Goal: Task Accomplishment & Management: Manage account settings

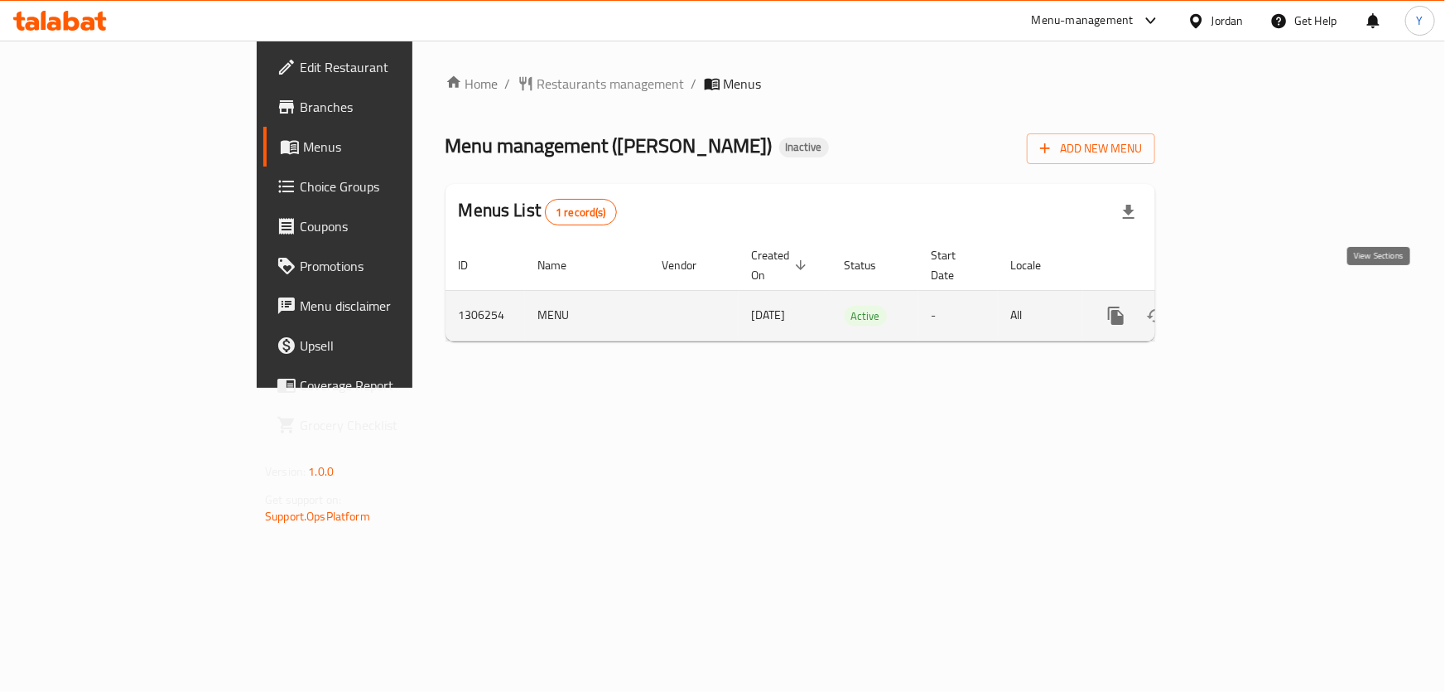
click at [1246, 306] on icon "enhanced table" at bounding box center [1236, 316] width 20 height 20
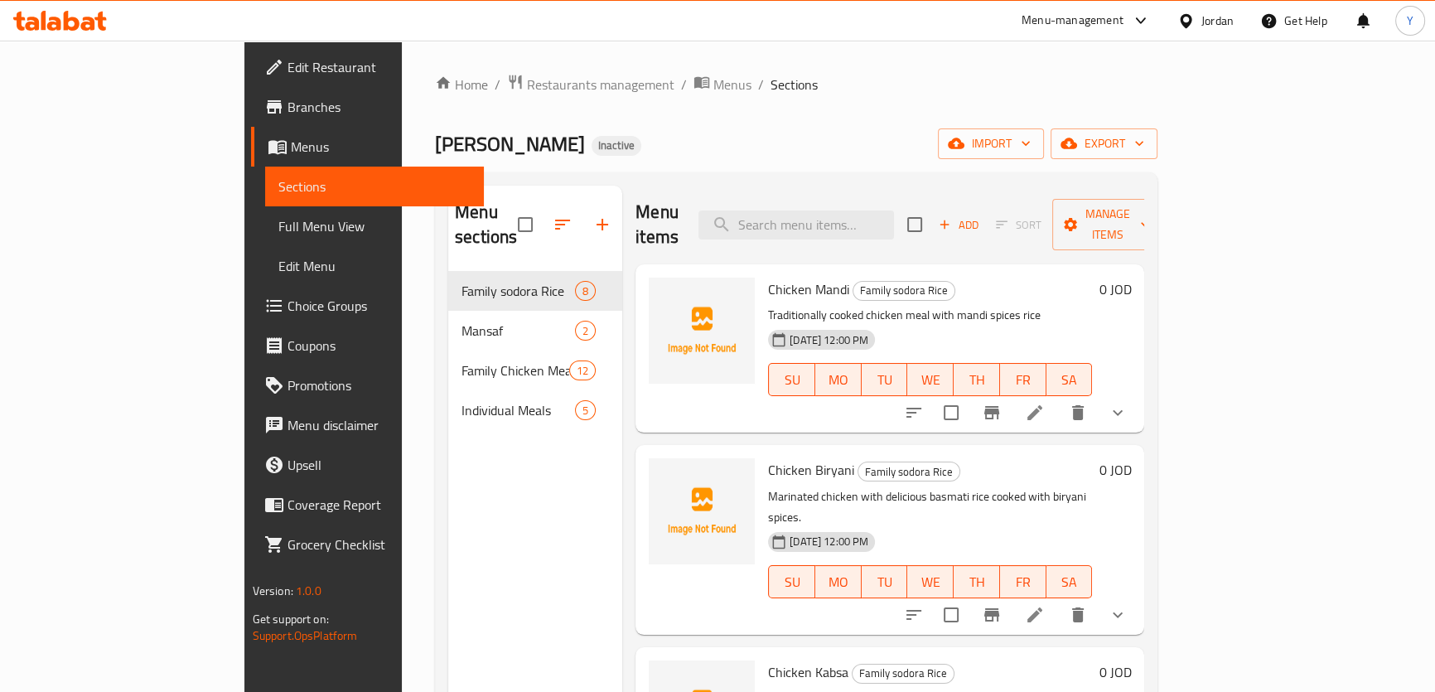
click at [265, 213] on link "Full Menu View" at bounding box center [374, 226] width 219 height 40
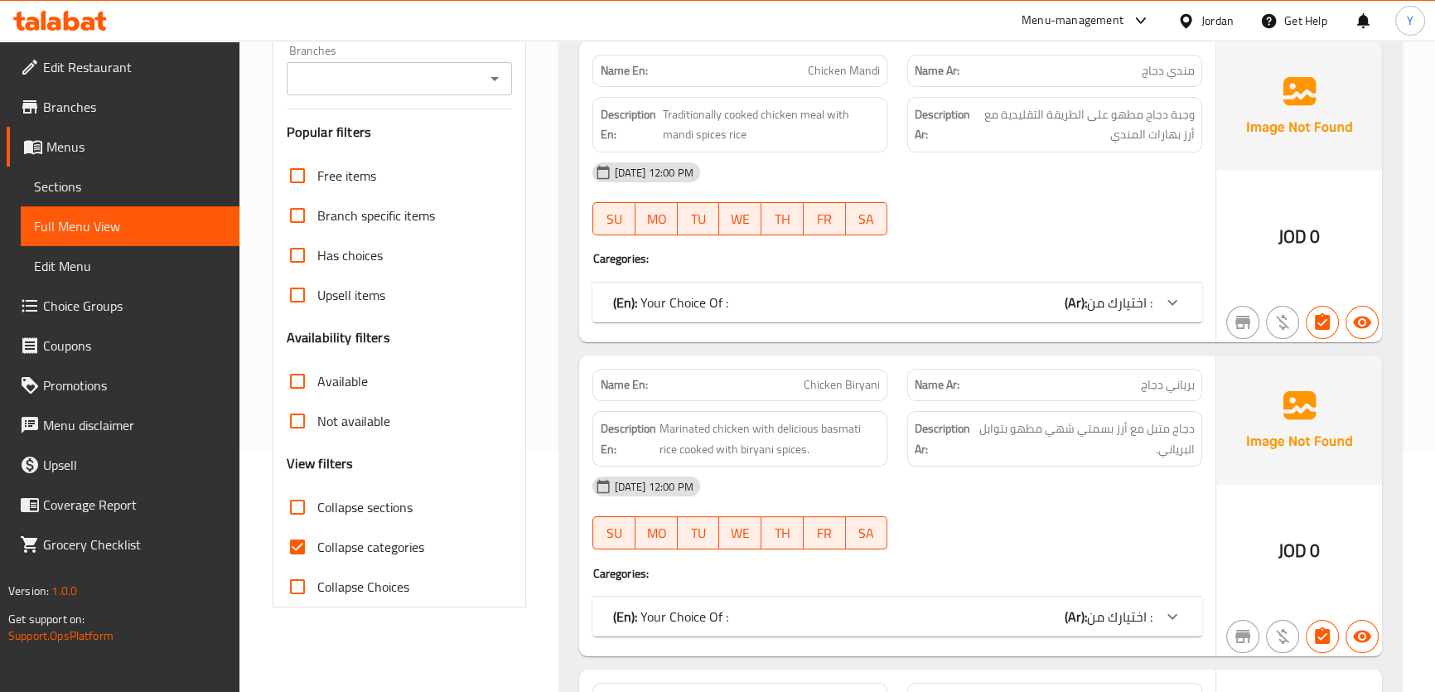
scroll to position [301, 0]
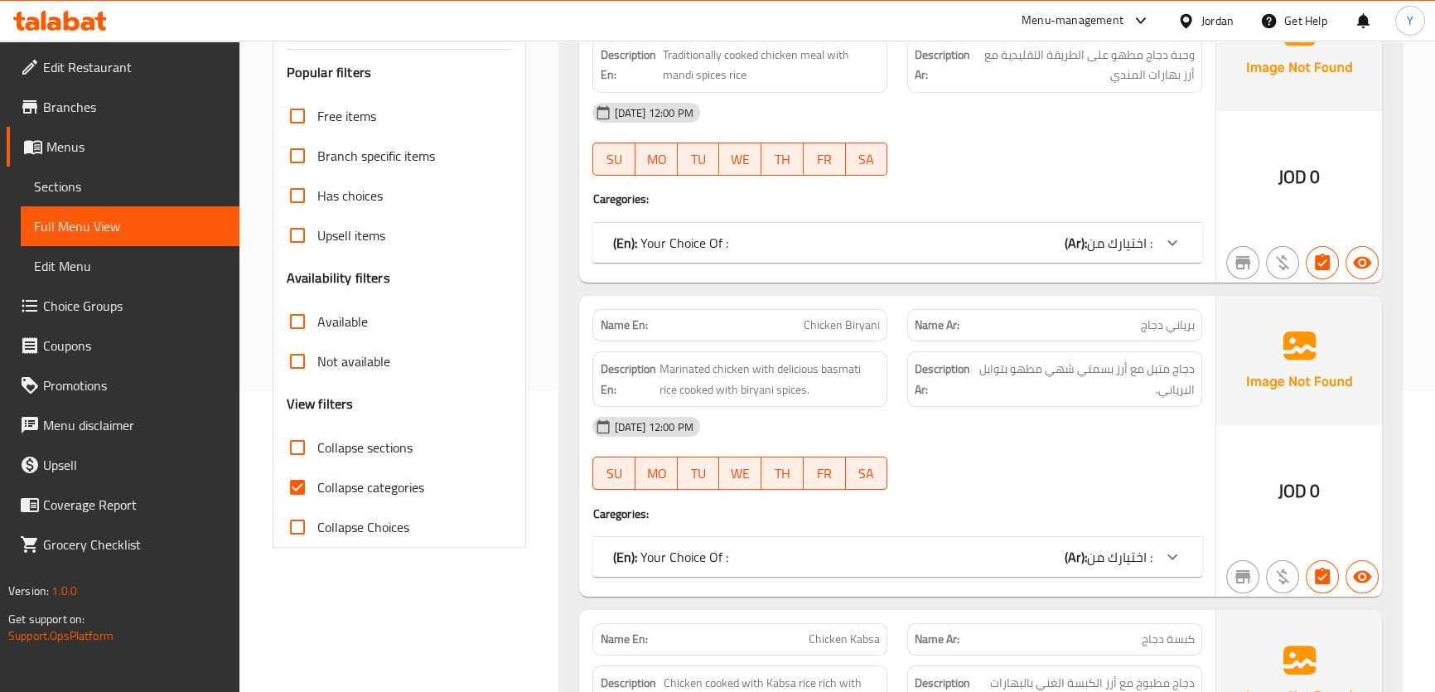
click at [341, 439] on span "Collapse sections" at bounding box center [364, 447] width 95 height 20
click at [317, 439] on input "Collapse sections" at bounding box center [297, 447] width 40 height 40
checkbox input "true"
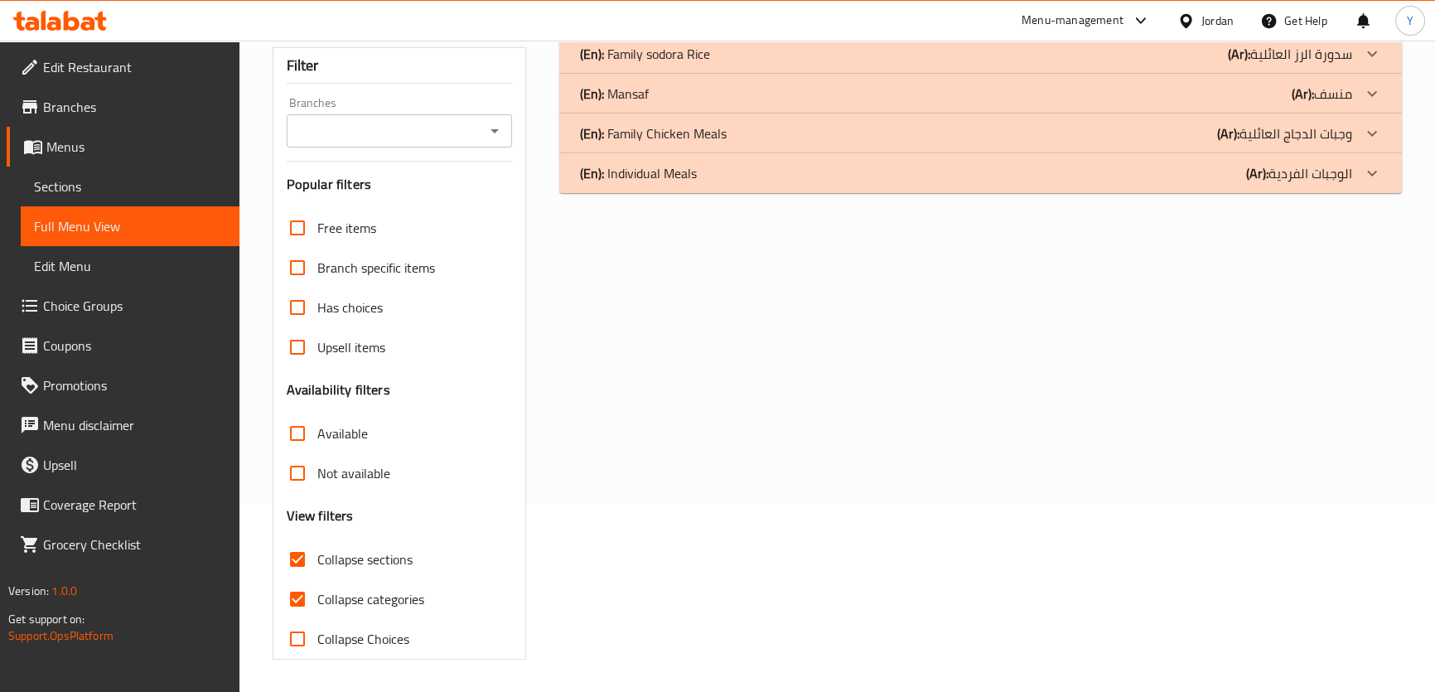
scroll to position [0, 0]
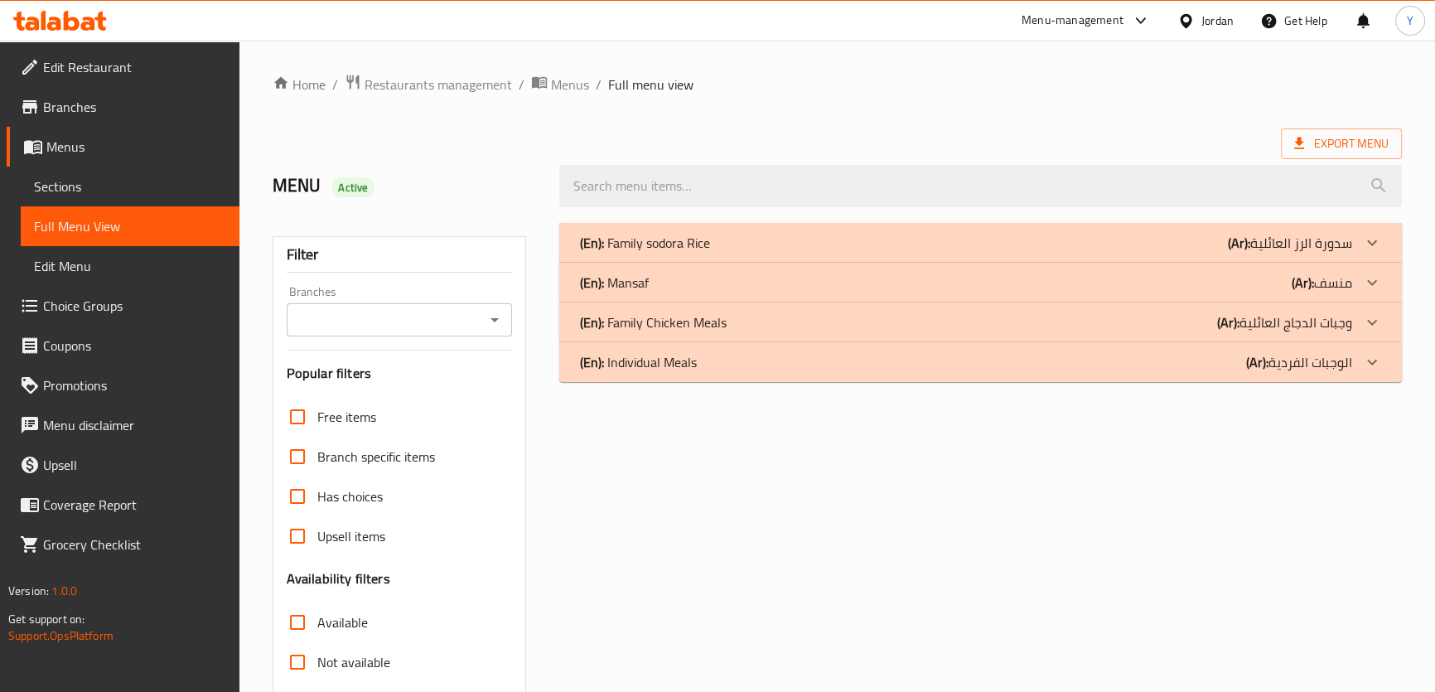
click at [813, 234] on div "(En): Family sodora Rice (Ar): سدورة الرز العائلية" at bounding box center [965, 243] width 772 height 20
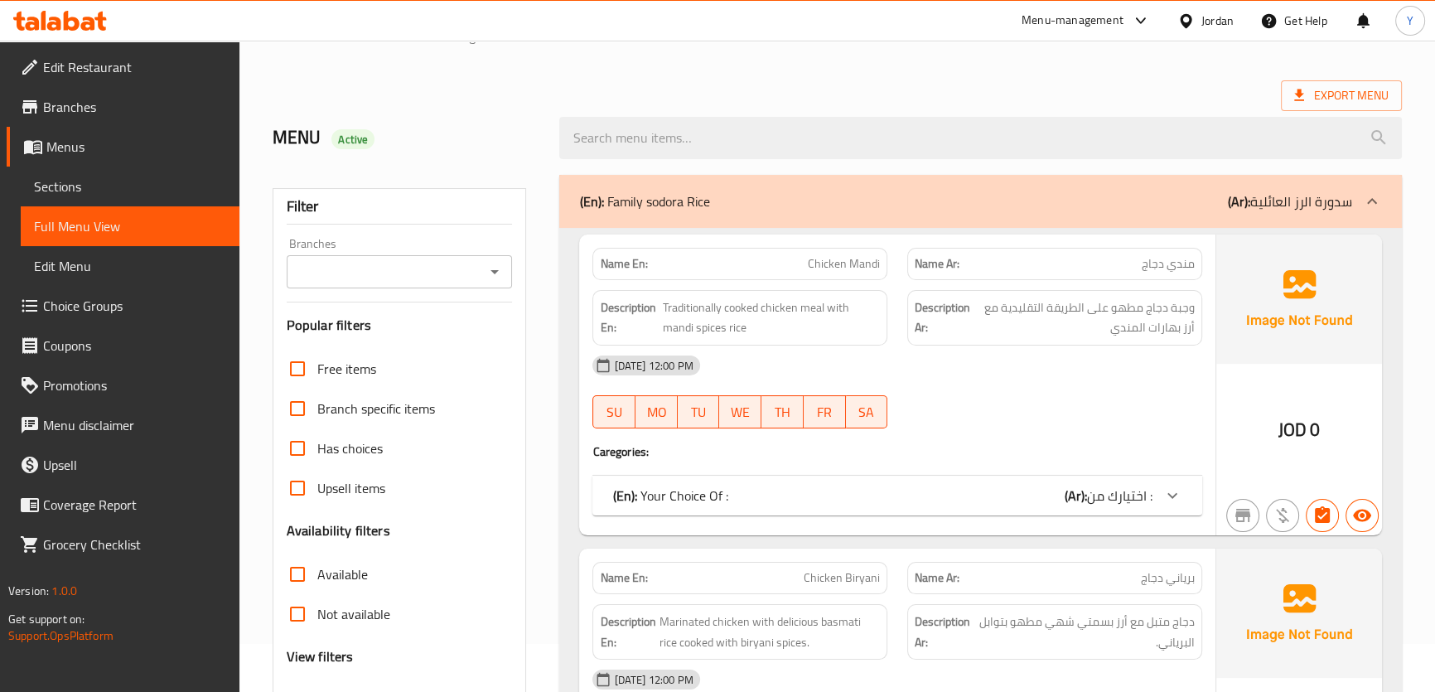
scroll to position [2265, 0]
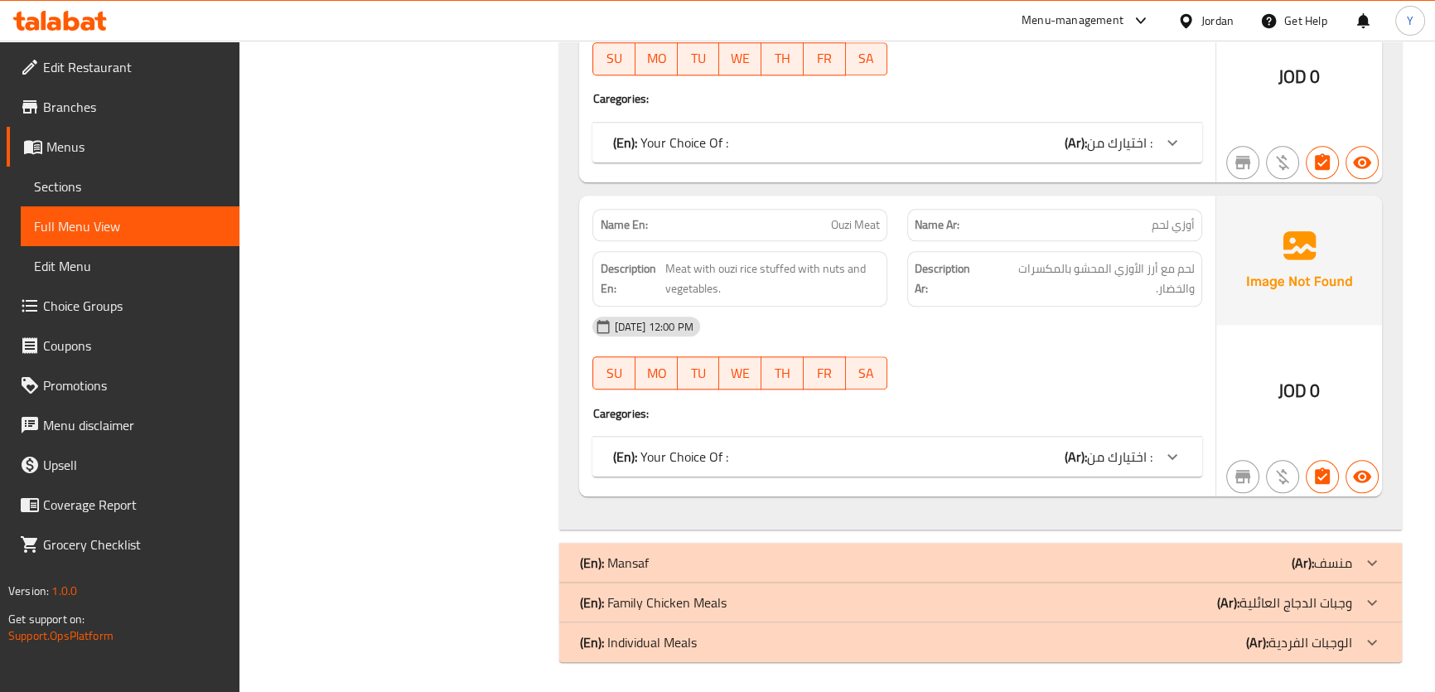
drag, startPoint x: 750, startPoint y: 97, endPoint x: 769, endPoint y: 548, distance: 451.8
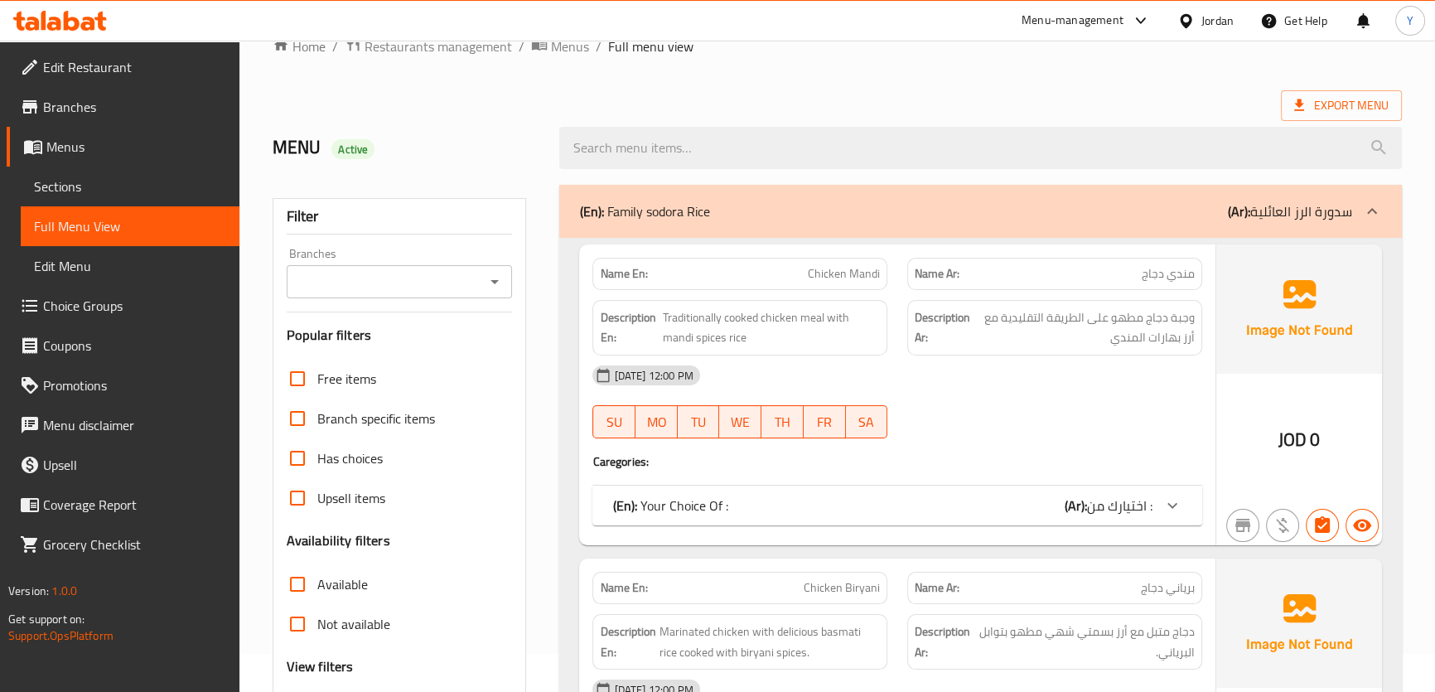
scroll to position [0, 0]
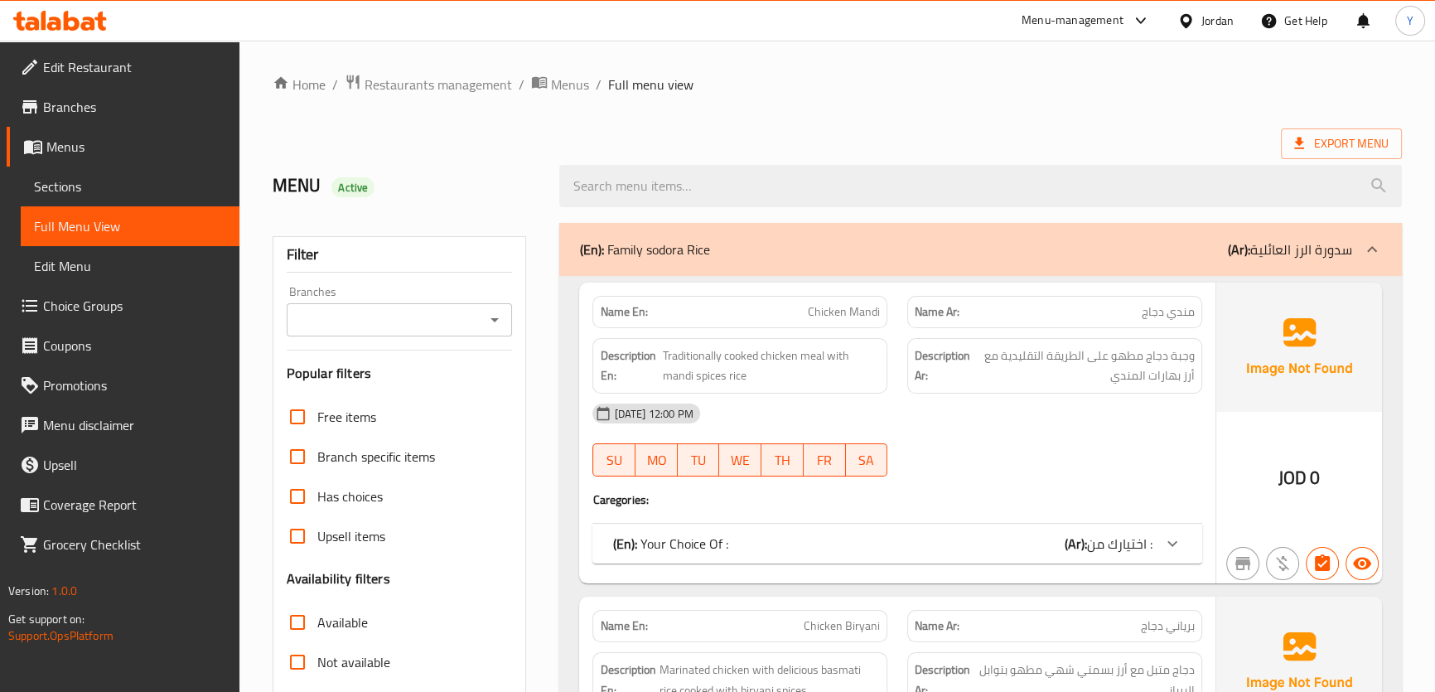
click at [989, 532] on div "(En): Your Choice Of : (Ar): اختيارك من :" at bounding box center [896, 543] width 609 height 40
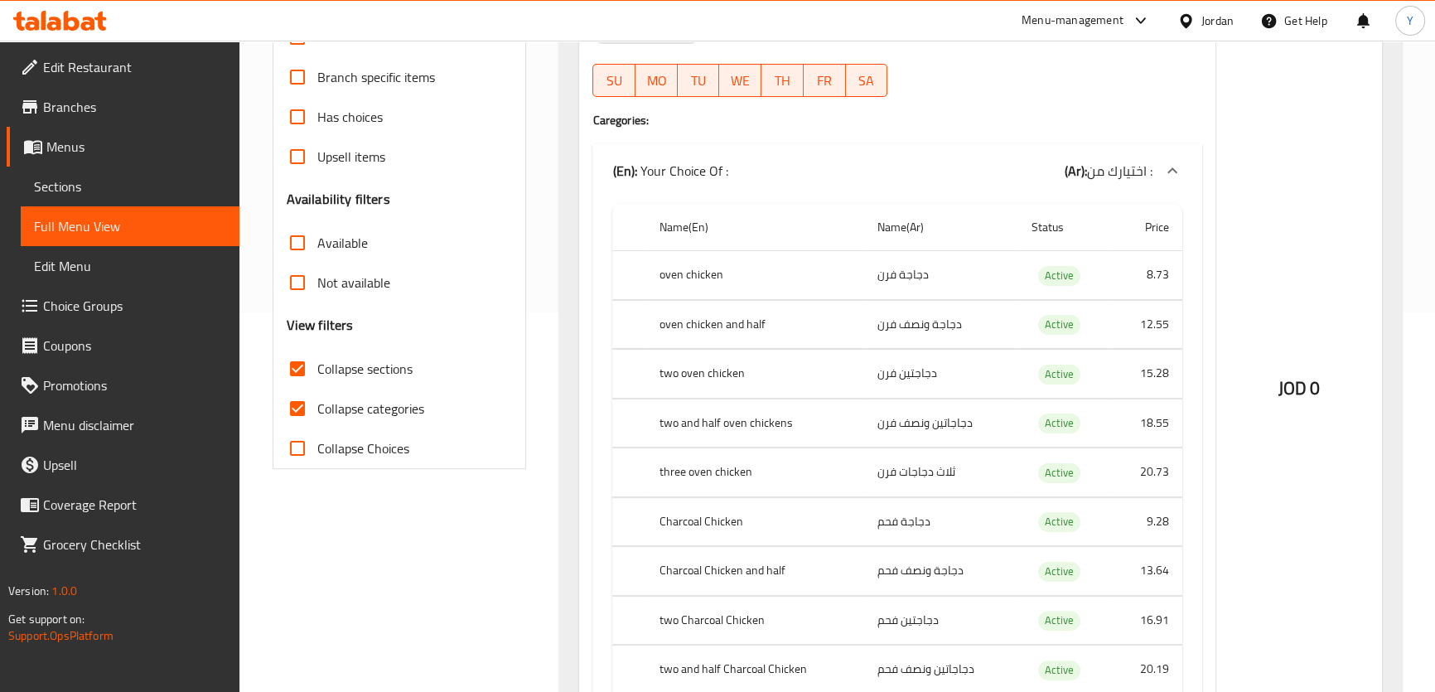
scroll to position [376, 0]
click at [1290, 80] on div "JOD 0" at bounding box center [1299, 346] width 166 height 880
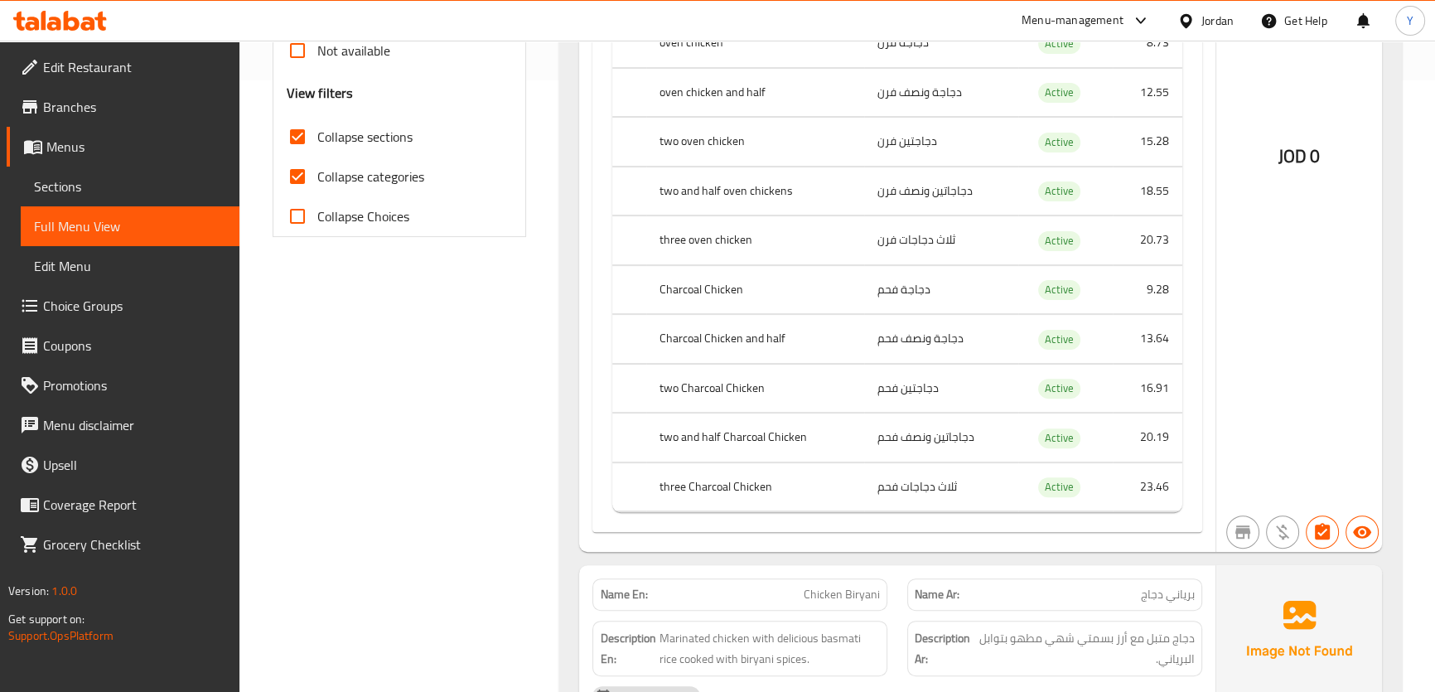
scroll to position [526, 0]
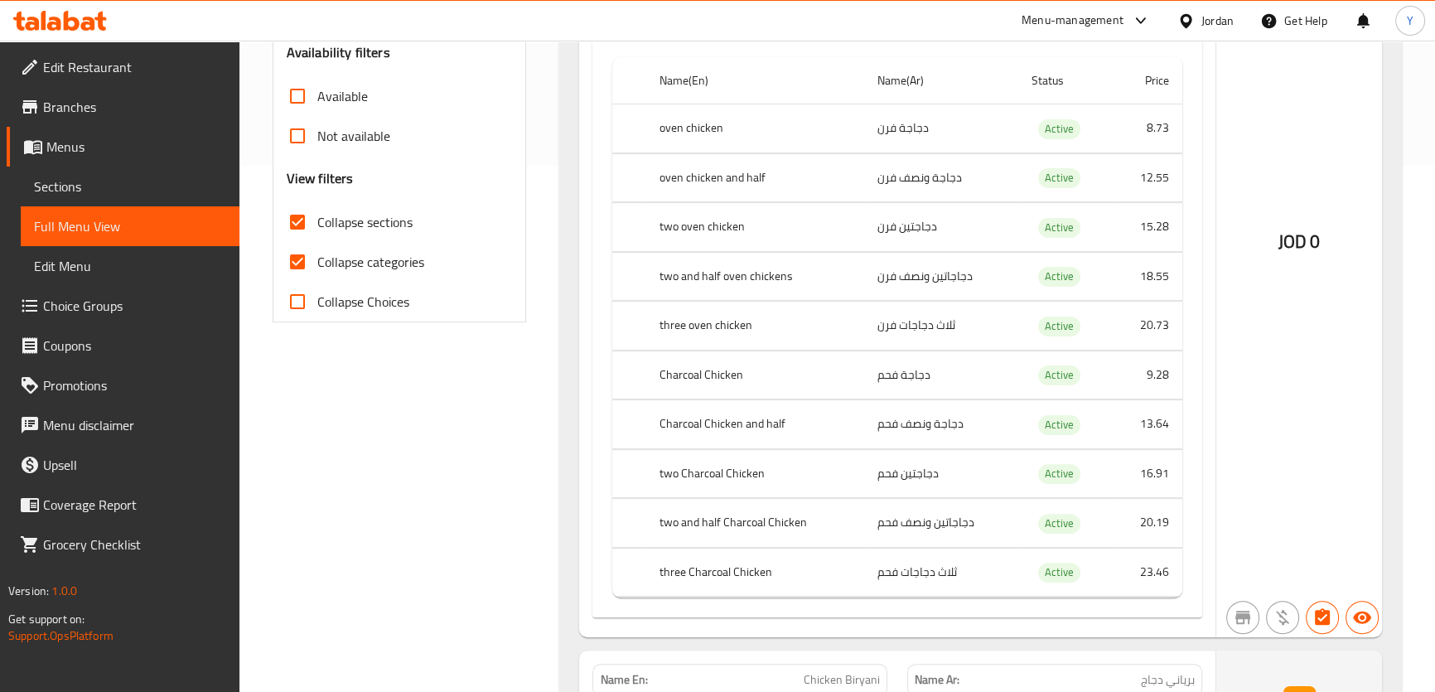
click at [358, 267] on span "Collapse categories" at bounding box center [370, 262] width 107 height 20
click at [317, 267] on input "Collapse categories" at bounding box center [297, 262] width 40 height 40
checkbox input "false"
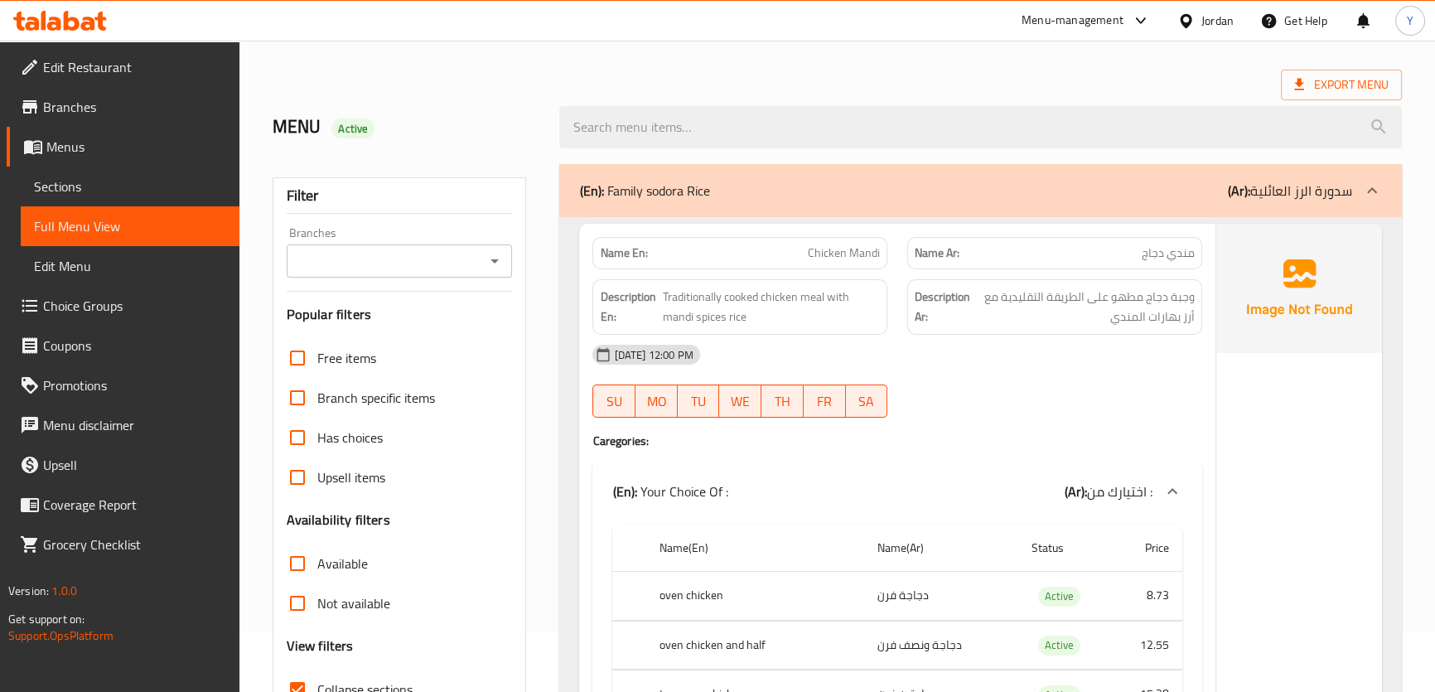
scroll to position [0, 0]
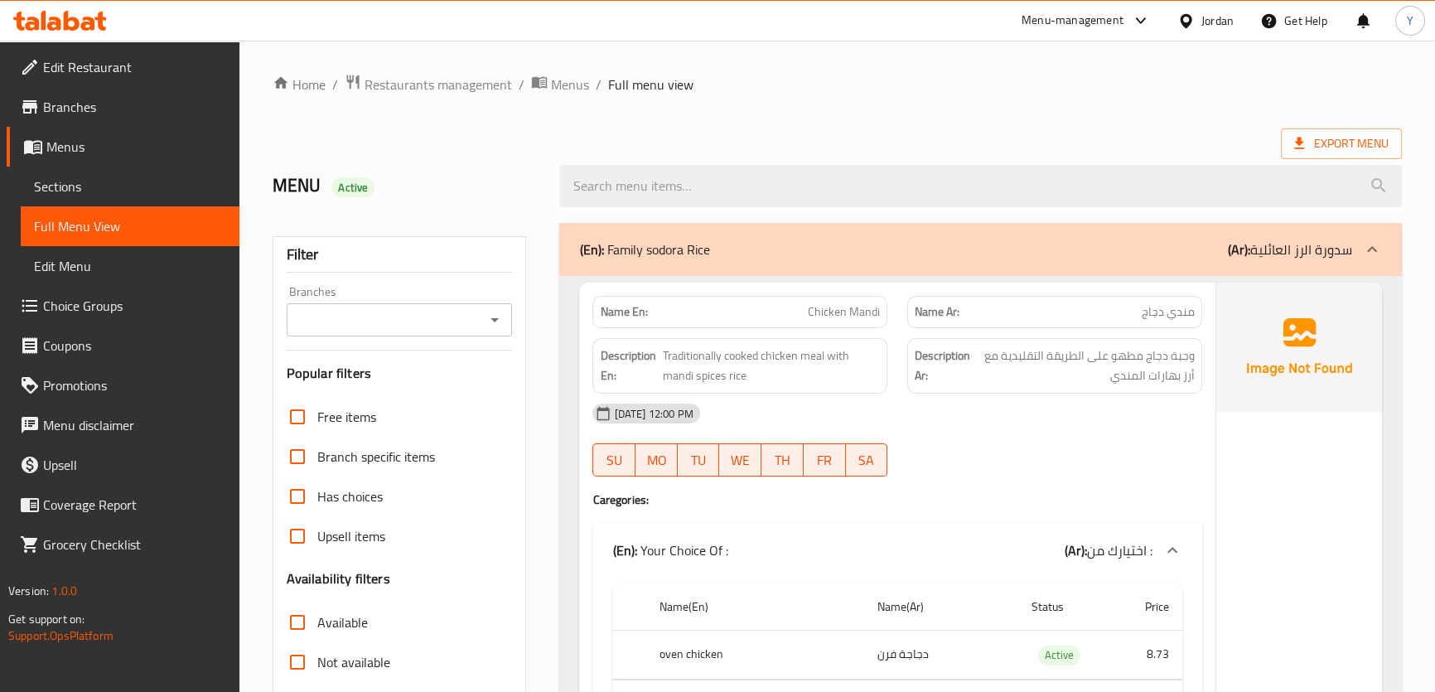
click at [843, 306] on span "Chicken Mandi" at bounding box center [844, 311] width 72 height 17
click at [696, 258] on p "(En): Family sodora Rice" at bounding box center [644, 249] width 130 height 20
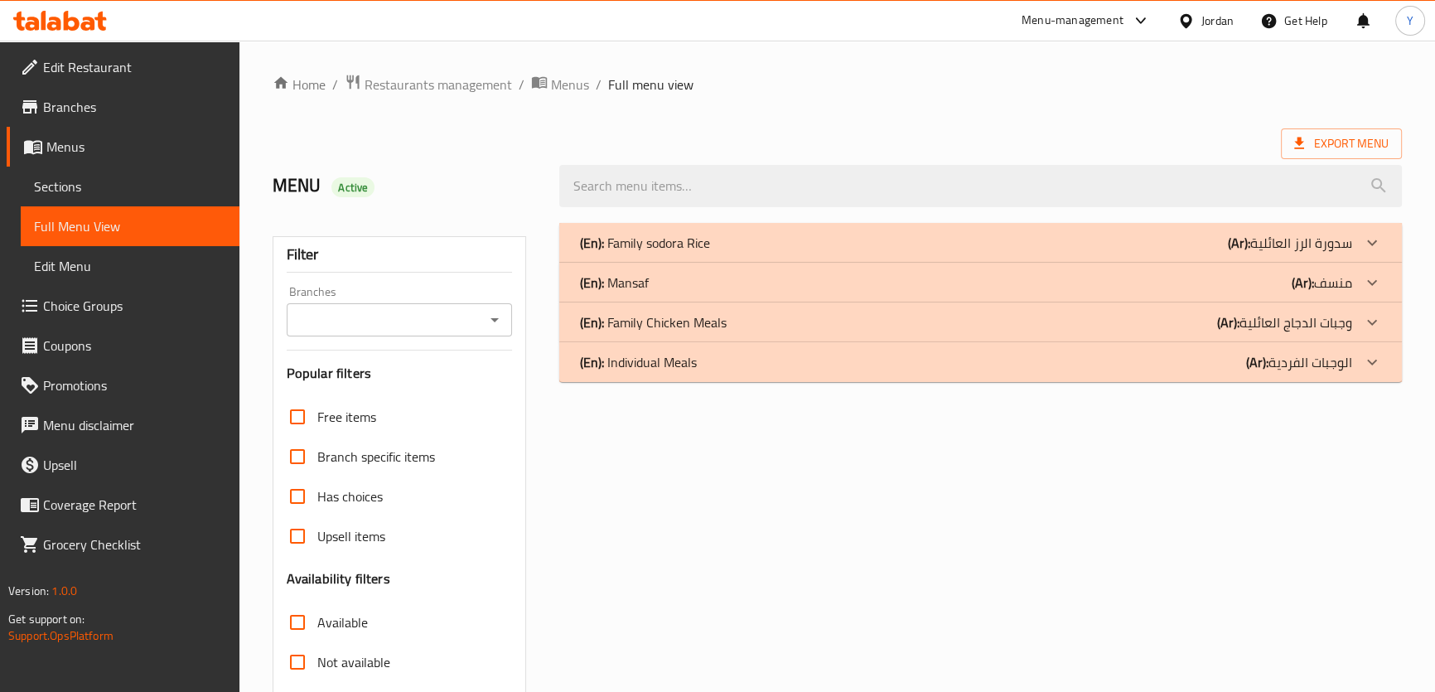
click at [715, 253] on div "(En): Mansaf (Ar): منسف" at bounding box center [965, 243] width 772 height 20
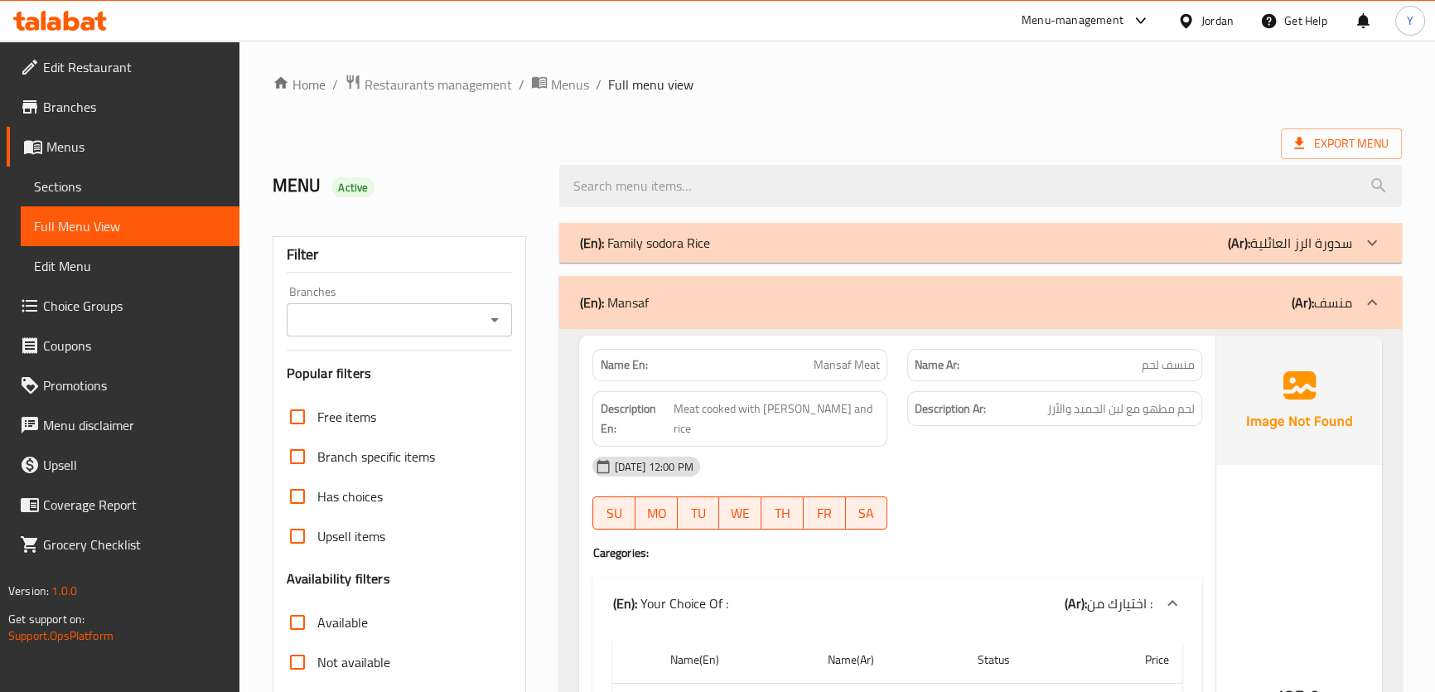
click at [784, 249] on div "(En): Family sodora Rice (Ar): سدورة الرز العائلية" at bounding box center [965, 243] width 772 height 20
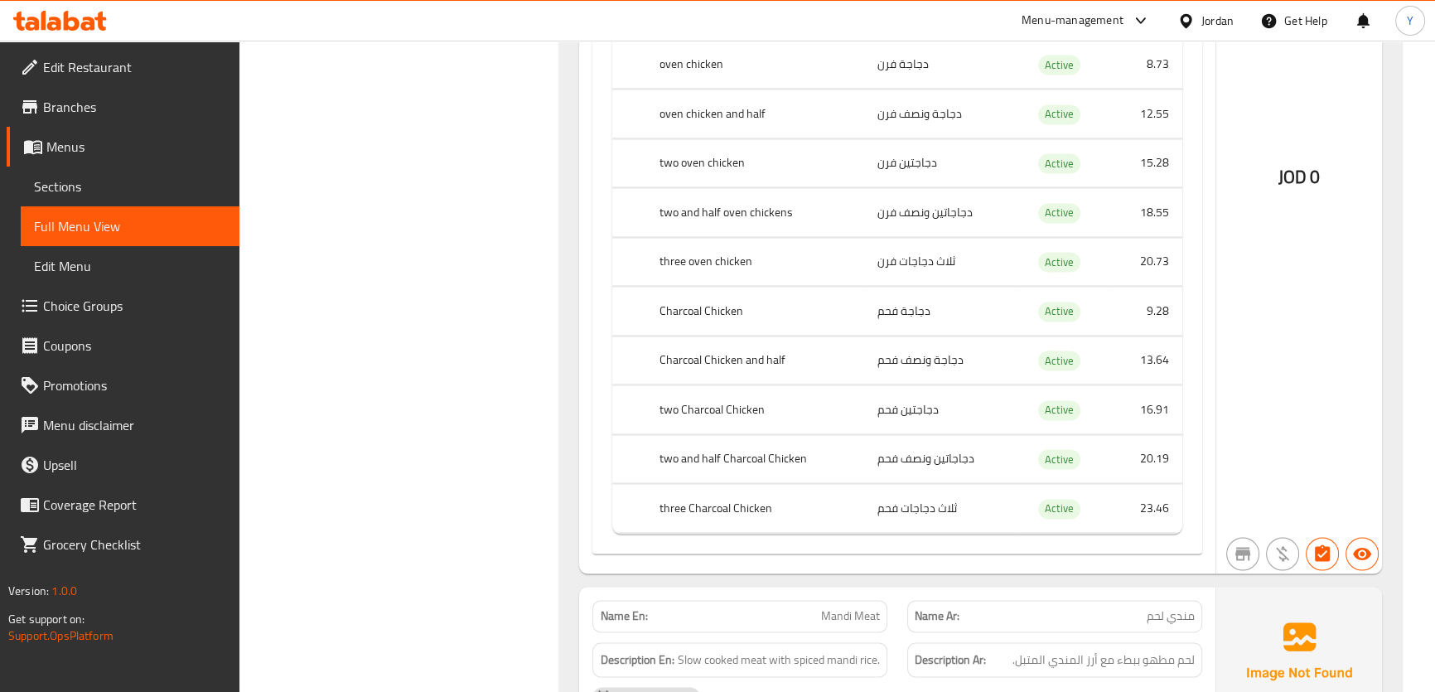
scroll to position [2895, 0]
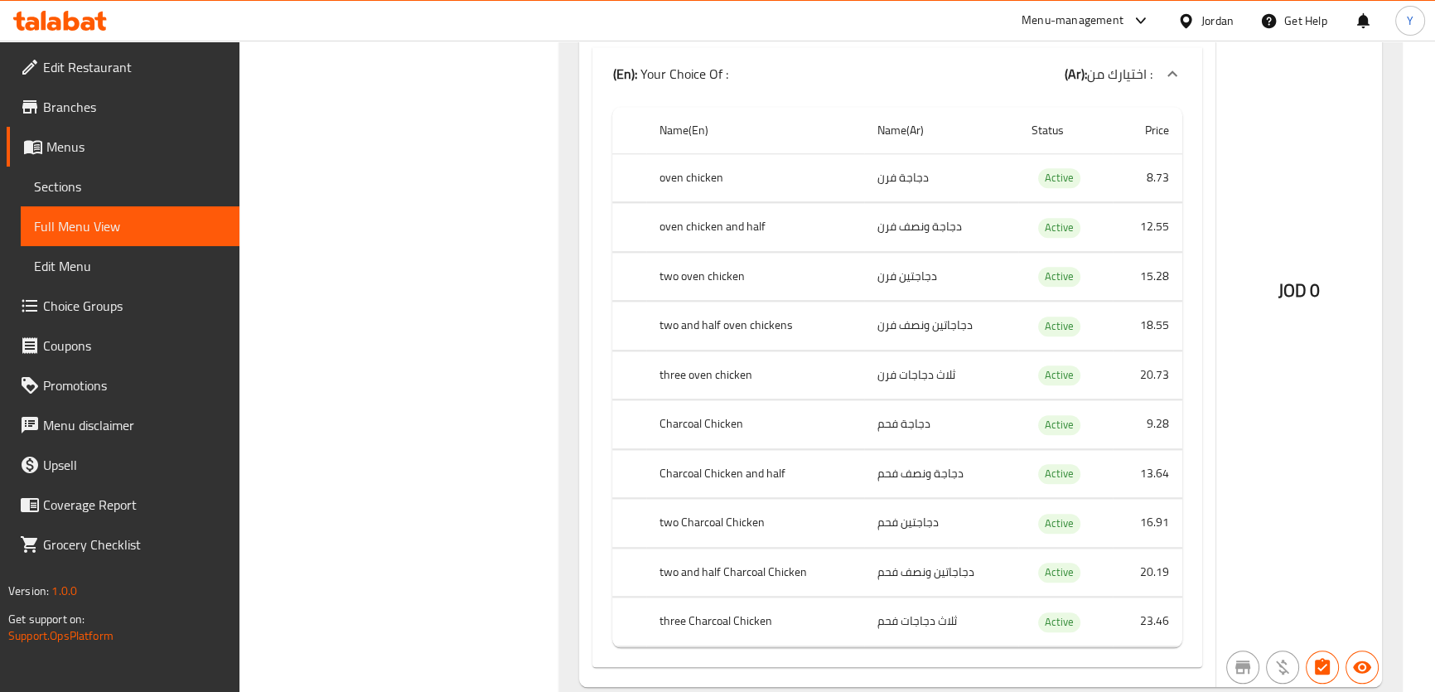
scroll to position [2067, 0]
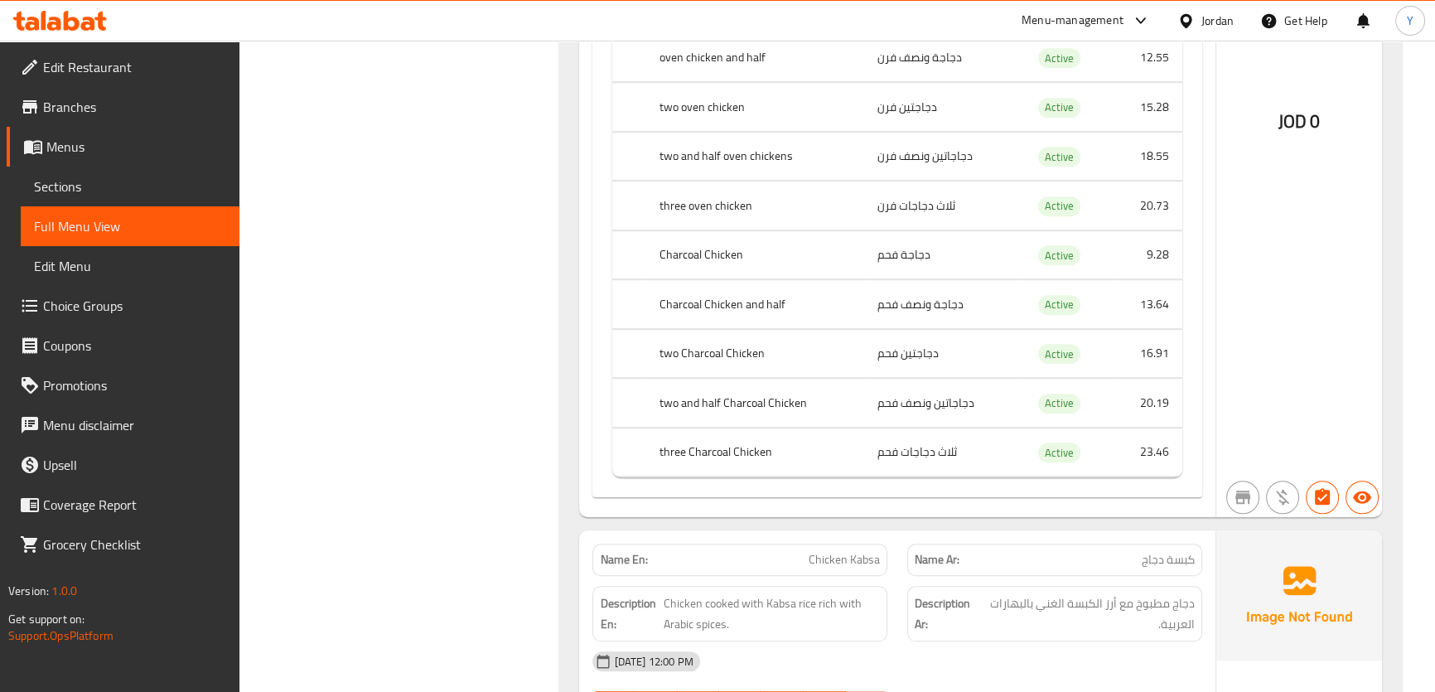
scroll to position [1012, 0]
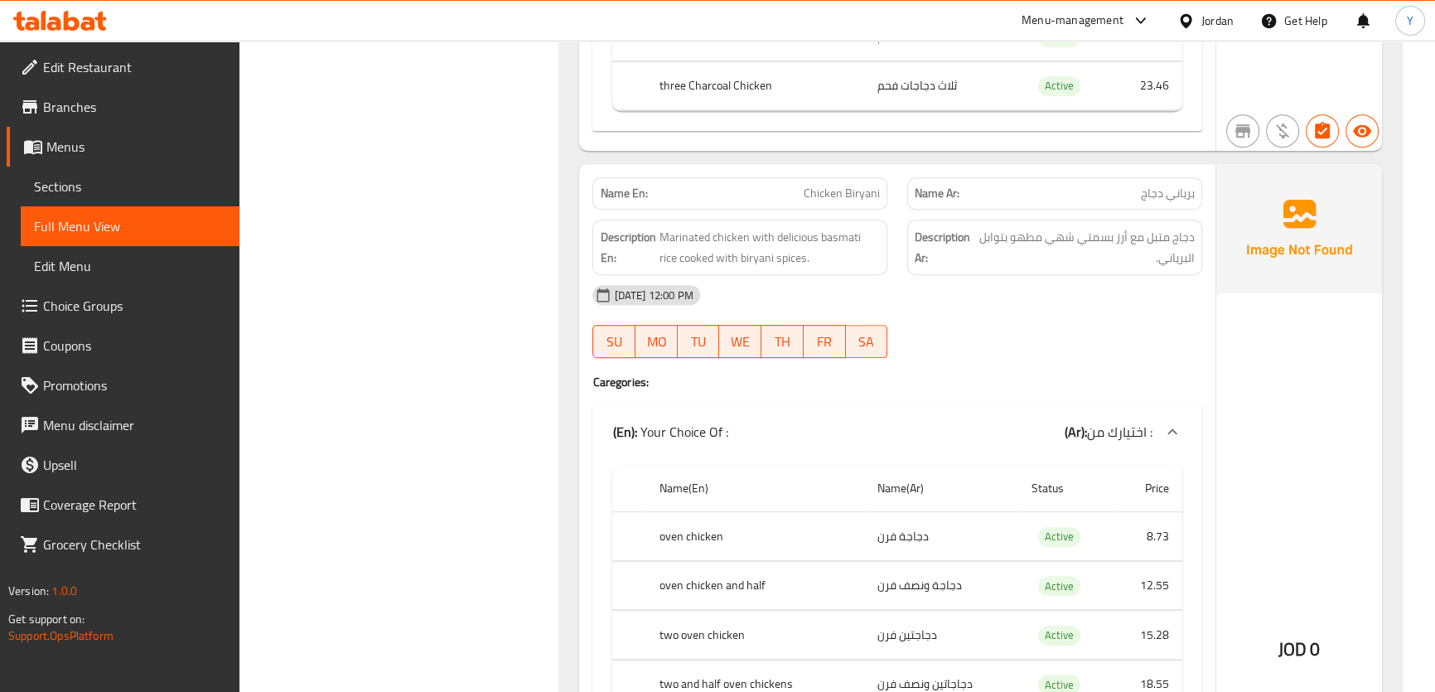
drag, startPoint x: 847, startPoint y: 417, endPoint x: 914, endPoint y: 410, distance: 66.7
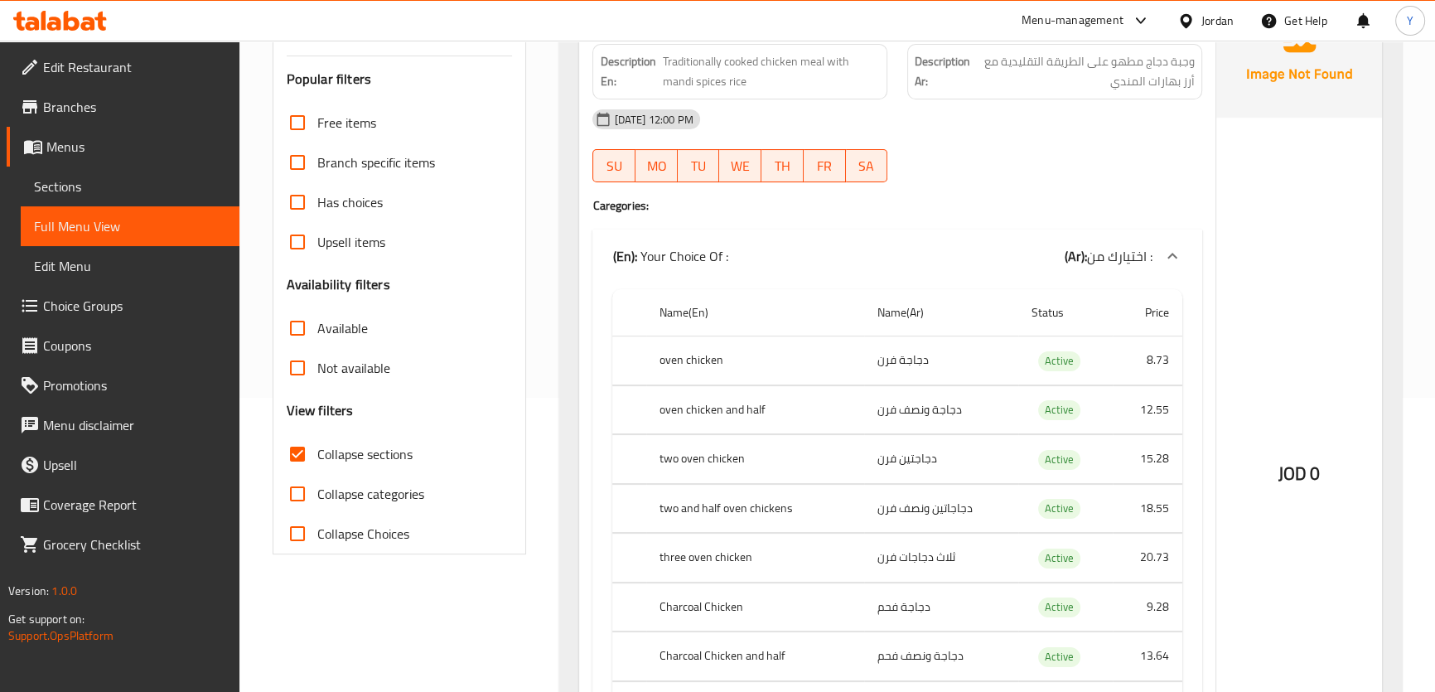
scroll to position [33, 0]
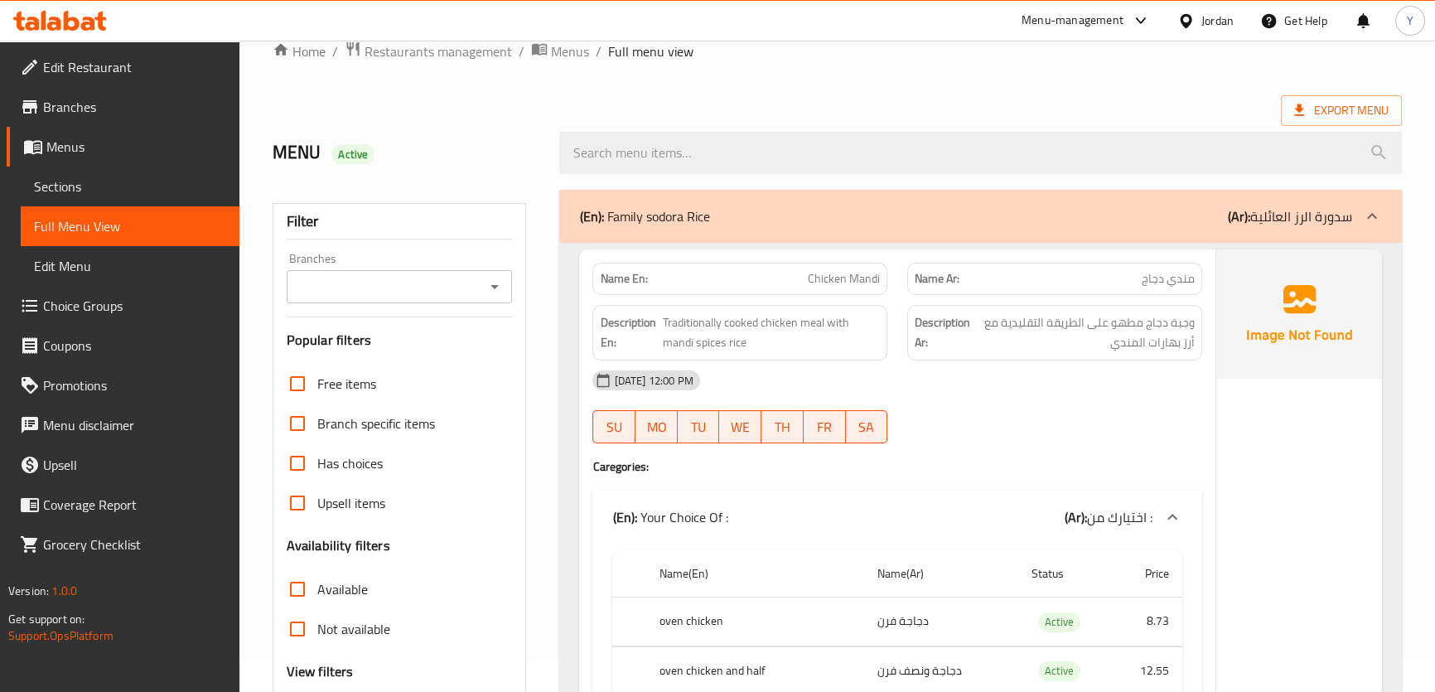
click at [801, 492] on div "(En): Your Choice Of : (Ar): اختيارك من :" at bounding box center [896, 516] width 609 height 53
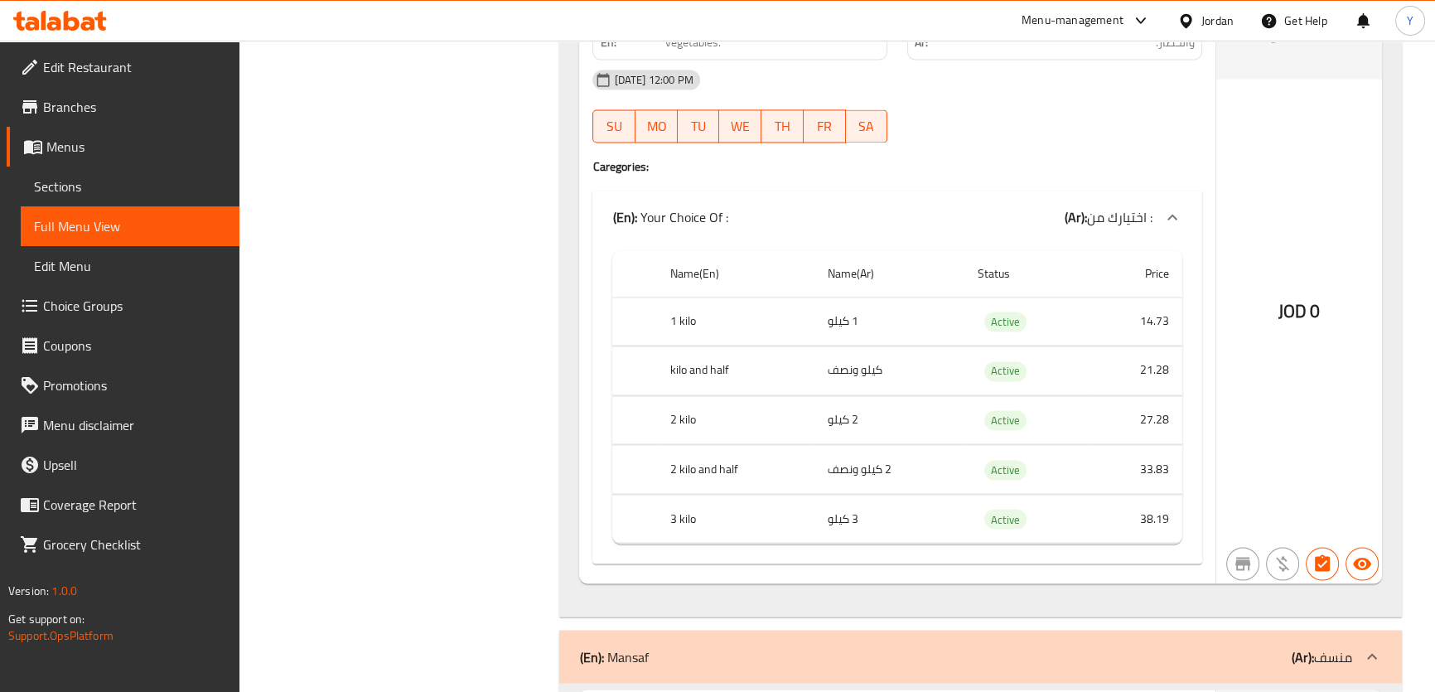
scroll to position [3572, 0]
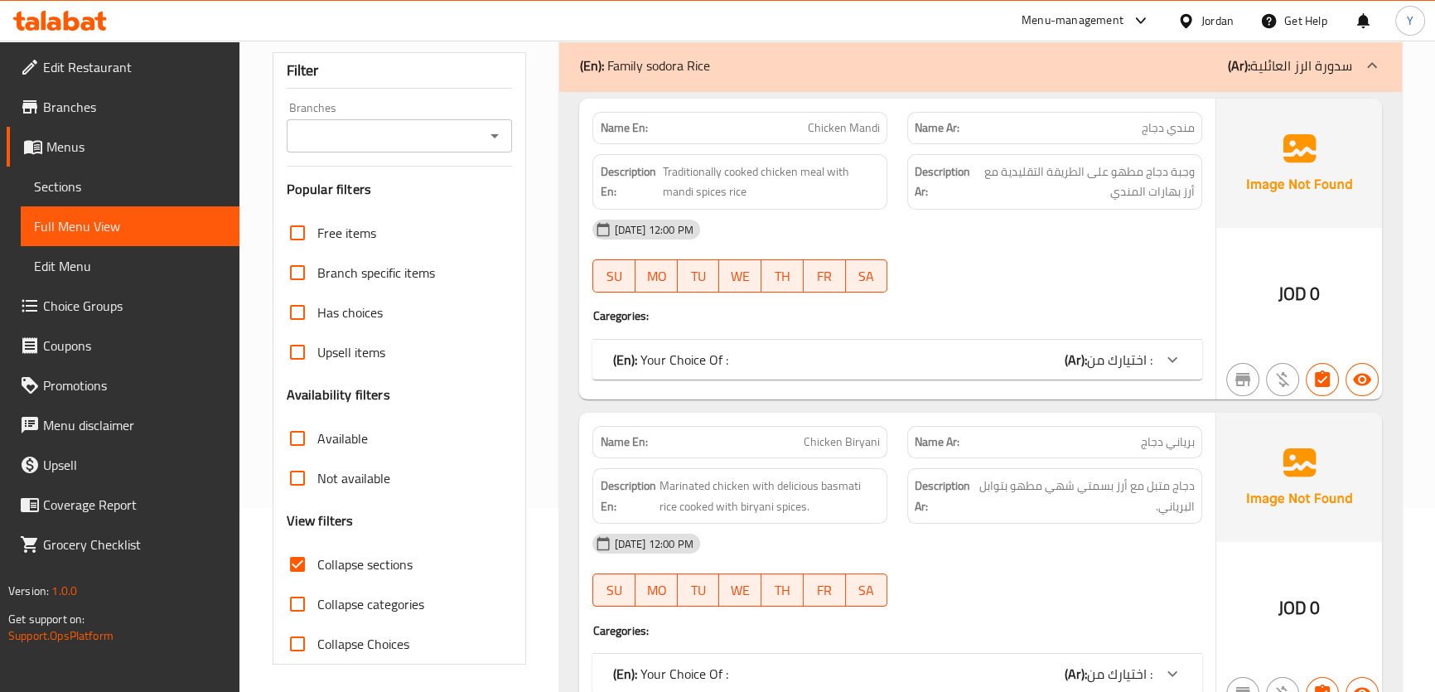
scroll to position [0, 0]
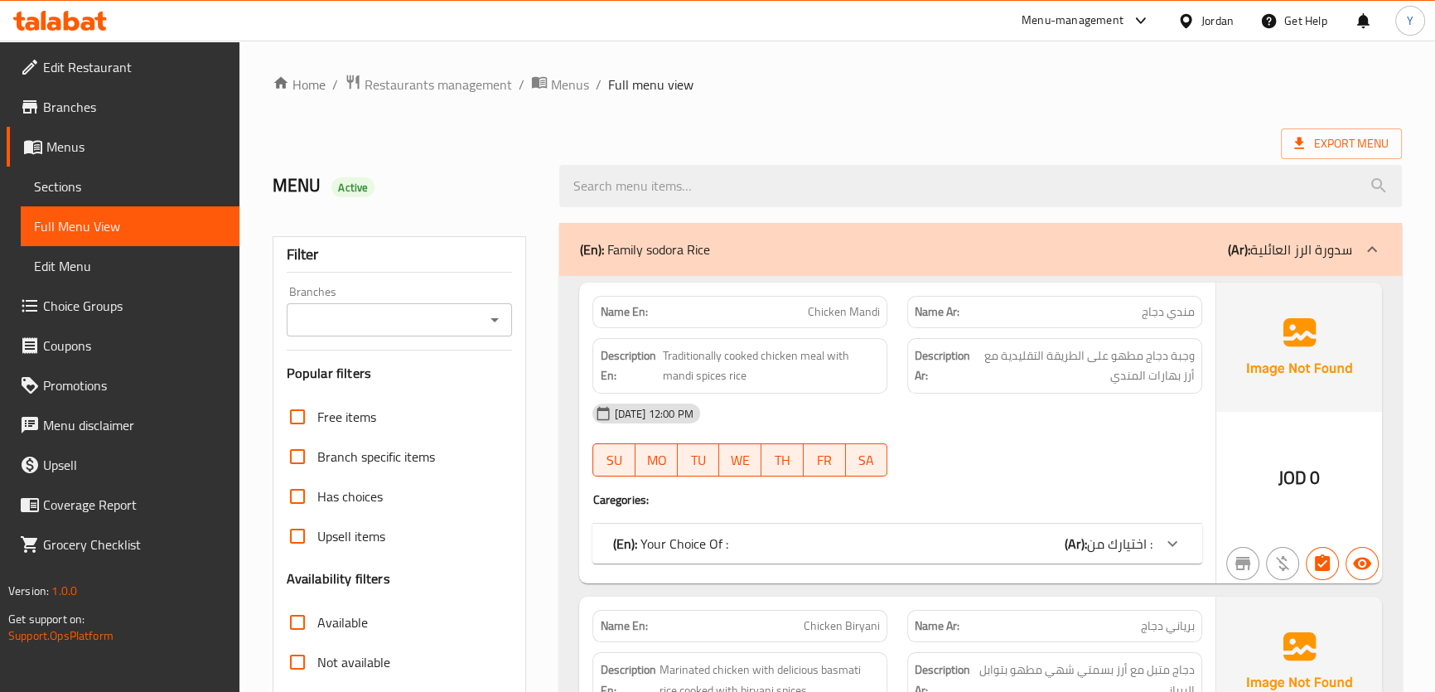
click at [962, 266] on div "(En): Family sodora Rice (Ar): سدورة الرز العائلية" at bounding box center [980, 249] width 842 height 53
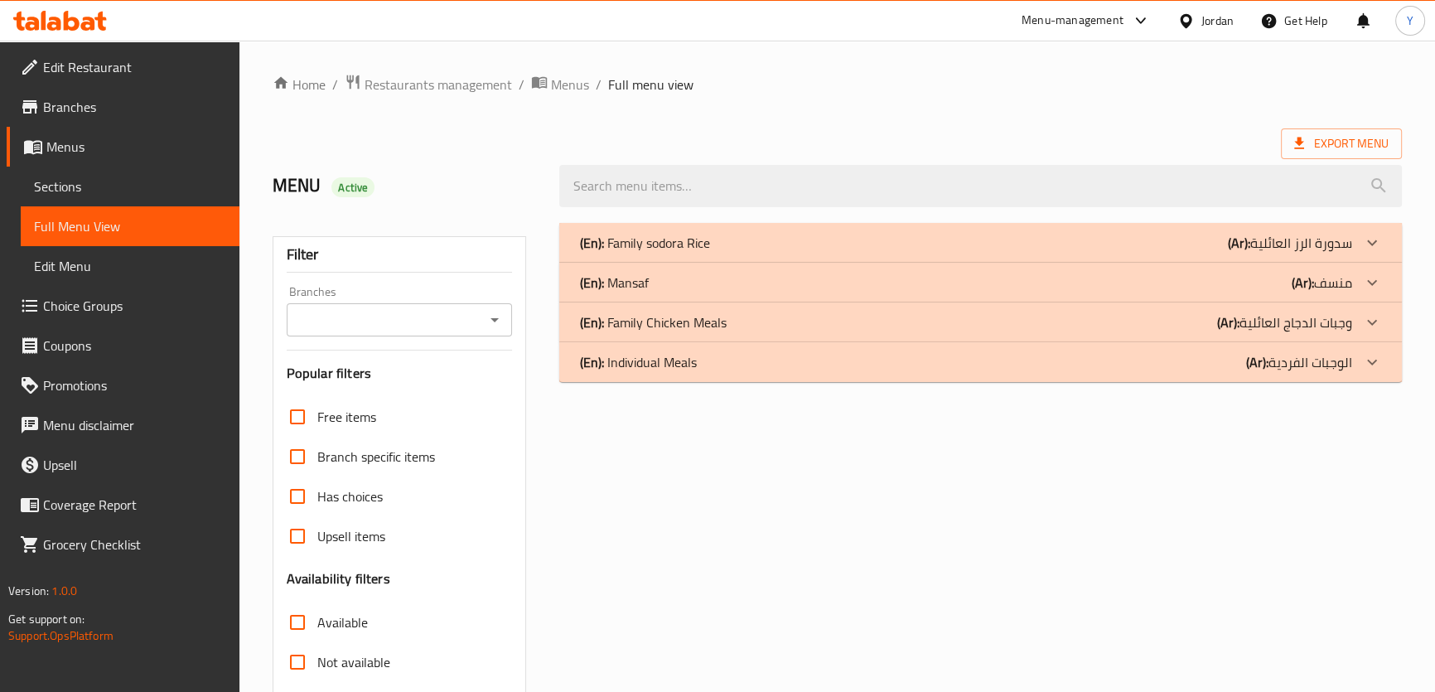
click at [1388, 447] on div "(En): Family sodora Rice (Ar): سدورة الرز العائلية Name En: Chicken Mandi Name …" at bounding box center [979, 535] width 861 height 645
click at [1317, 253] on p "(Ar): منسف" at bounding box center [1289, 243] width 124 height 20
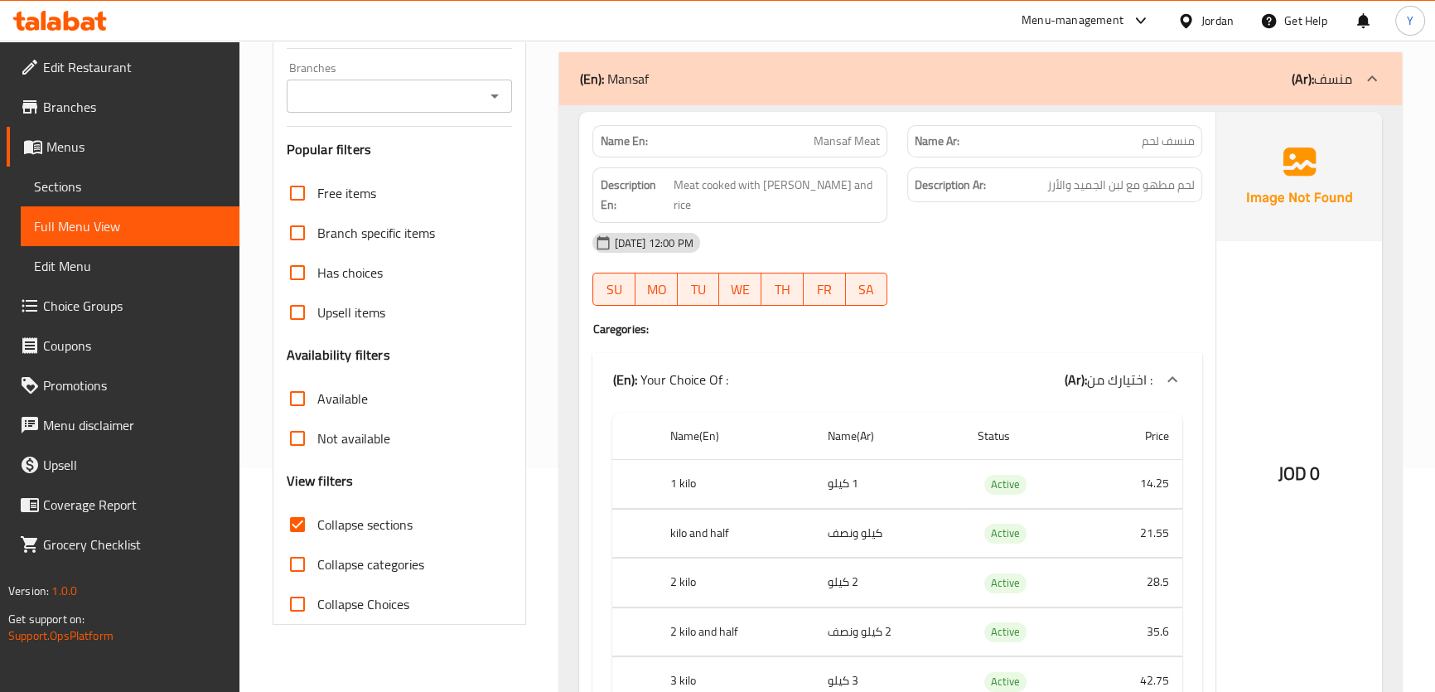
scroll to position [225, 0]
click at [1234, 471] on div "JOD 0" at bounding box center [1299, 427] width 166 height 634
click at [1281, 270] on div "JOD 0" at bounding box center [1299, 427] width 166 height 634
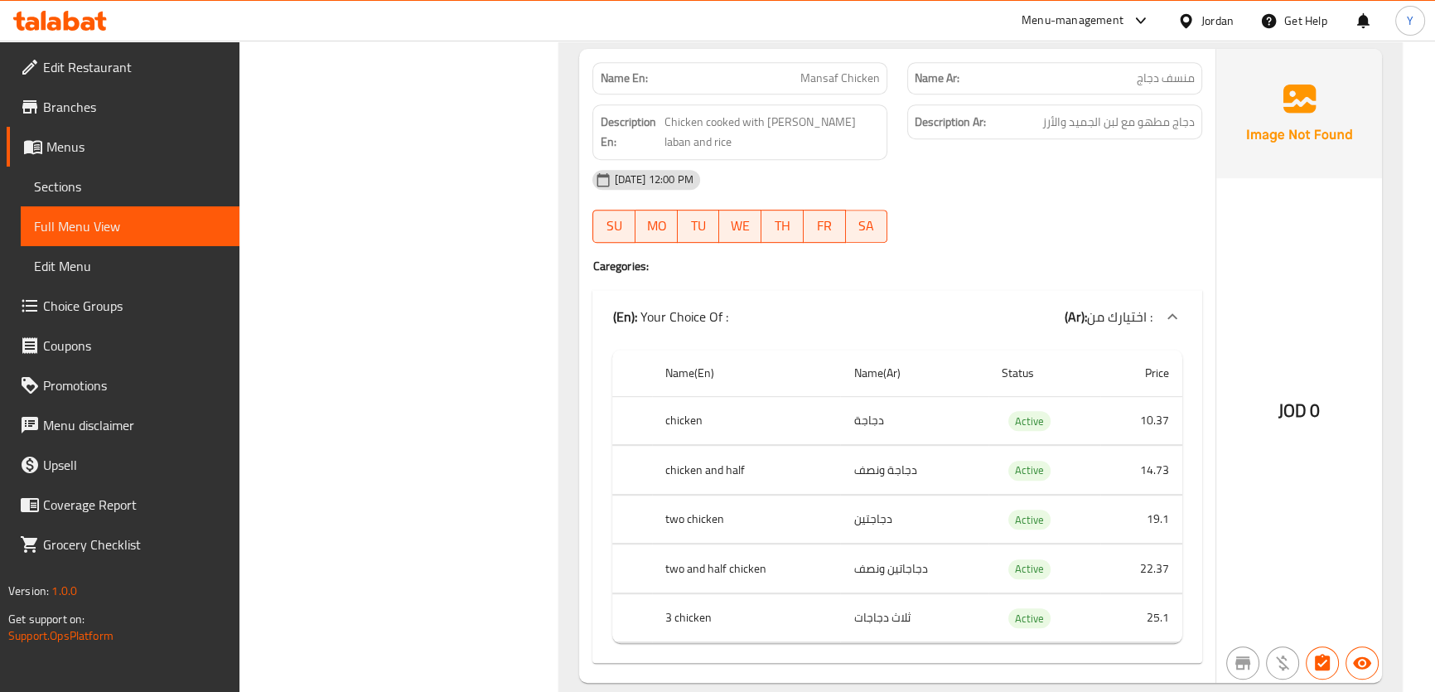
scroll to position [948, 0]
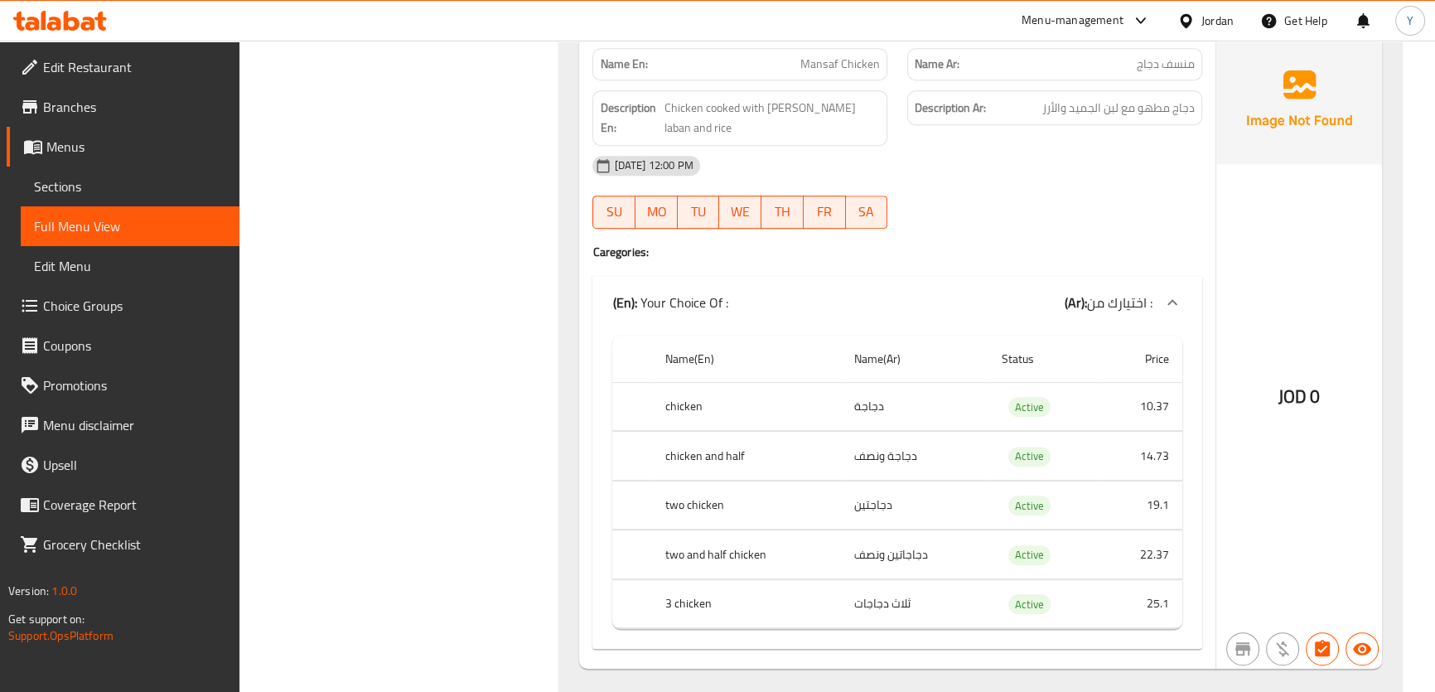
click at [1379, 166] on div "JOD 0" at bounding box center [1299, 352] width 166 height 634
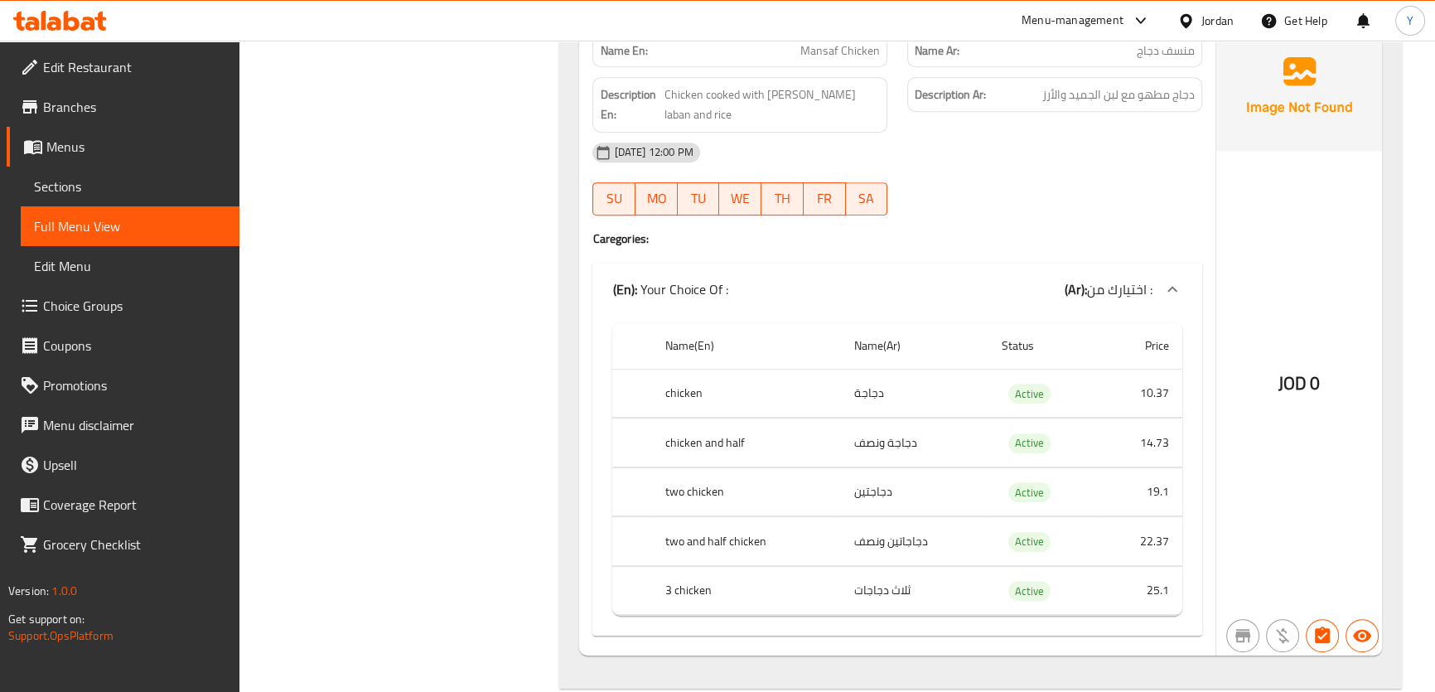
scroll to position [1063, 0]
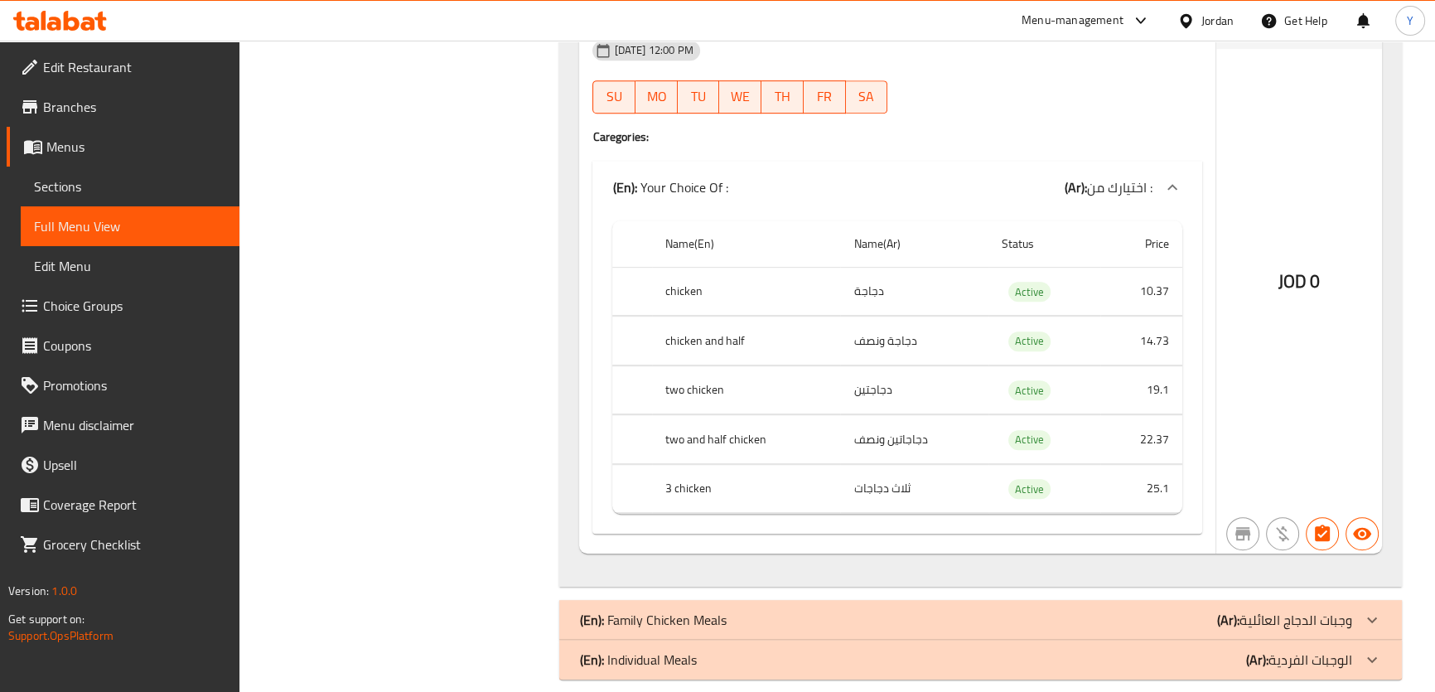
drag, startPoint x: 1377, startPoint y: 301, endPoint x: 1338, endPoint y: 330, distance: 48.5
click at [1377, 301] on div "JOD 0" at bounding box center [1299, 237] width 166 height 634
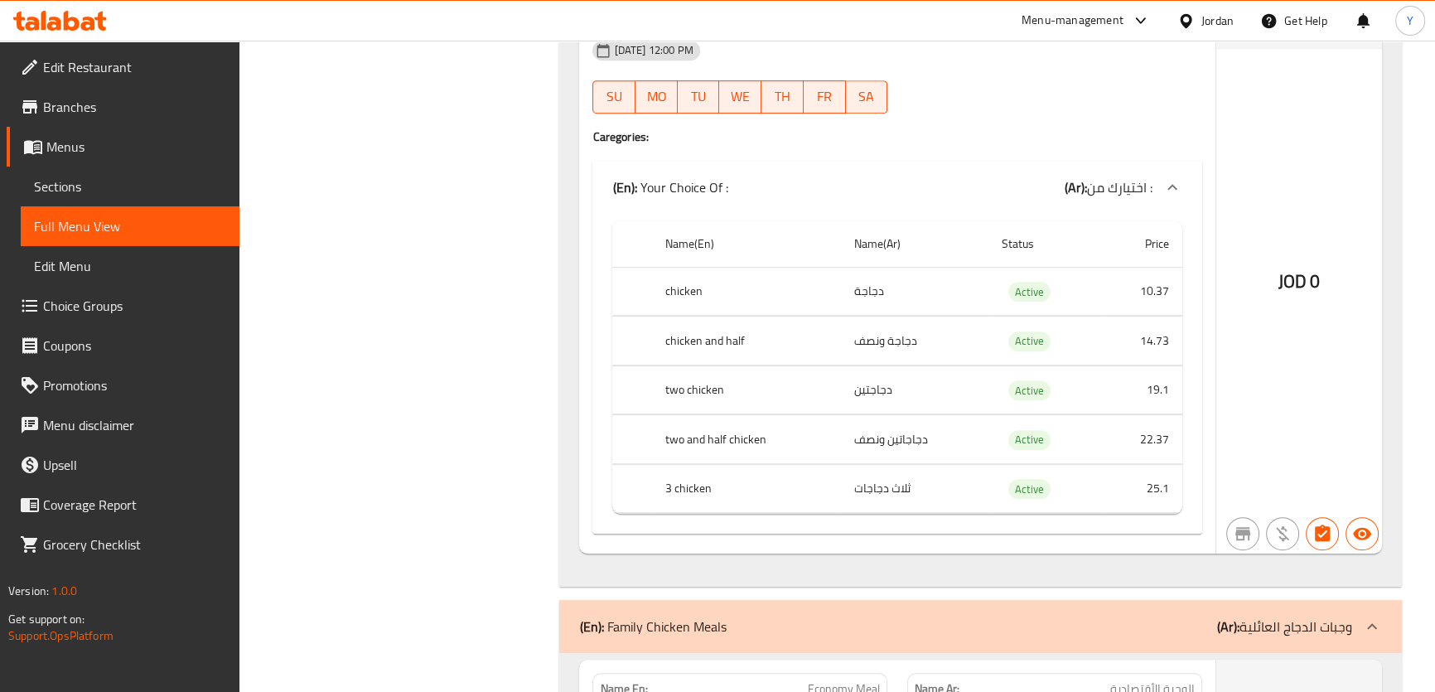
click at [1285, 387] on div "JOD 0" at bounding box center [1299, 237] width 166 height 634
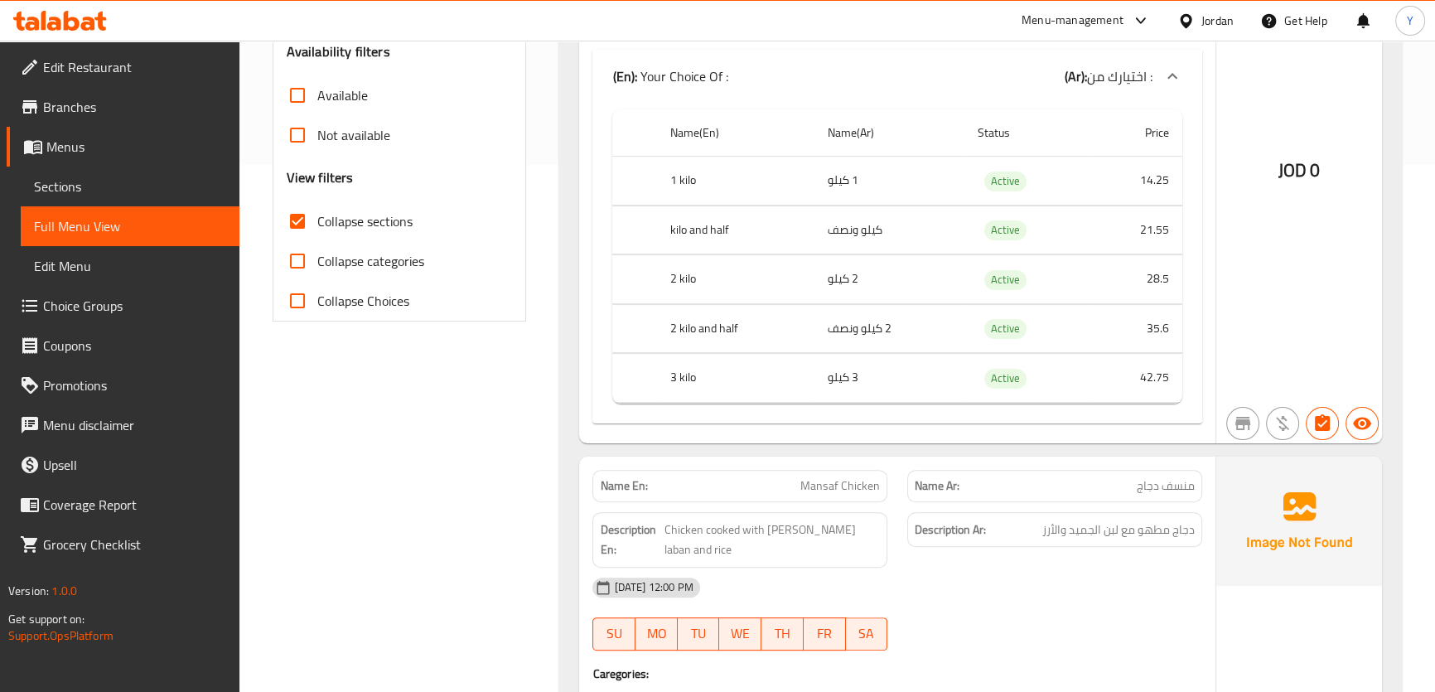
scroll to position [0, 0]
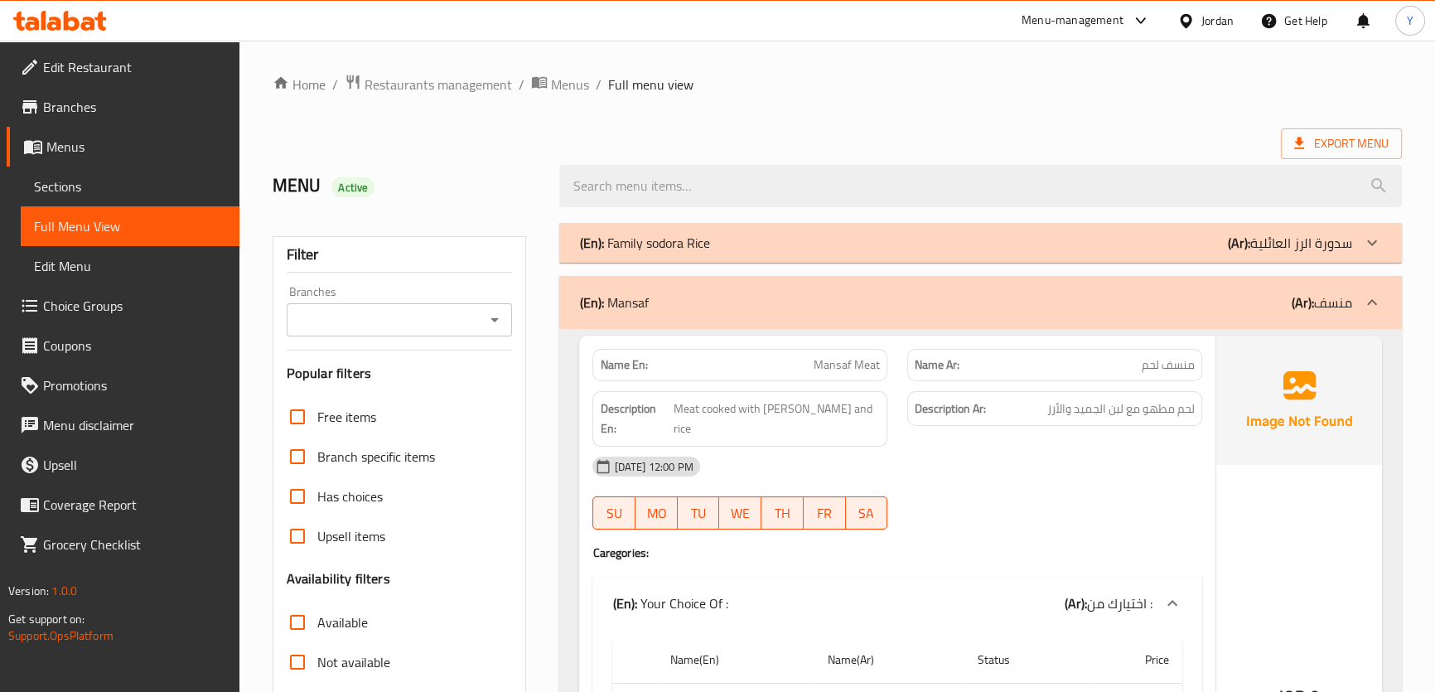
click at [1183, 519] on div at bounding box center [1054, 529] width 315 height 20
click at [1129, 300] on div "(En): Mansaf (Ar): منسف" at bounding box center [965, 302] width 772 height 20
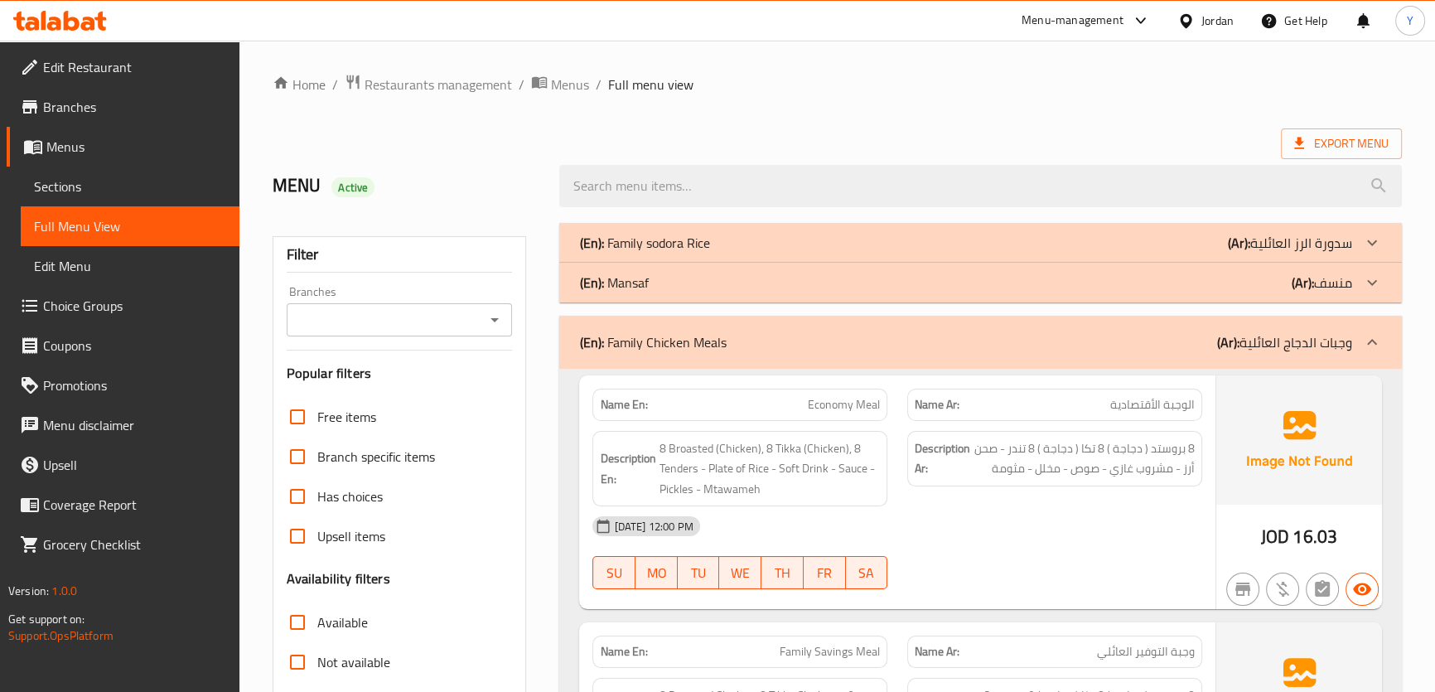
click at [1176, 547] on div "18-08-2025 12:00 PM SU MO TU WE TH FR SA" at bounding box center [896, 552] width 629 height 93
click at [1222, 75] on ol "Home / Restaurants management / Menus / Full menu view" at bounding box center [836, 85] width 1129 height 22
click at [954, 506] on div "[DATE] 12:00 PM" at bounding box center [896, 526] width 629 height 40
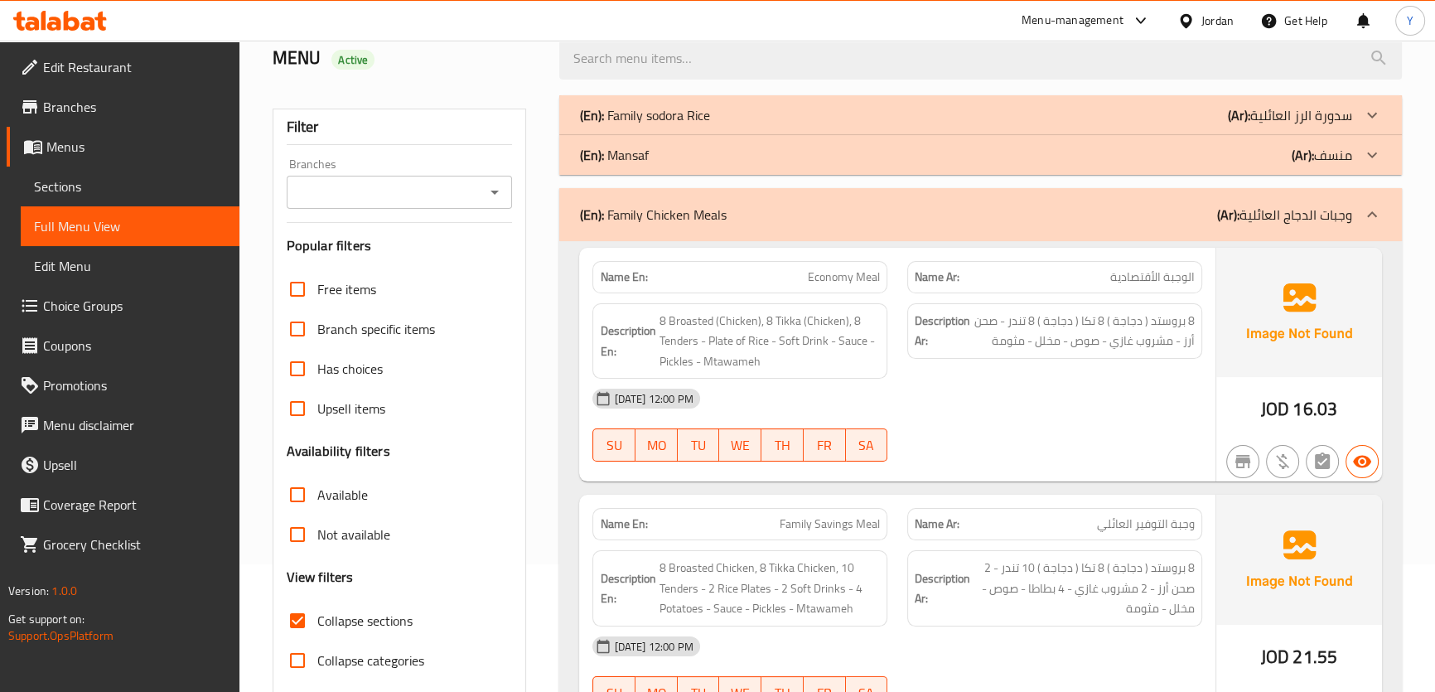
scroll to position [280, 0]
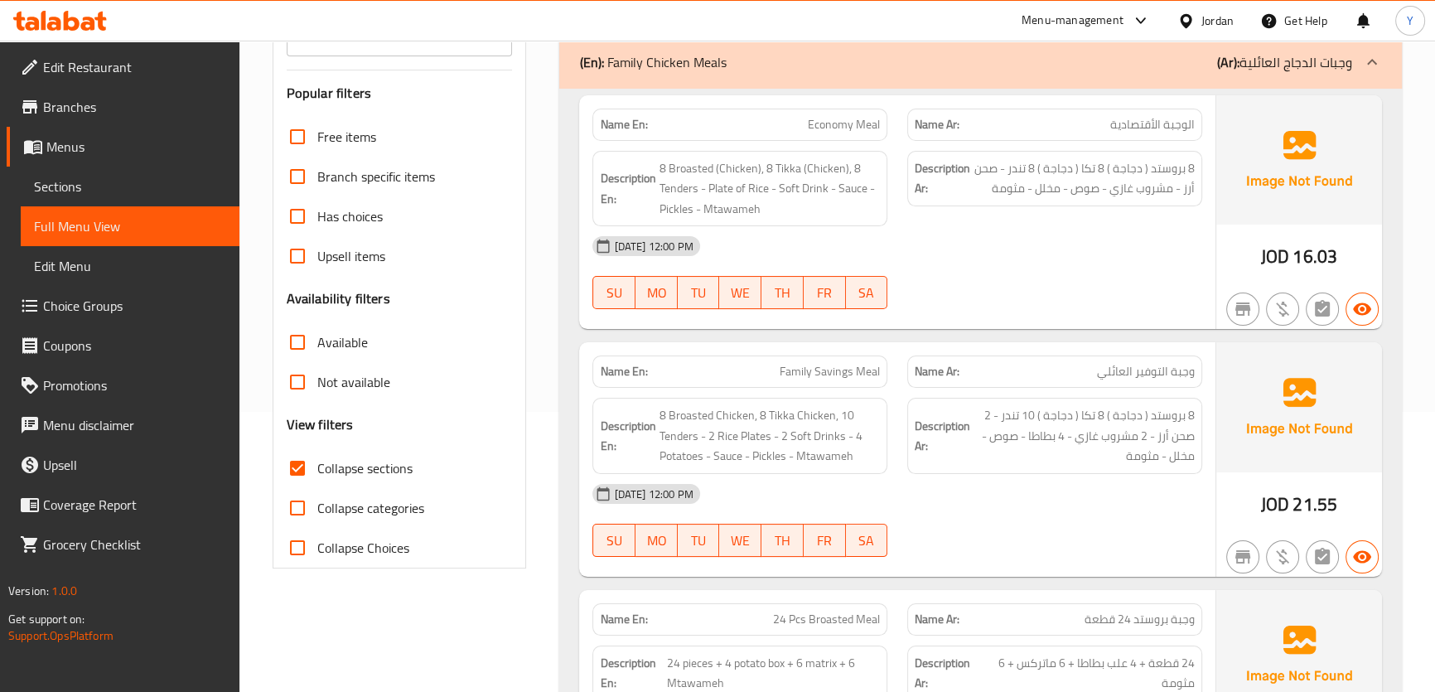
click at [1093, 490] on div "[DATE] 12:00 PM" at bounding box center [896, 494] width 629 height 40
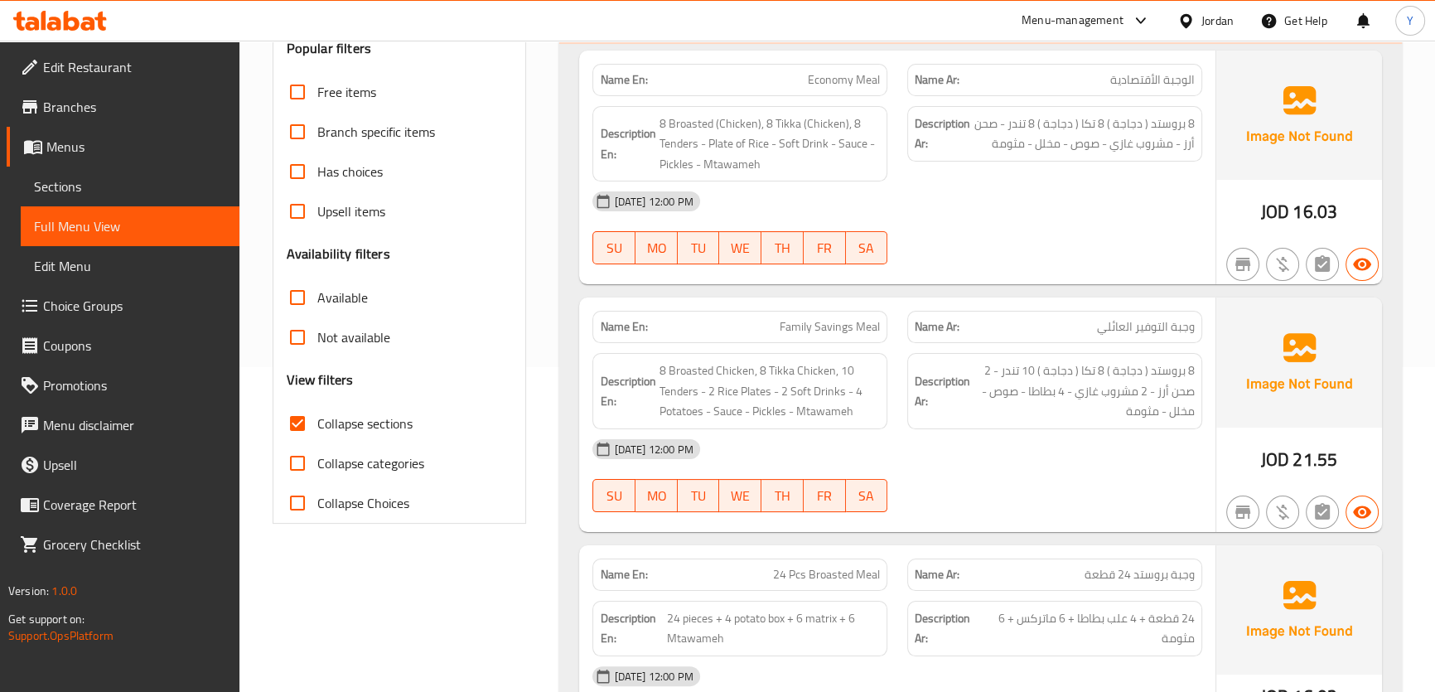
scroll to position [479, 0]
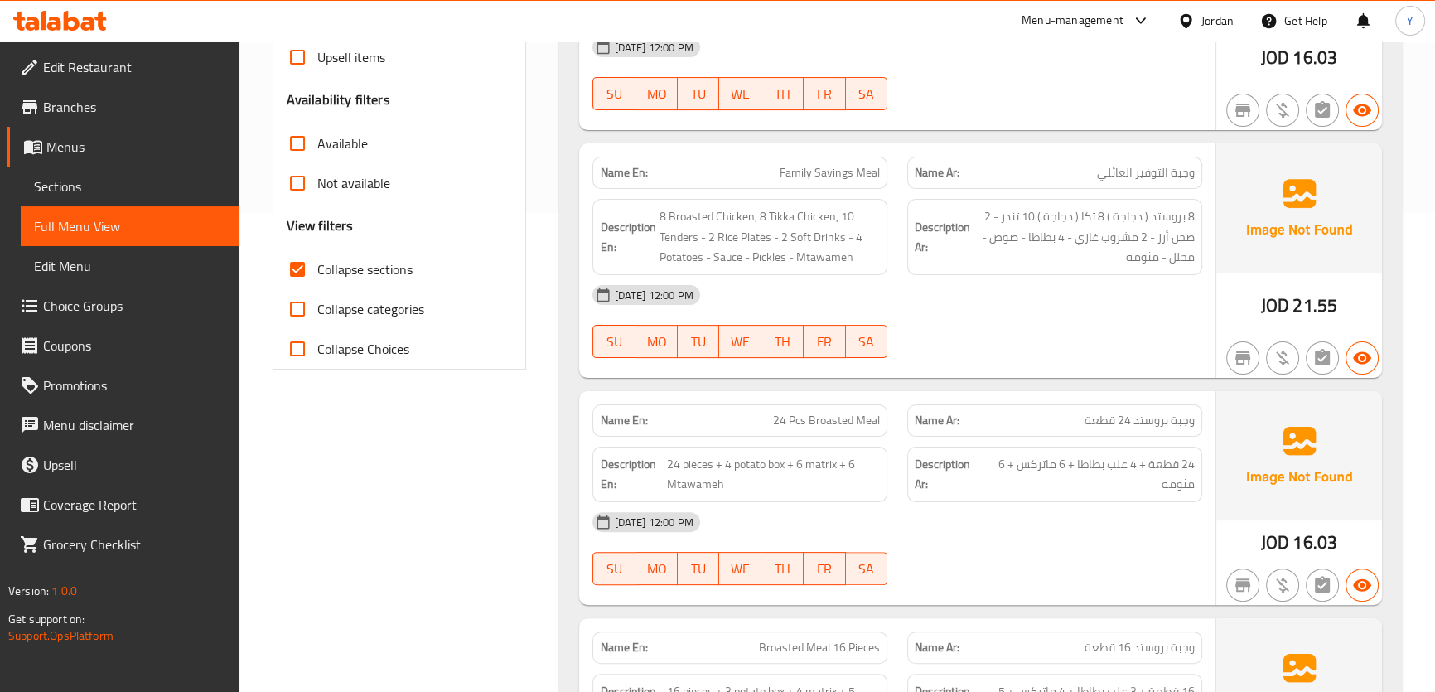
click at [1105, 346] on div "18-08-2025 12:00 PM SU MO TU WE TH FR SA" at bounding box center [896, 321] width 629 height 93
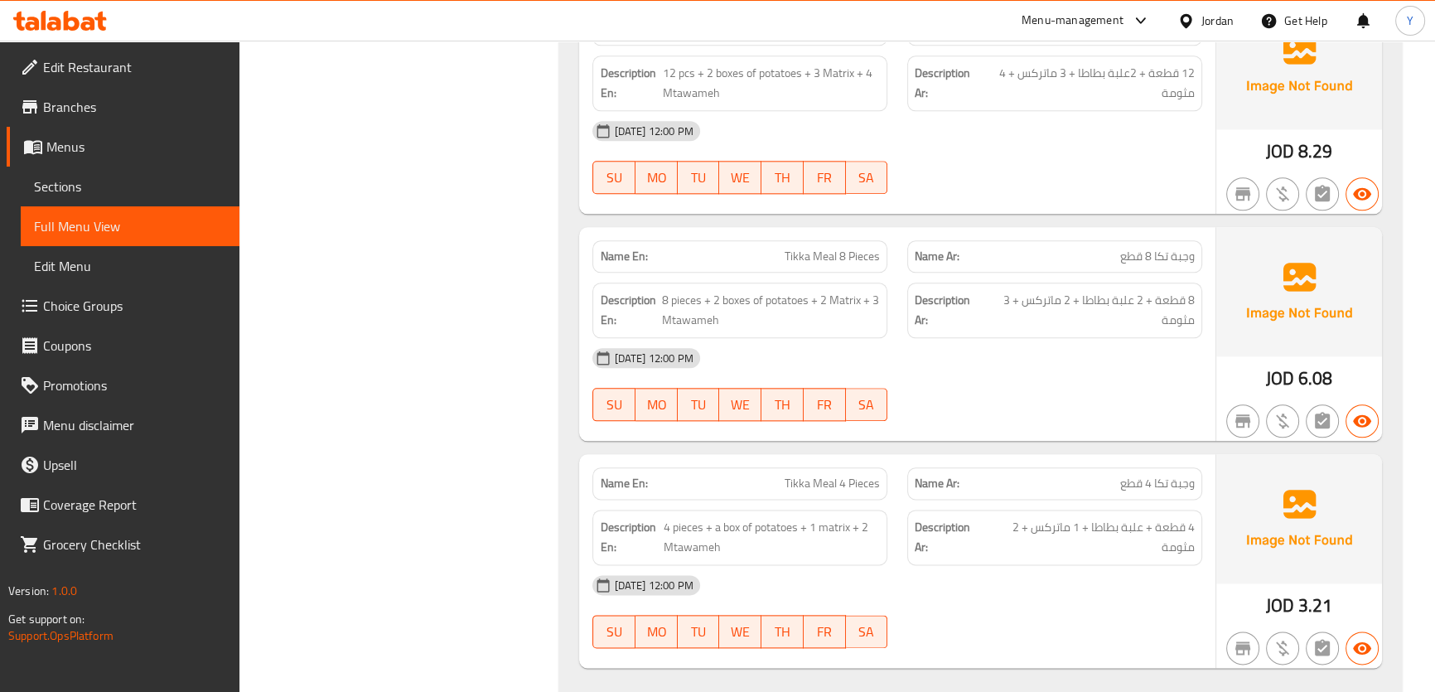
scroll to position [2477, 0]
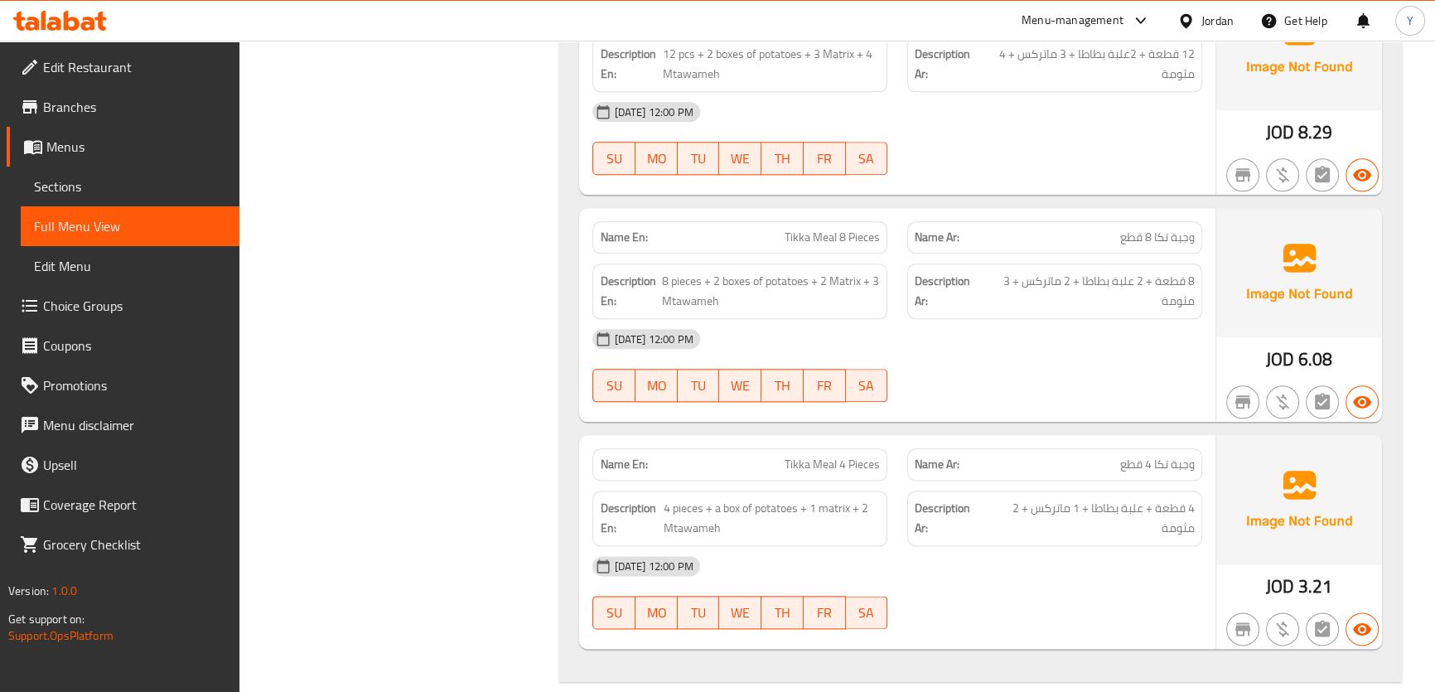
click at [1184, 350] on div "[DATE] 12:00 PM" at bounding box center [896, 339] width 629 height 40
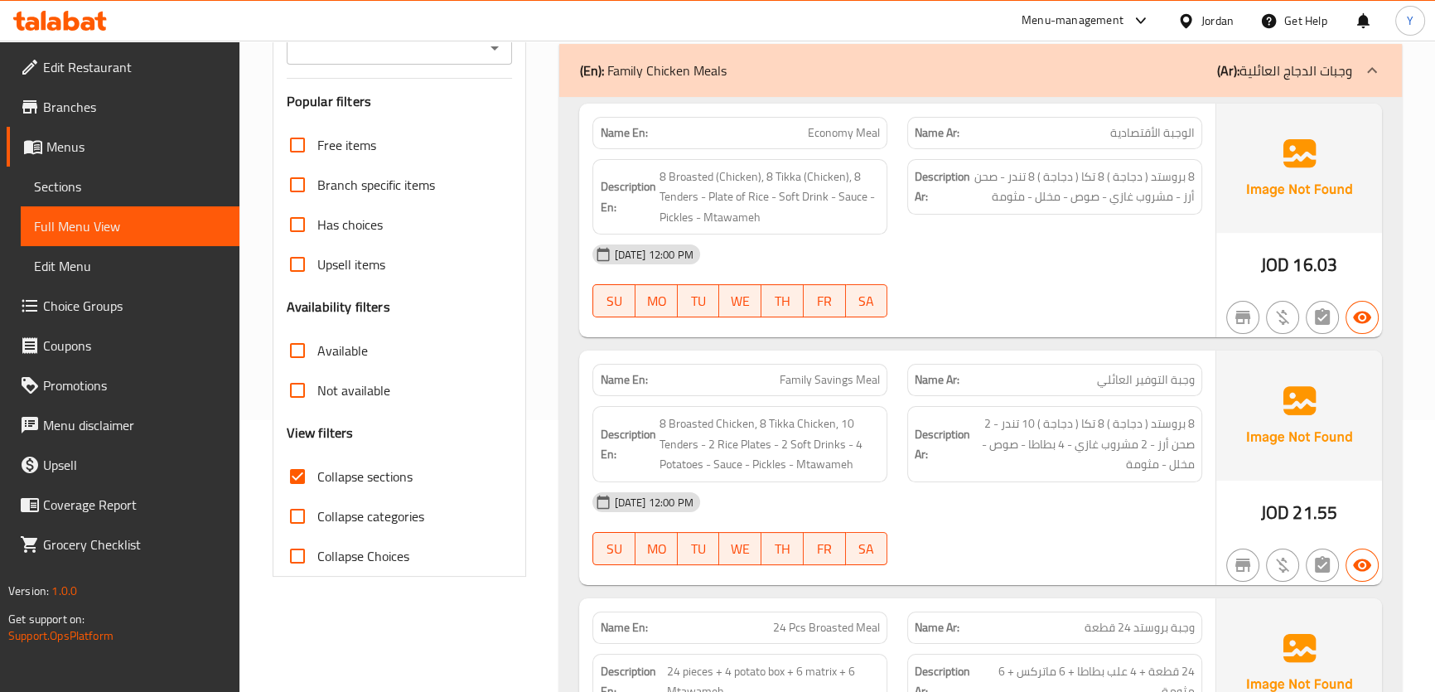
scroll to position [0, 0]
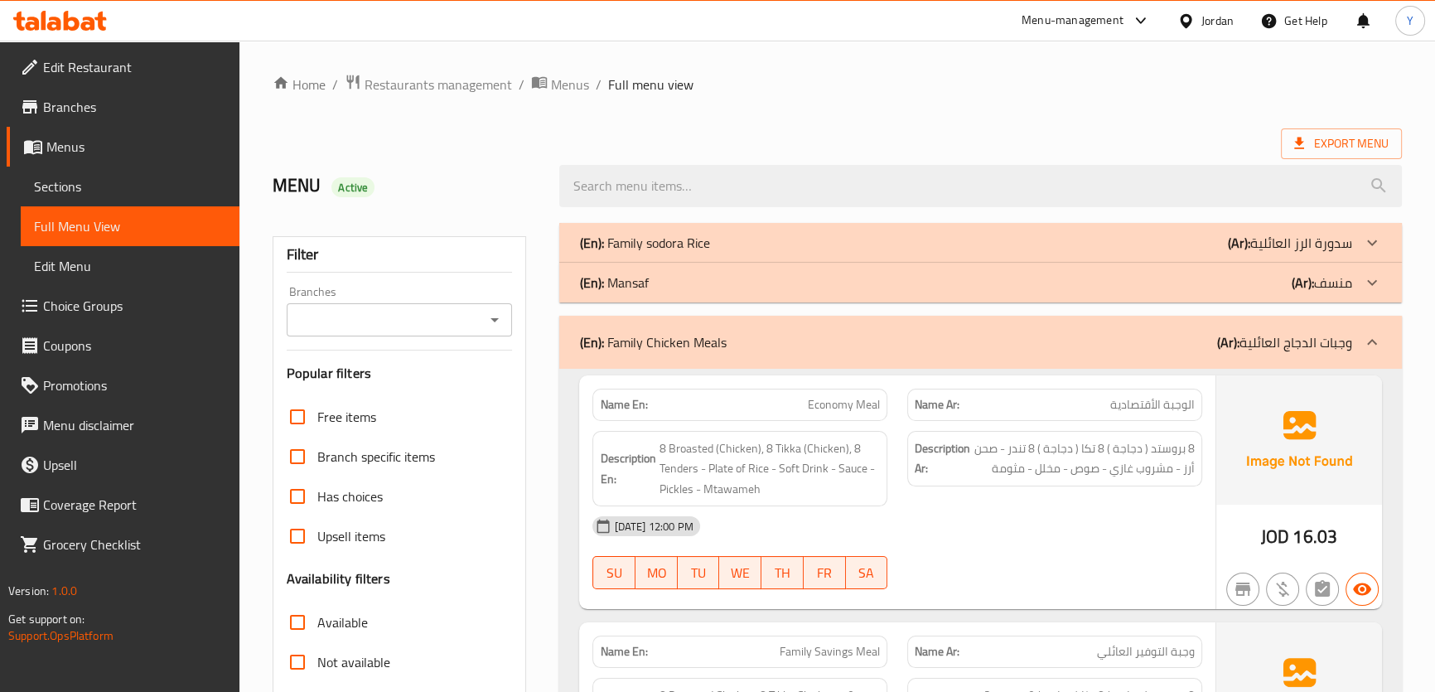
click at [1044, 360] on div "(En): Family Chicken Meals (Ar): وجبات الدجاج العائلية" at bounding box center [980, 342] width 842 height 53
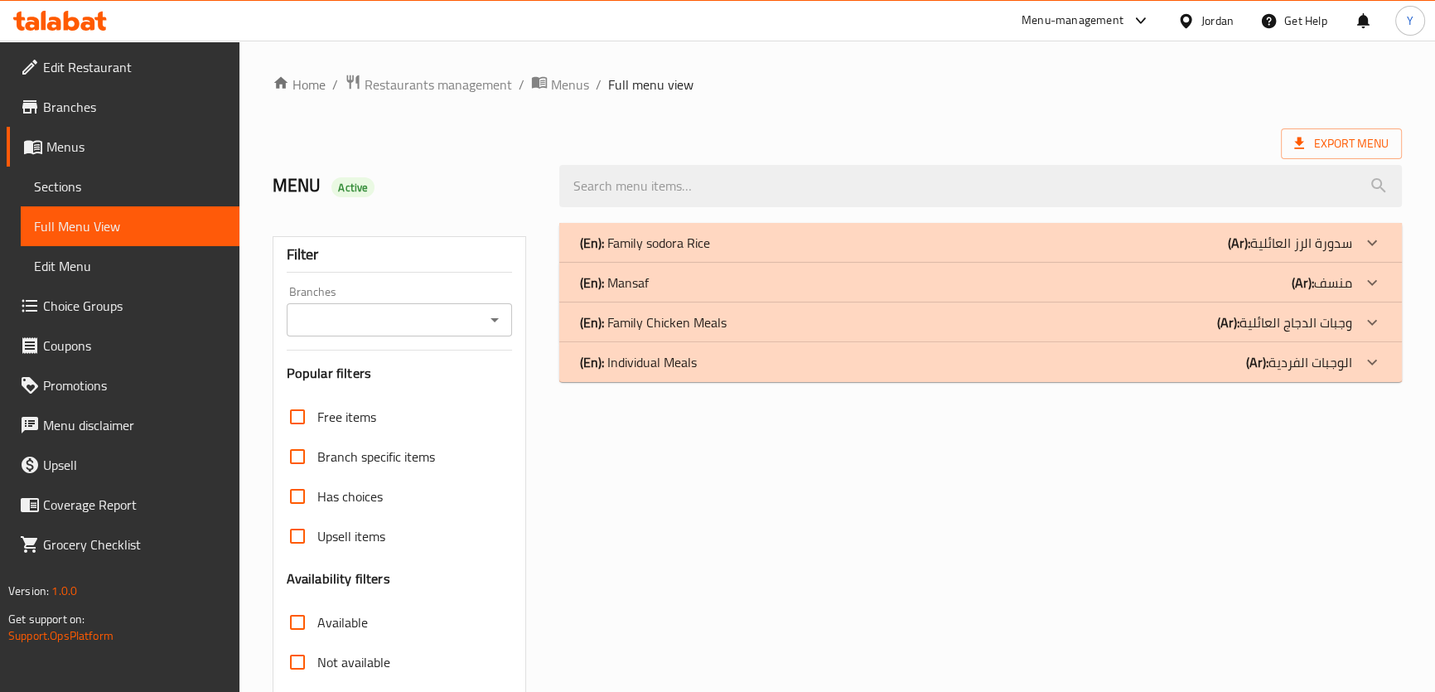
click at [753, 253] on div "(En): Individual Meals (Ar): الوجبات الفردية" at bounding box center [965, 243] width 772 height 20
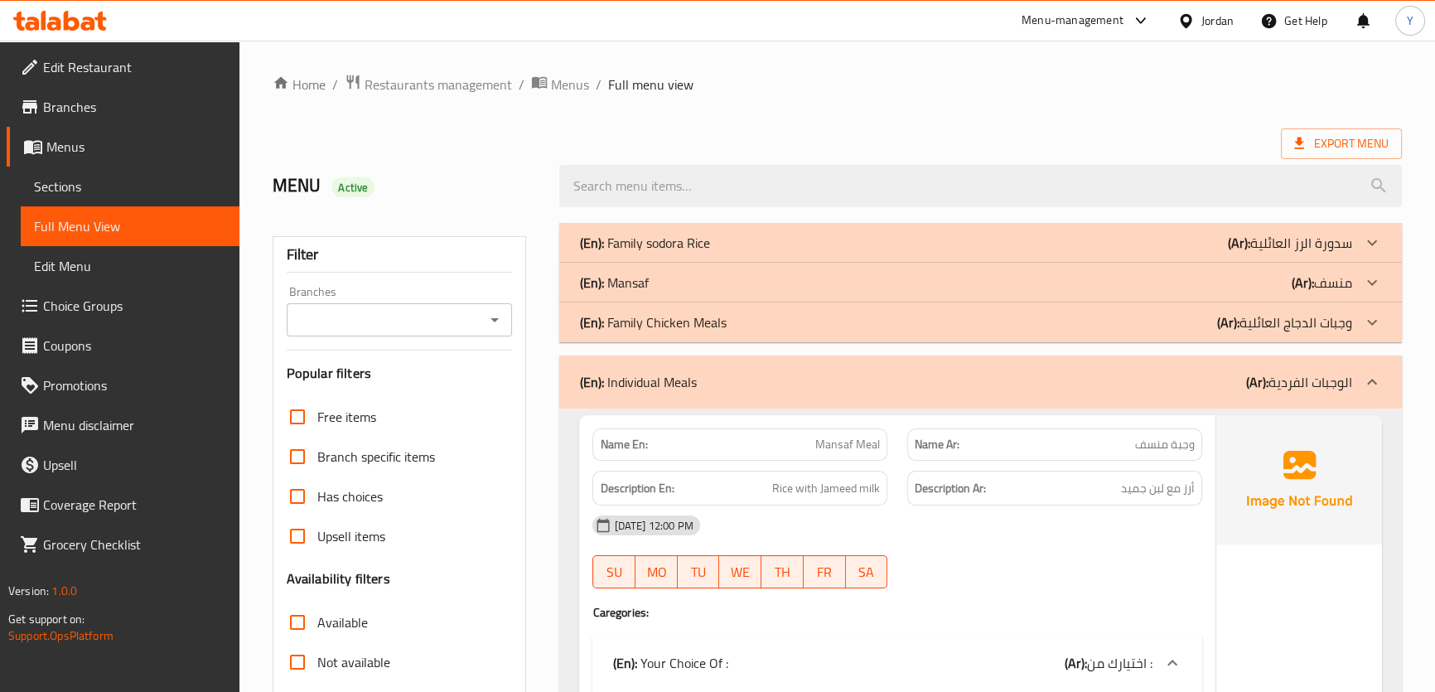
click at [1083, 474] on div "Description Ar: أرز مع لبن جميد" at bounding box center [1054, 488] width 295 height 36
click at [1134, 560] on div "18-08-2025 12:00 PM SU MO TU WE TH FR SA" at bounding box center [896, 551] width 629 height 93
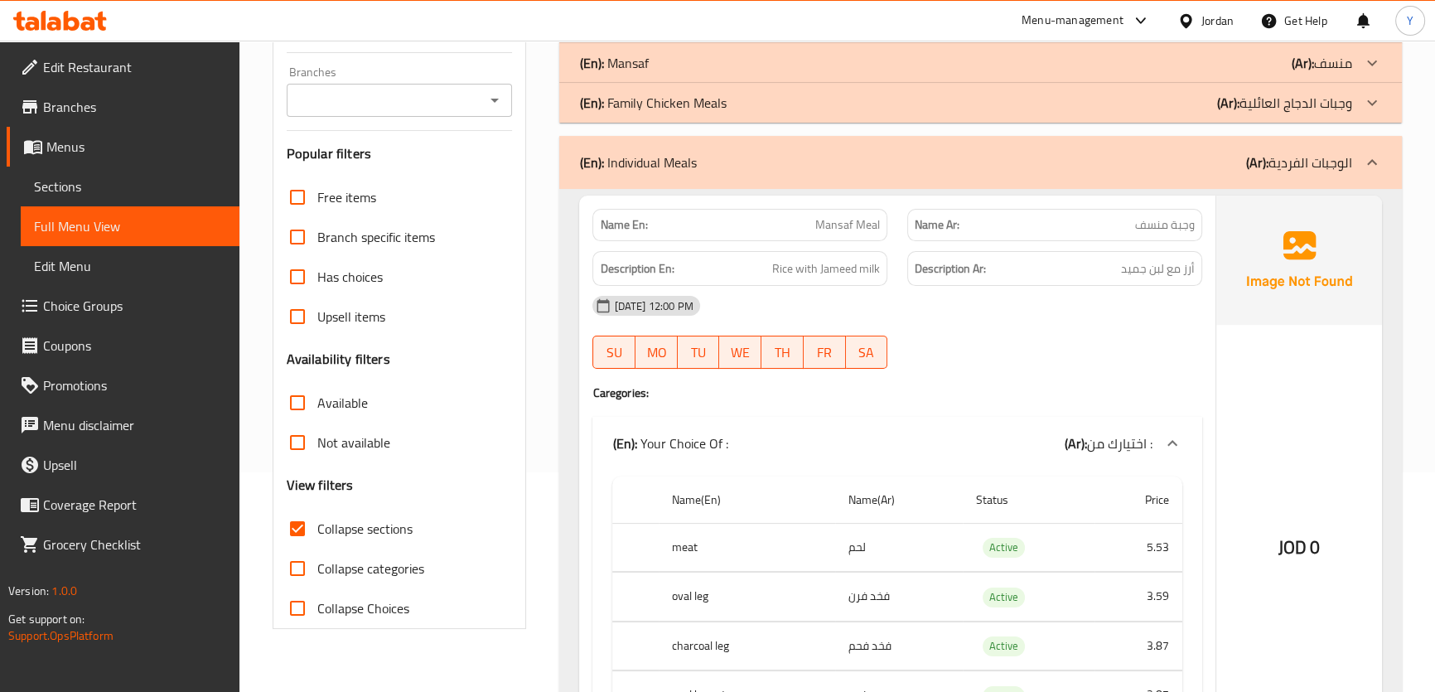
scroll to position [225, 0]
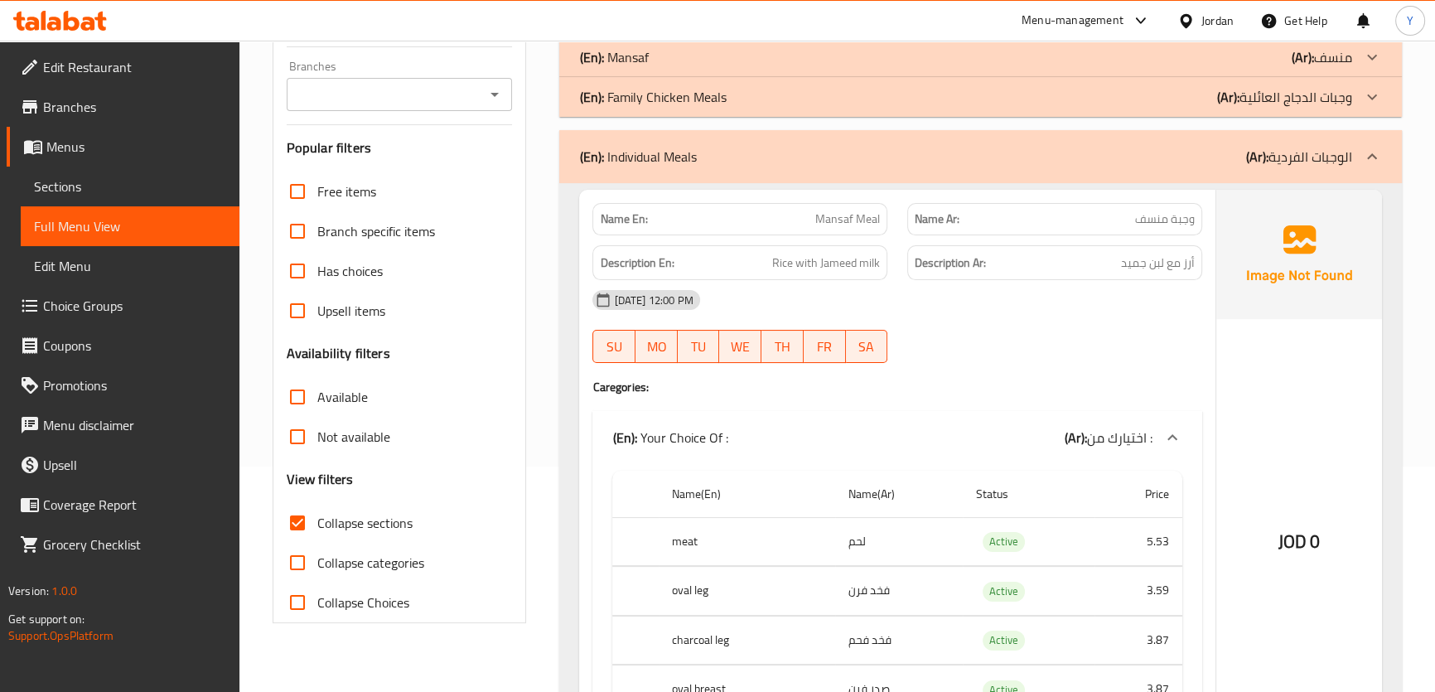
click at [815, 218] on p "Name En: Mansaf Meal" at bounding box center [740, 218] width 280 height 17
copy span "Mansaf Meal"
click at [1078, 333] on div "18-08-2025 12:00 PM SU MO TU WE TH FR SA" at bounding box center [896, 326] width 629 height 93
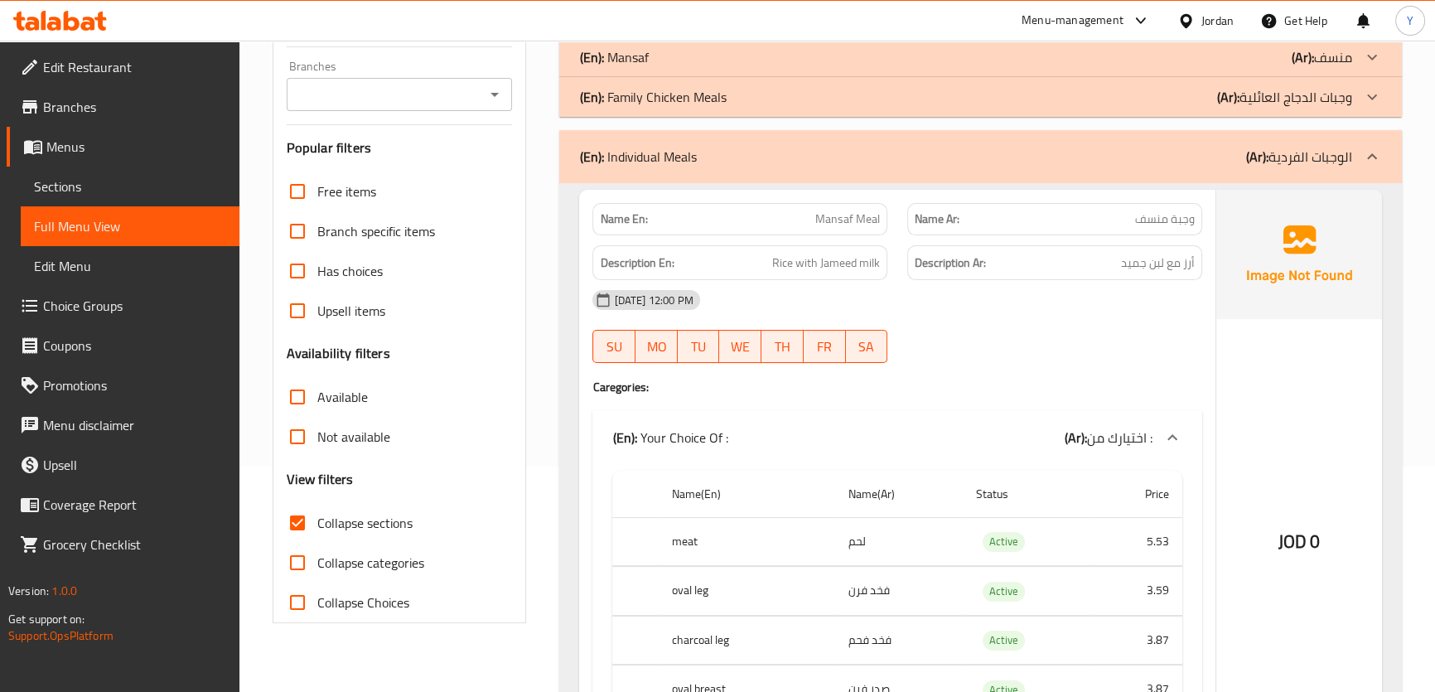
click at [1031, 282] on div "[DATE] 12:00 PM" at bounding box center [896, 300] width 629 height 40
click at [857, 546] on td "لحم" at bounding box center [899, 541] width 128 height 49
copy td "لحم"
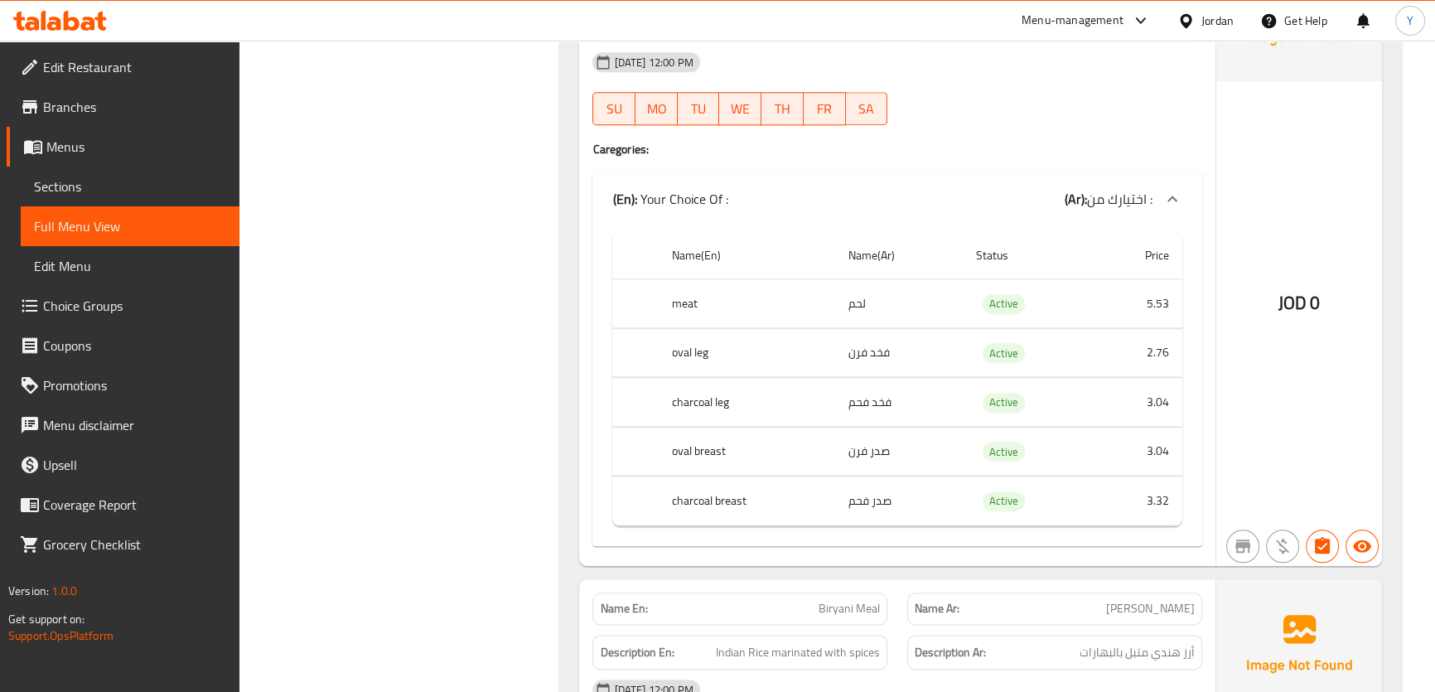
scroll to position [0, 0]
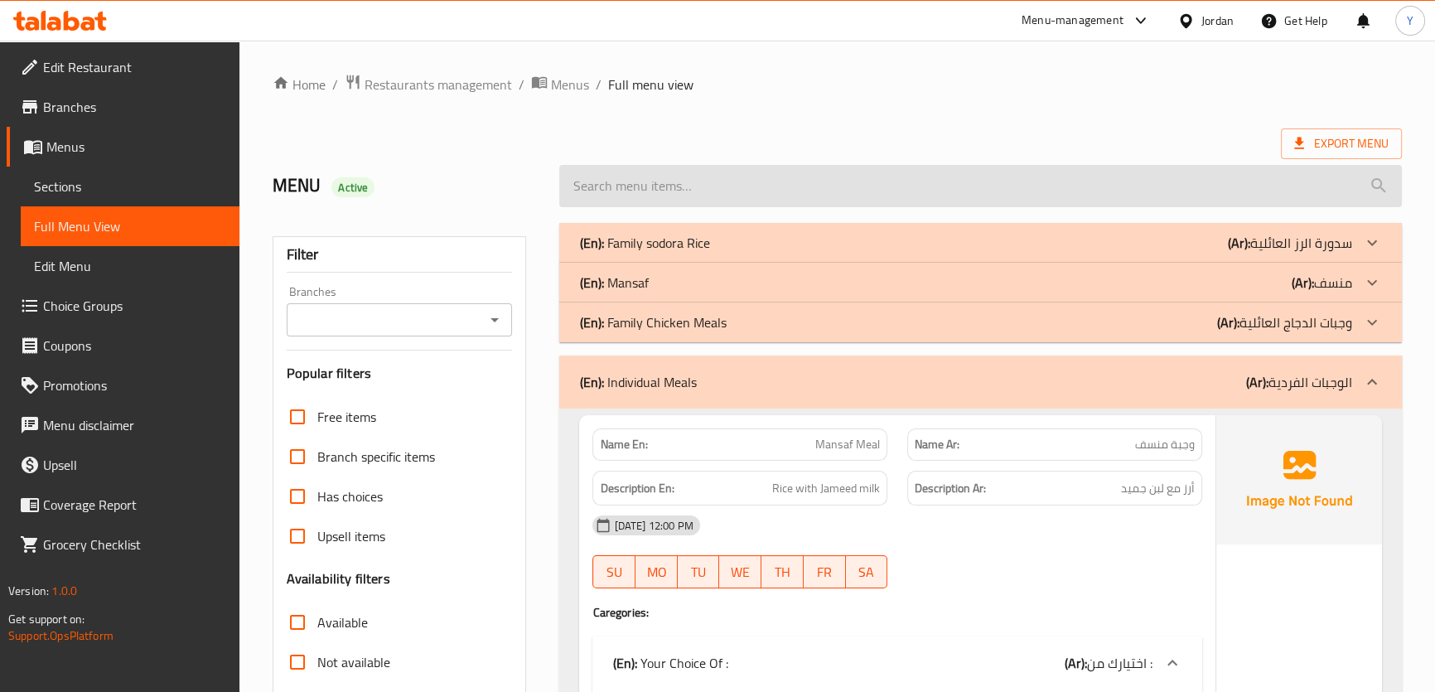
drag, startPoint x: 964, startPoint y: 525, endPoint x: 903, endPoint y: 205, distance: 326.3
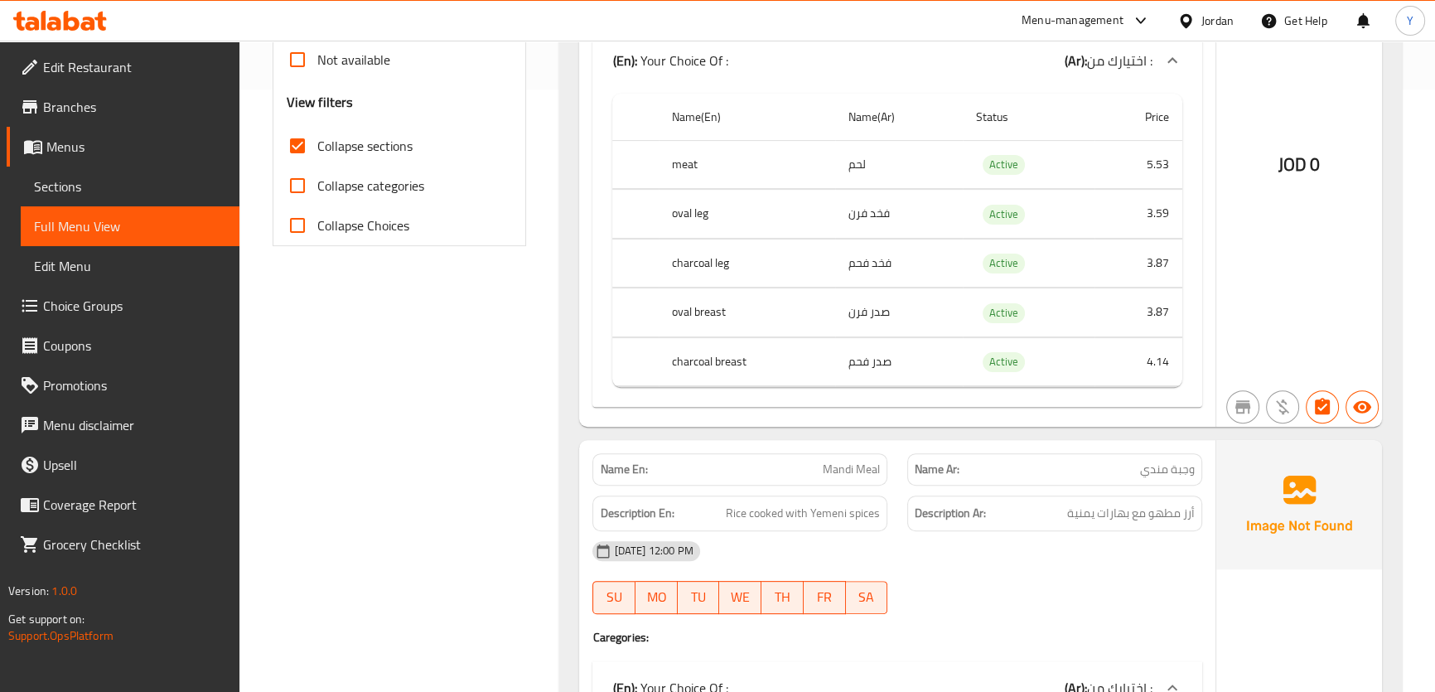
scroll to position [451, 0]
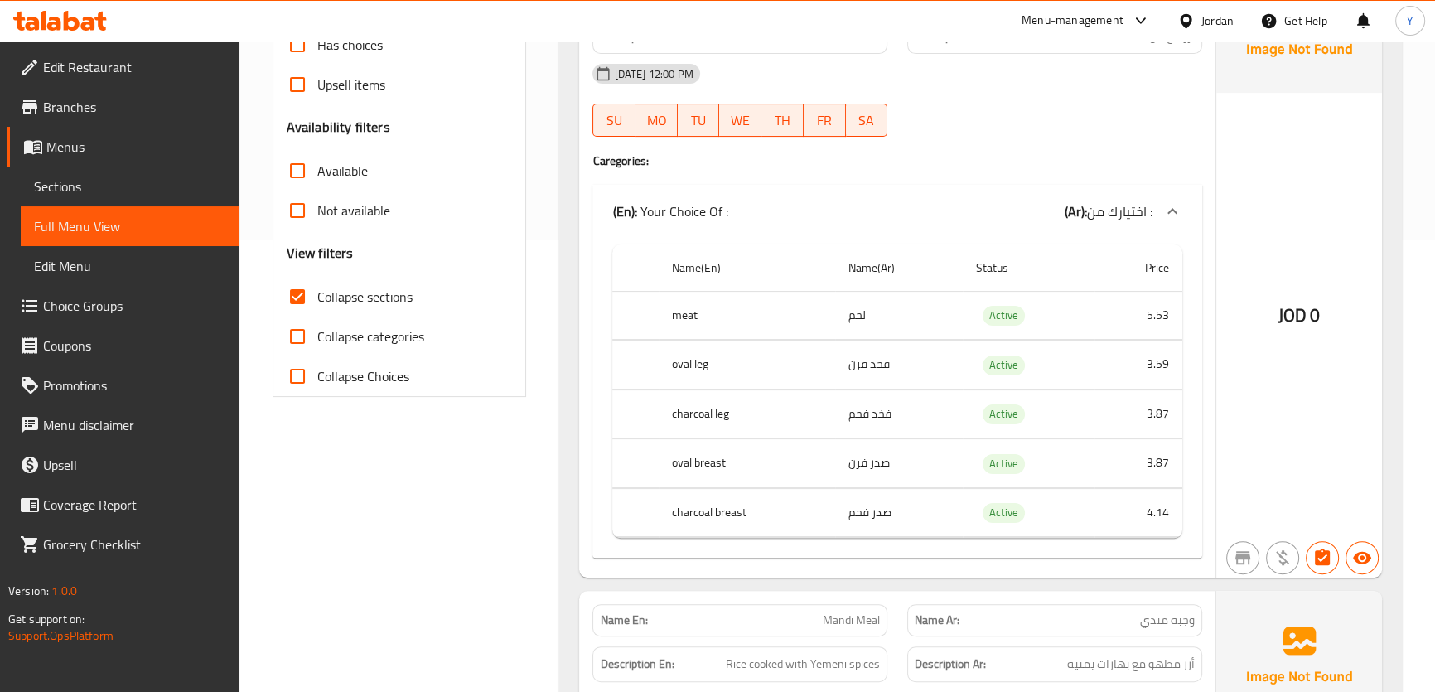
click at [1154, 419] on td "3.87" at bounding box center [1138, 413] width 88 height 49
click at [1143, 504] on td "4.14" at bounding box center [1138, 512] width 88 height 49
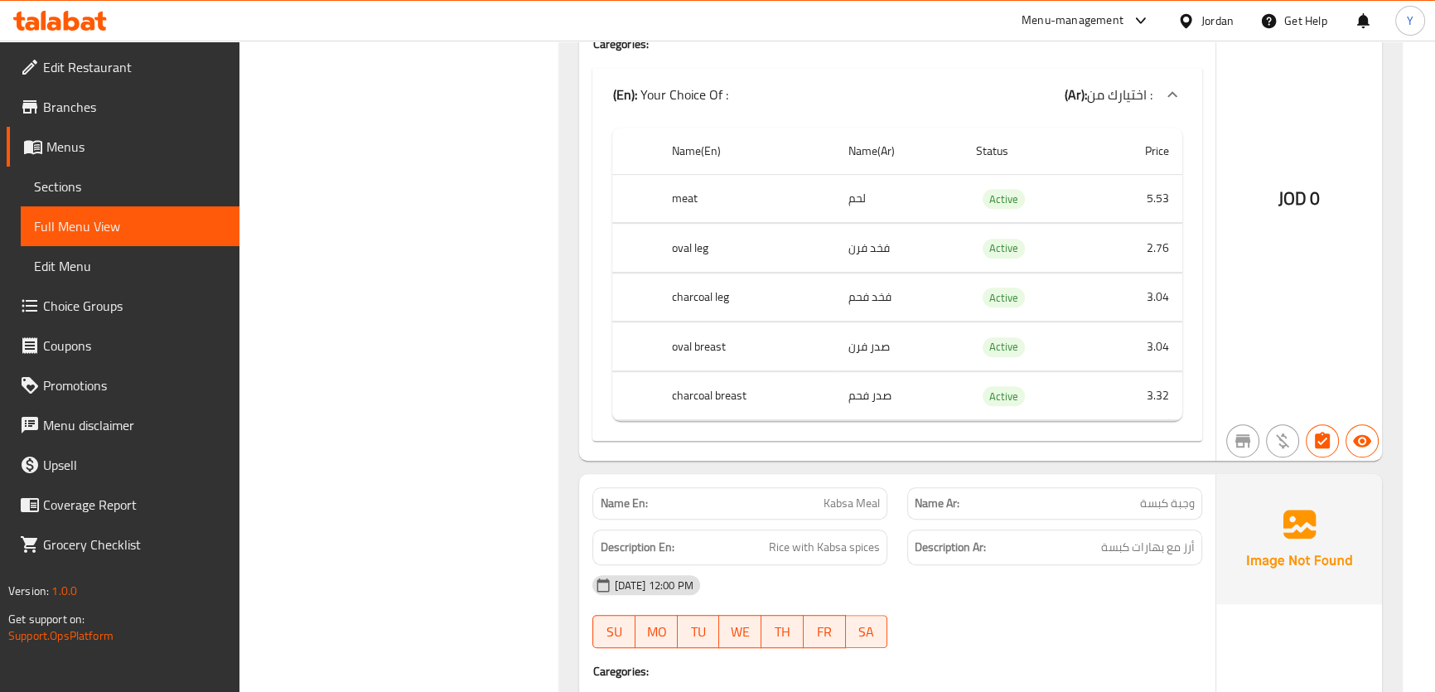
scroll to position [1822, 0]
copy th "breast"
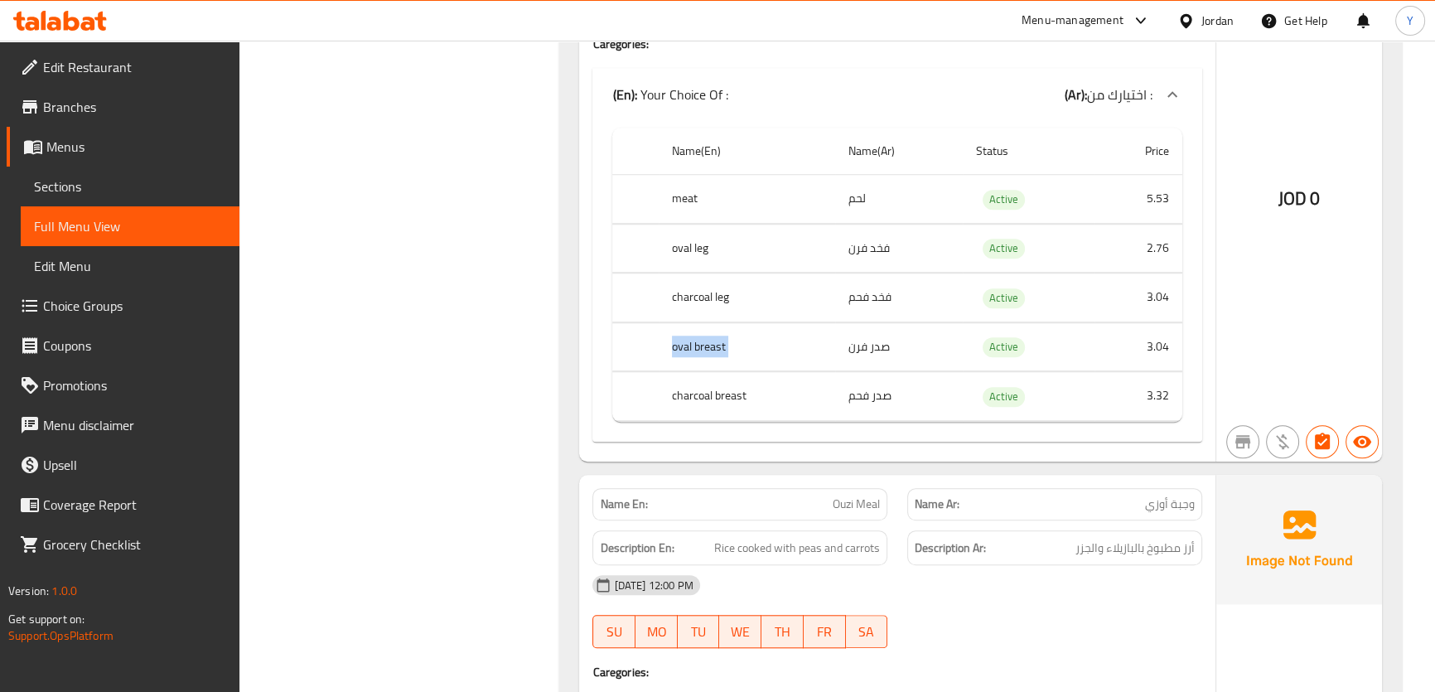
copy th "oval breast"
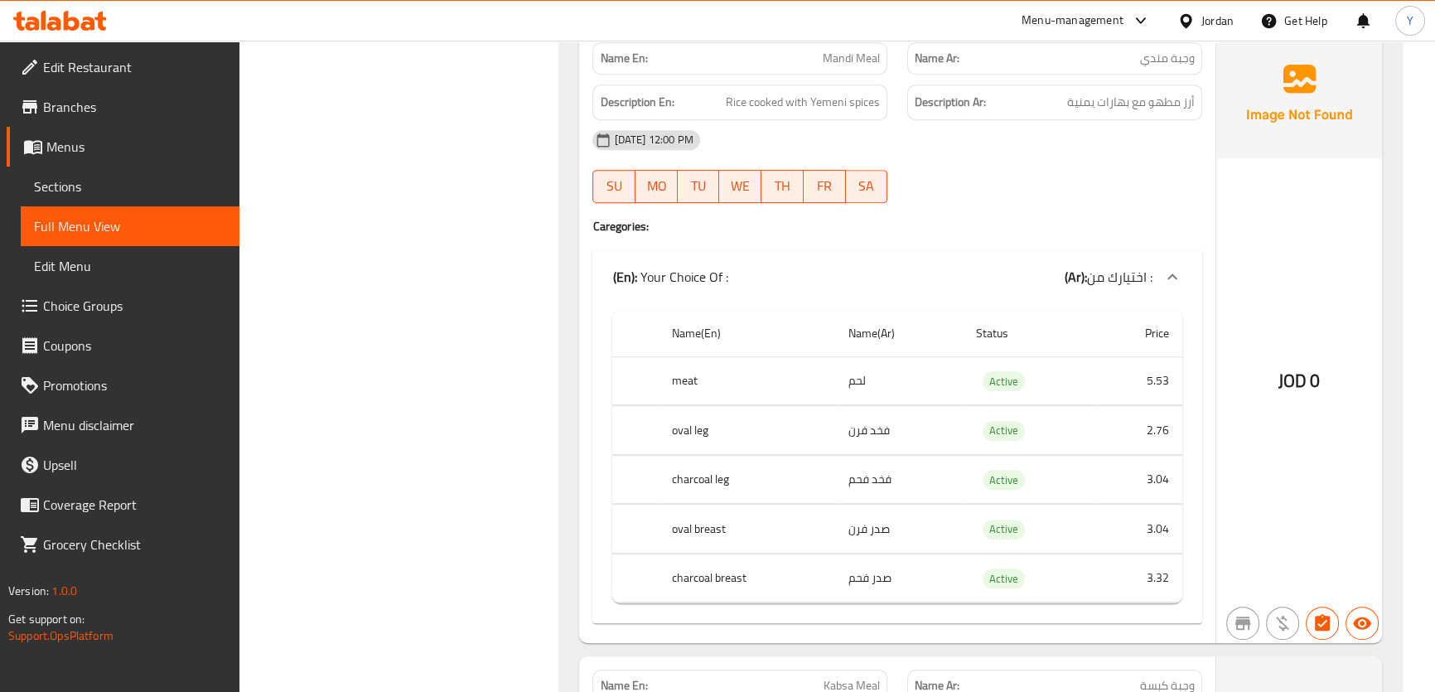
scroll to position [1204, 0]
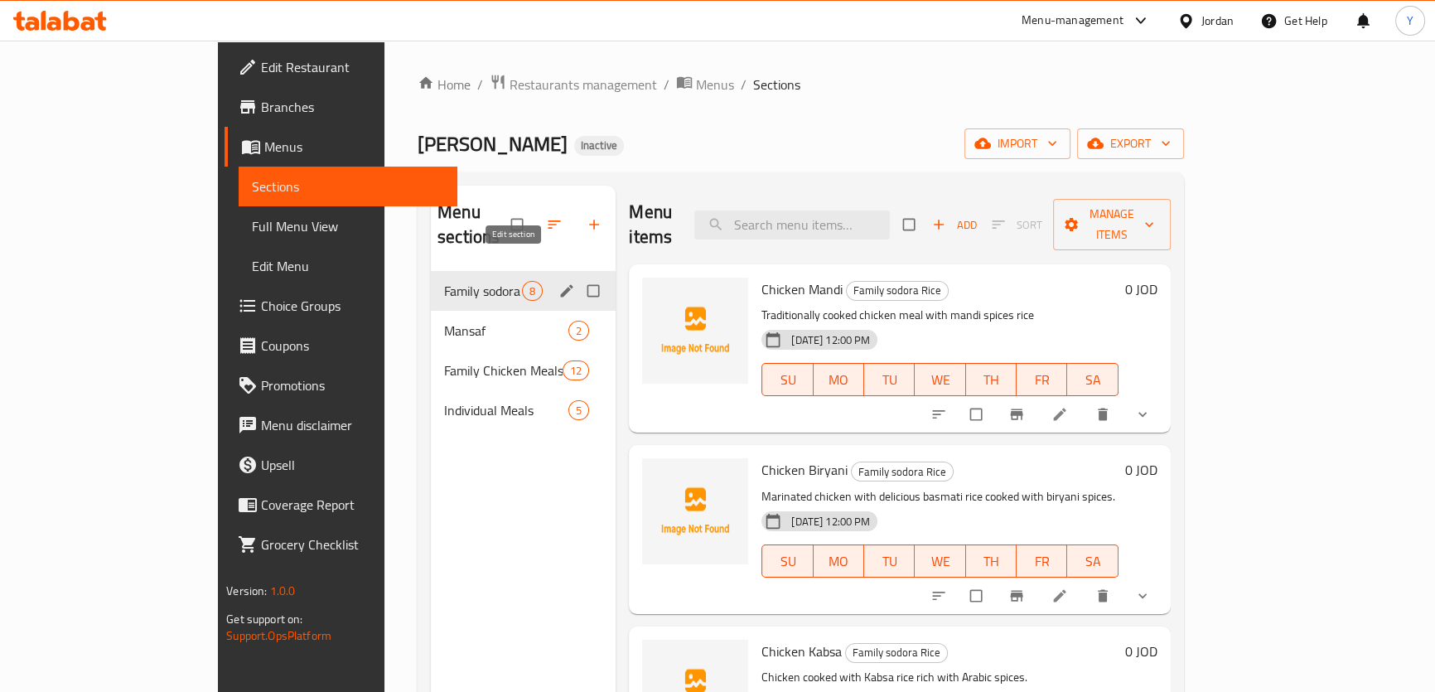
click at [558, 282] on icon "edit" at bounding box center [566, 290] width 17 height 17
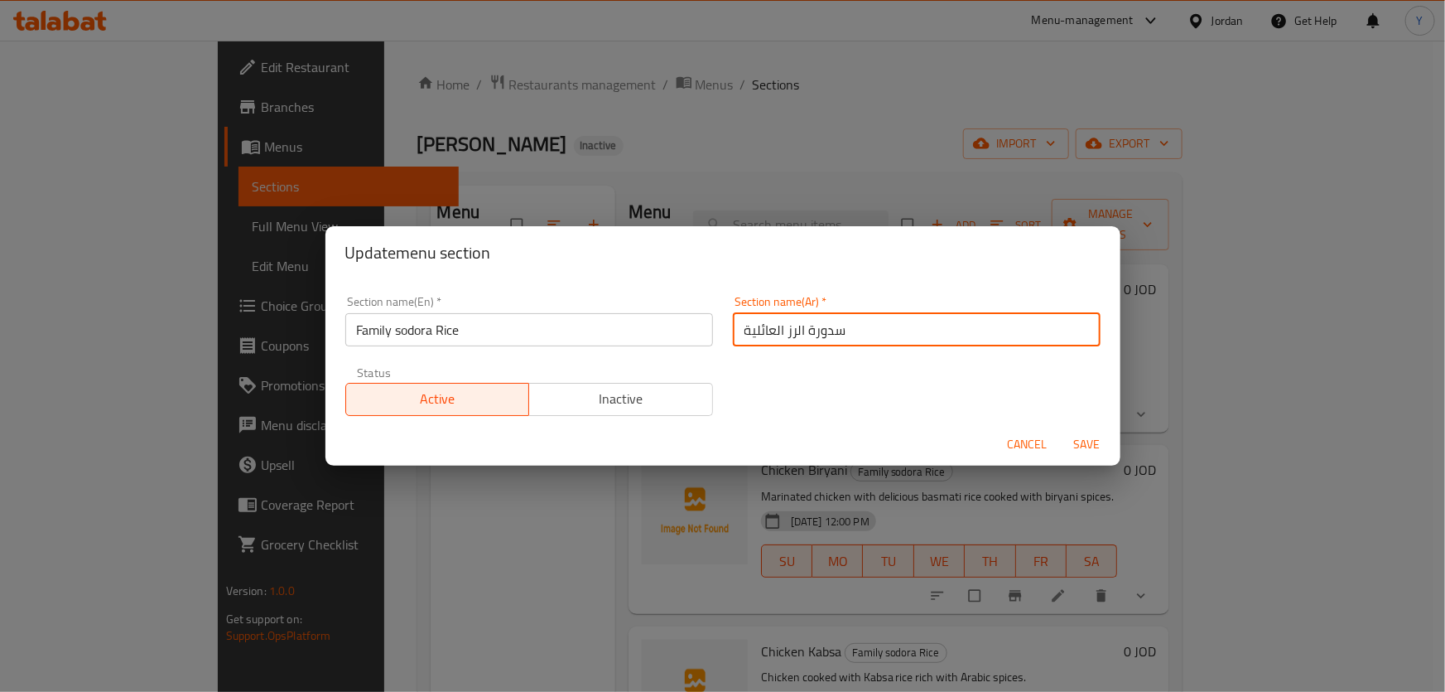
drag, startPoint x: 923, startPoint y: 339, endPoint x: 398, endPoint y: 282, distance: 527.4
click at [359, 282] on div "Section name(En)   * Family sodora Rice Section name(En) * Section name(Ar)   *…" at bounding box center [723, 350] width 795 height 143
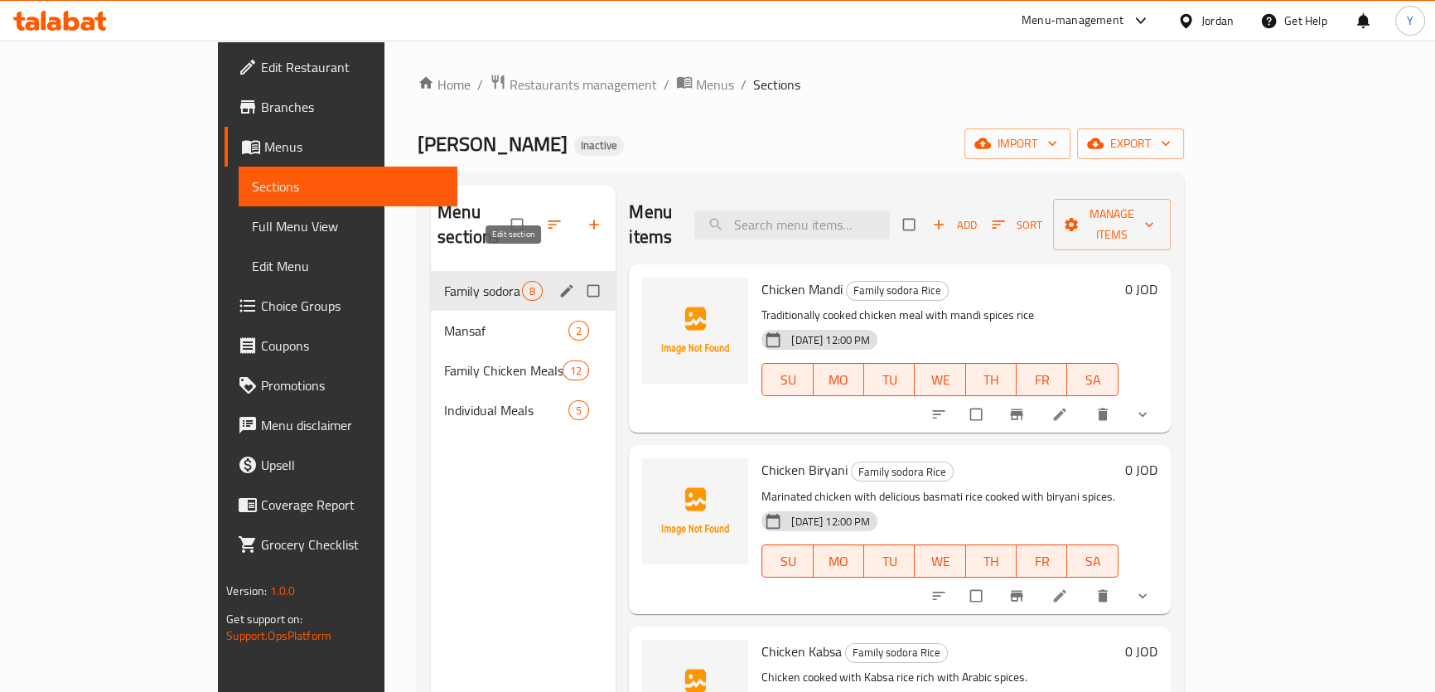
click at [561, 284] on icon "edit" at bounding box center [567, 290] width 12 height 12
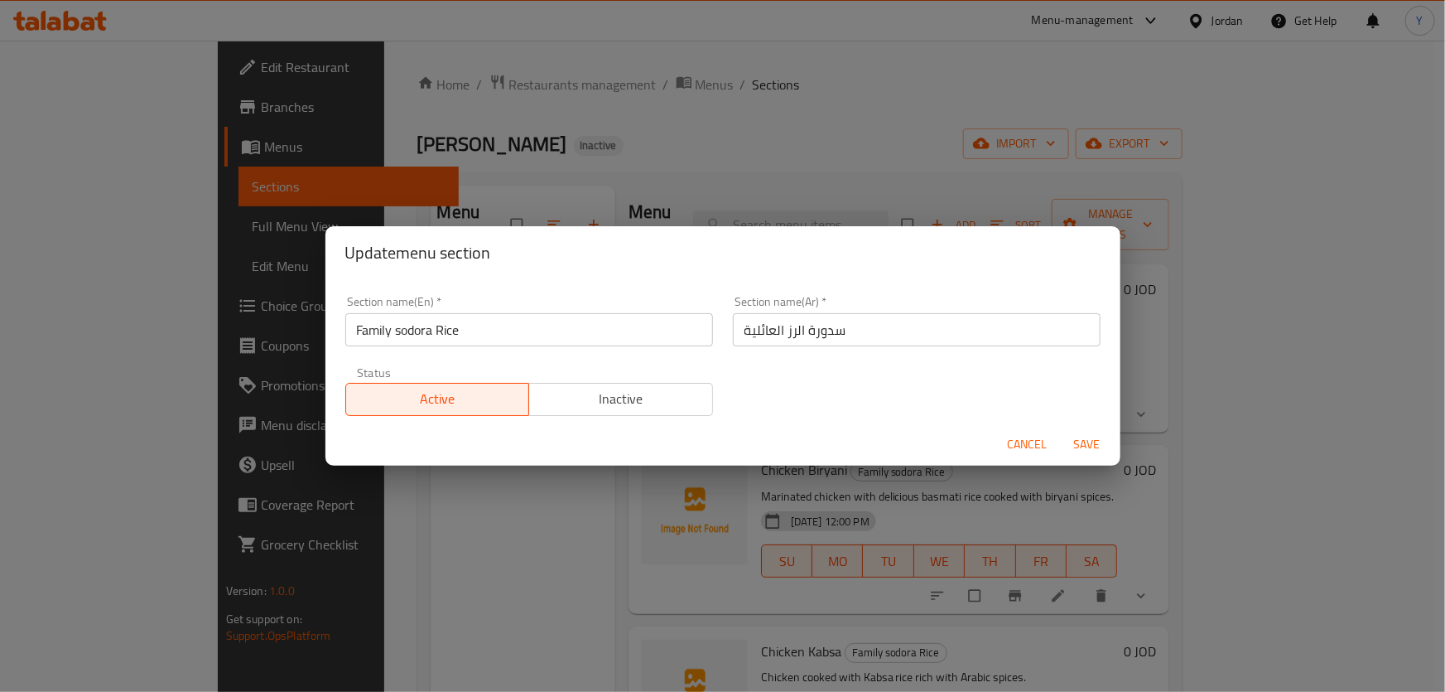
click at [398, 328] on input "Family sodora Rice" at bounding box center [529, 329] width 368 height 33
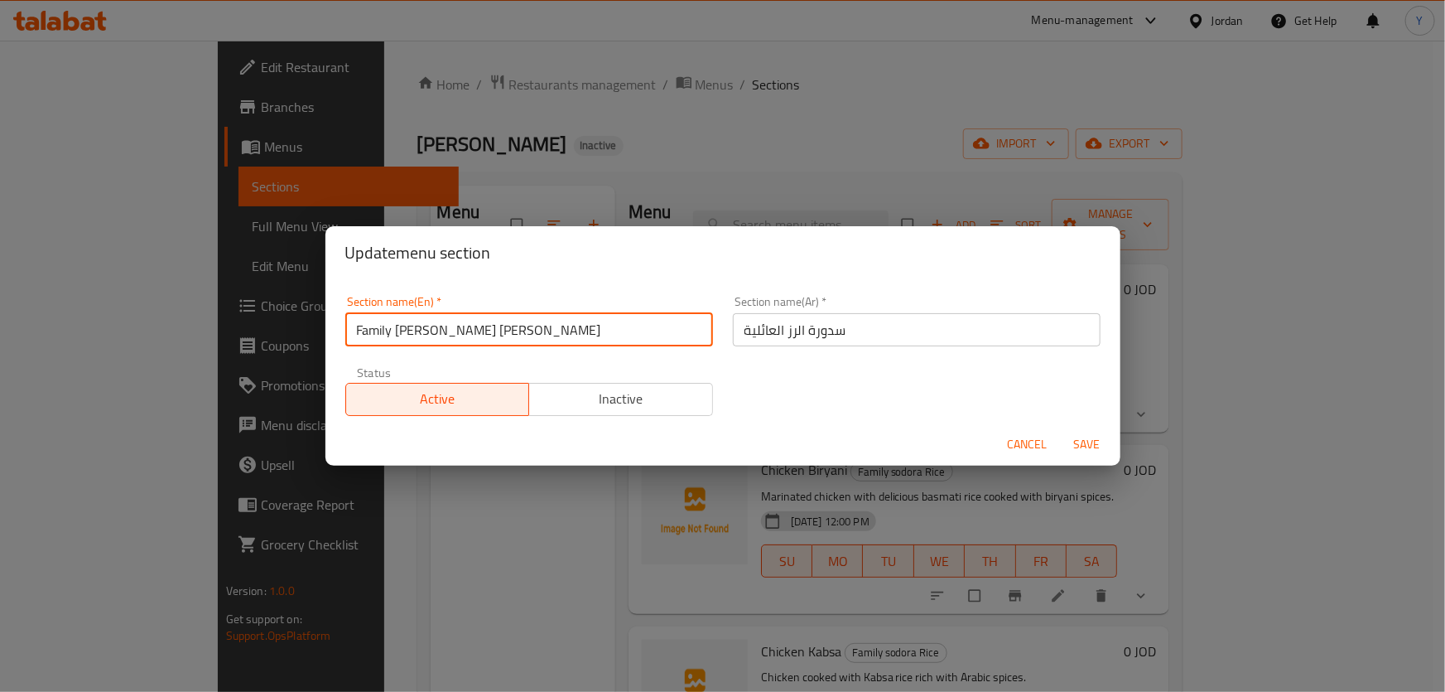
type input "Family [PERSON_NAME] [PERSON_NAME]"
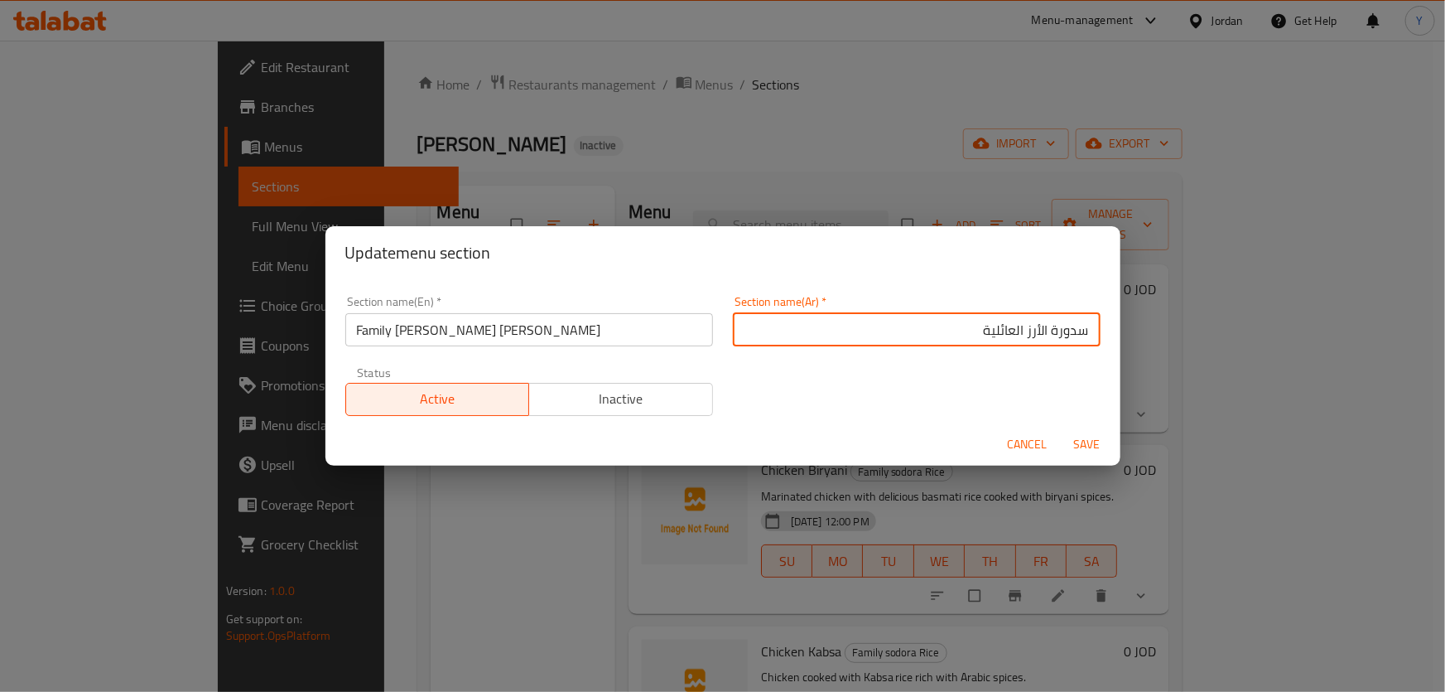
type input "سدورة الأرز العائلية"
click at [1061, 429] on button "Save" at bounding box center [1087, 444] width 53 height 31
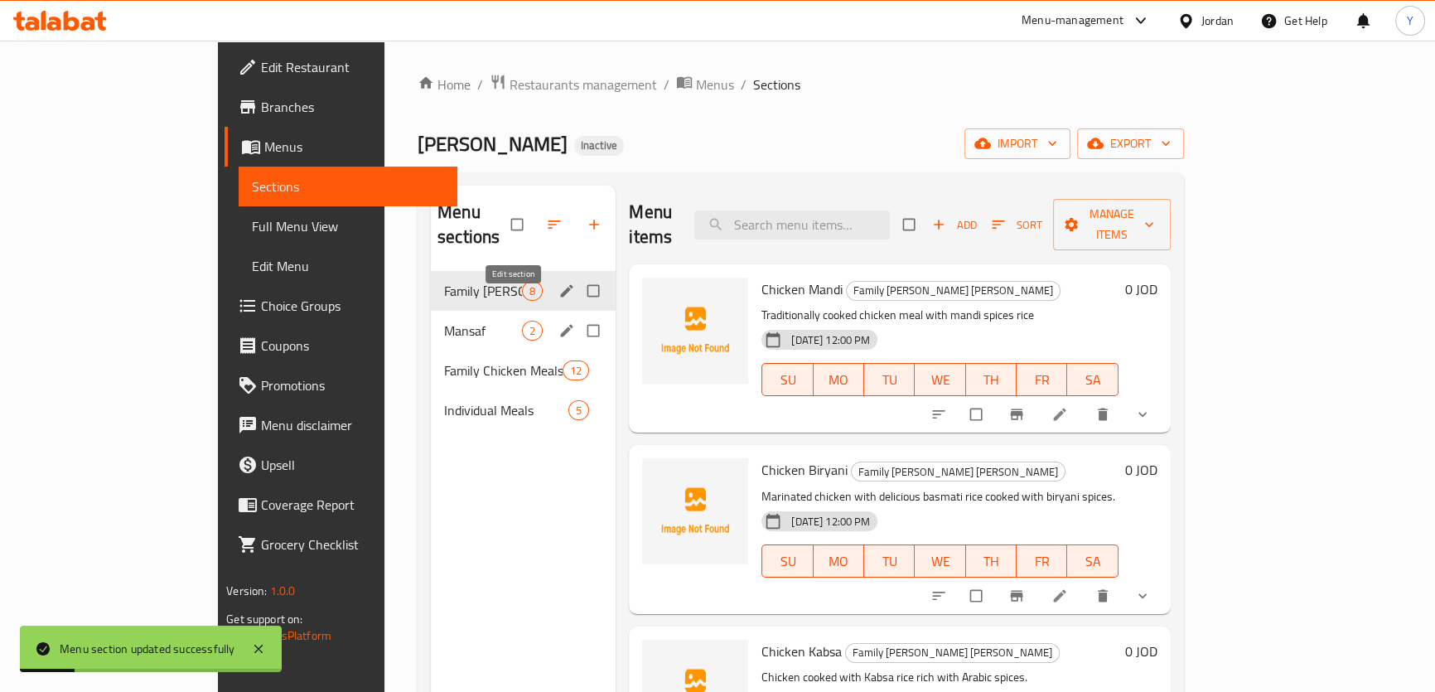
click at [561, 324] on icon "edit" at bounding box center [567, 330] width 12 height 12
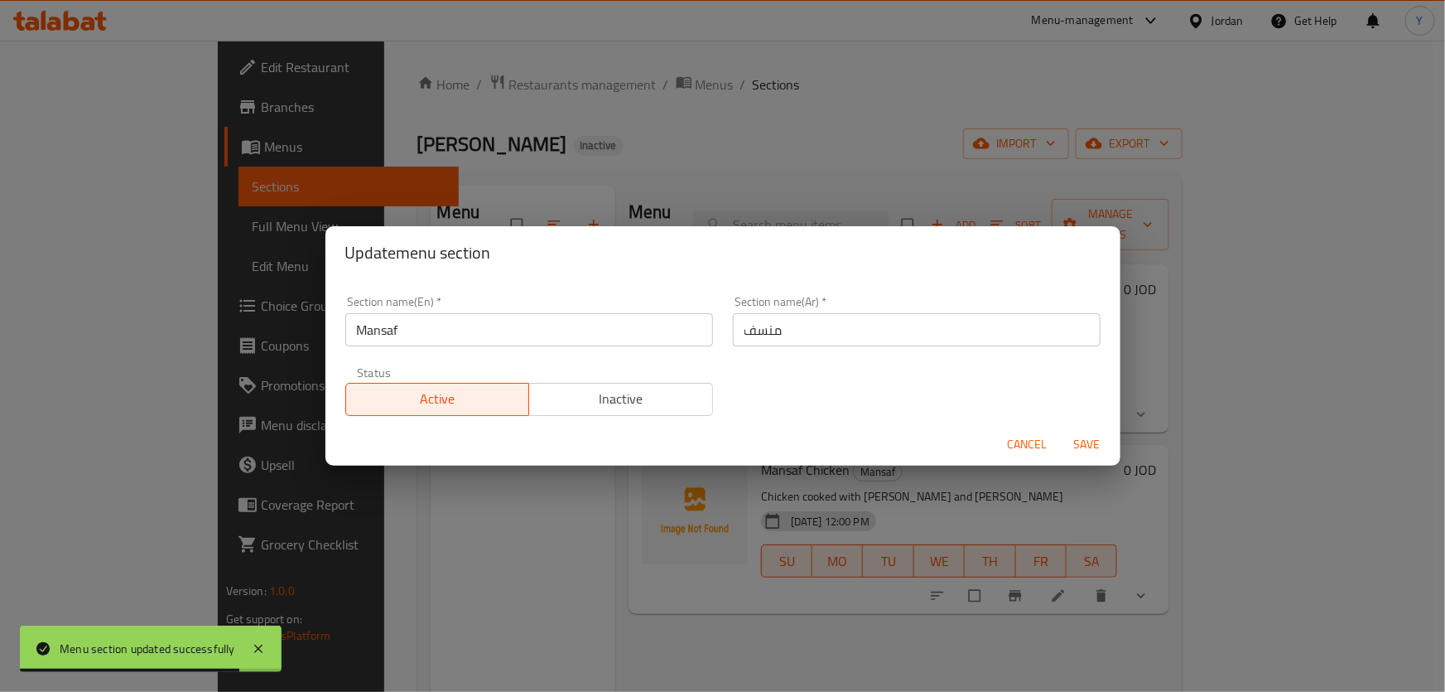
click at [836, 341] on input "منسف" at bounding box center [917, 329] width 368 height 33
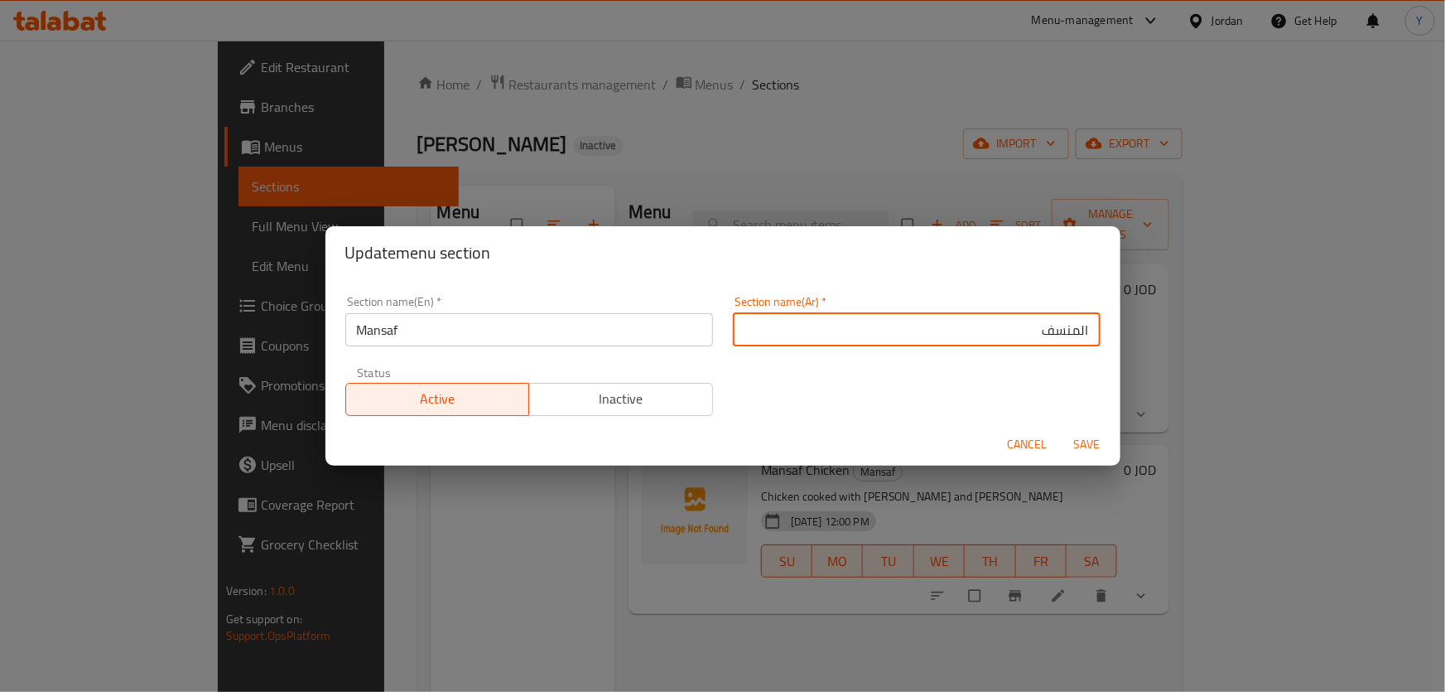
type input "المنسف"
click at [1061, 429] on button "Save" at bounding box center [1087, 444] width 53 height 31
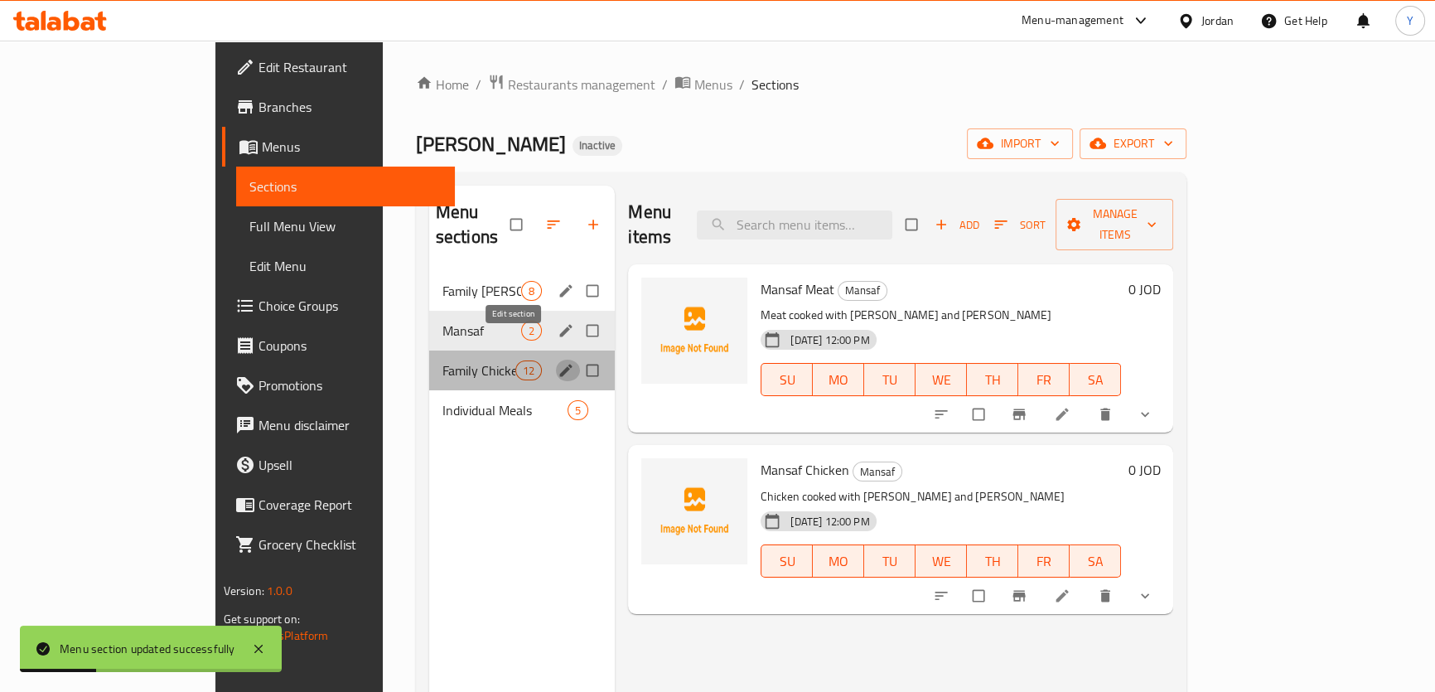
click at [560, 364] on icon "edit" at bounding box center [566, 370] width 12 height 12
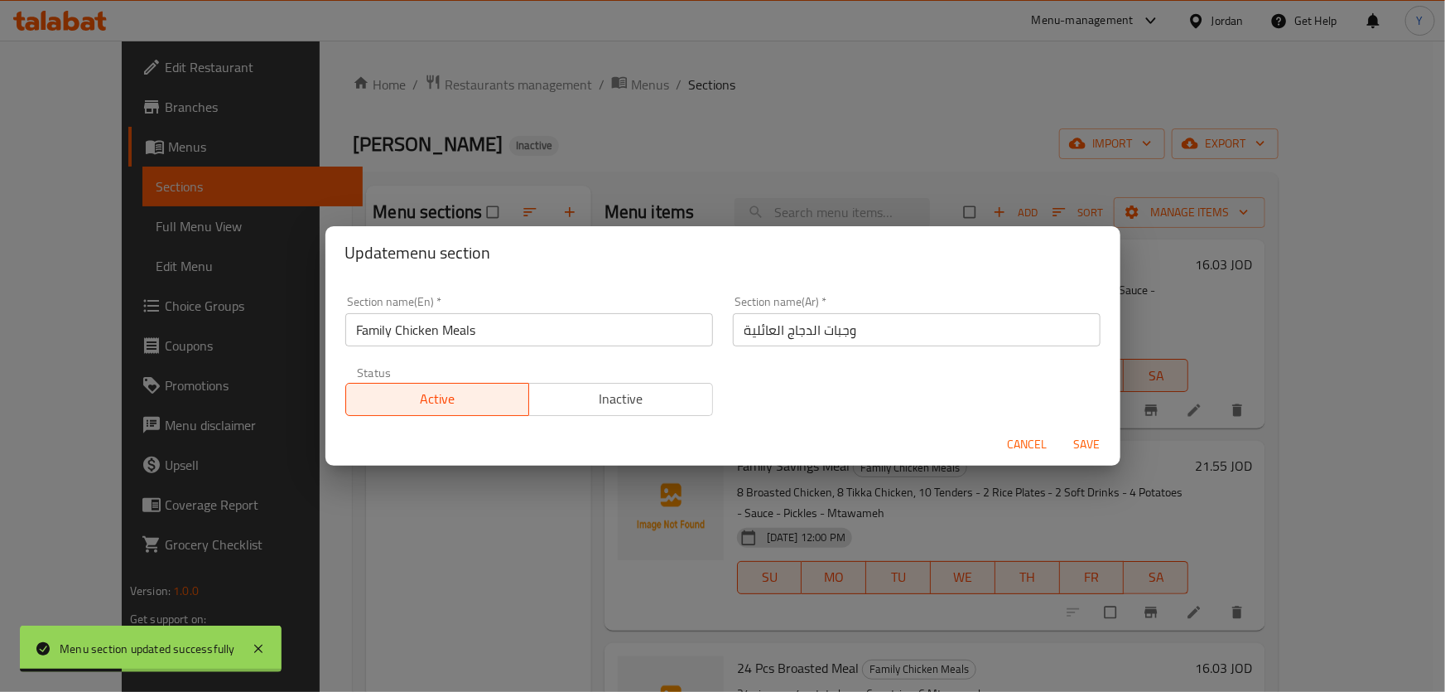
click at [862, 336] on input "وجبات الدجاج العائلية" at bounding box center [917, 329] width 368 height 33
click at [1027, 434] on span "Cancel" at bounding box center [1028, 444] width 40 height 21
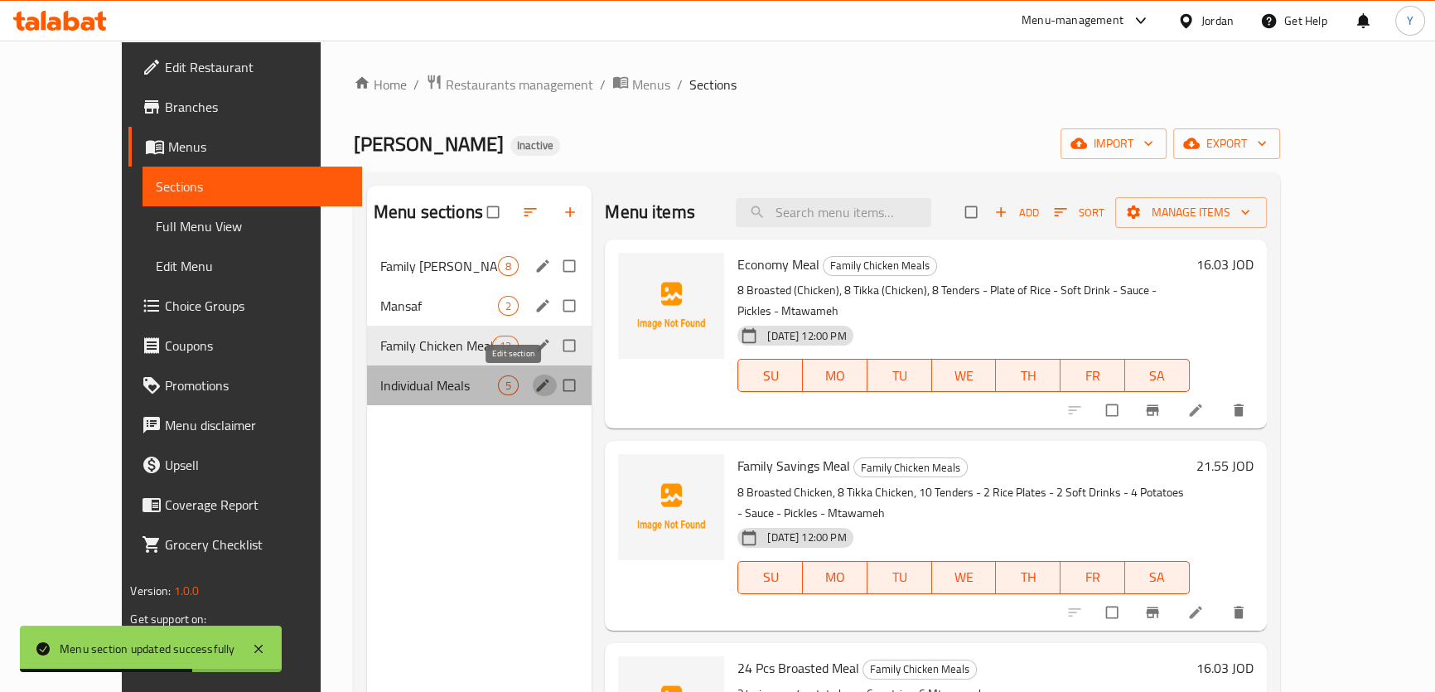
click at [537, 387] on icon "edit" at bounding box center [543, 385] width 12 height 12
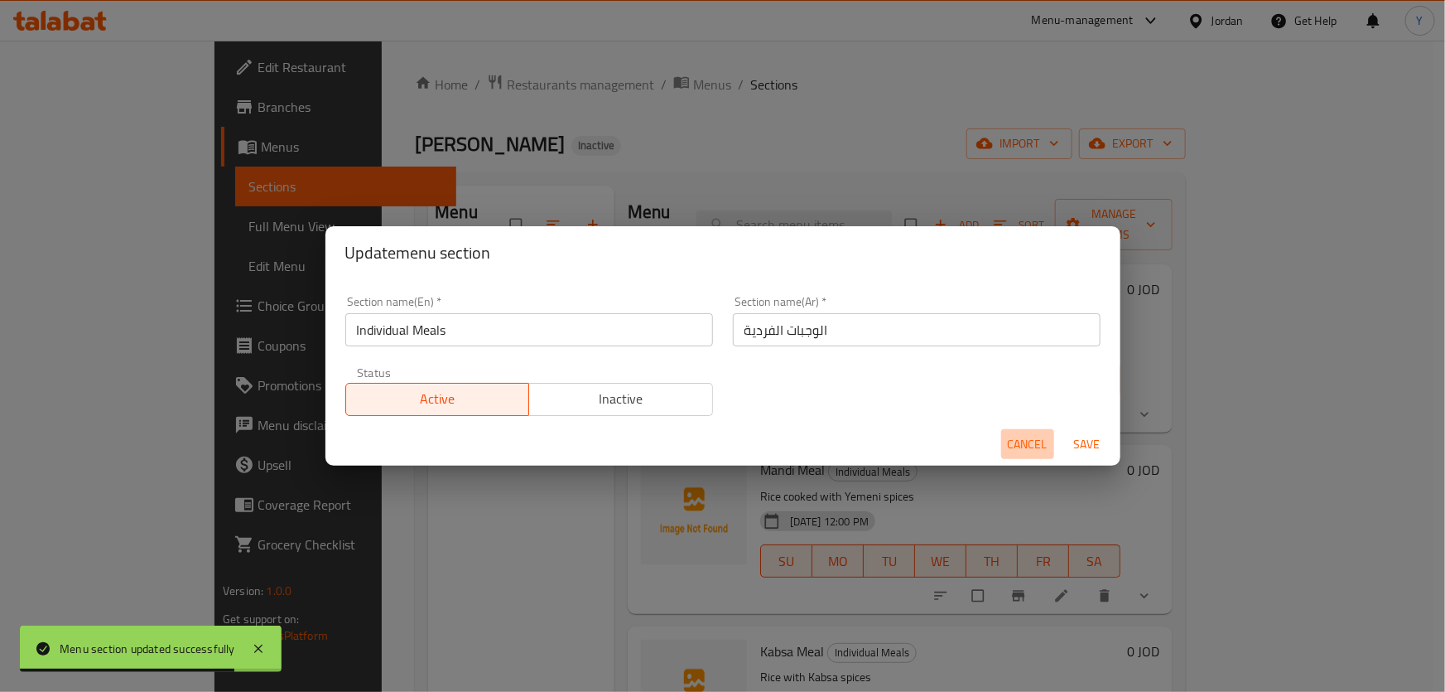
click at [1015, 439] on span "Cancel" at bounding box center [1028, 444] width 40 height 21
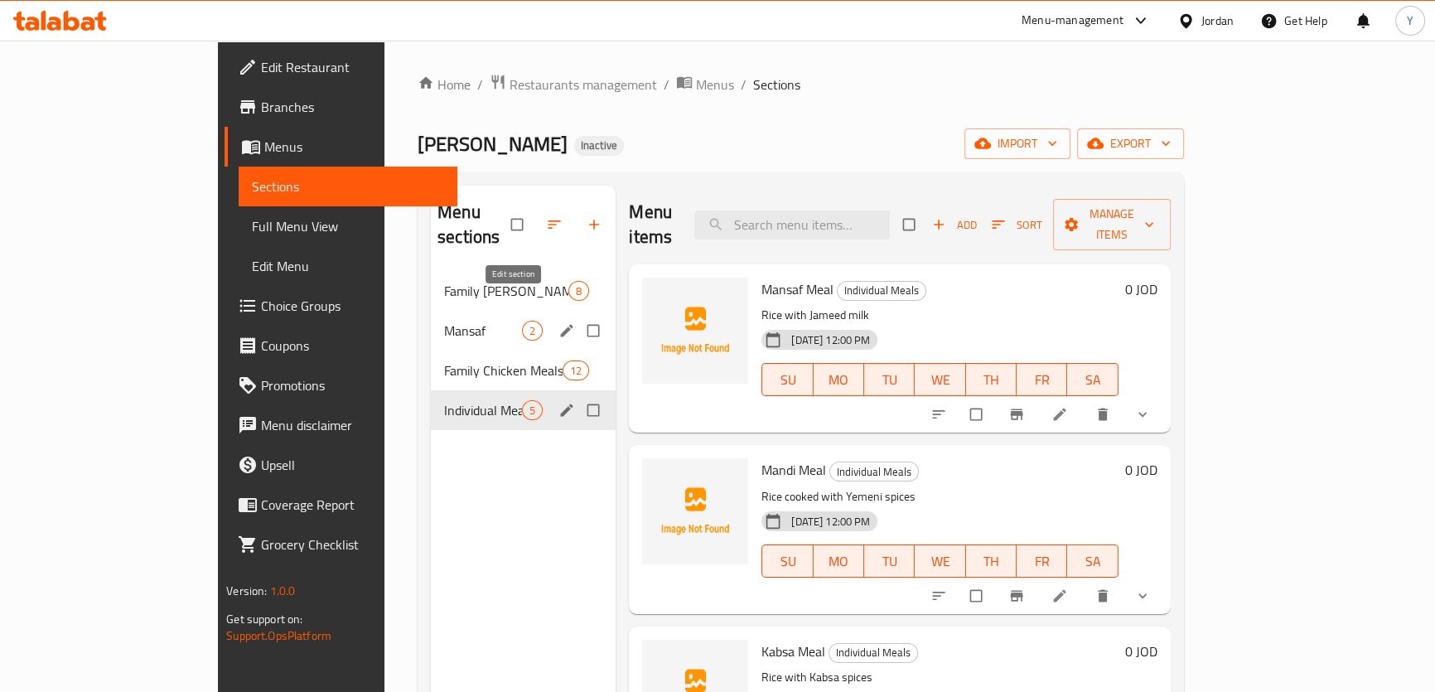
click at [561, 324] on icon "edit" at bounding box center [567, 330] width 12 height 12
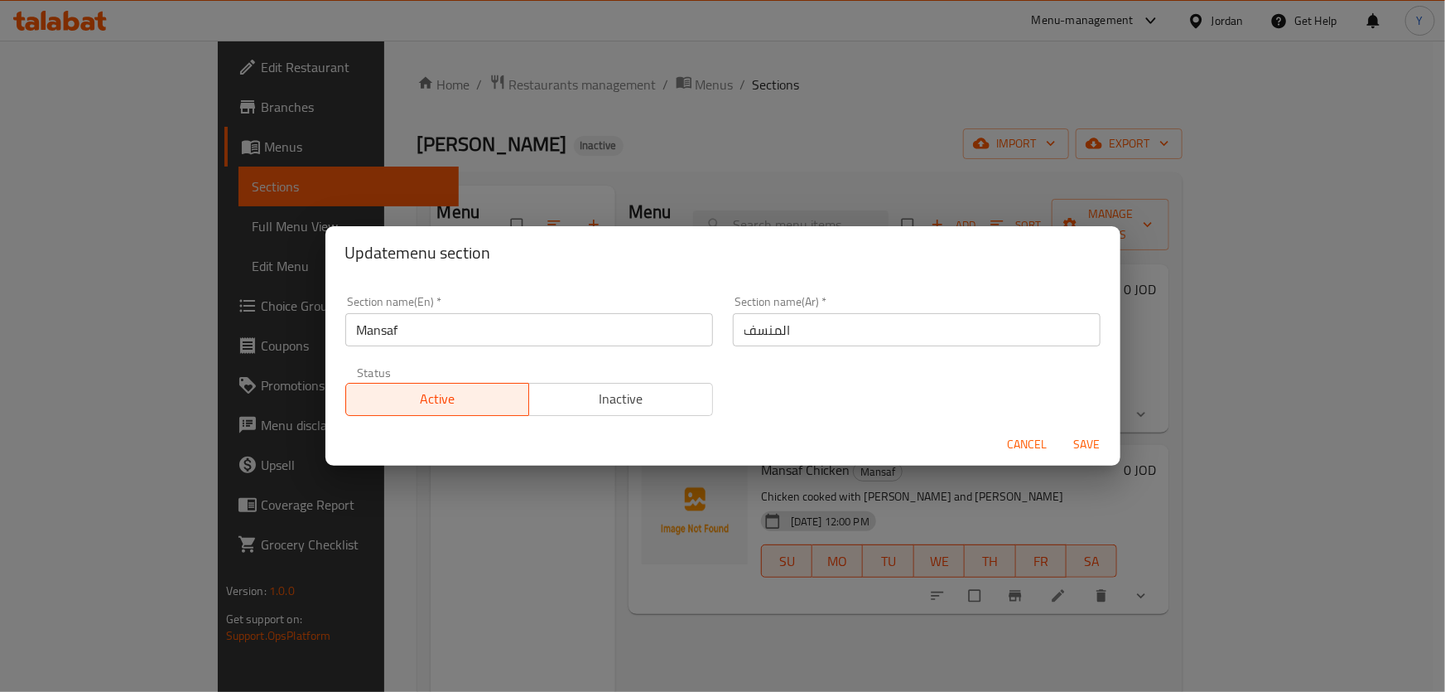
click at [1026, 449] on span "Cancel" at bounding box center [1028, 444] width 40 height 21
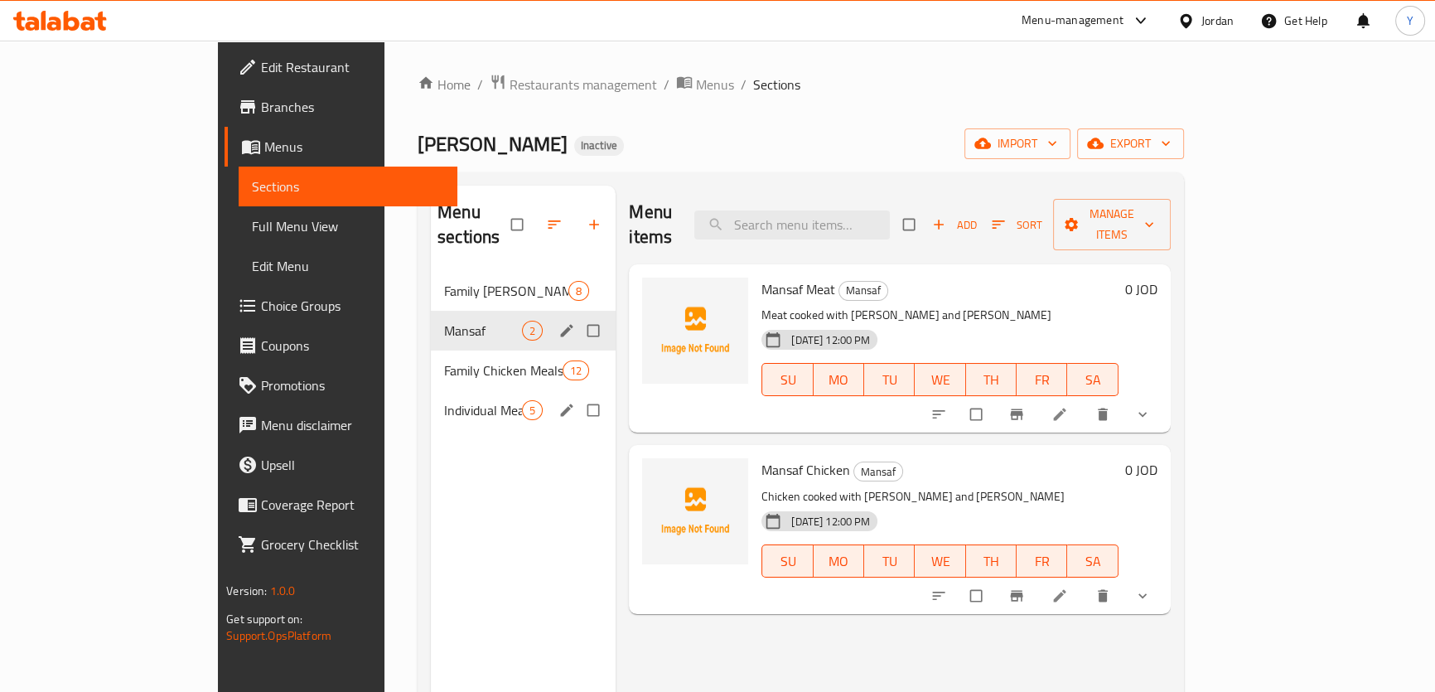
click at [431, 390] on div "Individual Meals 5" at bounding box center [523, 410] width 185 height 40
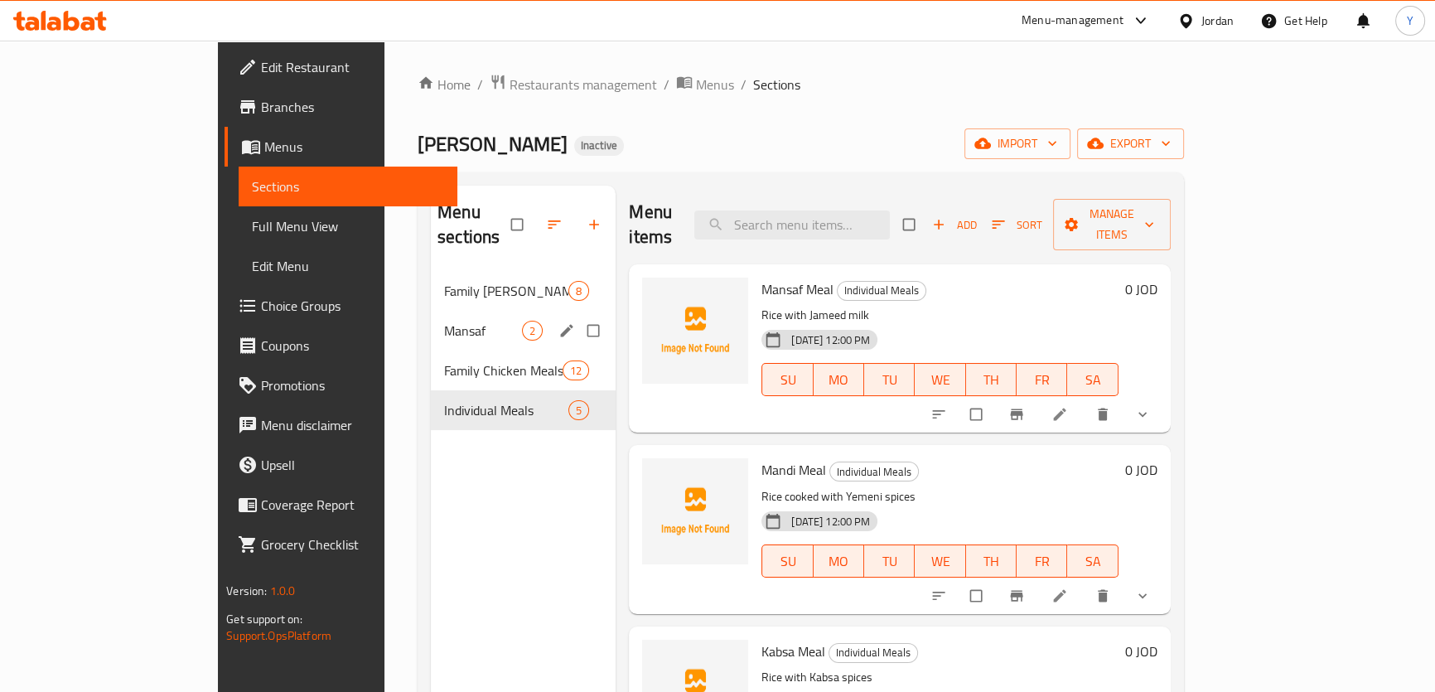
click at [1084, 401] on li at bounding box center [1061, 414] width 46 height 27
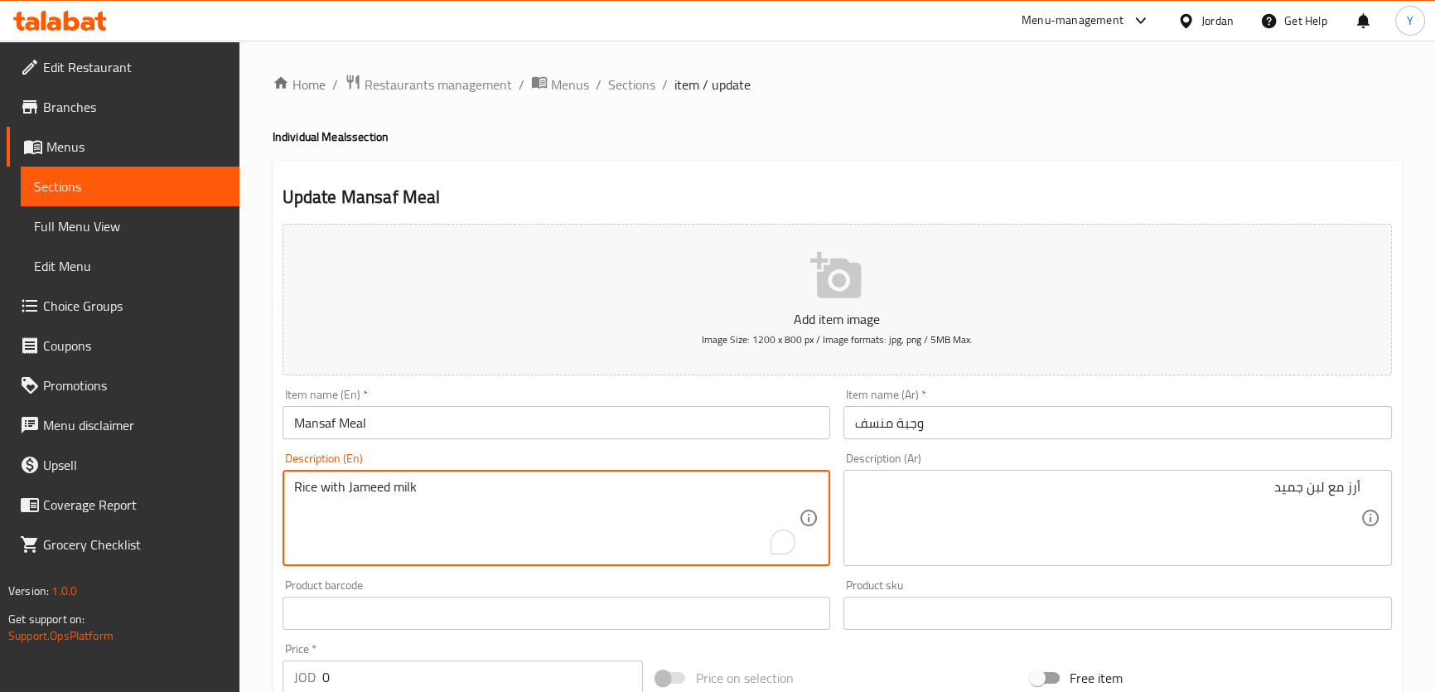
click at [405, 482] on textarea "Rice with Jameed milk" at bounding box center [546, 518] width 505 height 79
type textarea "Rice with [PERSON_NAME]"
click at [919, 103] on div "Home / Restaurants management / Menus / Sections / item / update Individual Mea…" at bounding box center [836, 619] width 1129 height 1091
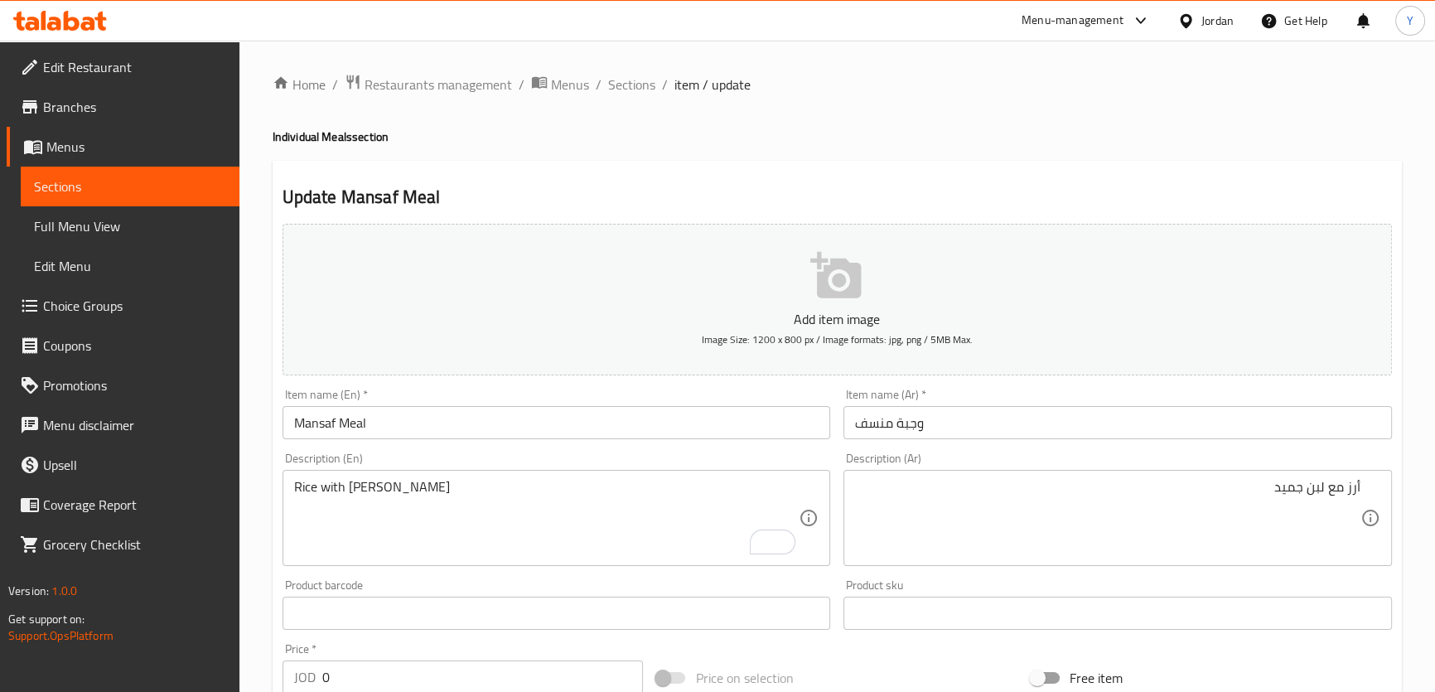
click at [950, 171] on div "Update Mansaf Meal Add item image Image Size: 1200 x 800 px / Image formats: jp…" at bounding box center [836, 656] width 1129 height 991
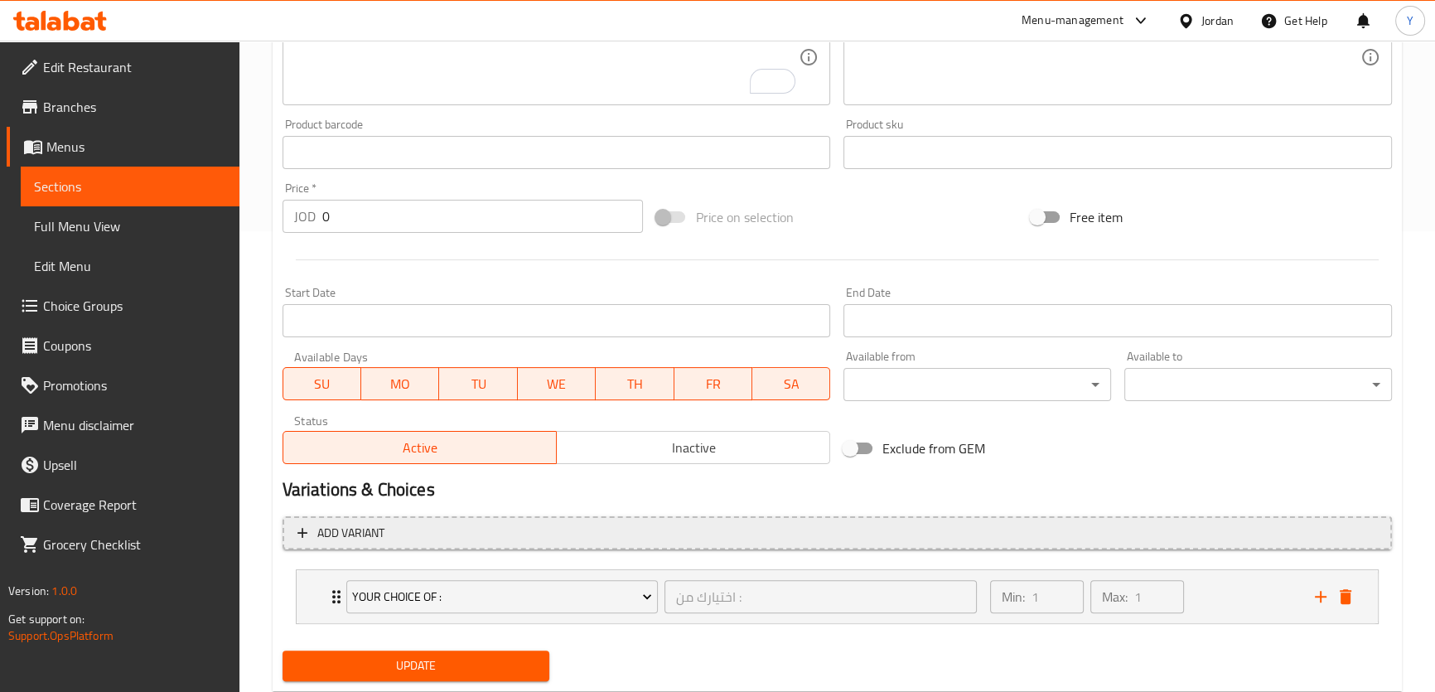
scroll to position [504, 0]
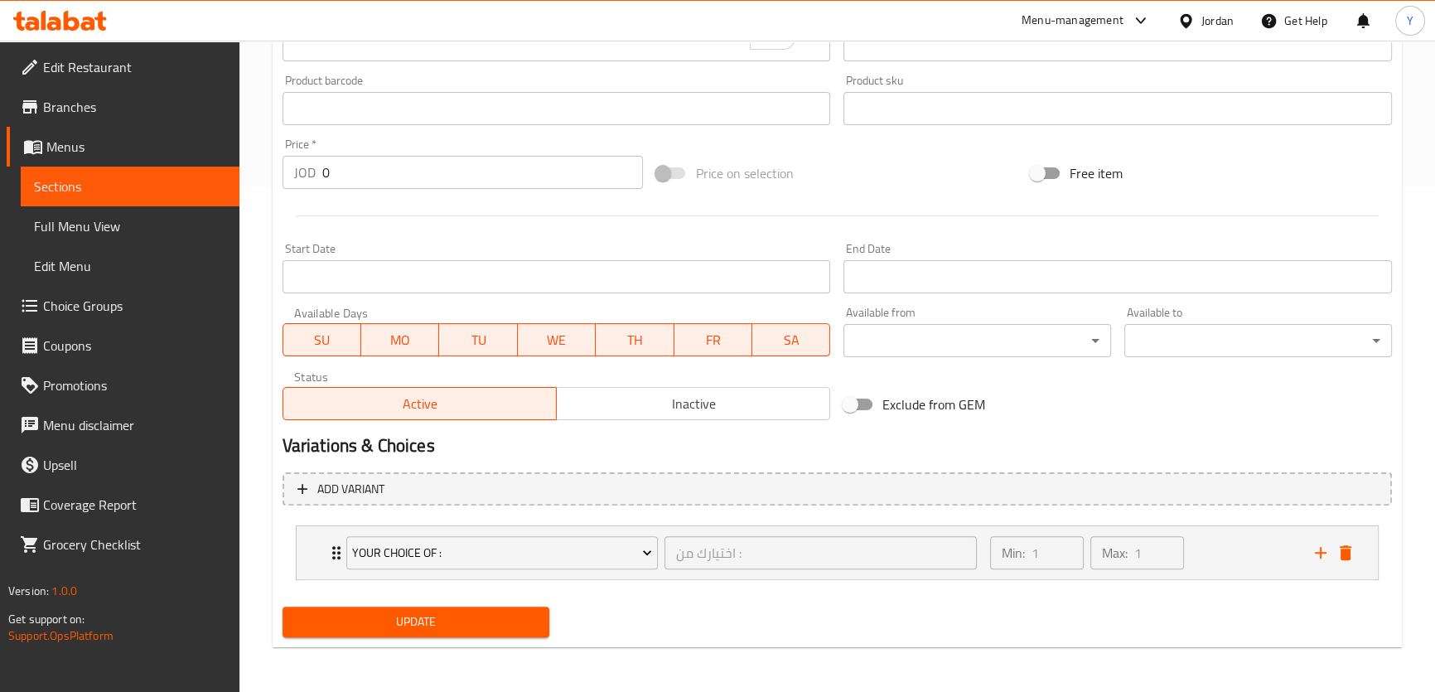
click at [479, 616] on span "Update" at bounding box center [416, 621] width 241 height 21
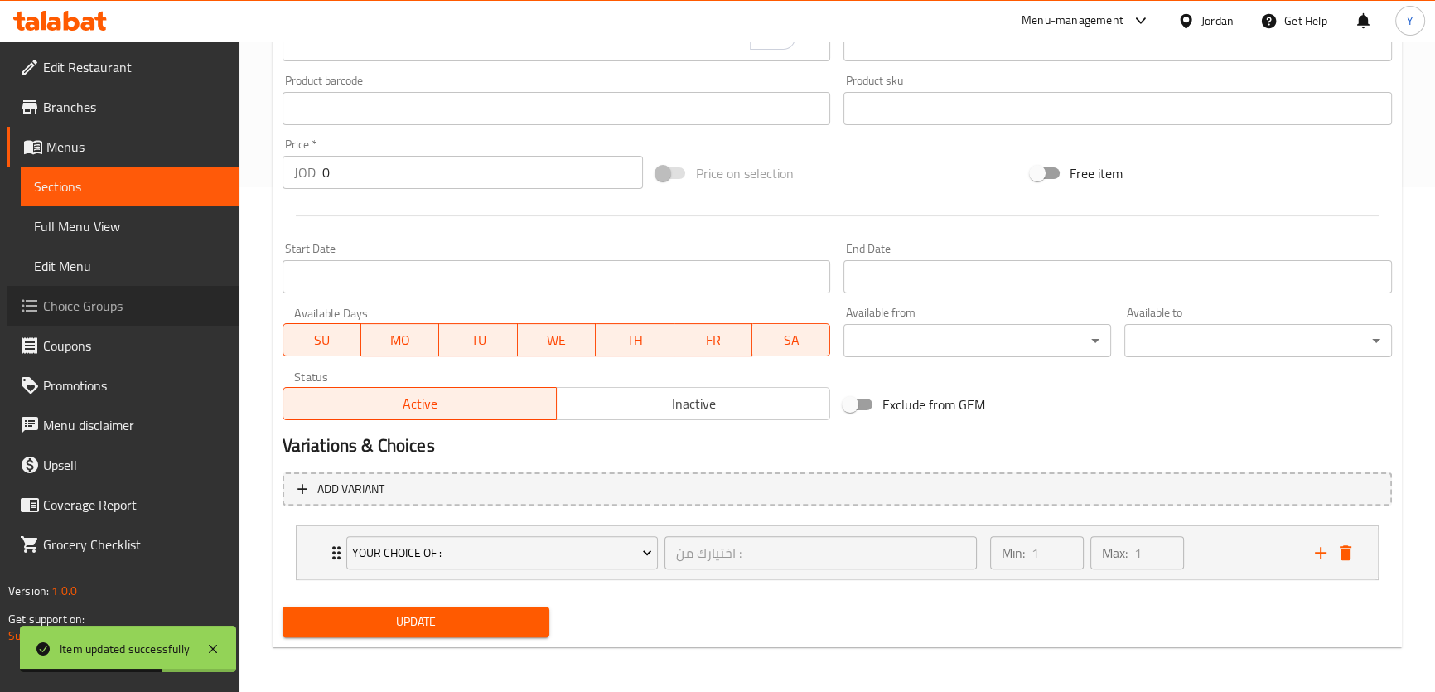
click at [117, 311] on span "Choice Groups" at bounding box center [134, 306] width 183 height 20
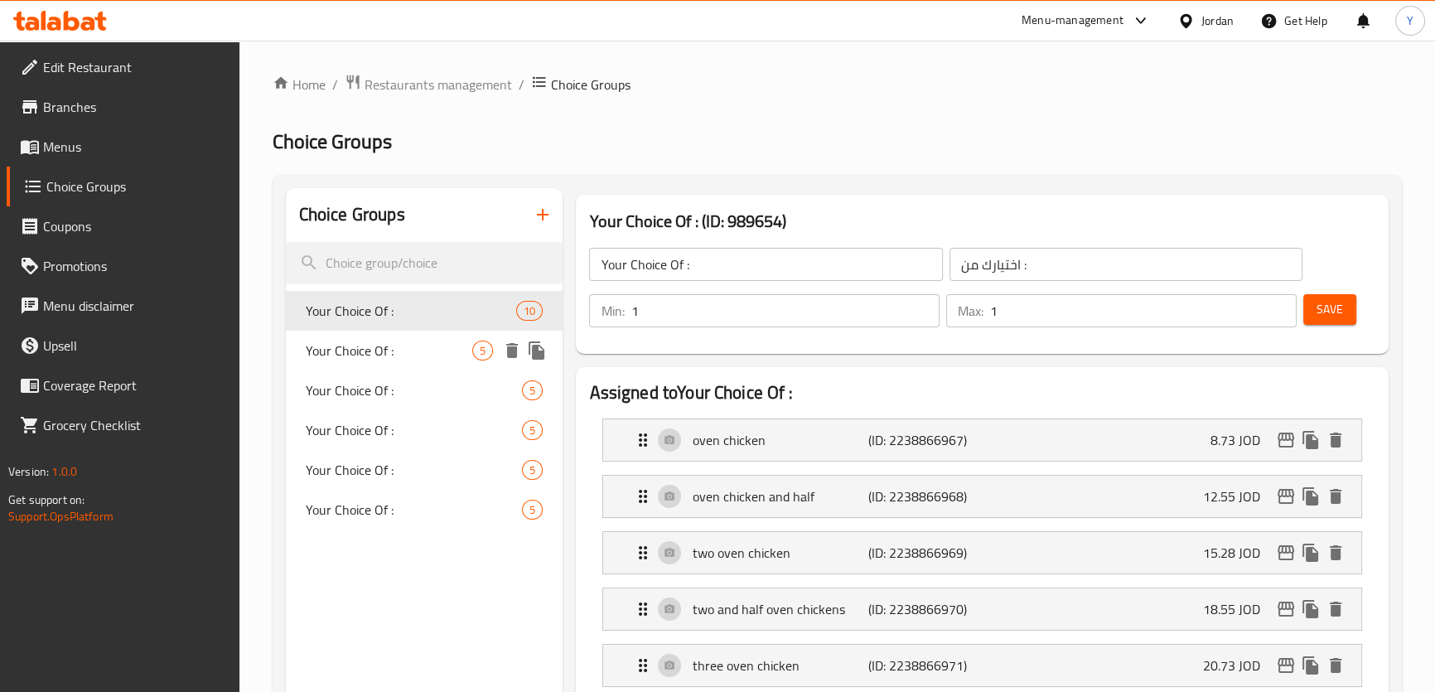
click at [358, 356] on span "Your Choice Of :" at bounding box center [389, 350] width 167 height 20
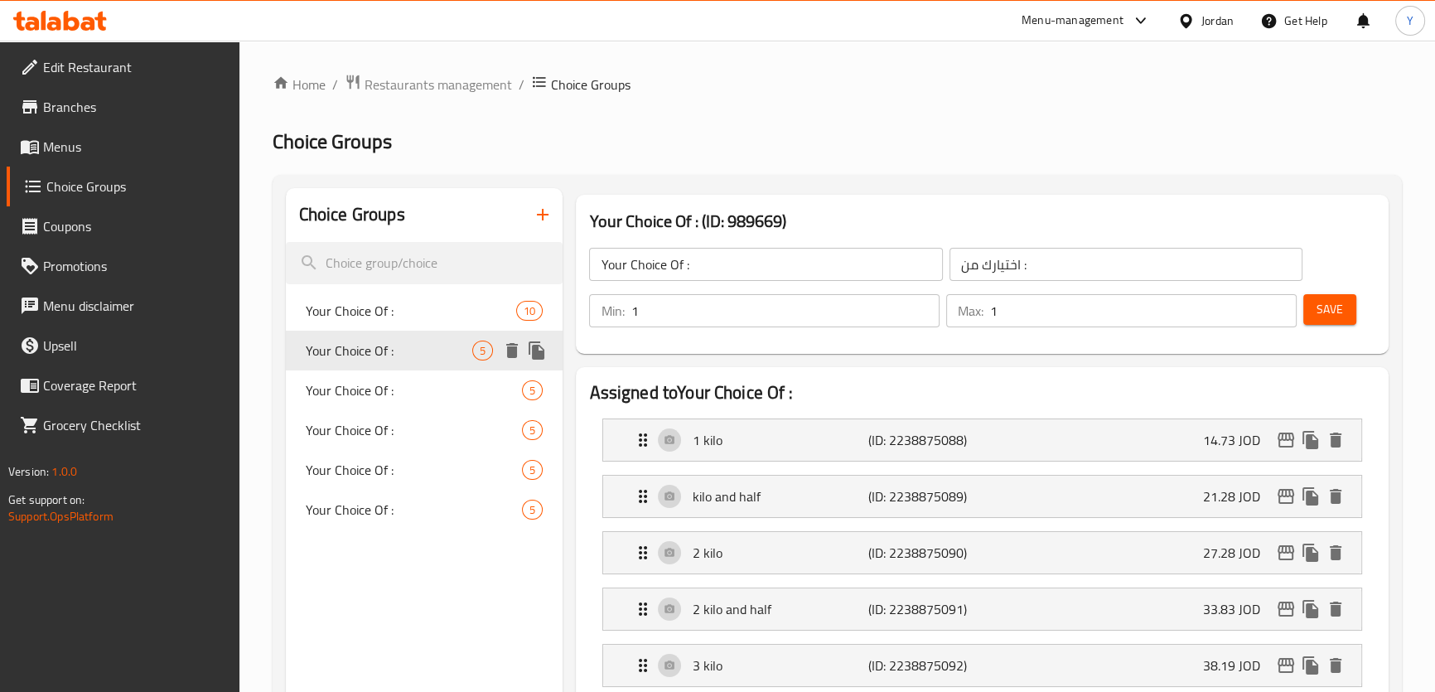
type input "Your Choice Of :"
type input "اختيارك من :"
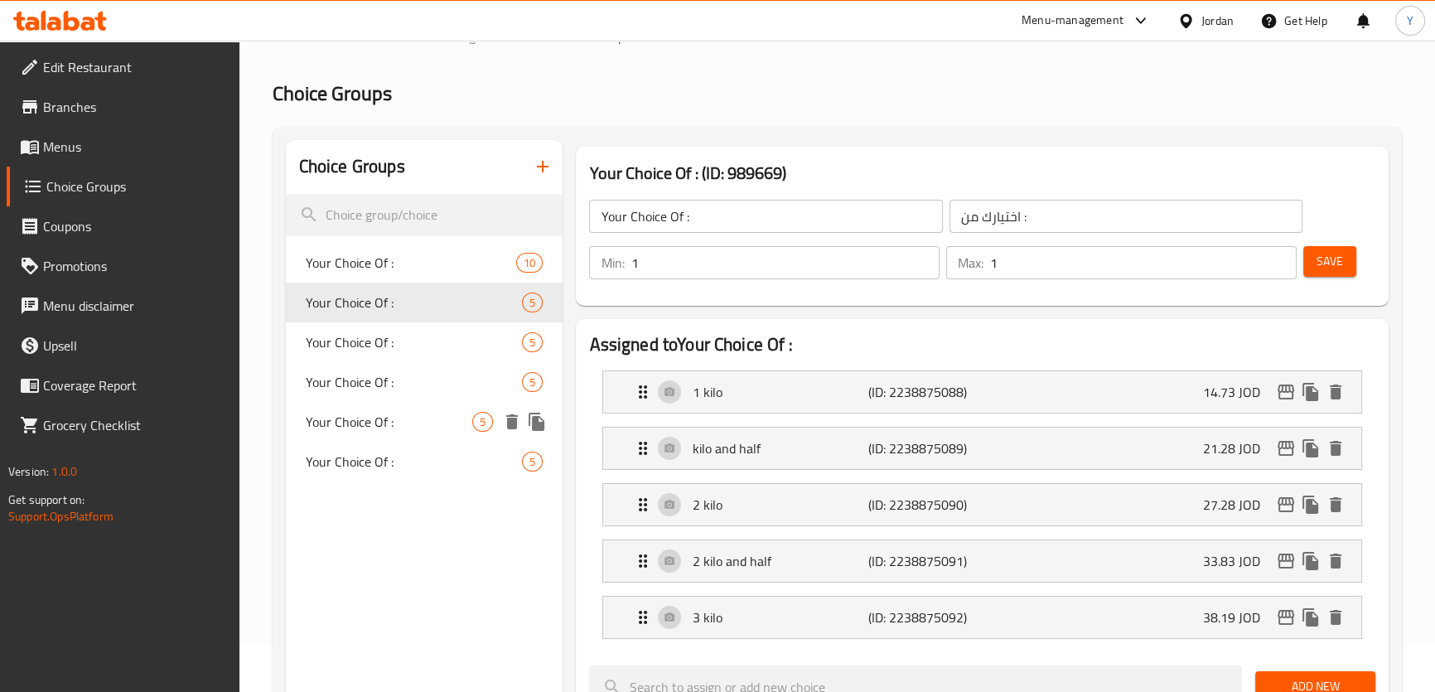
scroll to position [75, 0]
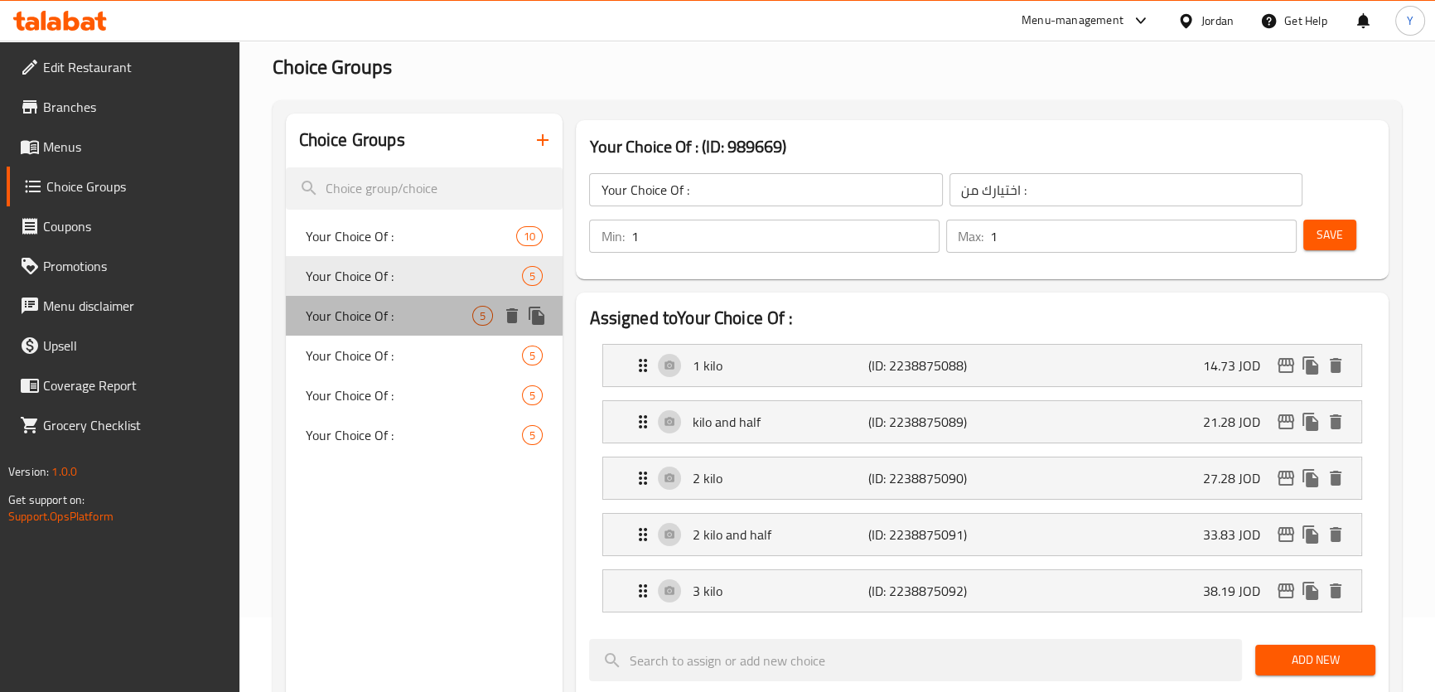
click at [372, 316] on span "Your Choice Of :" at bounding box center [389, 316] width 167 height 20
type input "Your Choice Of :"
type input "اختيارك من :"
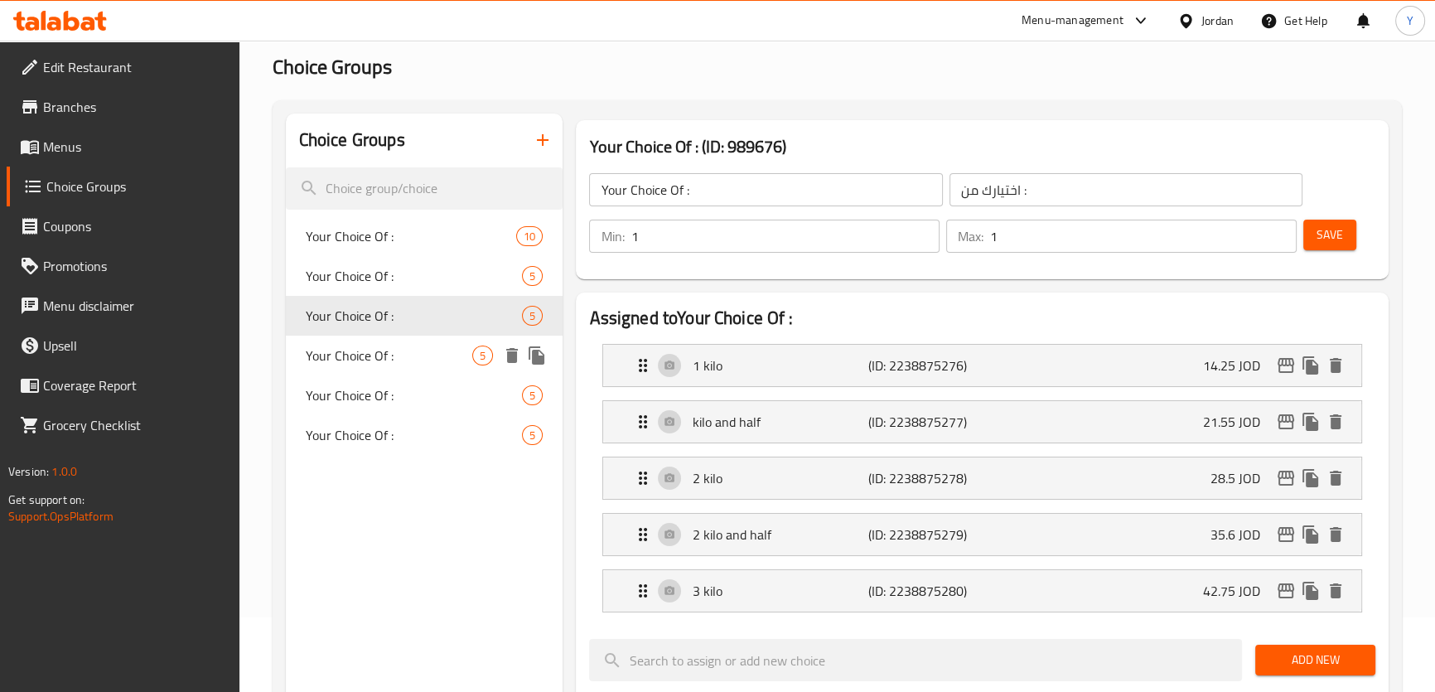
click at [364, 347] on span "Your Choice Of :" at bounding box center [389, 355] width 167 height 20
type input "Your Choice Of :"
type input "اختيارك من :"
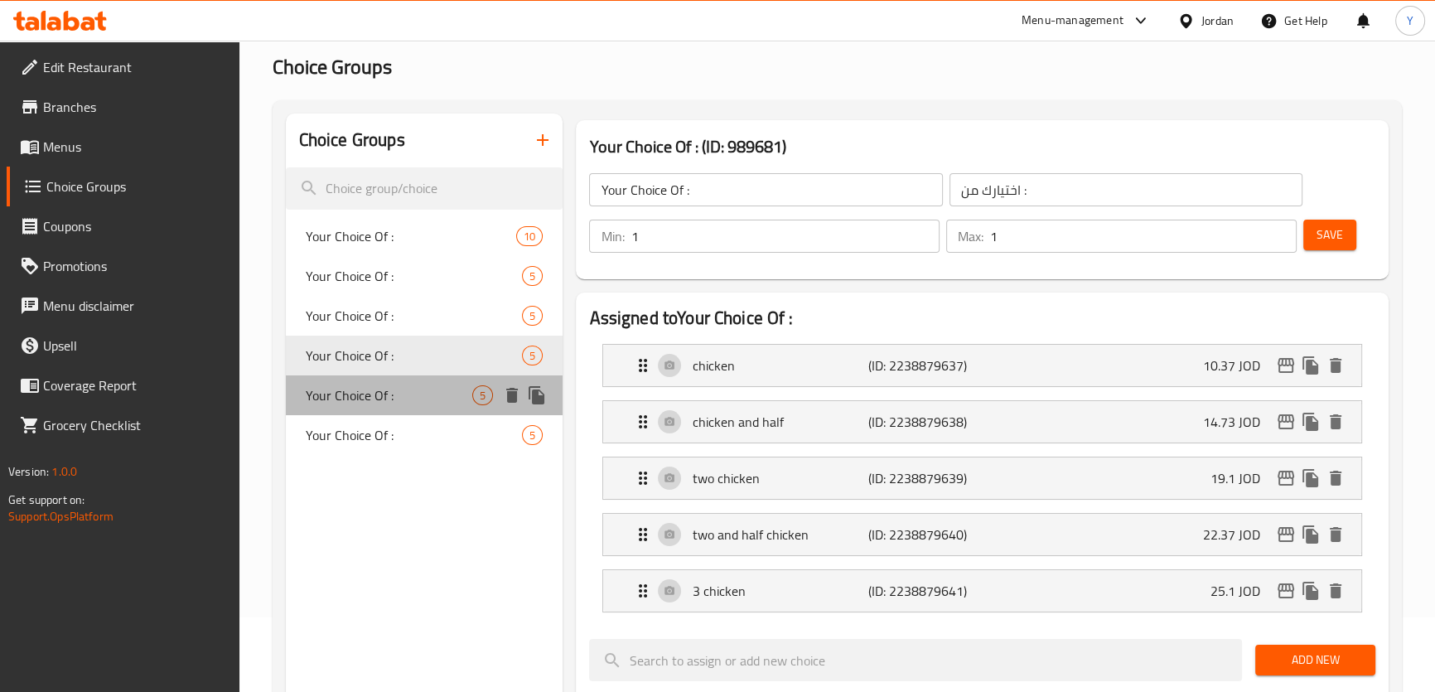
click at [374, 393] on span "Your Choice Of :" at bounding box center [389, 395] width 167 height 20
type input "Your Choice Of :"
type input "اختيارك من :"
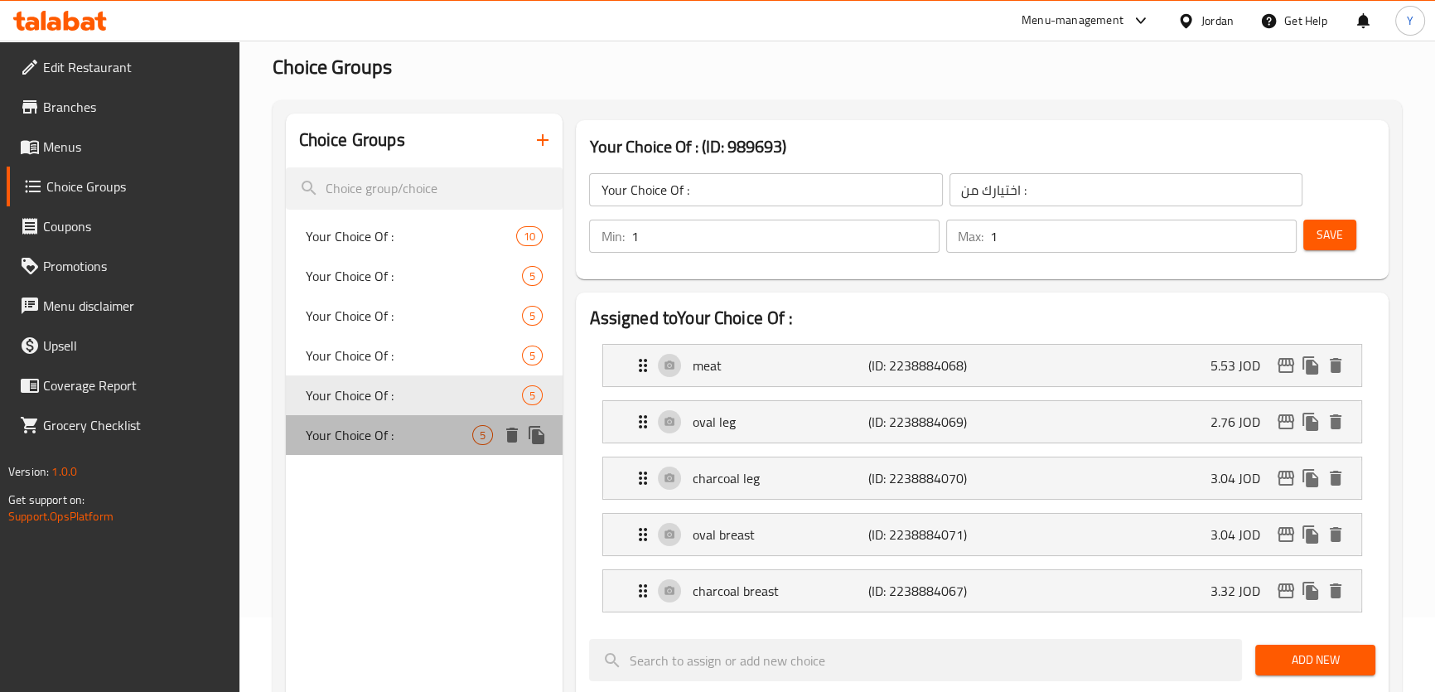
click at [372, 446] on div "Your Choice Of : 5" at bounding box center [424, 435] width 277 height 40
type input "Your Choice Of :"
type input "اختيارك من :"
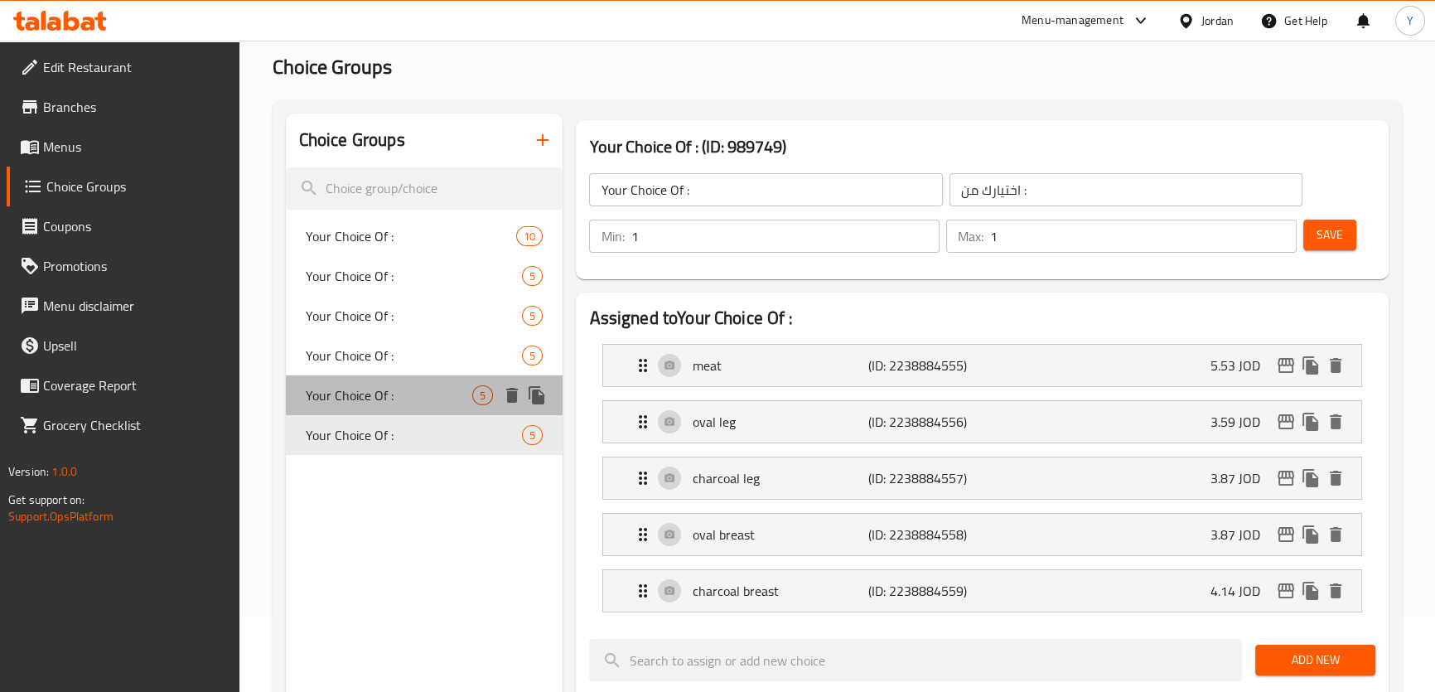
click at [374, 395] on span "Your Choice Of :" at bounding box center [389, 395] width 167 height 20
type input "Your Choice Of :"
type input "اختيارك من :"
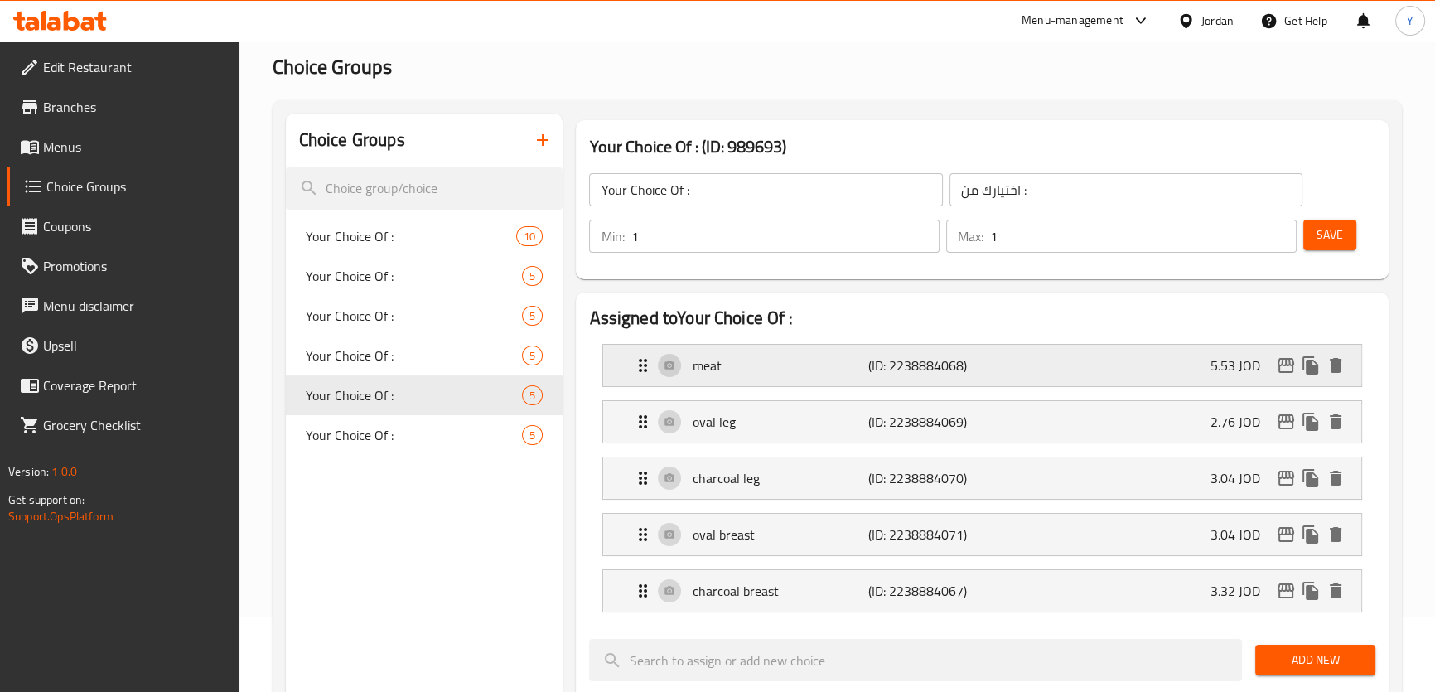
click at [827, 365] on p "meat" at bounding box center [780, 365] width 176 height 20
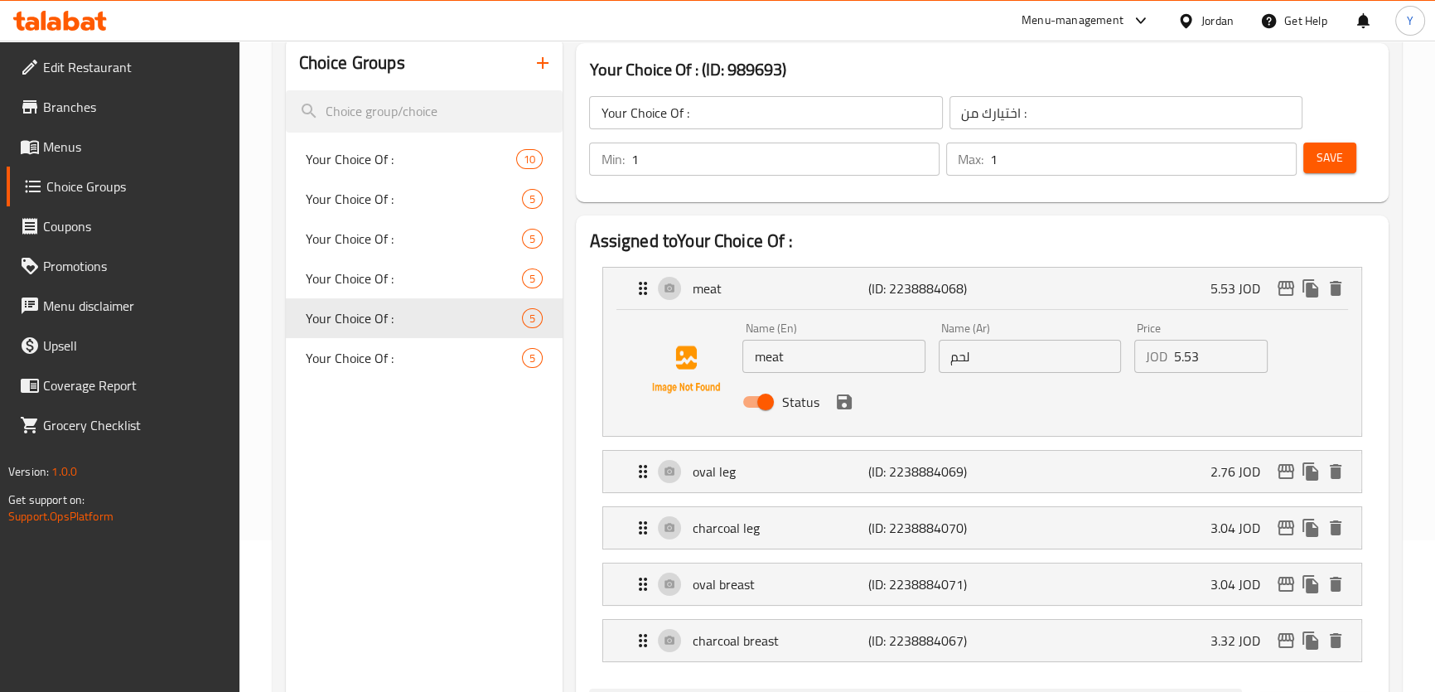
scroll to position [376, 0]
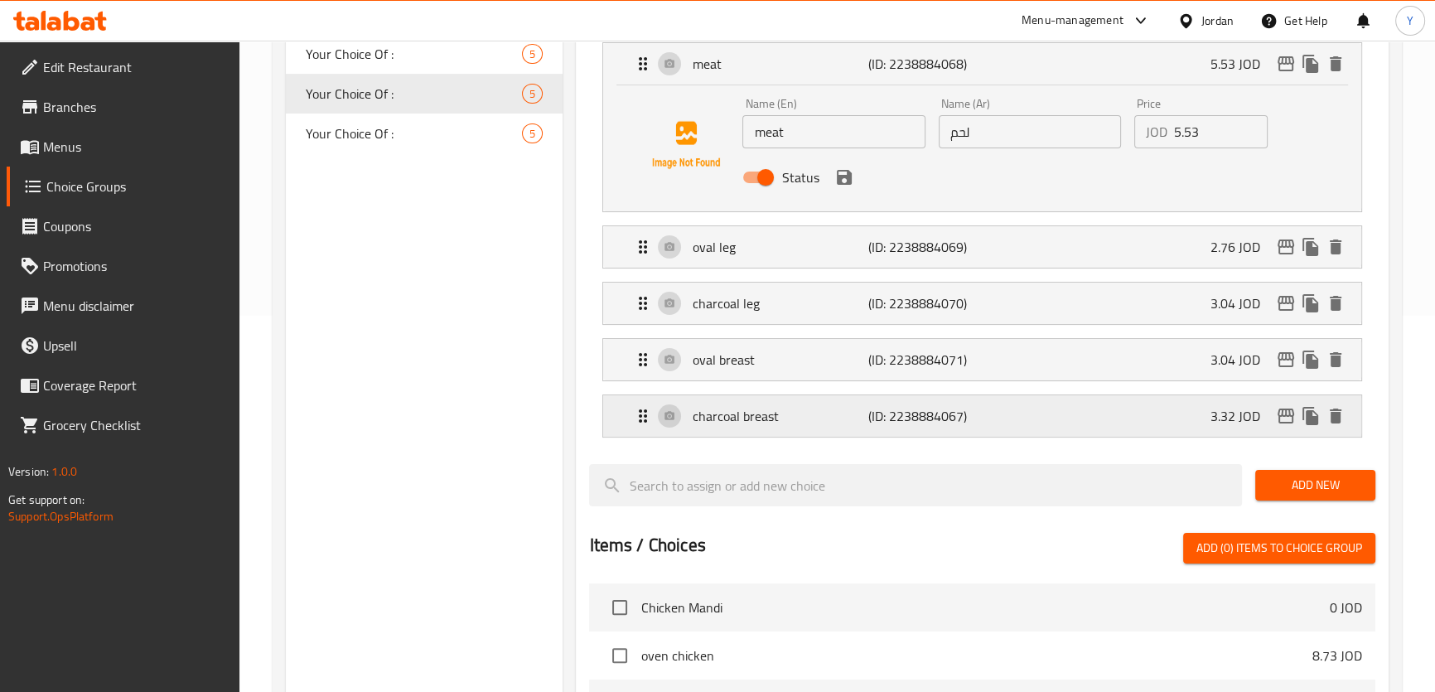
click at [798, 416] on p "charcoal breast" at bounding box center [780, 416] width 176 height 20
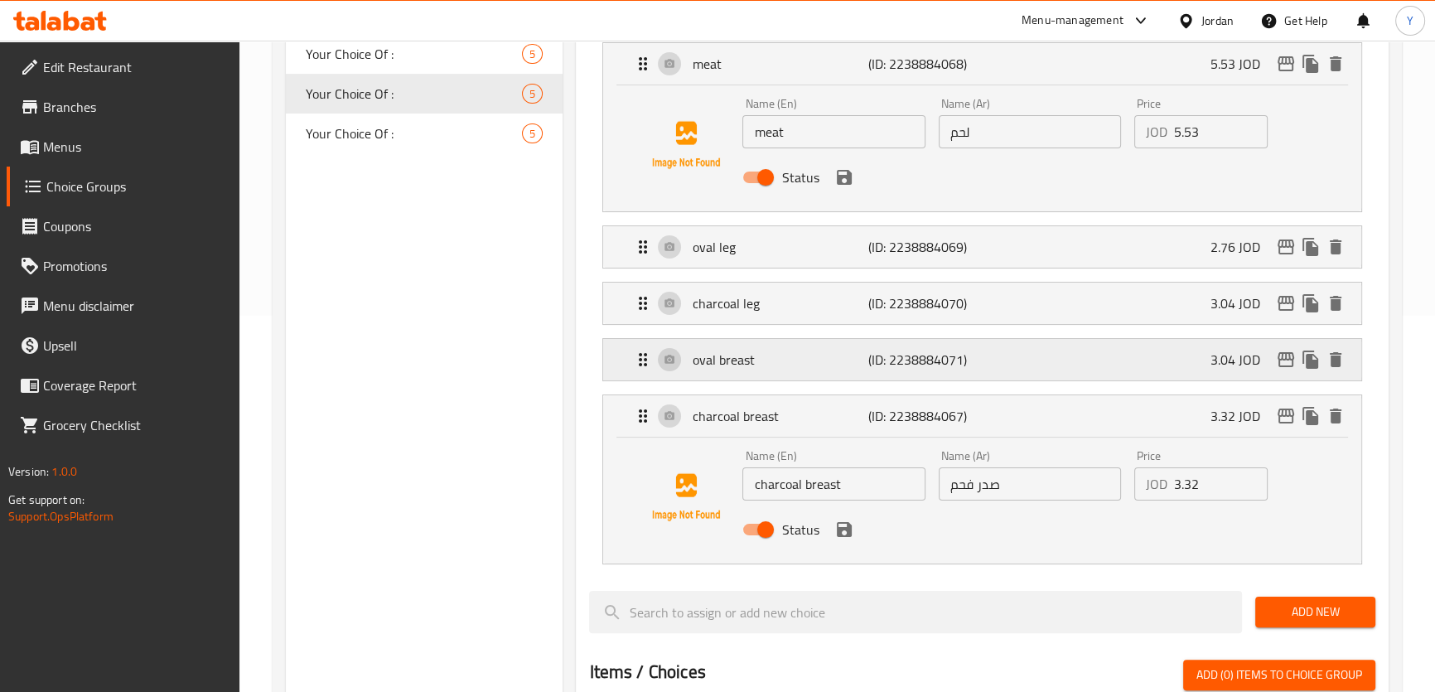
click at [804, 354] on p "oval breast" at bounding box center [780, 360] width 176 height 20
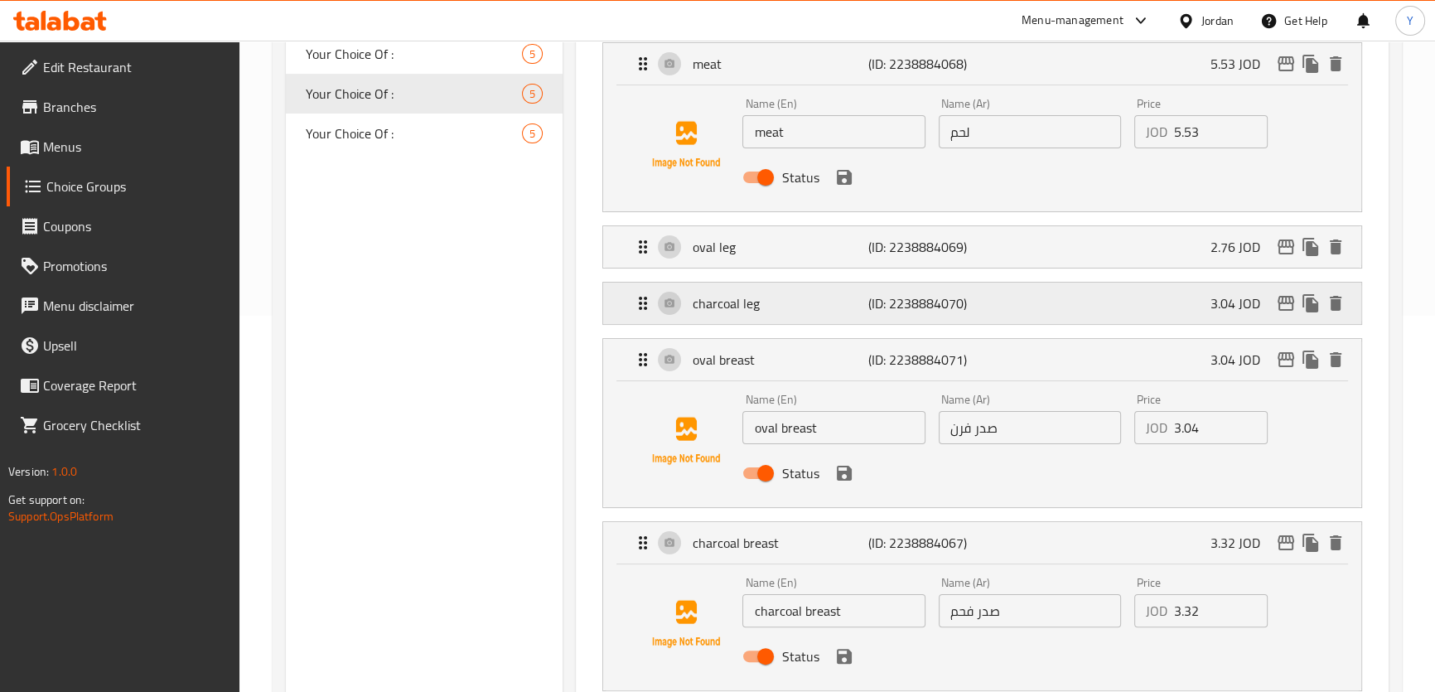
click at [802, 297] on p "charcoal leg" at bounding box center [780, 303] width 176 height 20
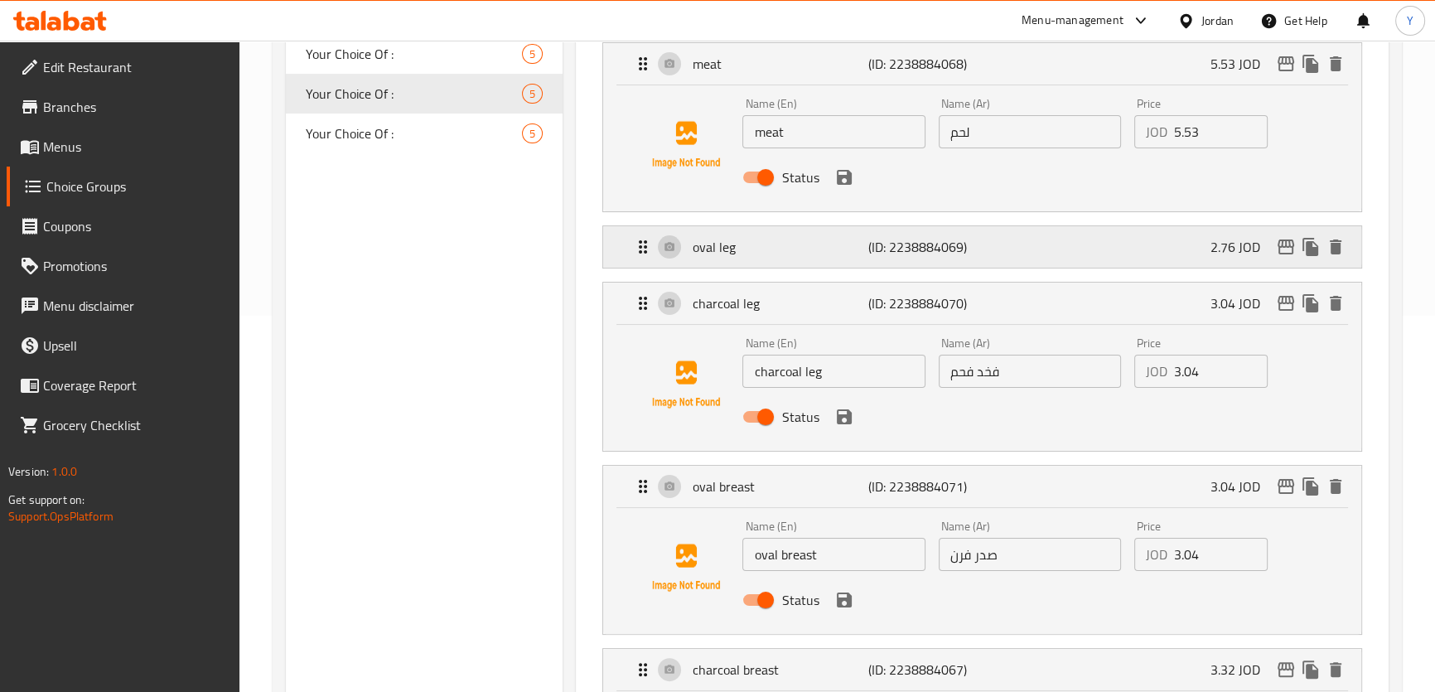
click at [792, 248] on p "oval leg" at bounding box center [780, 247] width 176 height 20
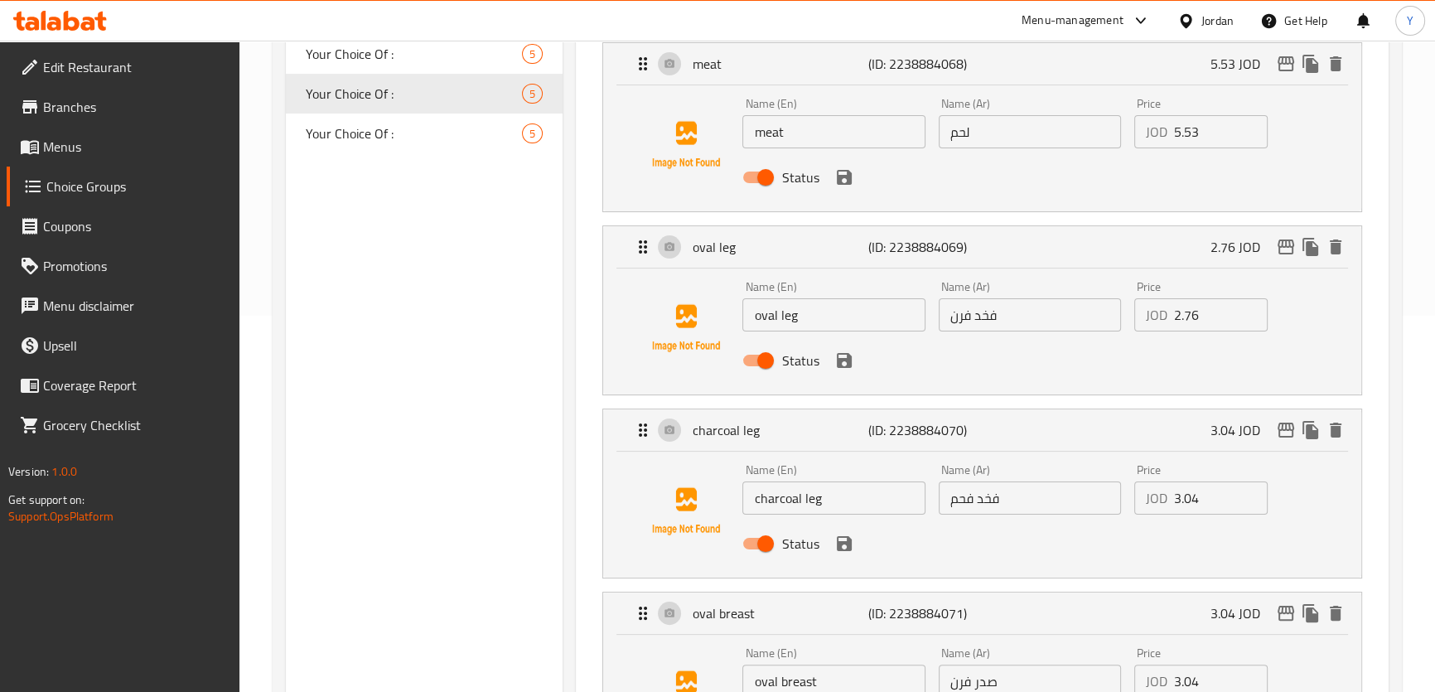
drag, startPoint x: 764, startPoint y: 127, endPoint x: 654, endPoint y: 141, distance: 110.2
click at [654, 141] on div "Name (En) meat Name (En) Name (Ar) لحم Name (Ar) Price JOD 5.53 Price Status" at bounding box center [981, 145] width 704 height 113
type input "Meat"
click at [759, 321] on input "oval leg" at bounding box center [833, 314] width 182 height 33
click at [837, 171] on icon "save" at bounding box center [844, 177] width 15 height 15
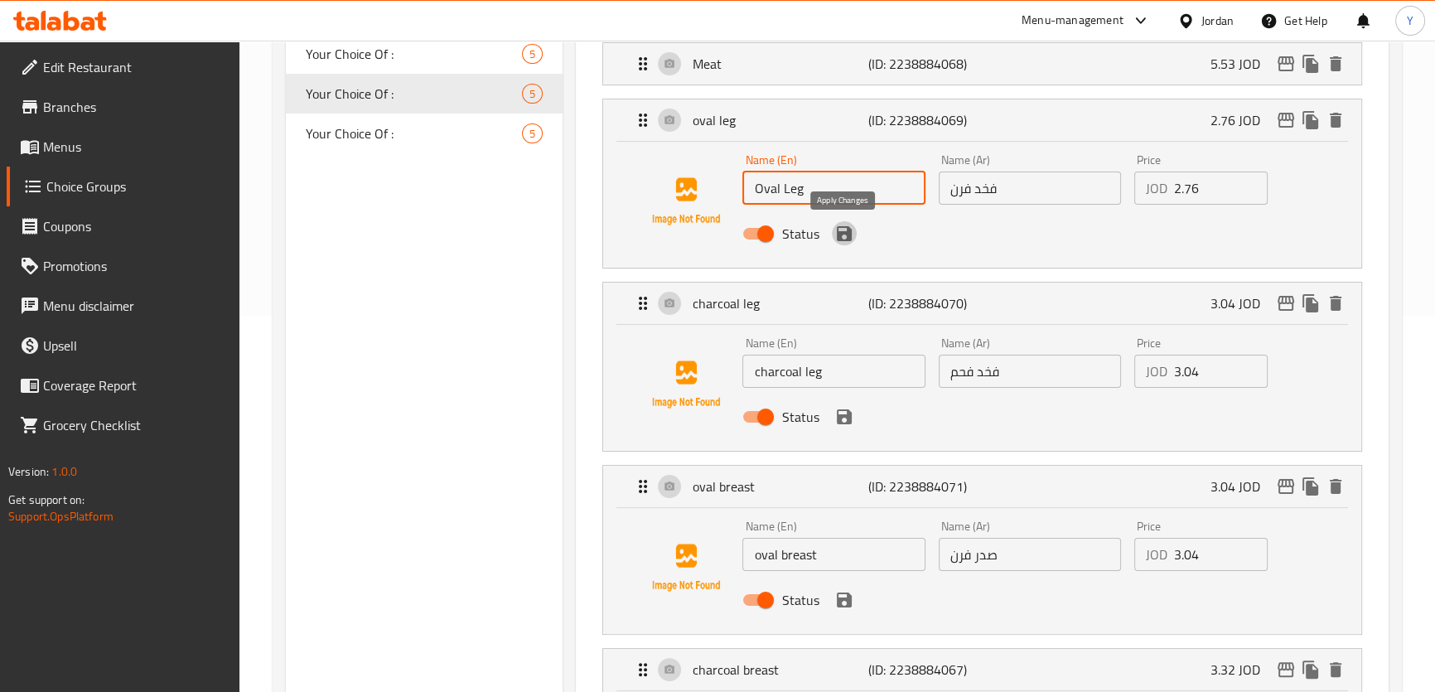
click at [844, 240] on icon "save" at bounding box center [844, 233] width 15 height 15
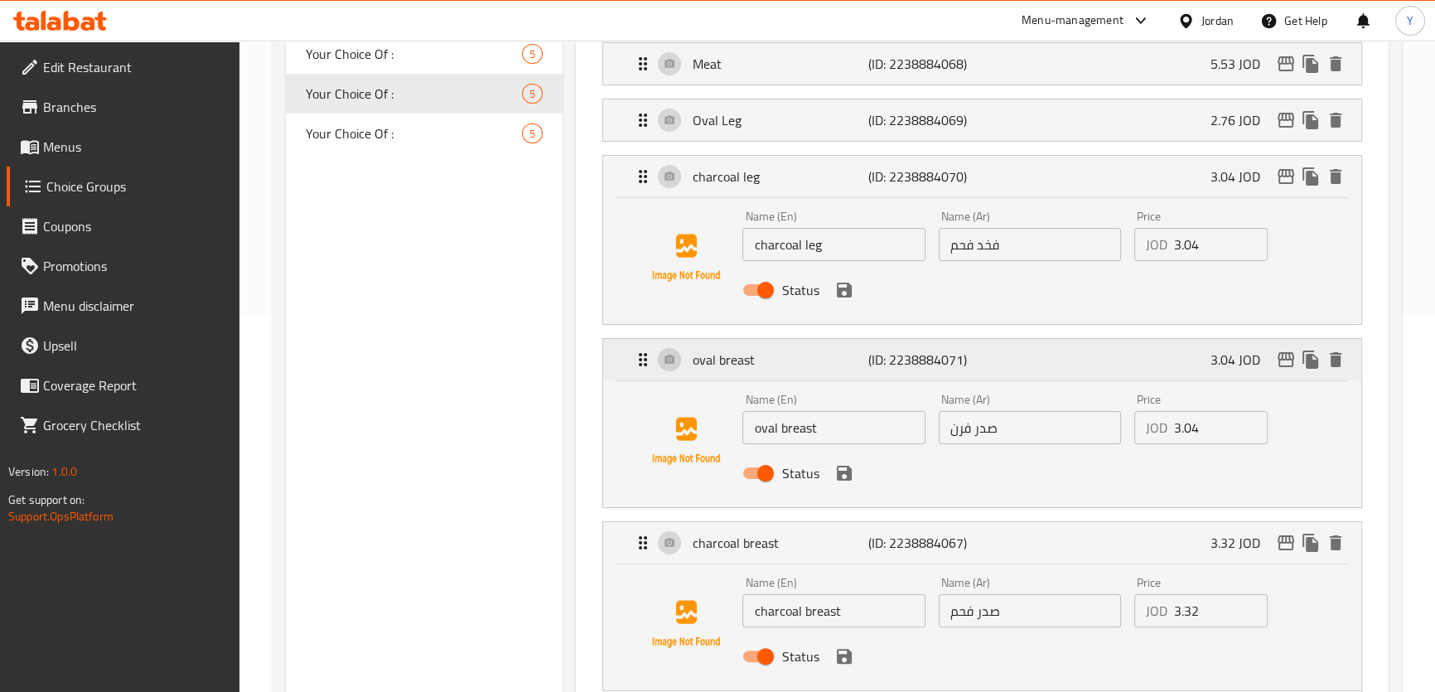
type input "Oval Leg"
click at [760, 249] on input "charcoal leg" at bounding box center [833, 244] width 182 height 33
click at [847, 292] on icon "save" at bounding box center [844, 289] width 15 height 15
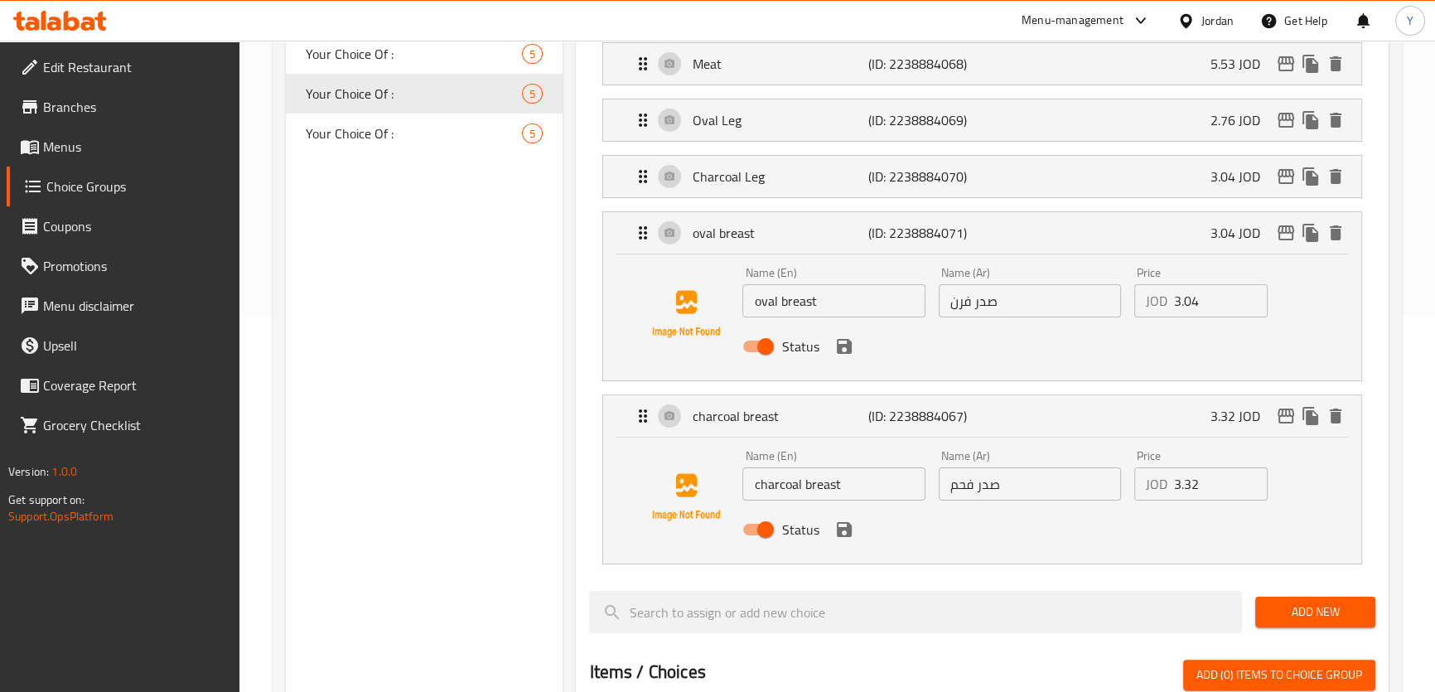
type input "Charcoal Leg"
click at [756, 306] on input "oval breast" at bounding box center [833, 300] width 182 height 33
click at [846, 339] on icon "save" at bounding box center [844, 346] width 15 height 15
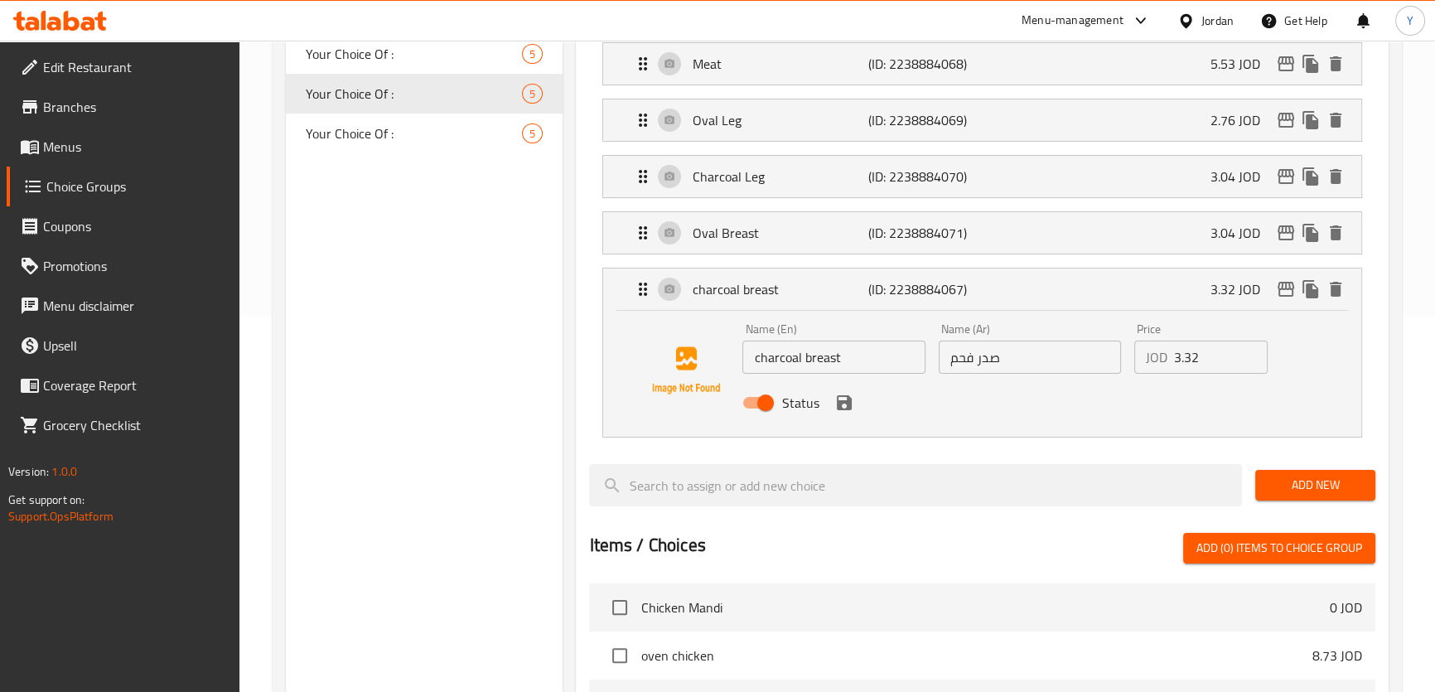
type input "Oval Breast"
click at [756, 354] on input "charcoal breast" at bounding box center [833, 356] width 182 height 33
click at [838, 398] on icon "save" at bounding box center [844, 402] width 15 height 15
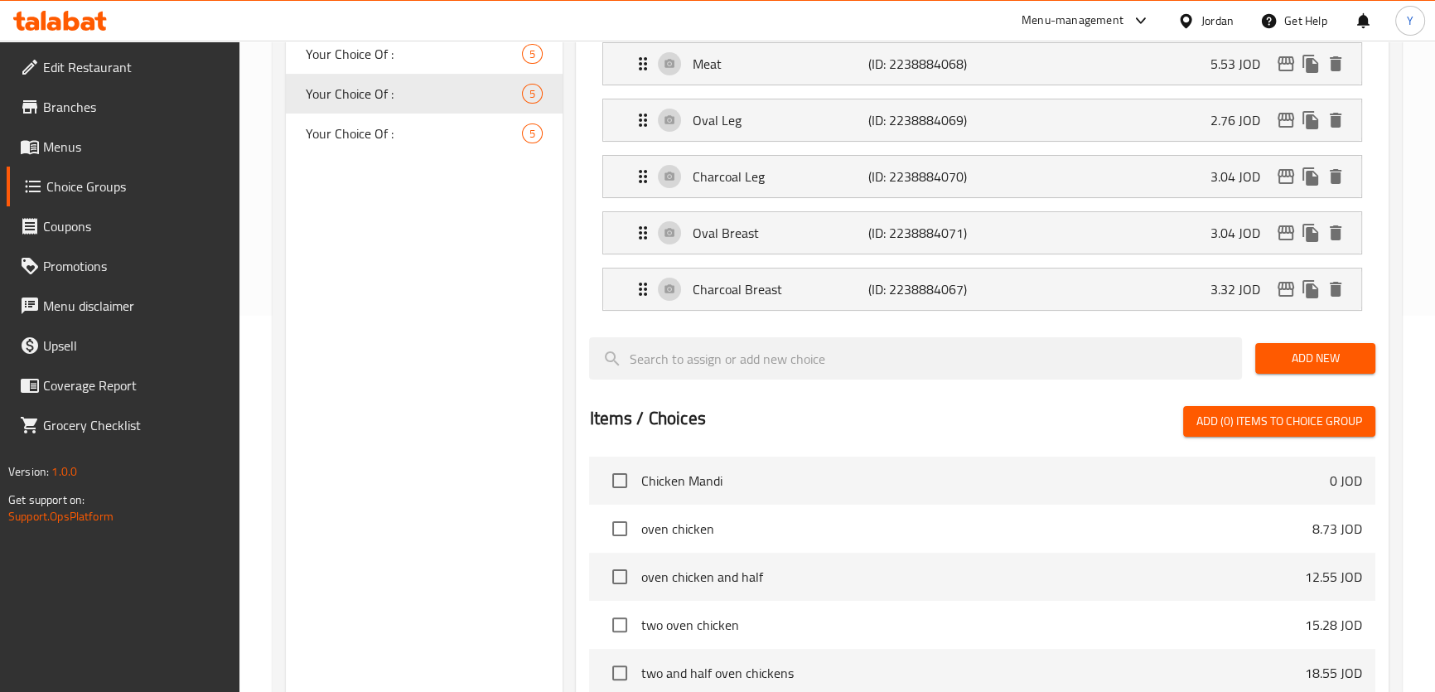
type input "Charcoal Breast"
click at [441, 431] on div "Choice Groups Your Choice Of : 10 Your Choice Of : 5 Your Choice Of : 5 Your Ch…" at bounding box center [424, 406] width 277 height 1189
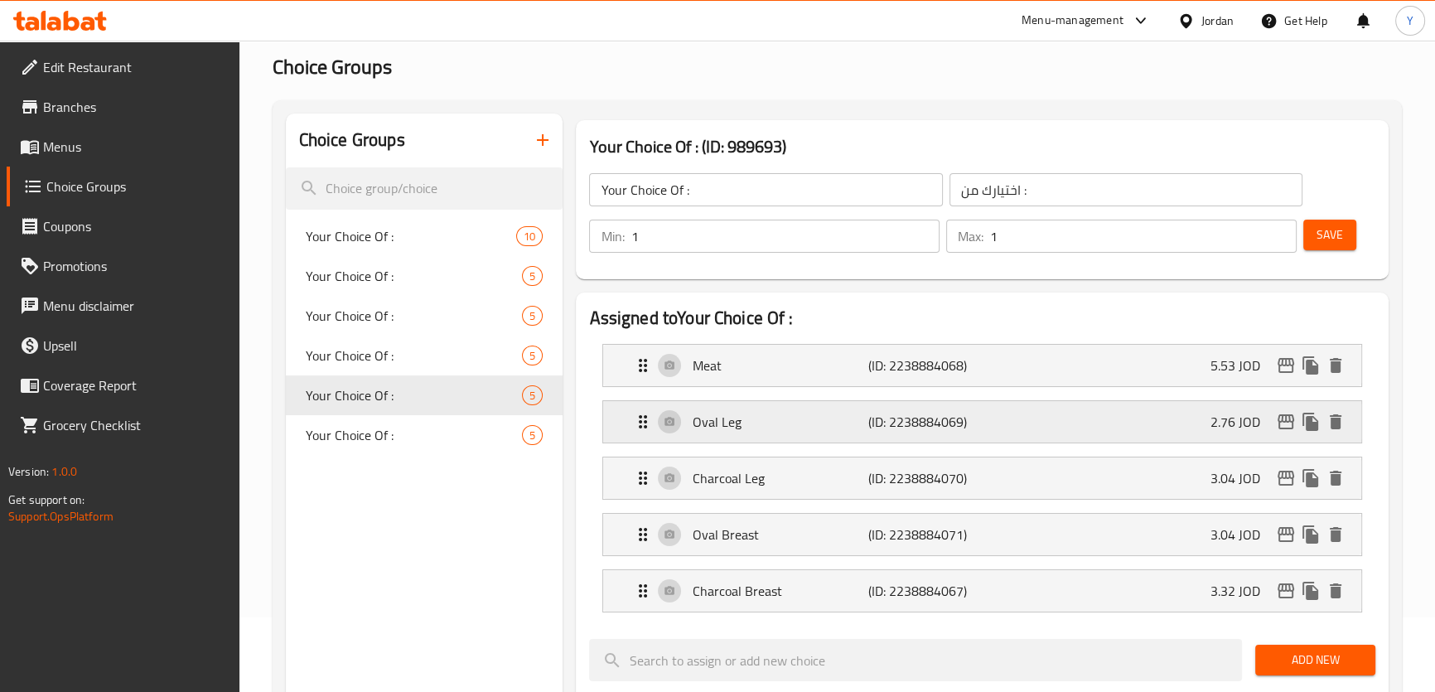
scroll to position [0, 0]
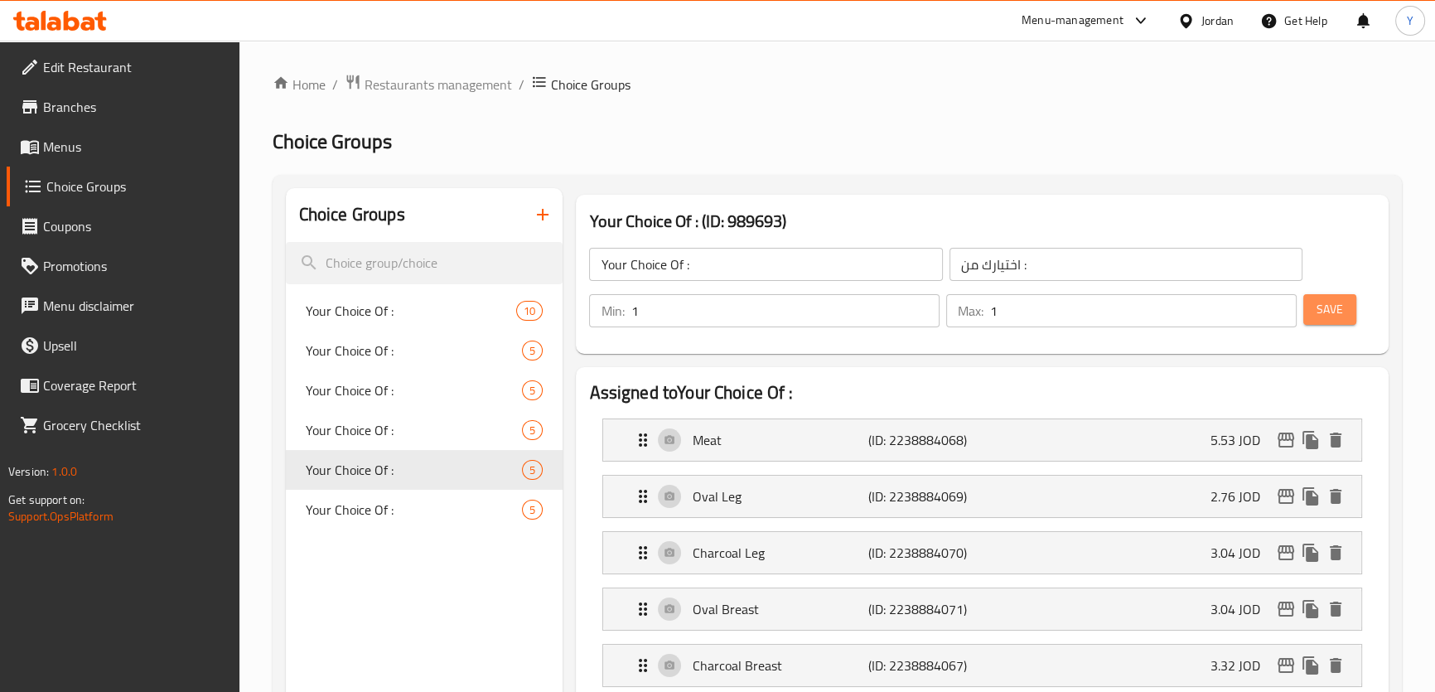
click at [1334, 308] on span "Save" at bounding box center [1329, 309] width 27 height 21
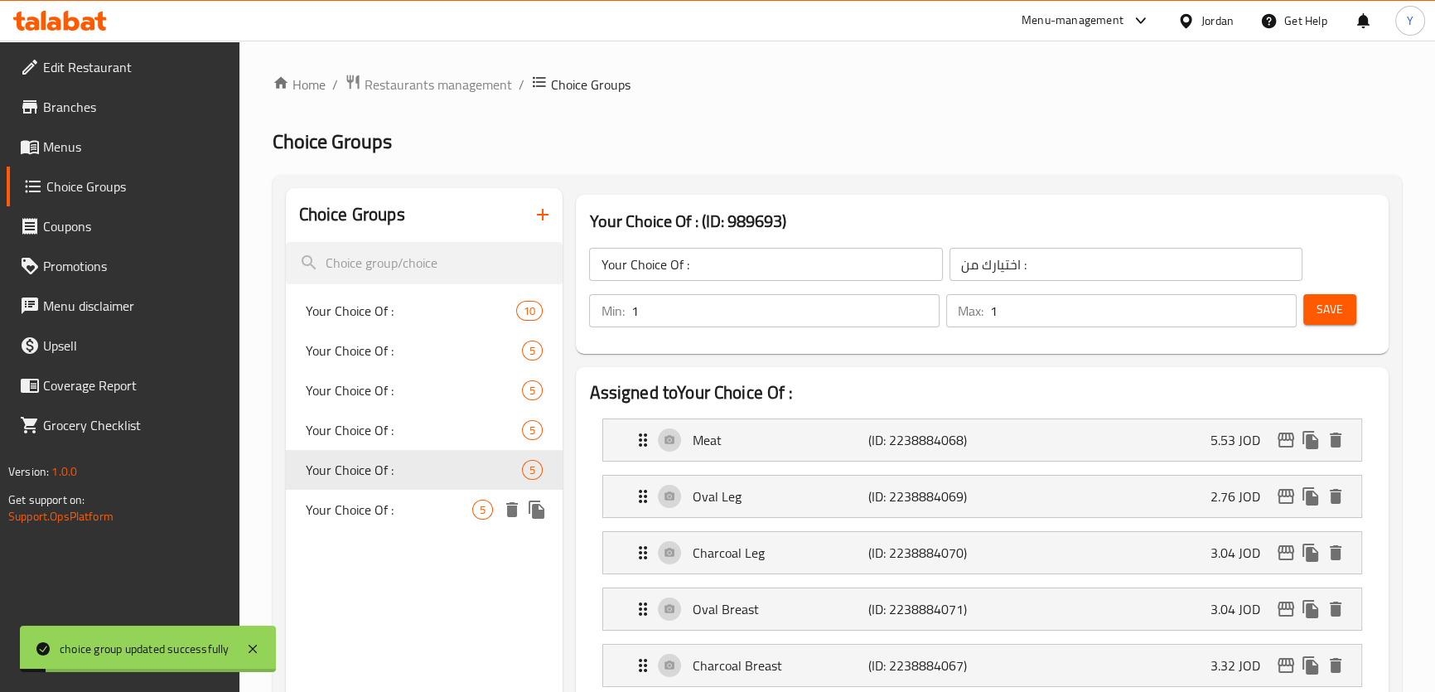
click at [348, 517] on span "Your Choice Of :" at bounding box center [389, 509] width 167 height 20
type input "Your Choice Of :"
type input "اختيارك من :"
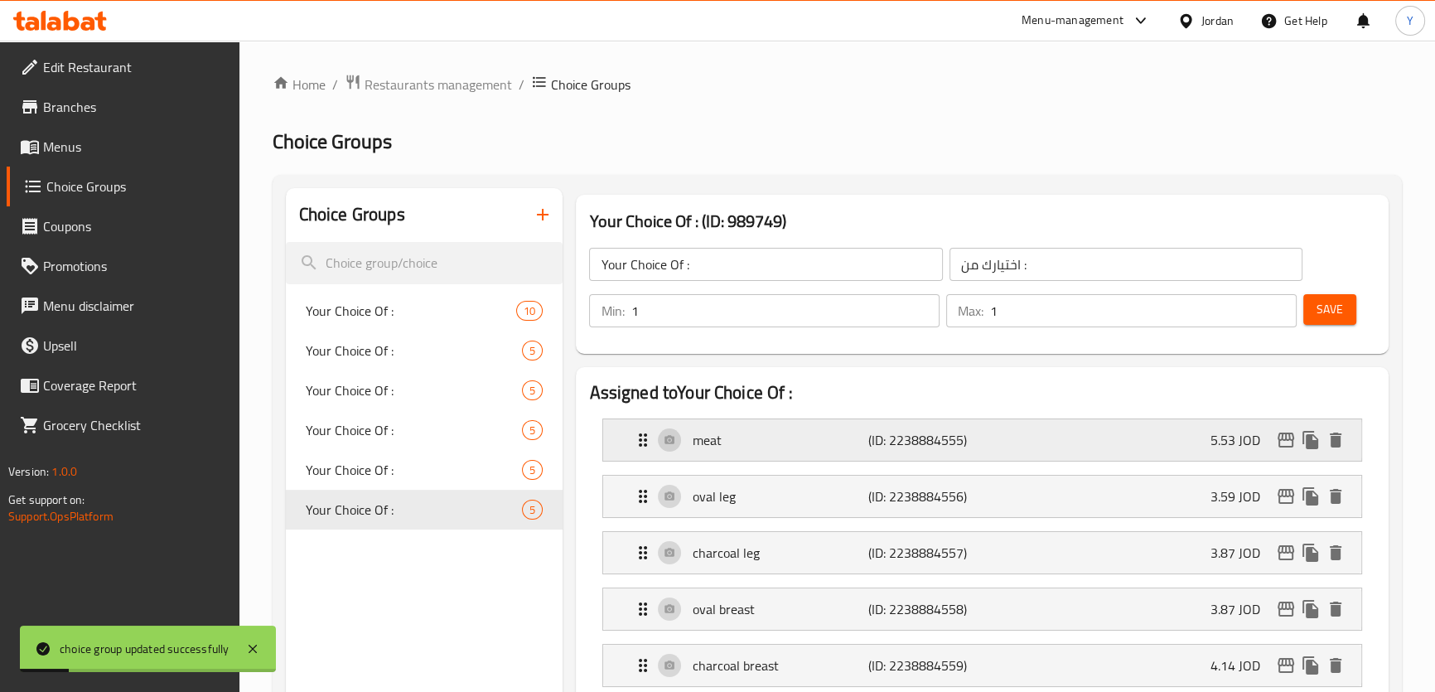
click at [702, 440] on p "meat" at bounding box center [780, 440] width 176 height 20
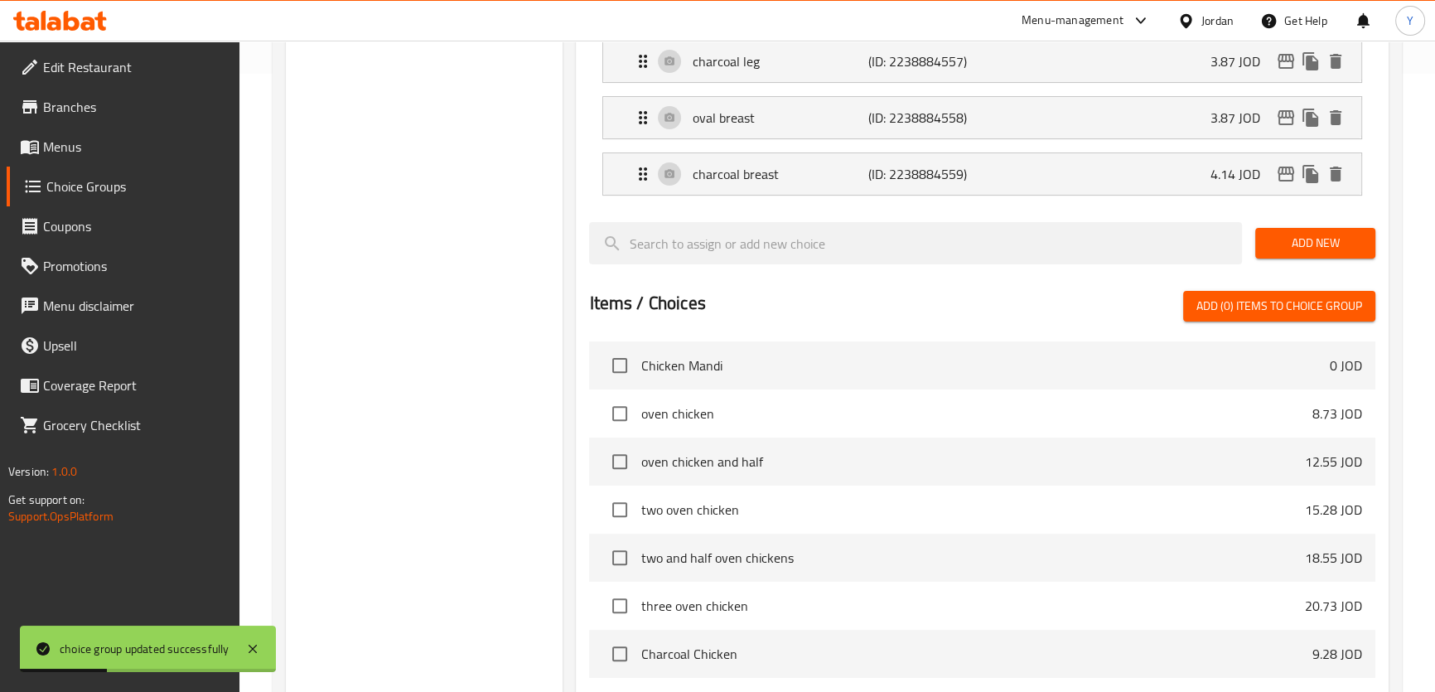
scroll to position [376, 0]
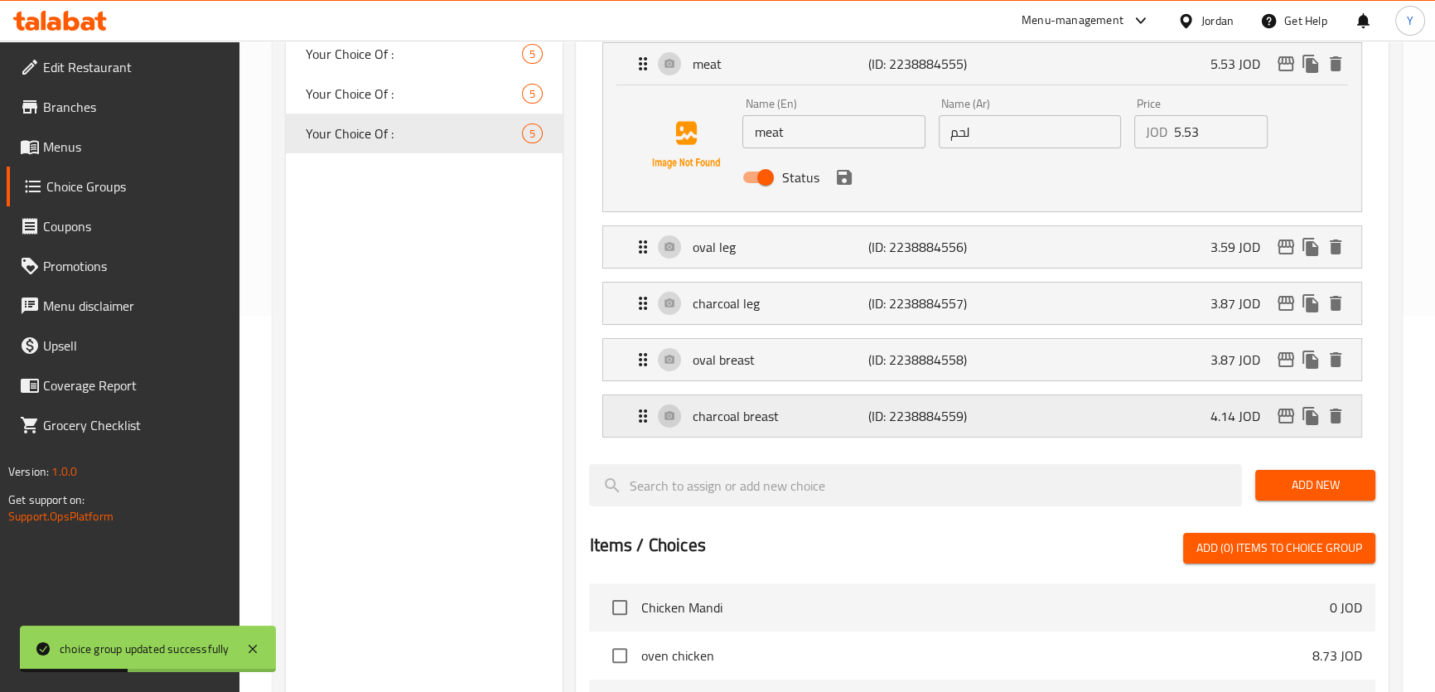
click at [789, 415] on p "charcoal breast" at bounding box center [780, 416] width 176 height 20
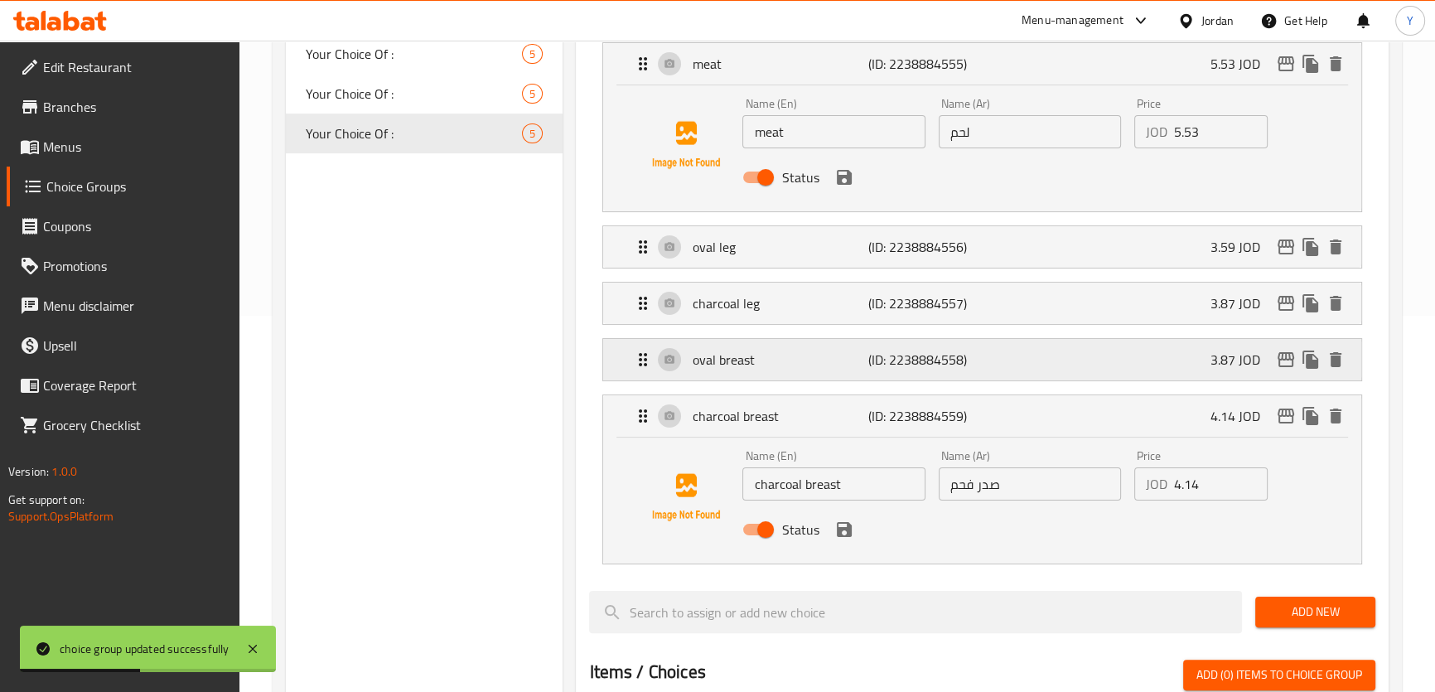
click at [793, 350] on p "oval breast" at bounding box center [780, 360] width 176 height 20
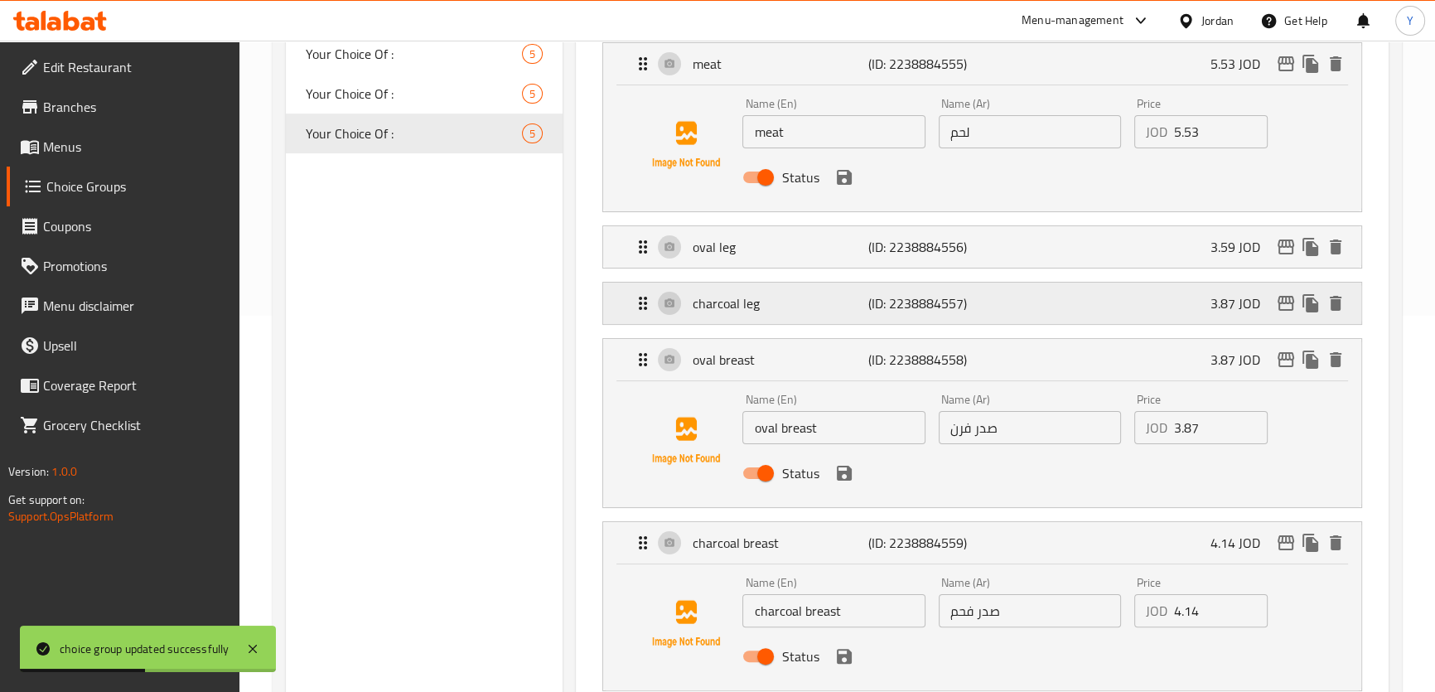
click at [781, 301] on p "charcoal leg" at bounding box center [780, 303] width 176 height 20
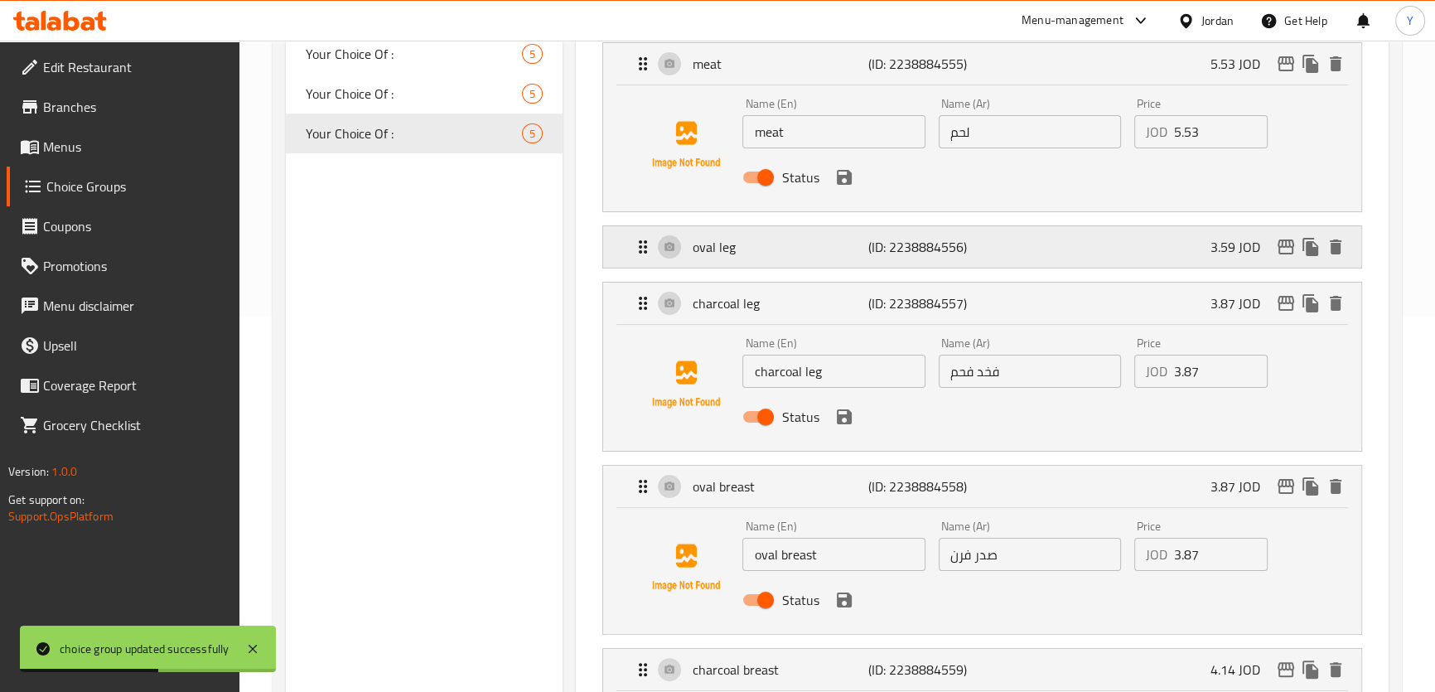
click at [780, 257] on div "oval leg (ID: 2238884556) 3.59 JOD" at bounding box center [986, 246] width 707 height 41
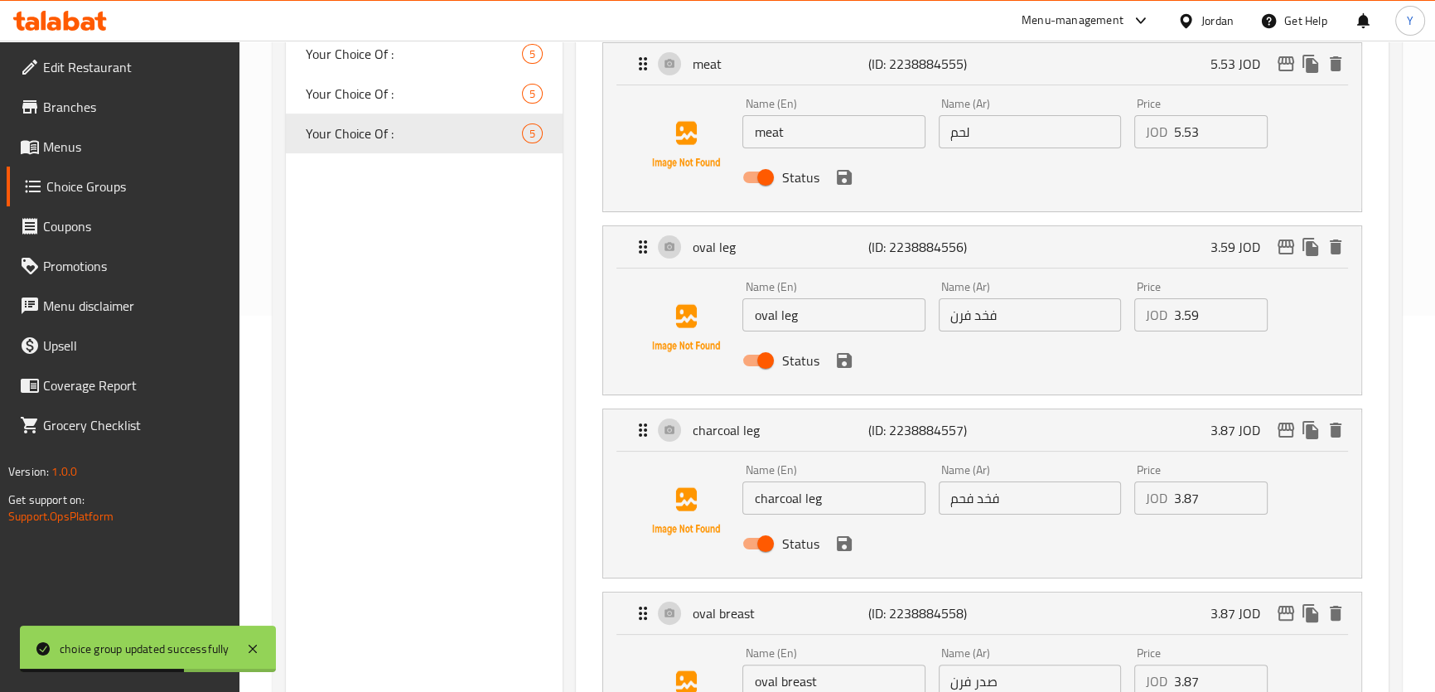
click at [761, 133] on input "meat" at bounding box center [833, 131] width 182 height 33
type input "Meat"
click at [761, 318] on input "oval leg" at bounding box center [833, 314] width 182 height 33
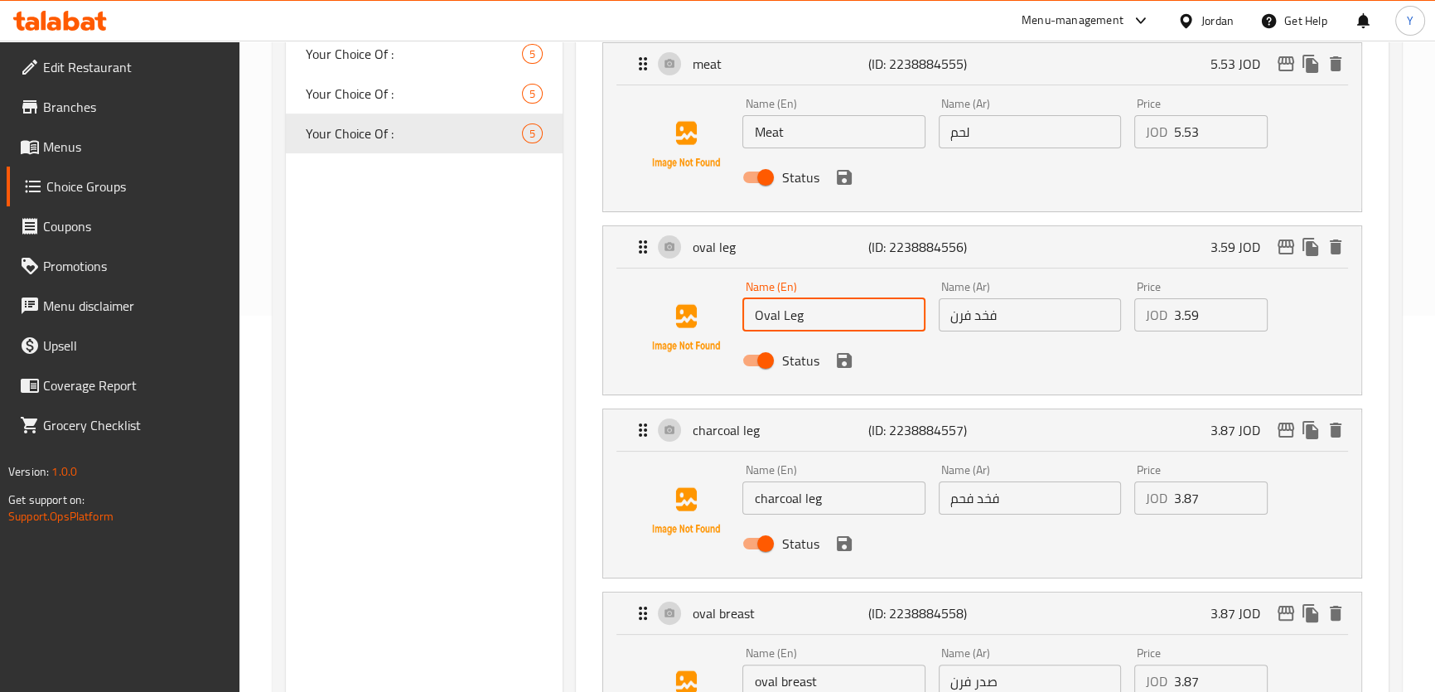
click at [846, 174] on icon "save" at bounding box center [844, 177] width 15 height 15
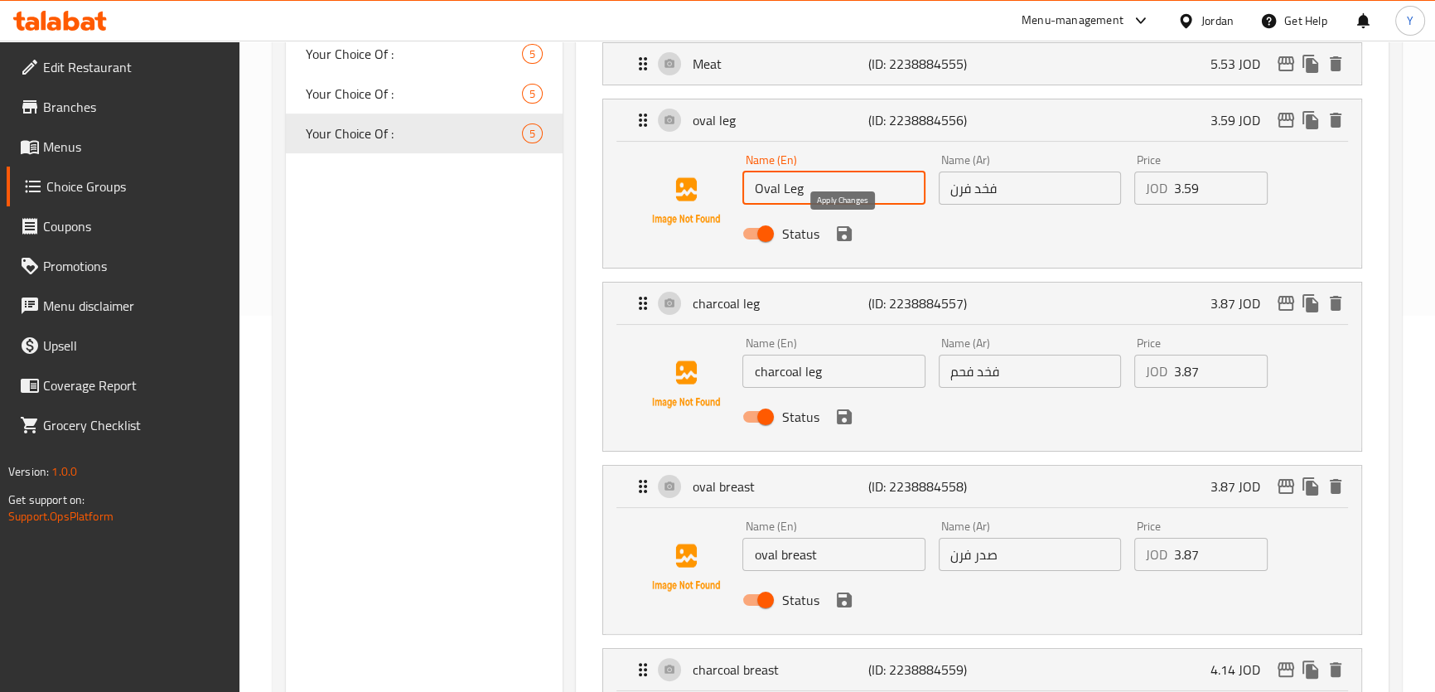
click at [841, 234] on icon "save" at bounding box center [844, 233] width 15 height 15
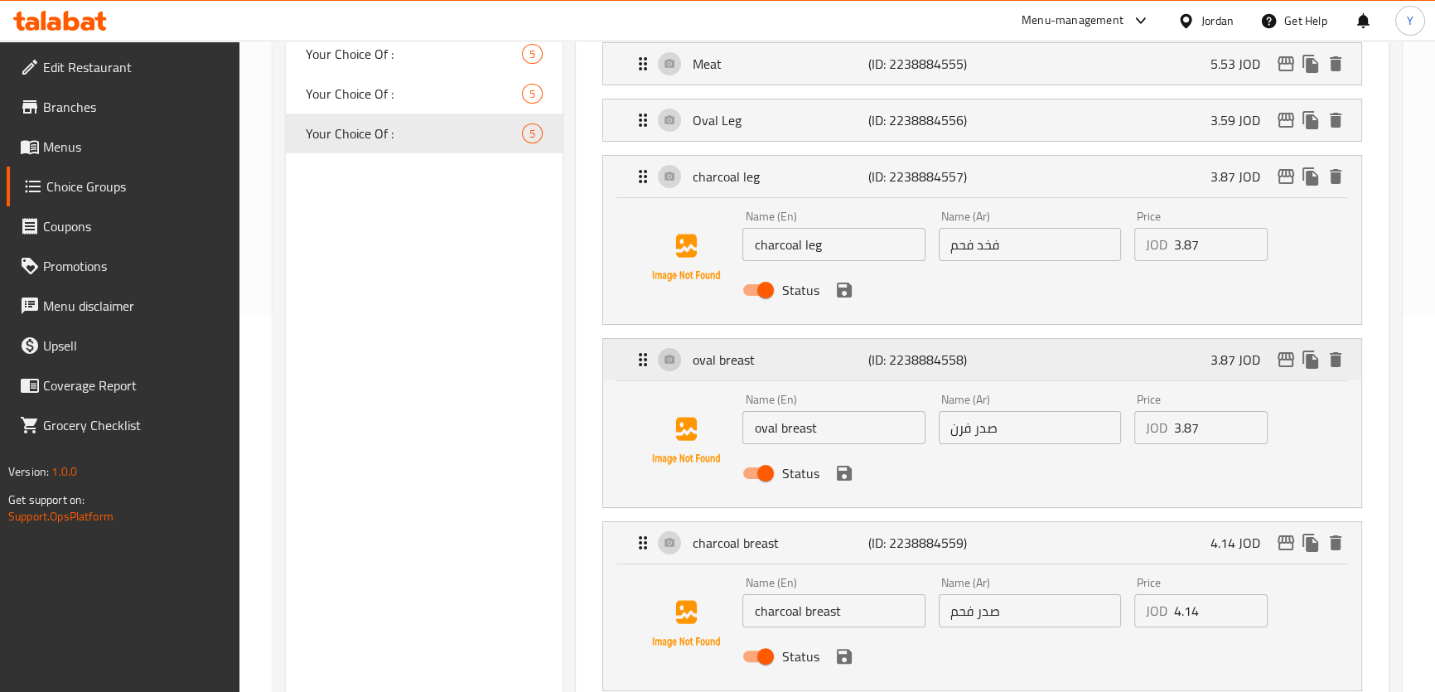
type input "Oval Leg"
click at [756, 244] on input "charcoal leg" at bounding box center [833, 244] width 182 height 33
click at [845, 291] on icon "save" at bounding box center [844, 289] width 15 height 15
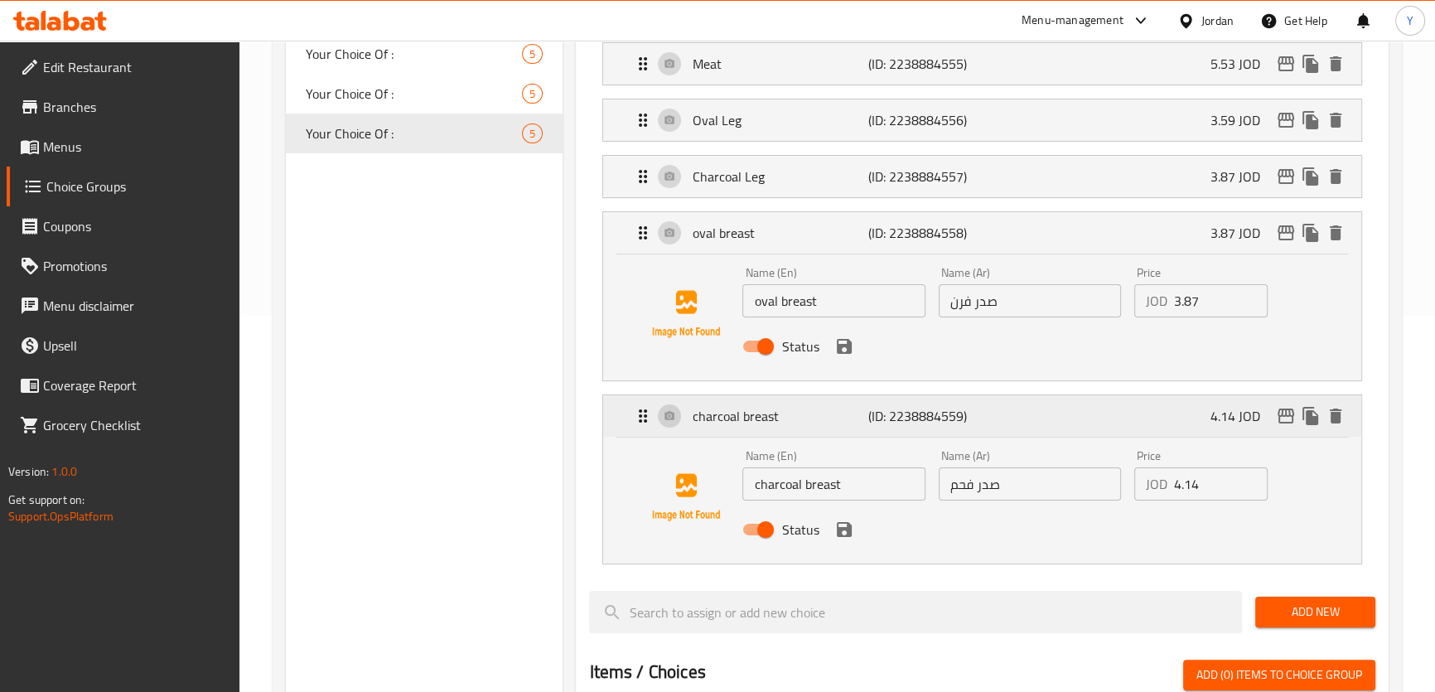
type input "Charcoal Leg"
click at [759, 311] on input "oval breast" at bounding box center [833, 300] width 182 height 33
click at [843, 346] on icon "save" at bounding box center [844, 346] width 20 height 20
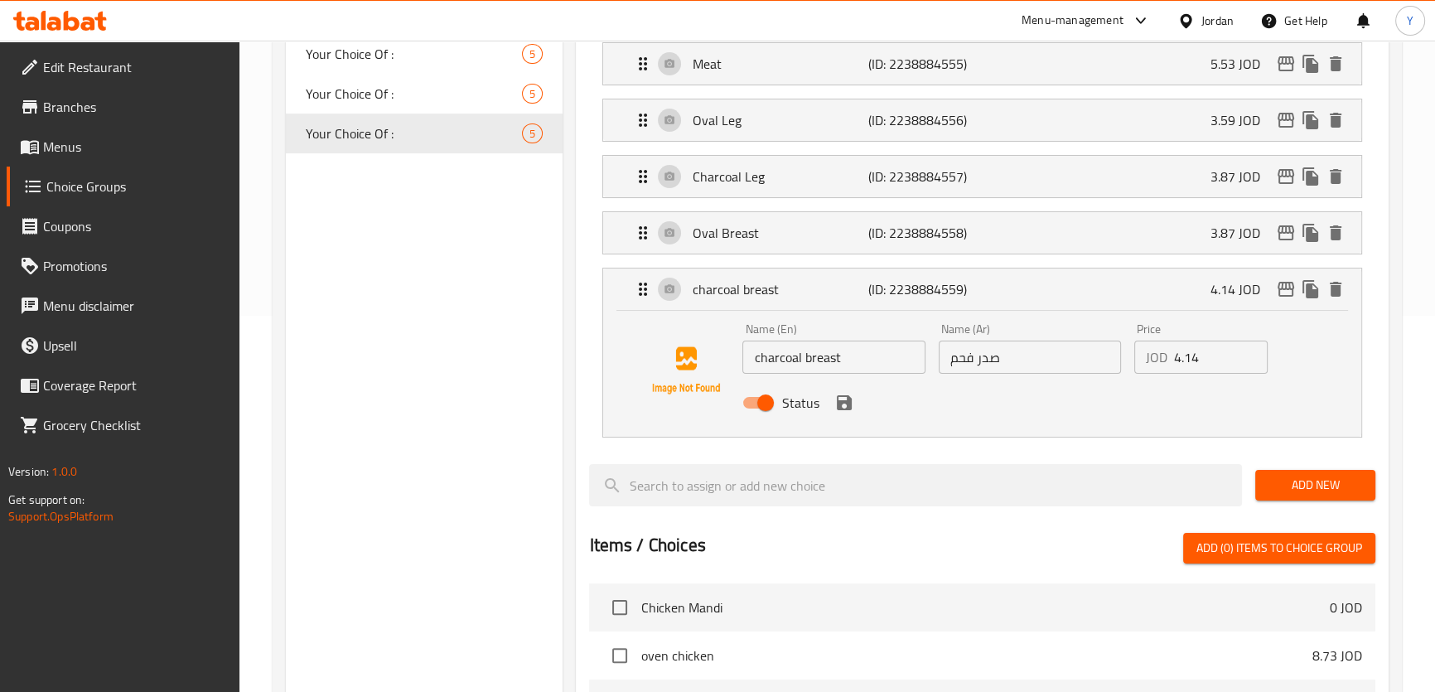
type input "Oval Breast"
click at [758, 355] on input "charcoal breast" at bounding box center [833, 356] width 182 height 33
click at [850, 398] on icon "save" at bounding box center [844, 402] width 15 height 15
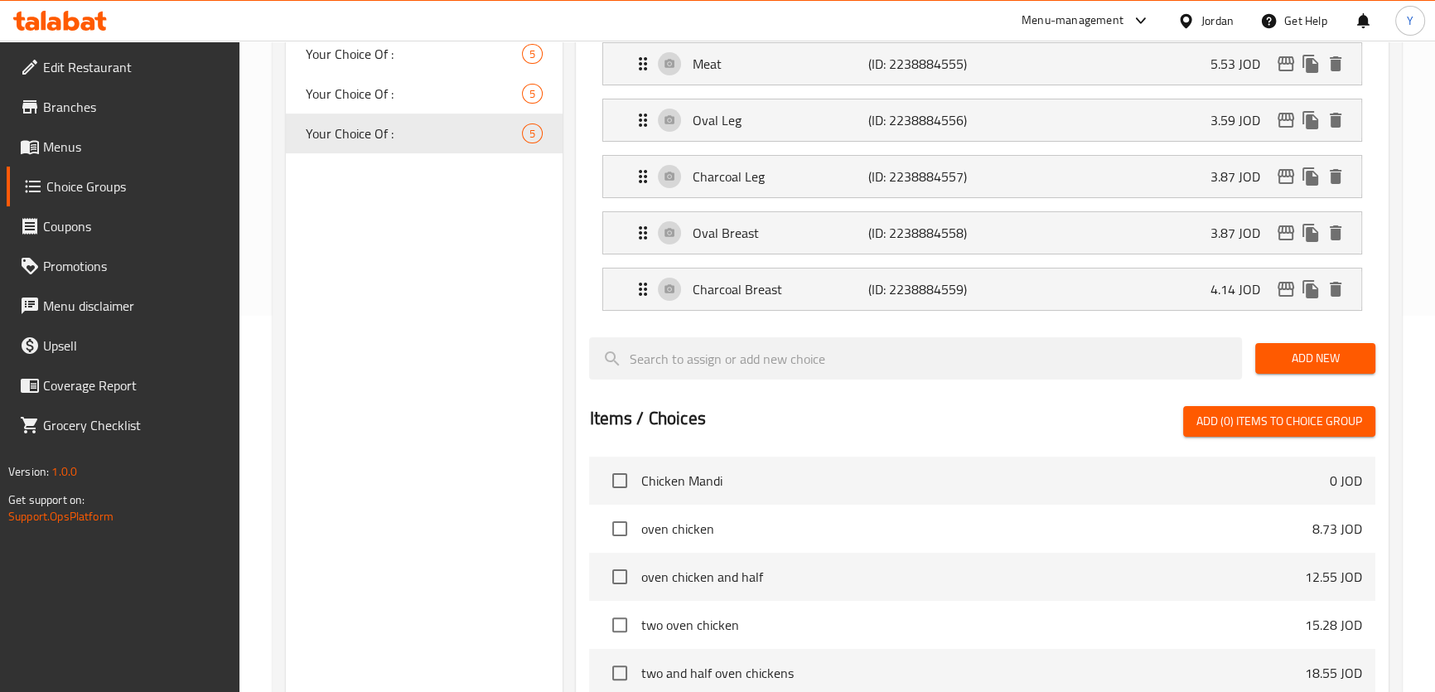
type input "Charcoal Breast"
click at [468, 432] on div "Choice Groups Your Choice Of : 10 Your Choice Of : 5 Your Choice Of : 5 Your Ch…" at bounding box center [424, 406] width 277 height 1189
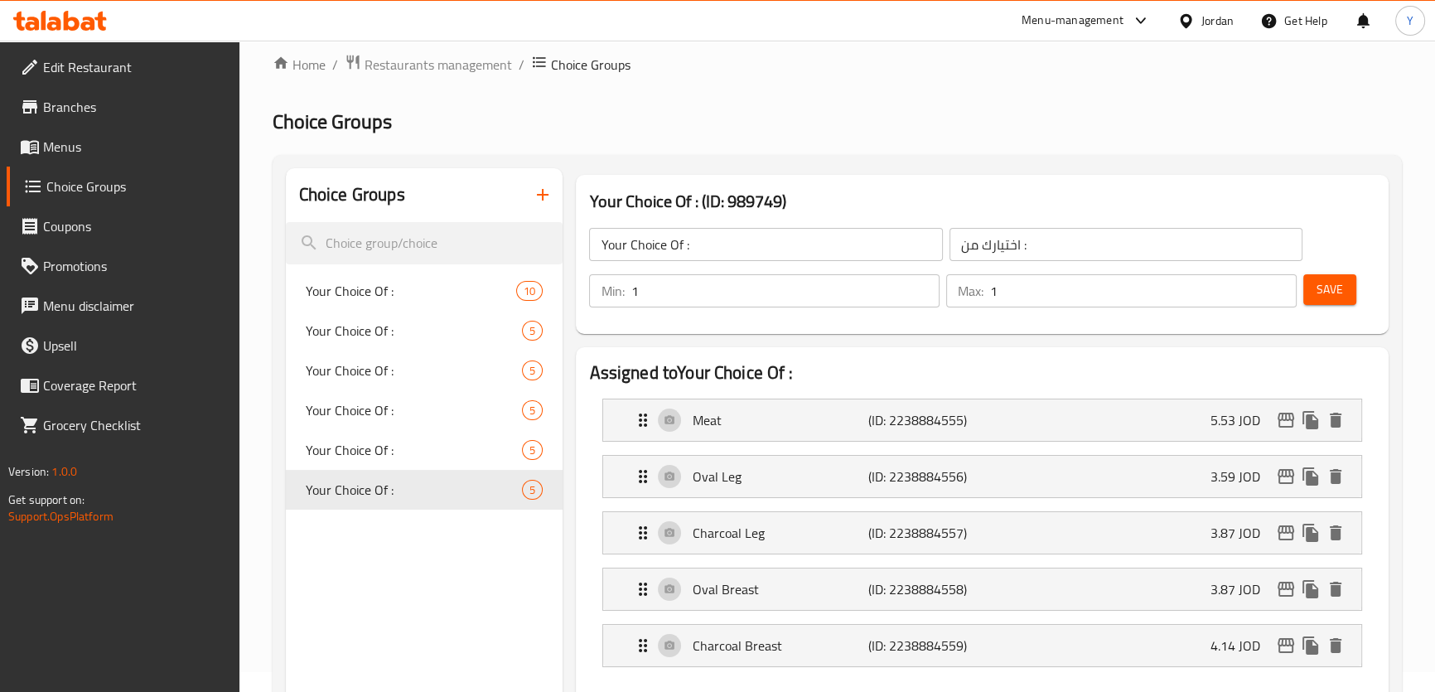
scroll to position [0, 0]
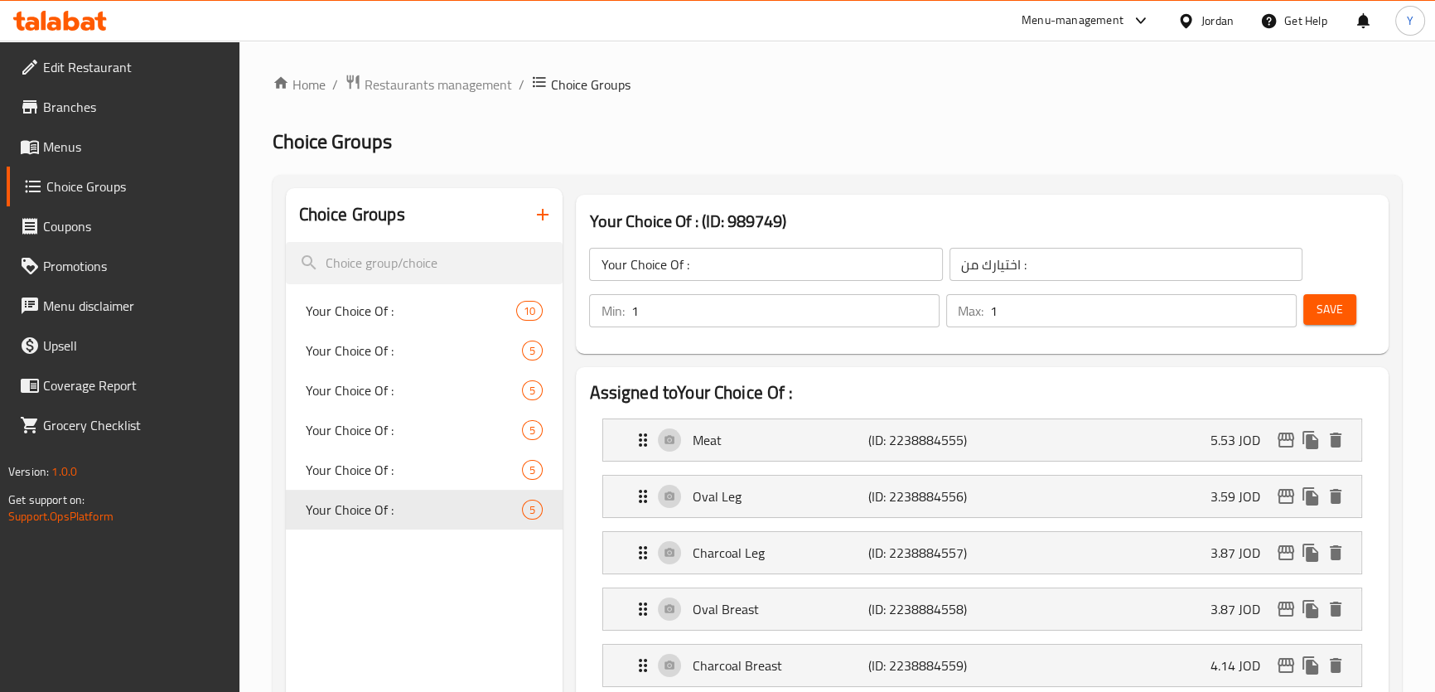
click at [1348, 313] on button "Save" at bounding box center [1329, 309] width 53 height 31
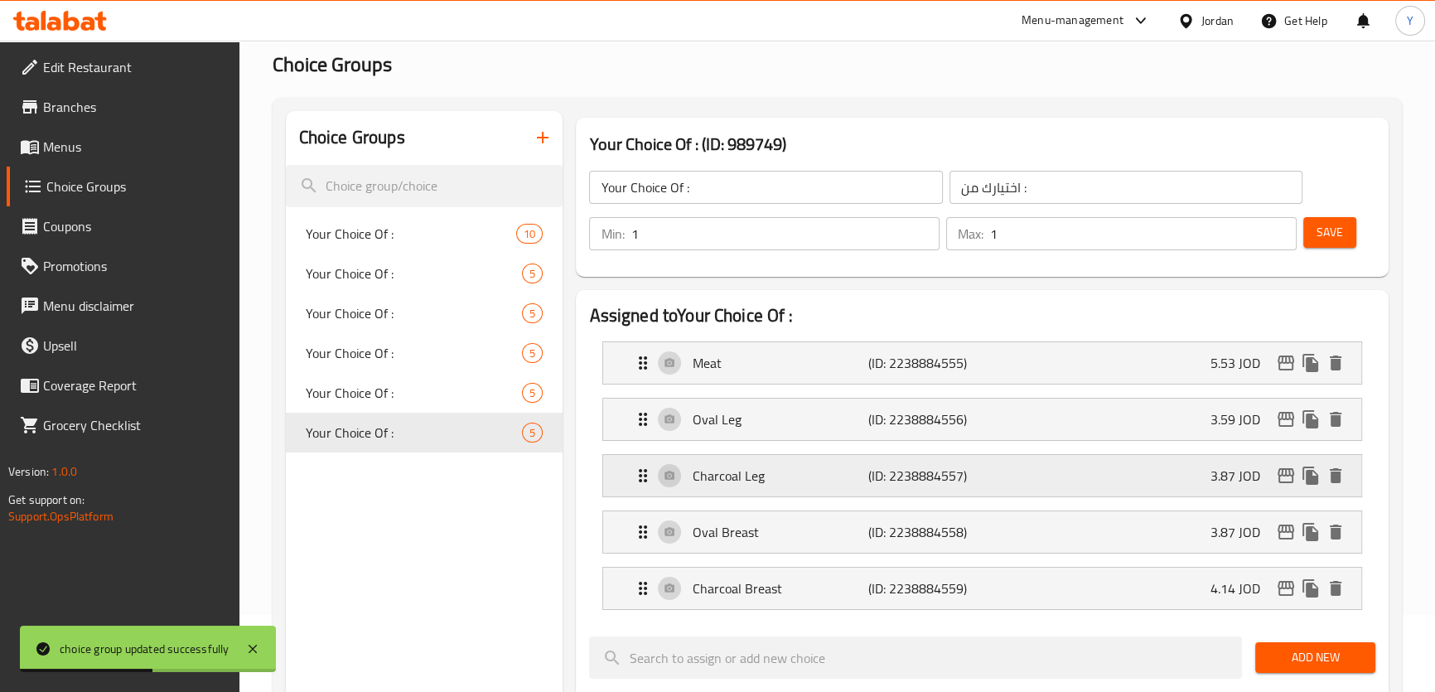
scroll to position [150, 0]
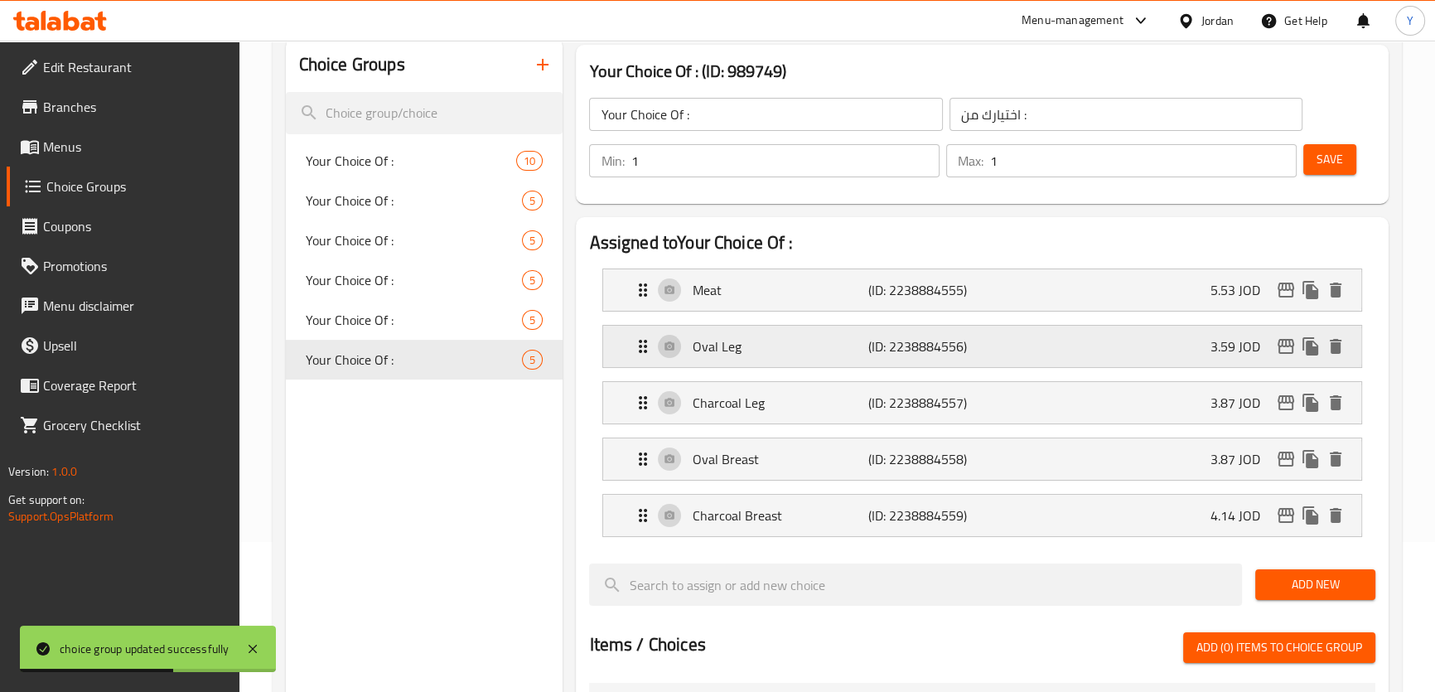
click at [761, 348] on p "Oval Leg" at bounding box center [780, 346] width 176 height 20
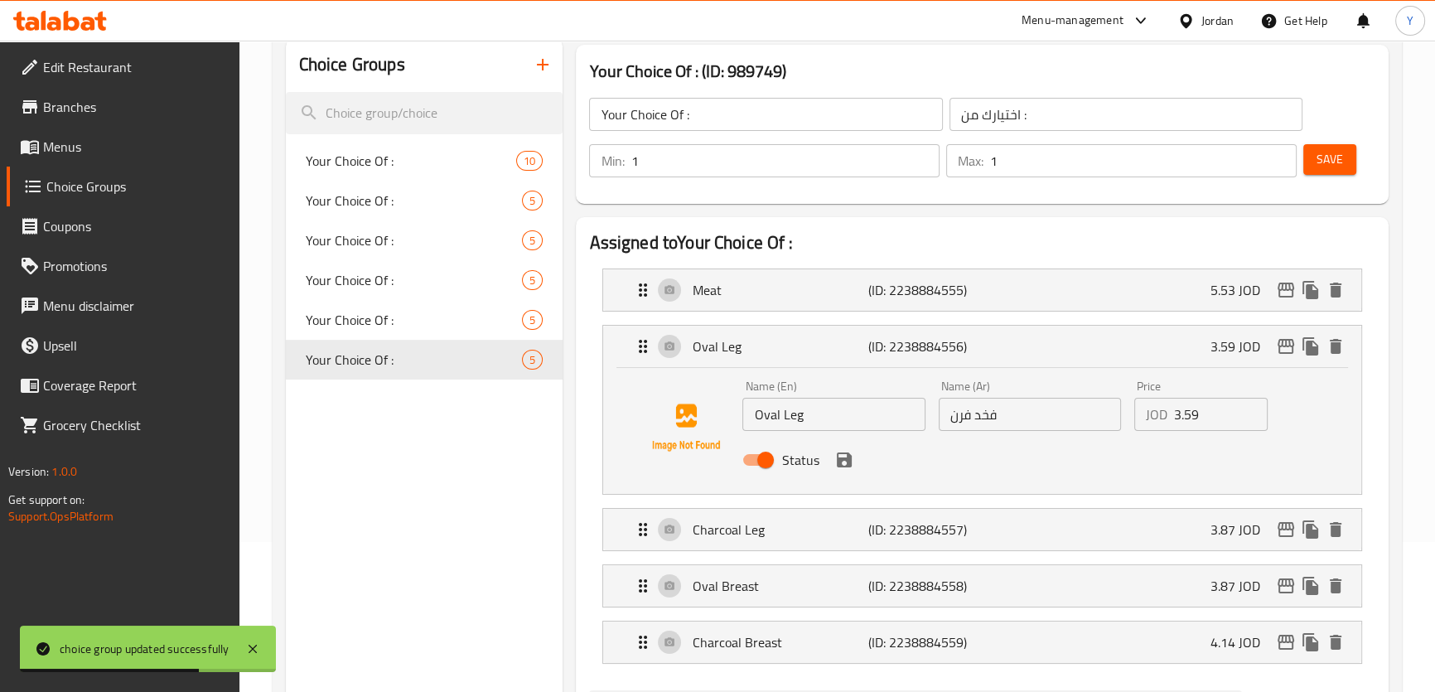
click at [779, 415] on input "Oval Leg" at bounding box center [833, 414] width 182 height 33
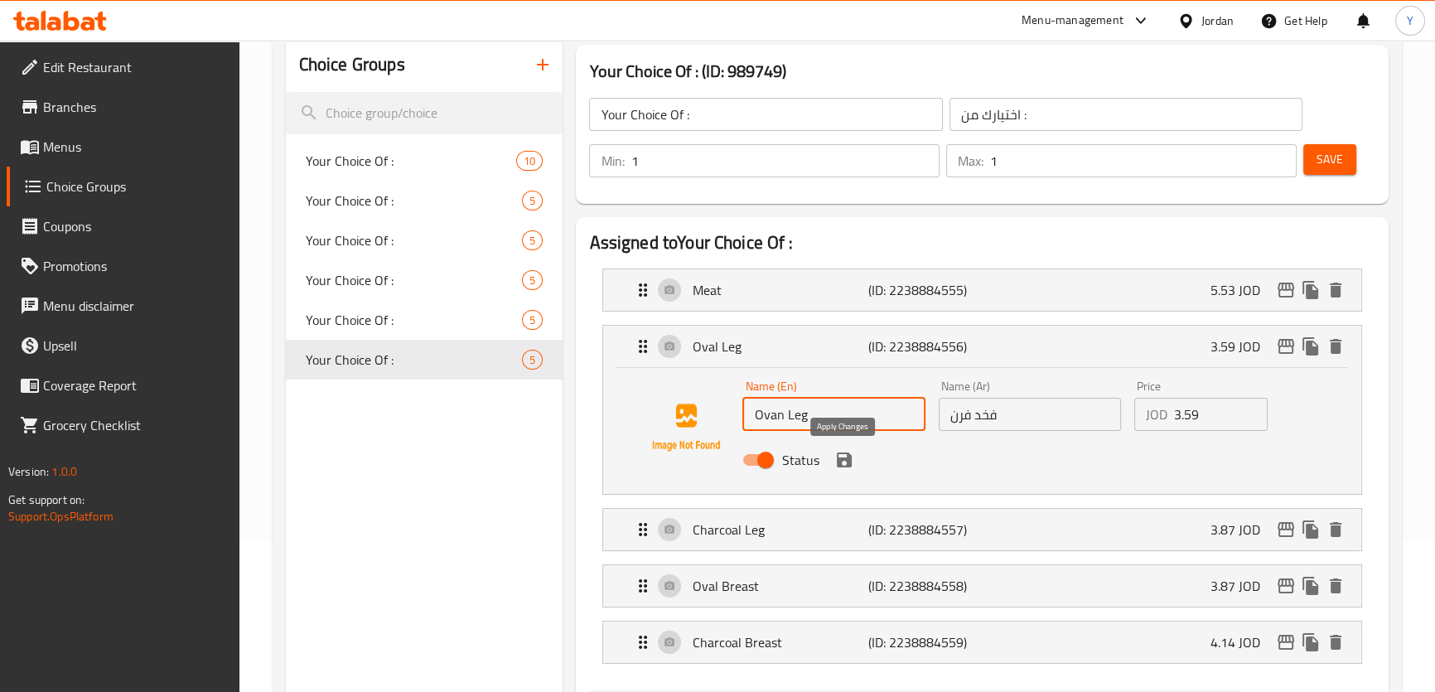
click at [844, 457] on icon "save" at bounding box center [844, 459] width 15 height 15
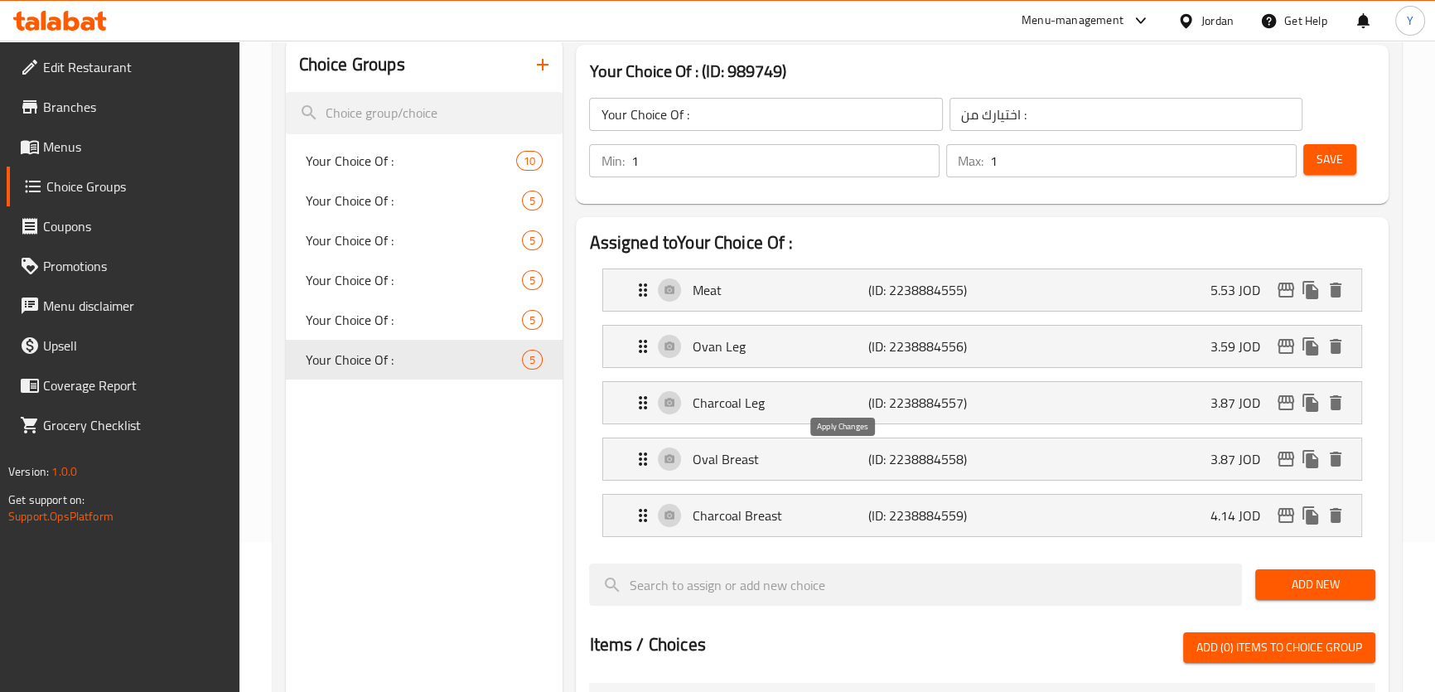
type input "Ovan Leg"
click at [1318, 160] on span "Save" at bounding box center [1329, 159] width 27 height 21
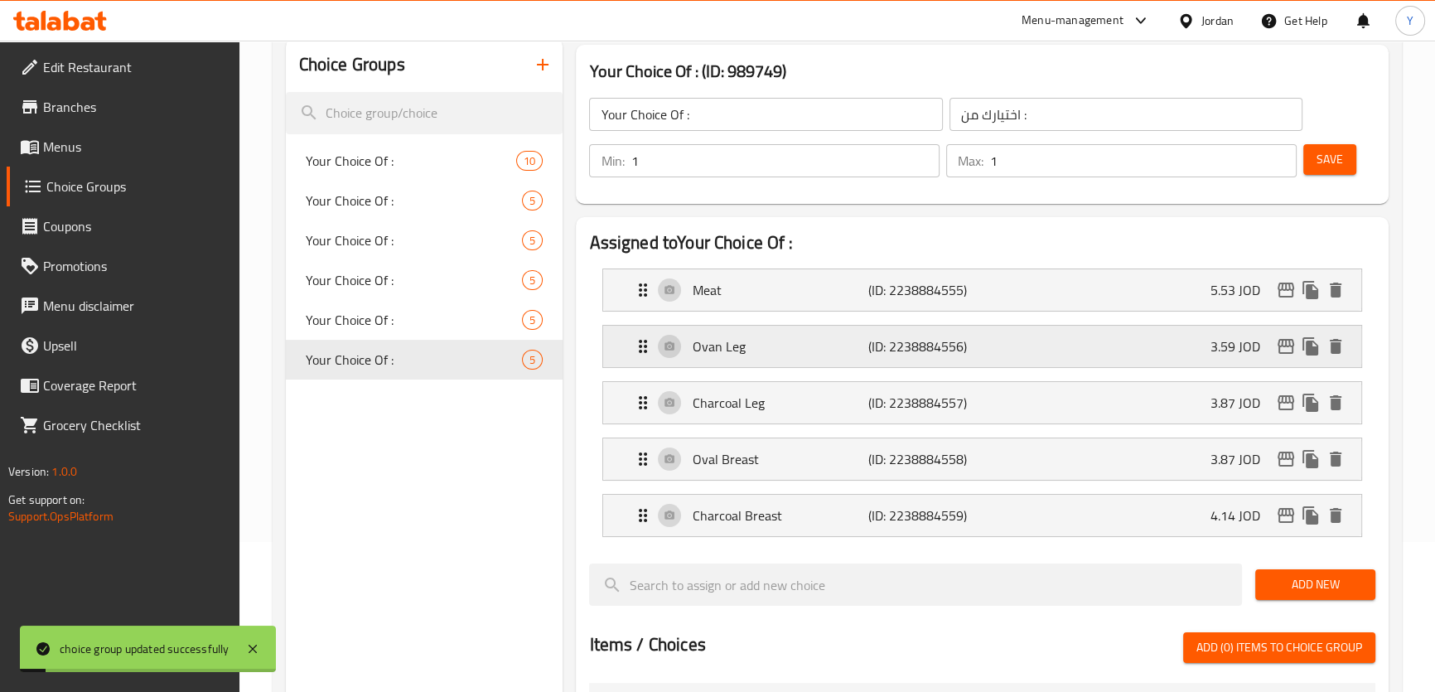
click at [716, 348] on p "Ovan Leg" at bounding box center [780, 346] width 176 height 20
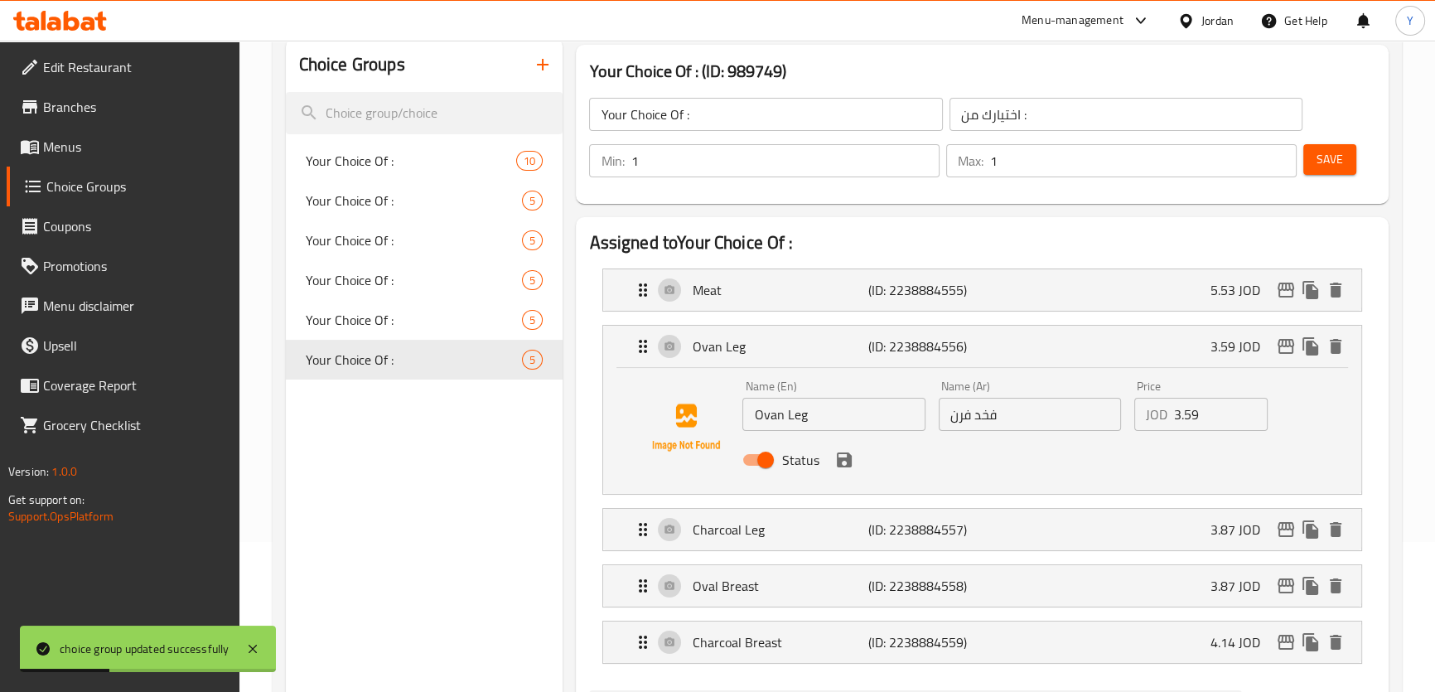
click at [775, 417] on input "Ovan Leg" at bounding box center [833, 414] width 182 height 33
click at [762, 420] on input "Oven Leg" at bounding box center [833, 414] width 182 height 33
click at [846, 455] on icon "save" at bounding box center [844, 459] width 15 height 15
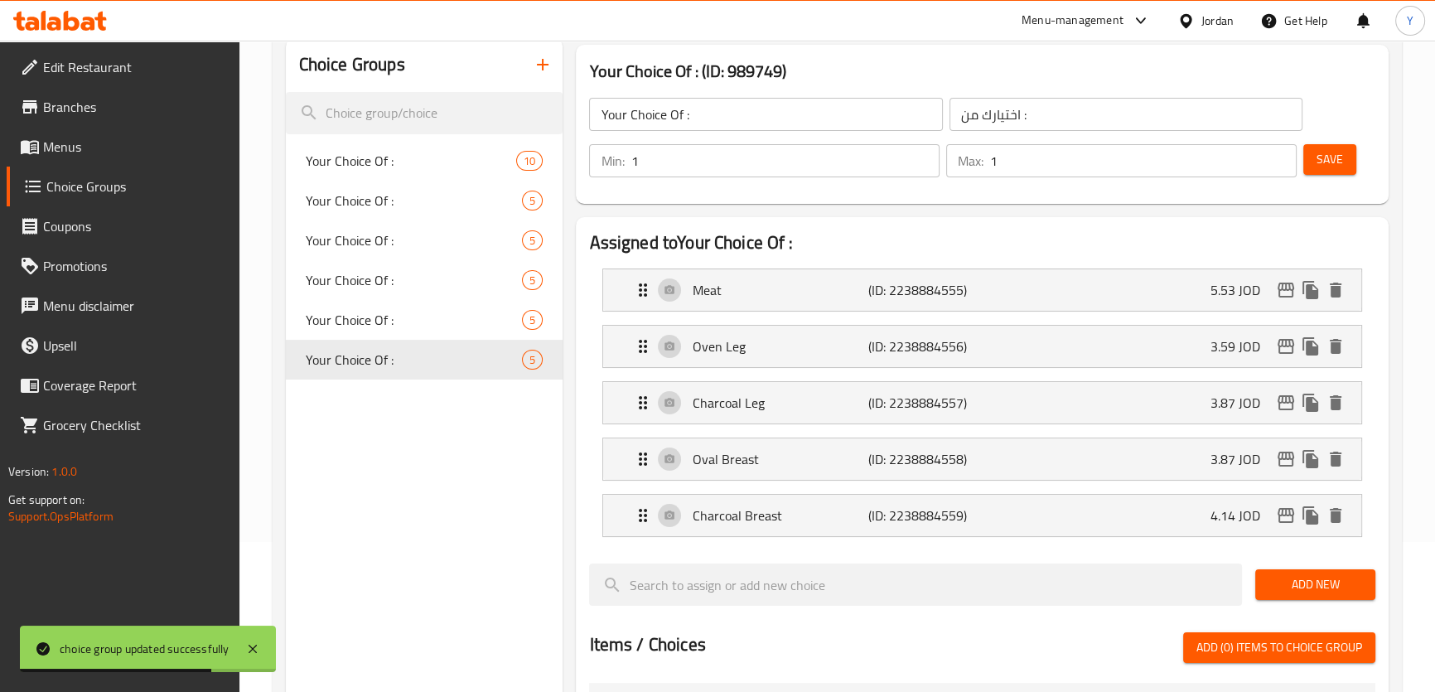
type input "Oven Leg"
click at [1351, 166] on button "Save" at bounding box center [1329, 159] width 53 height 31
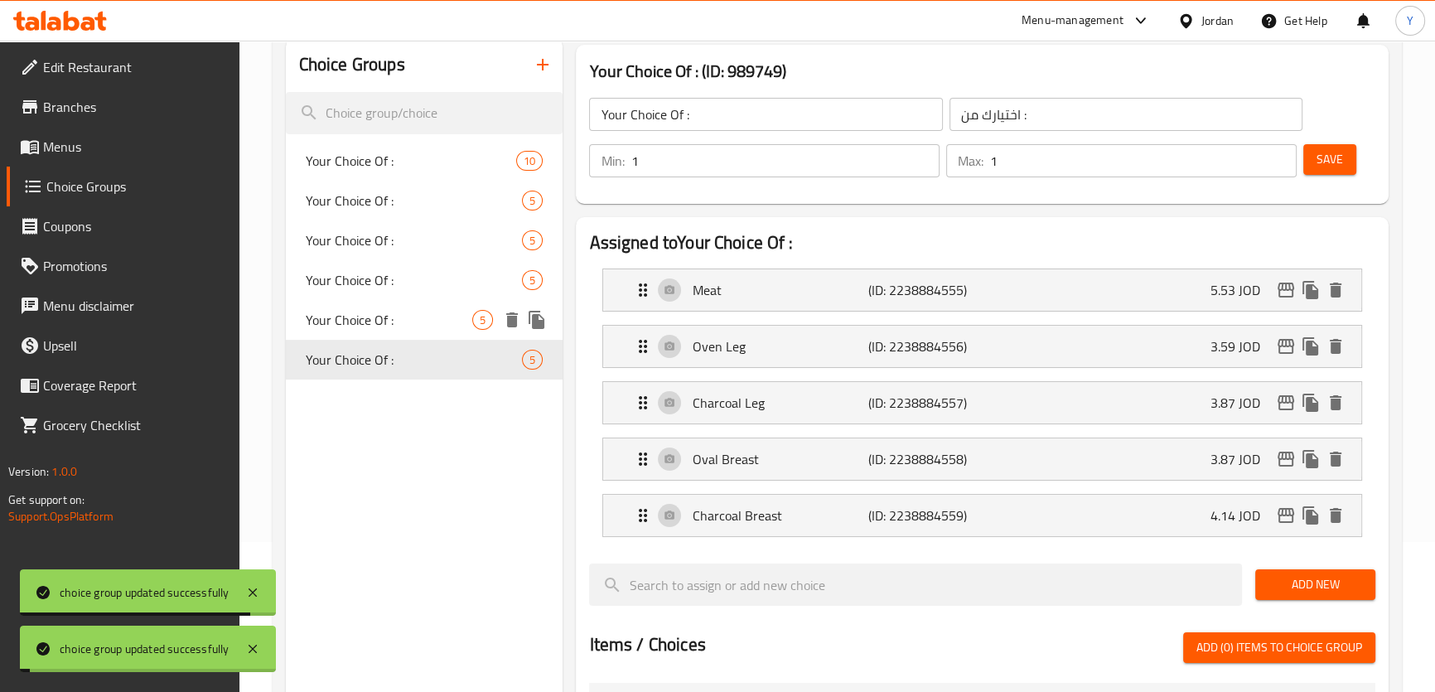
click at [385, 316] on span "Your Choice Of :" at bounding box center [389, 320] width 167 height 20
type input "Your Choice Of :"
type input "اختيارك من :"
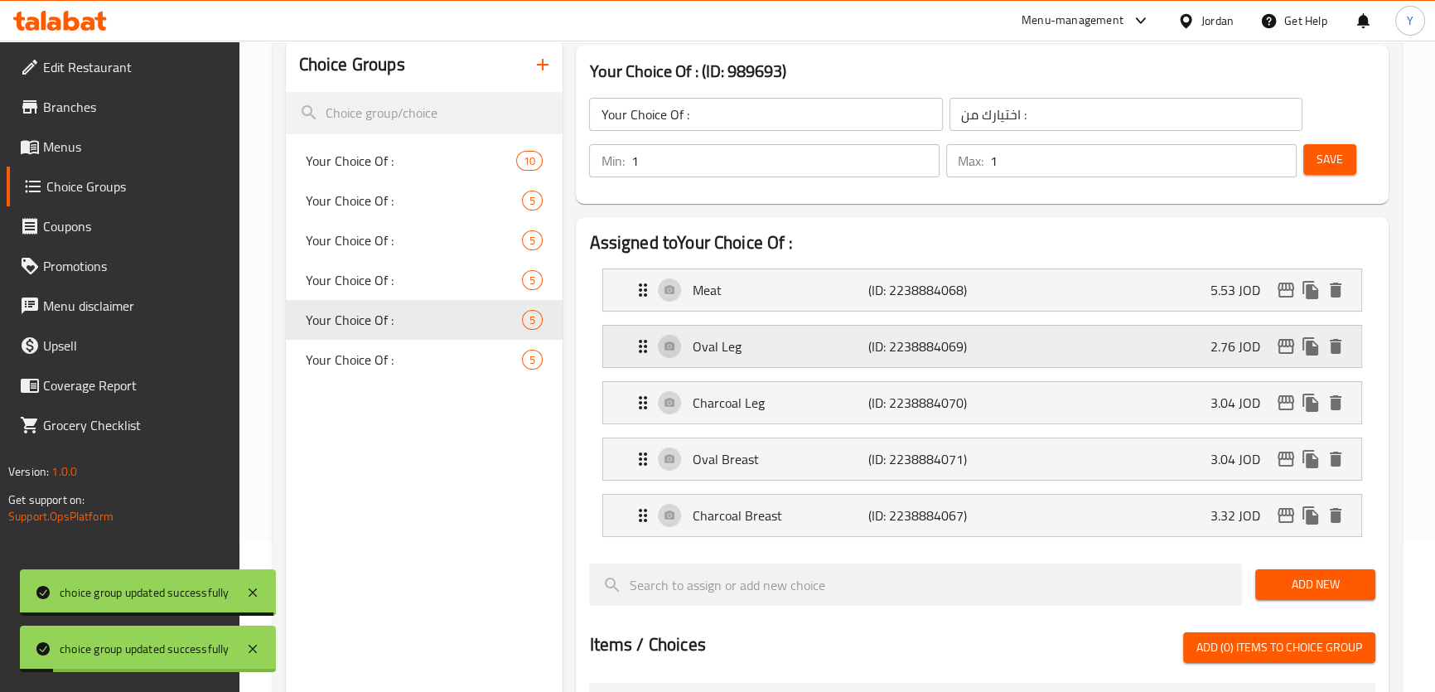
click at [723, 336] on p "Oval Leg" at bounding box center [780, 346] width 176 height 20
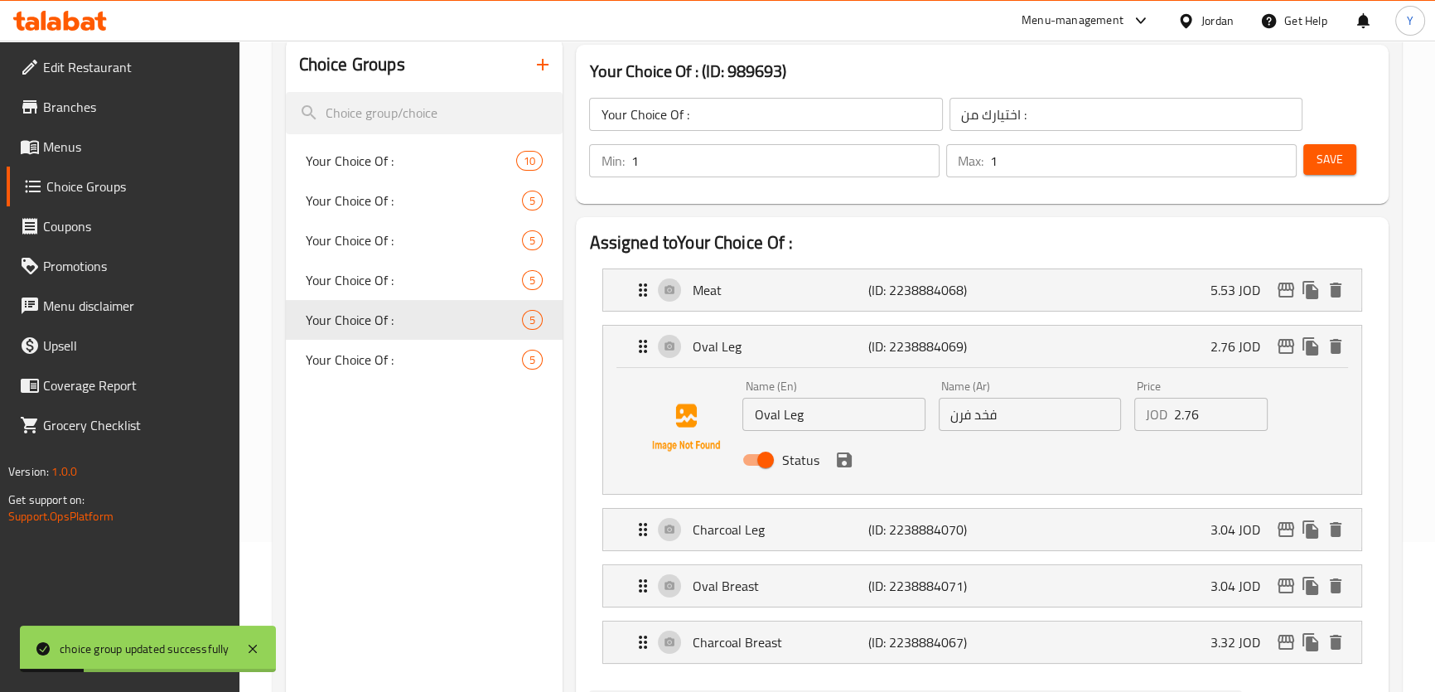
click at [769, 413] on input "Oval Leg" at bounding box center [833, 414] width 182 height 33
paste input "en"
click at [842, 456] on icon "save" at bounding box center [844, 459] width 15 height 15
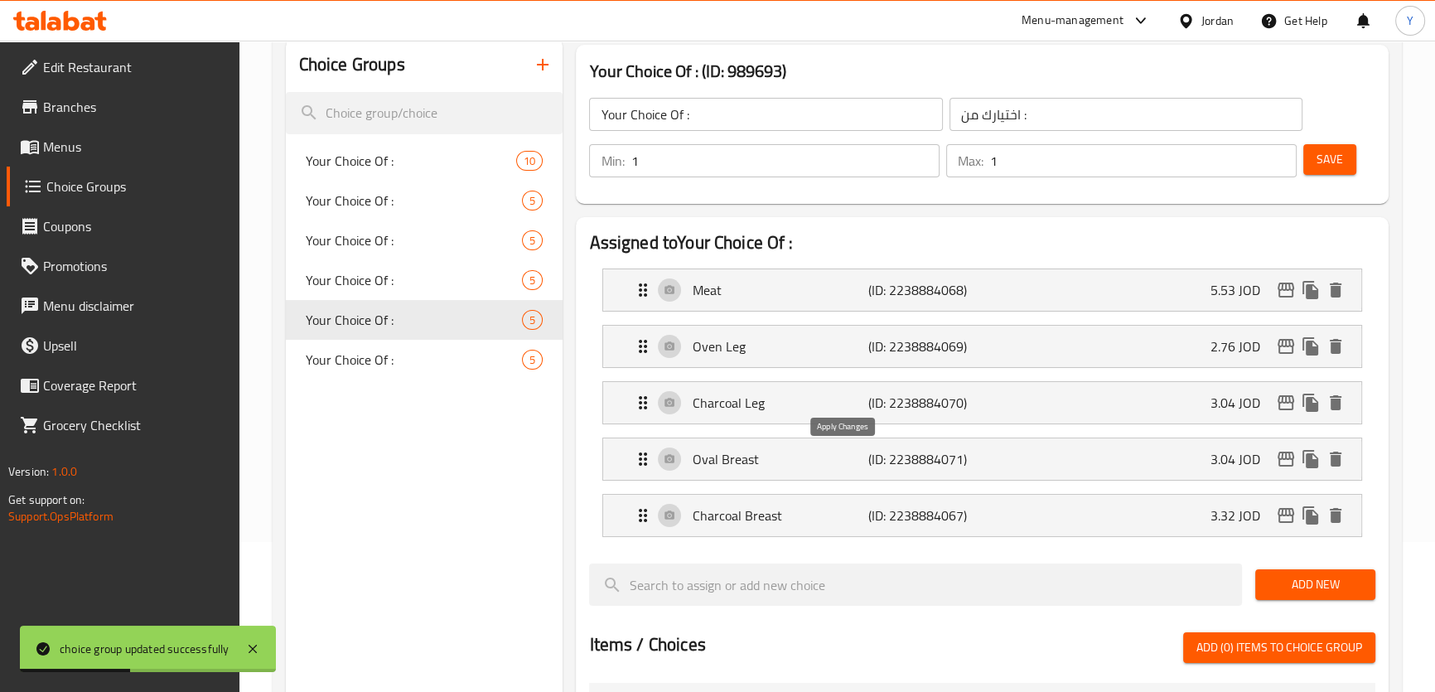
type input "Oven Leg"
click at [1341, 159] on span "Save" at bounding box center [1329, 159] width 27 height 21
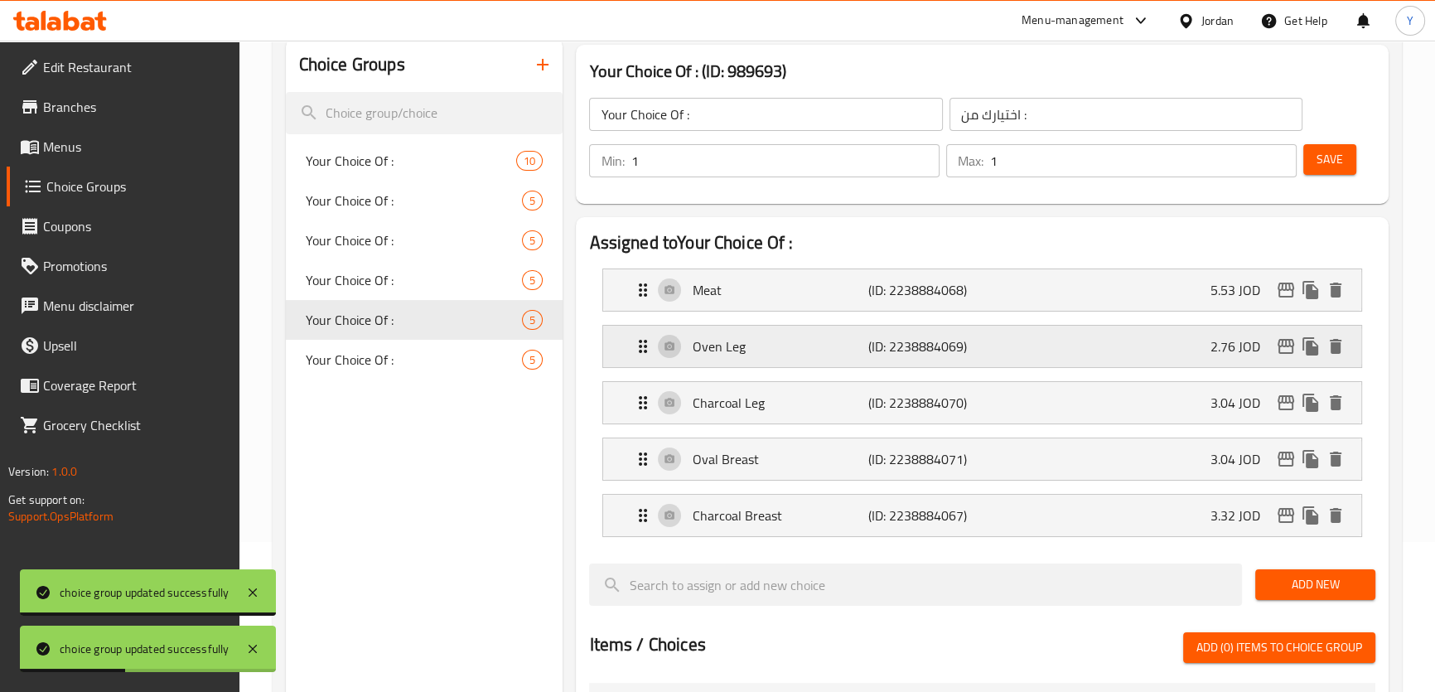
click at [726, 349] on p "Oven Leg" at bounding box center [780, 346] width 176 height 20
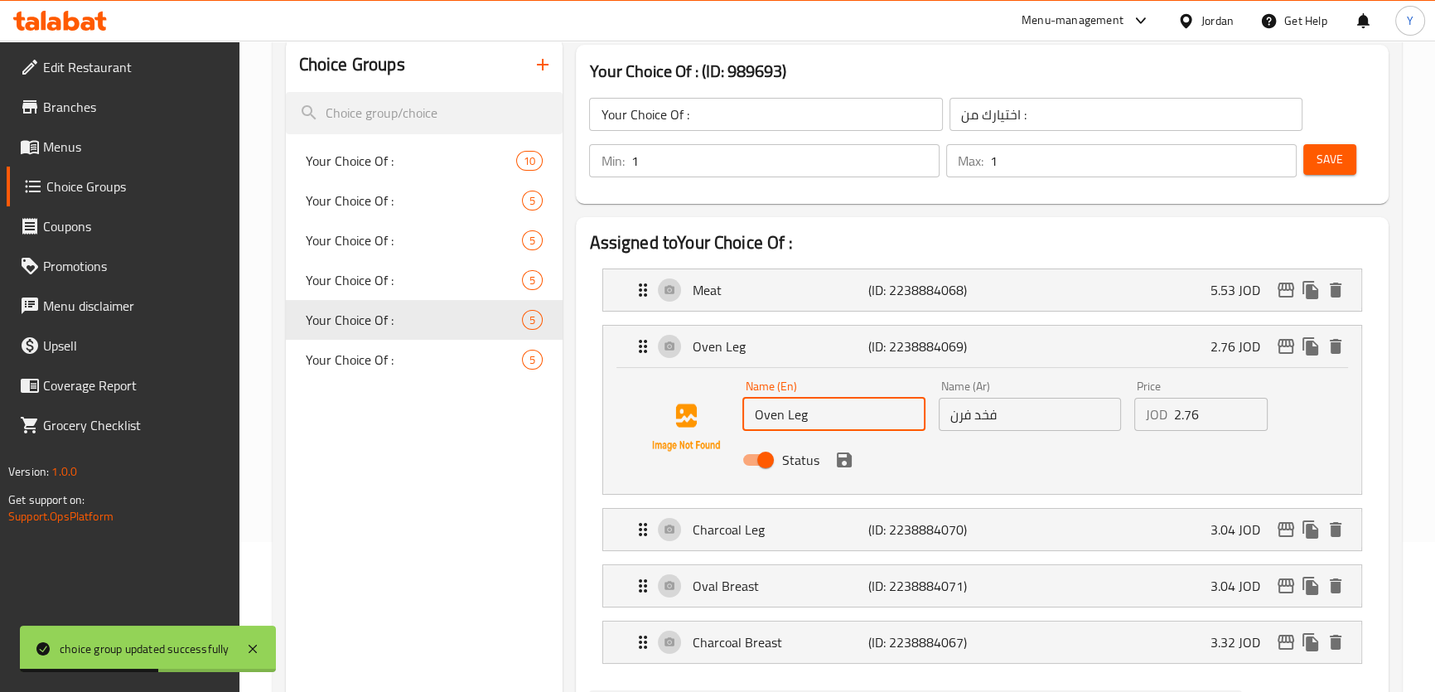
click at [769, 417] on input "Oven Leg" at bounding box center [833, 414] width 182 height 33
click at [774, 595] on div "Oval Breast (ID: 2238884071) 3.04 JOD" at bounding box center [986, 585] width 707 height 41
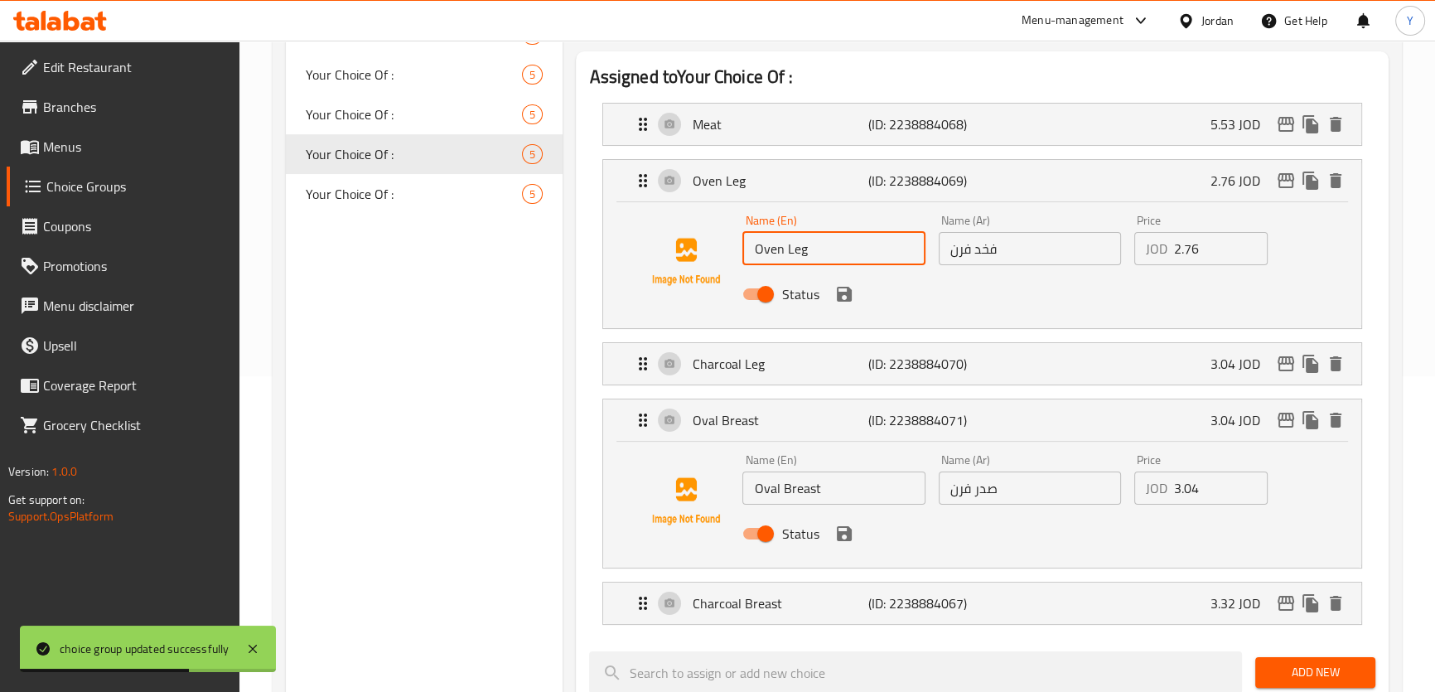
scroll to position [376, 0]
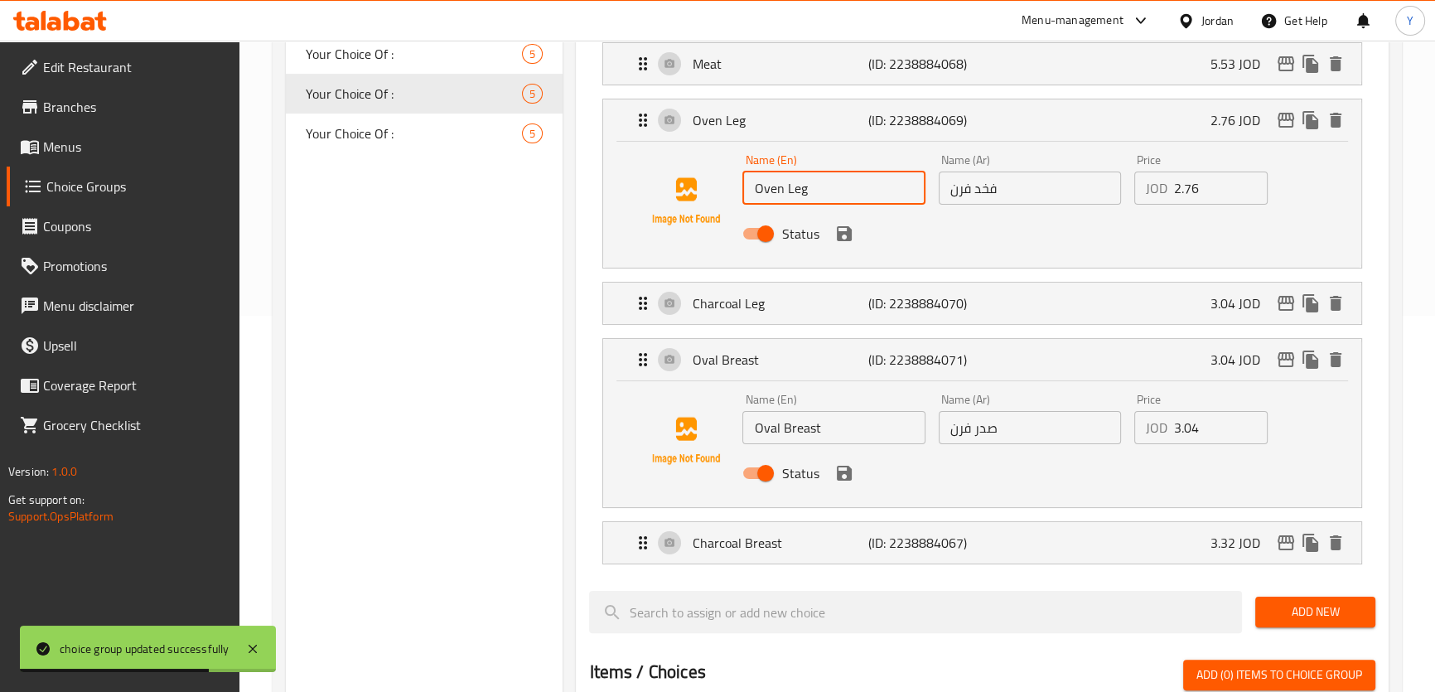
click at [765, 425] on input "Oval Breast" at bounding box center [833, 427] width 182 height 33
paste input "en"
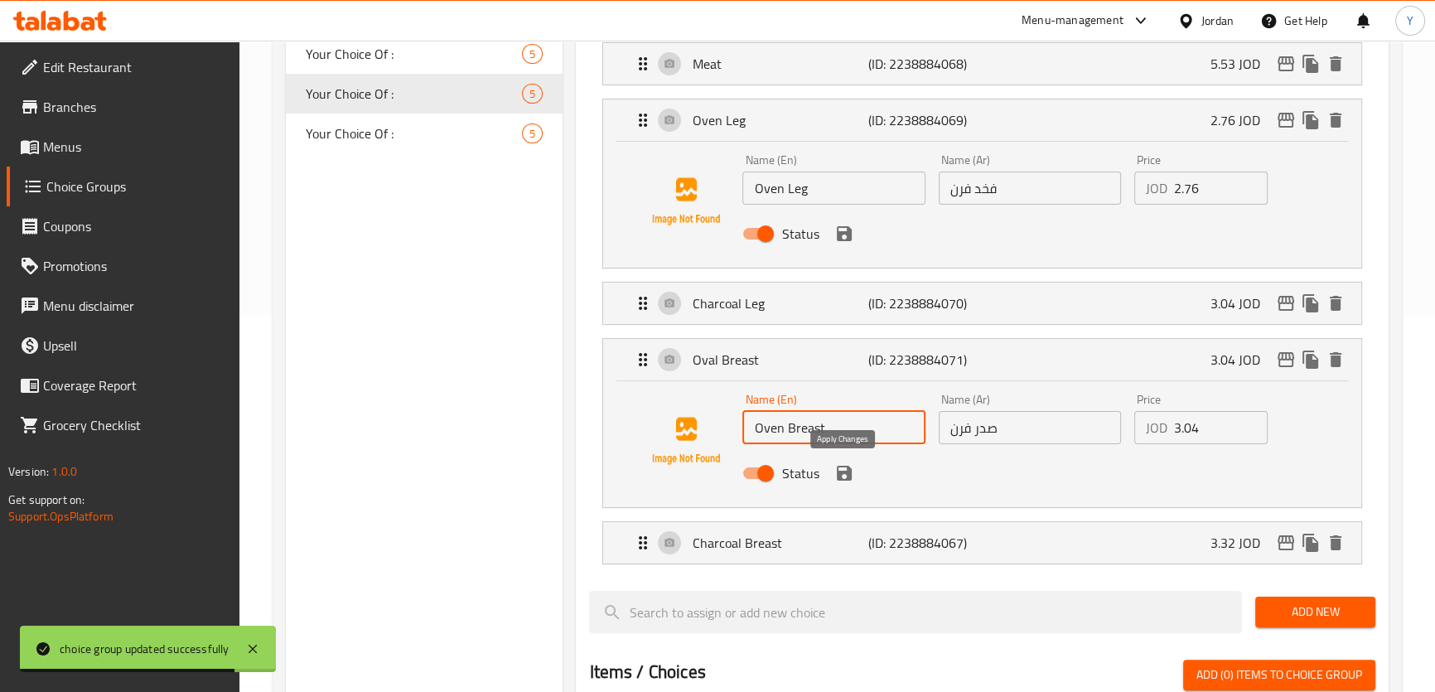
click at [842, 465] on icon "save" at bounding box center [844, 472] width 15 height 15
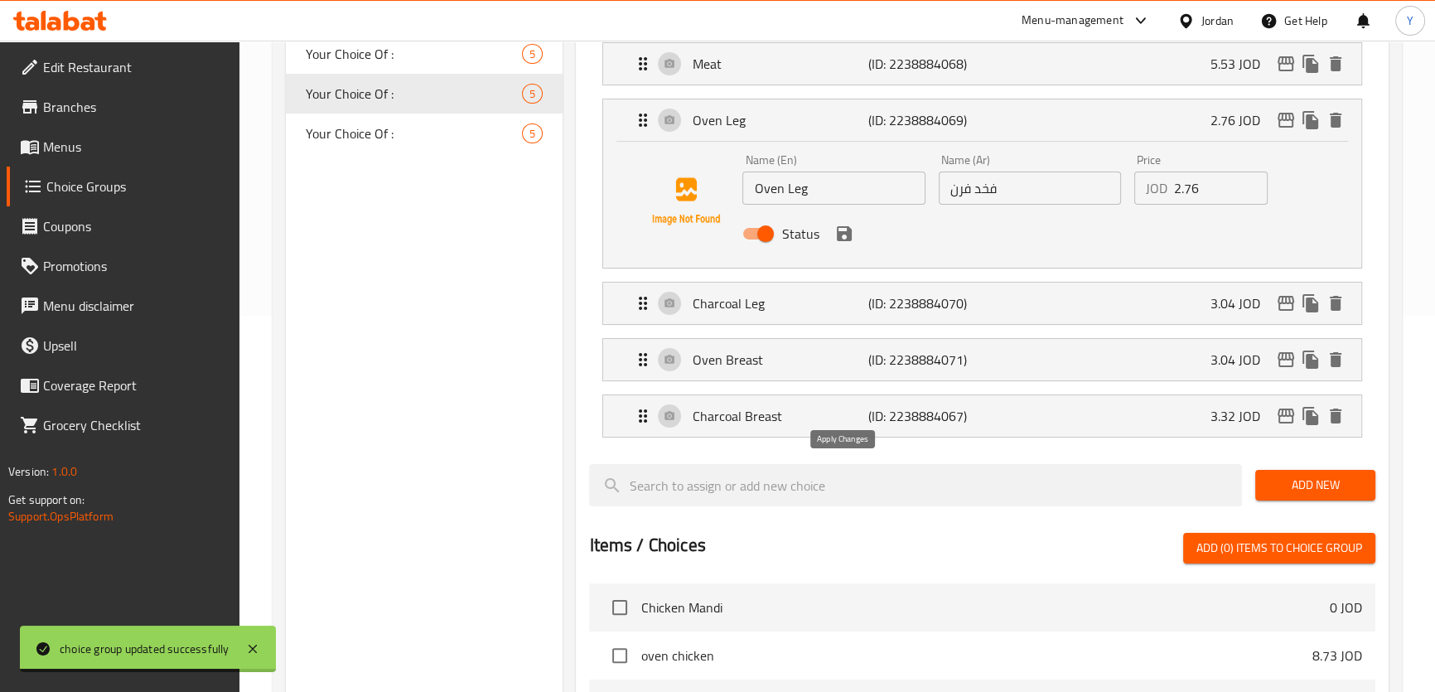
type input "Oven Breast"
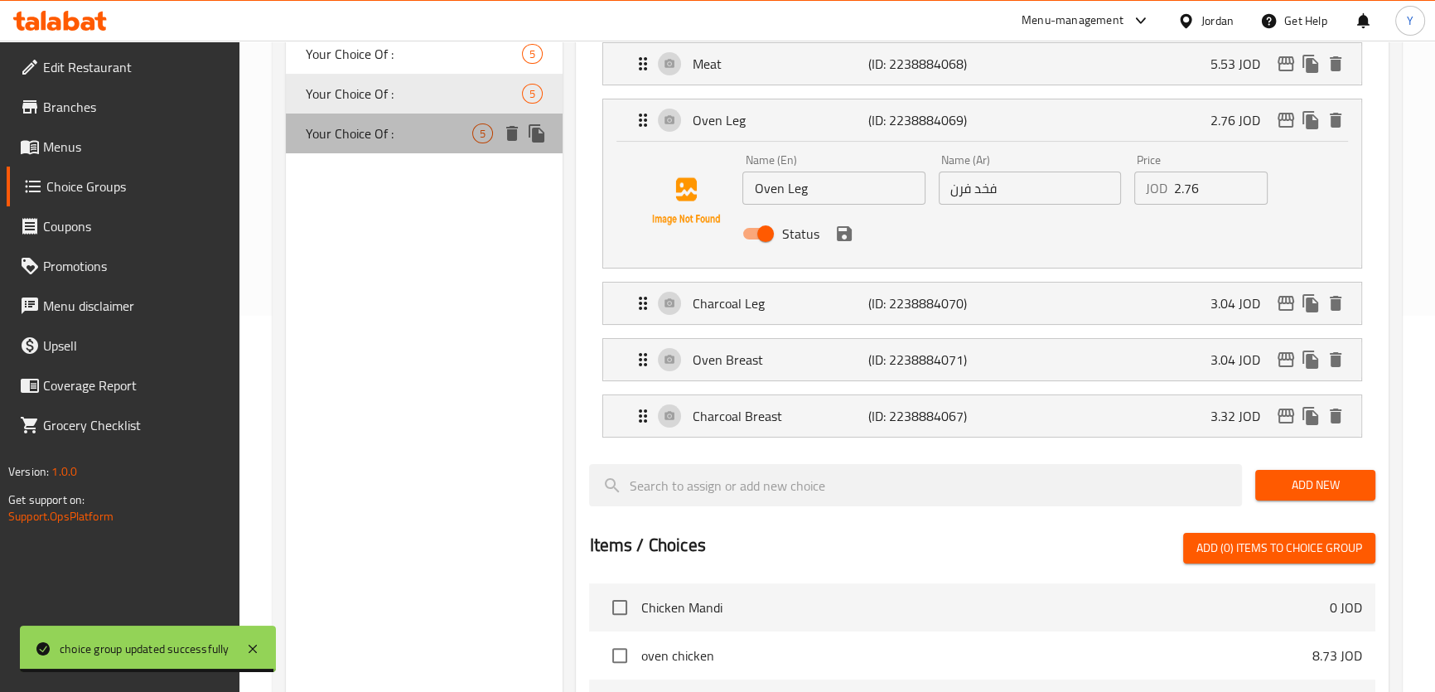
click at [393, 133] on span "Your Choice Of :" at bounding box center [389, 133] width 167 height 20
type input "Your Choice Of :"
type input "اختيارك من :"
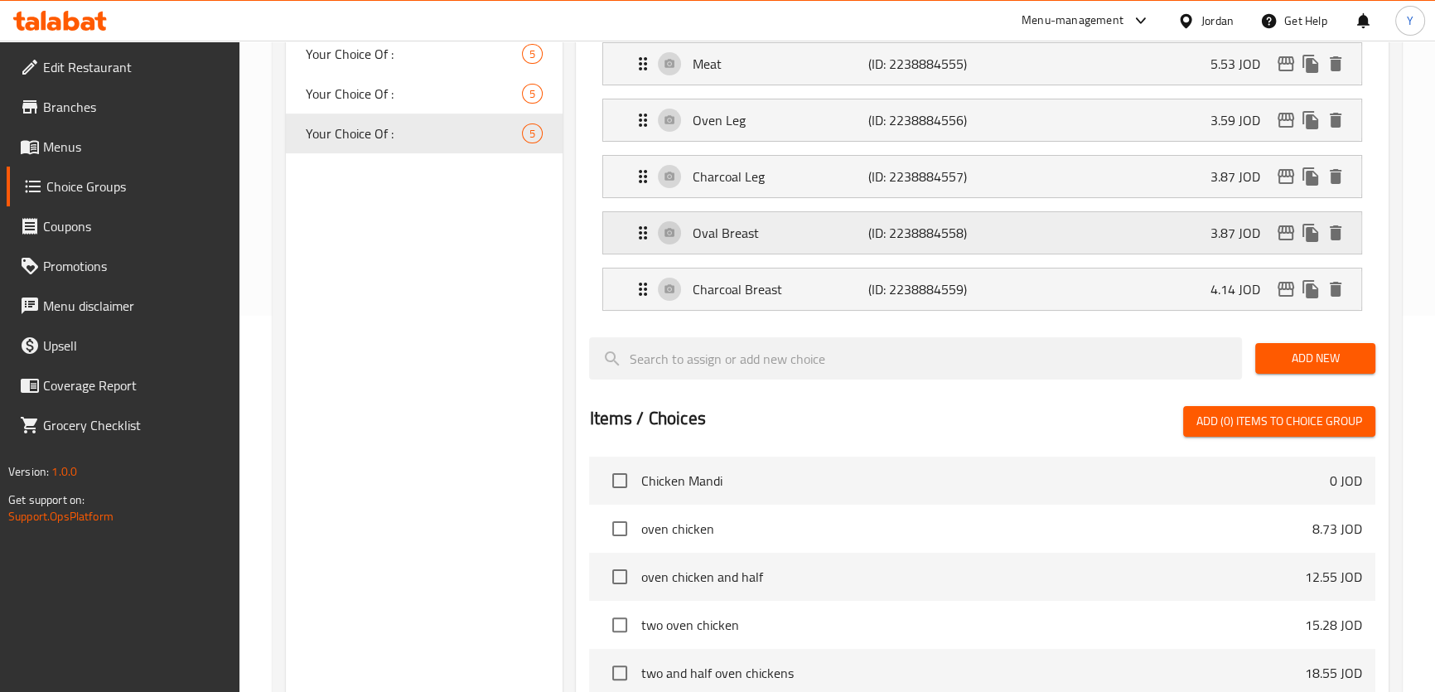
click at [747, 239] on p "Oval Breast" at bounding box center [780, 233] width 176 height 20
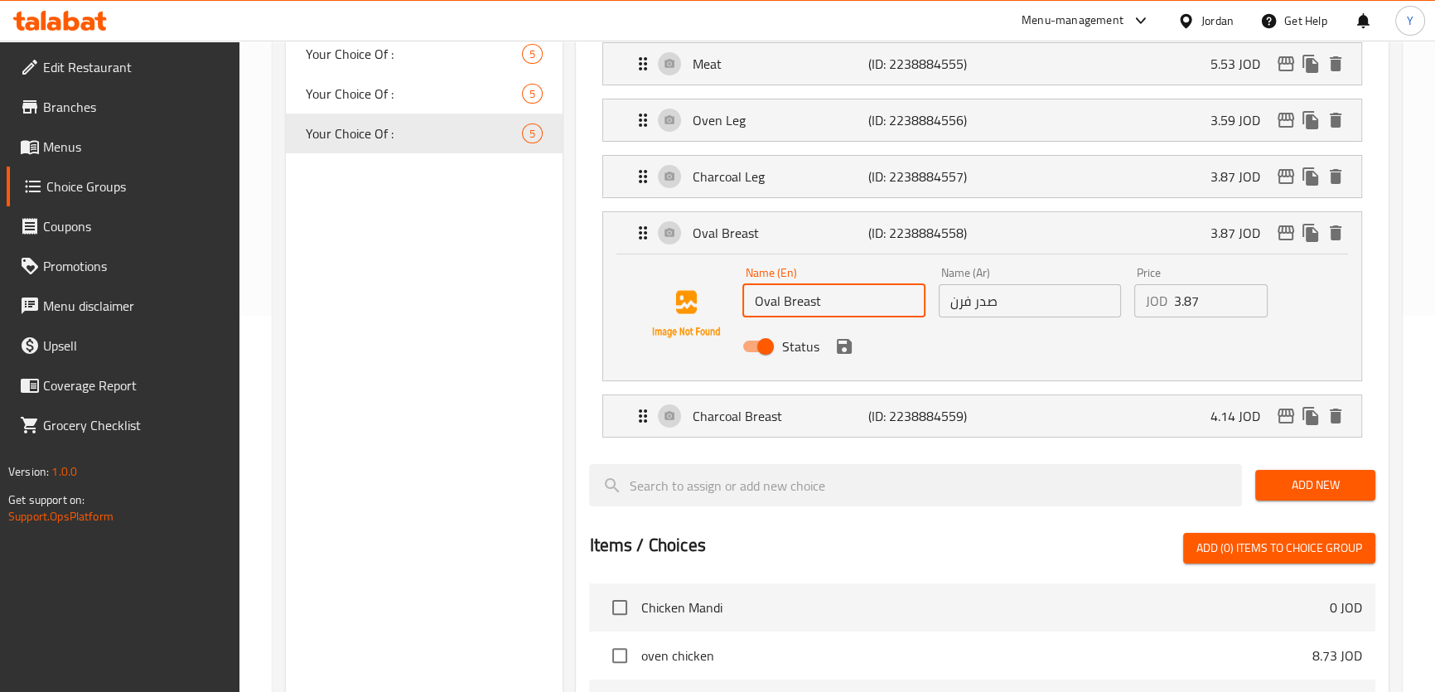
click at [760, 300] on input "Oval Breast" at bounding box center [833, 300] width 182 height 33
paste input "en"
click at [842, 339] on icon "save" at bounding box center [844, 346] width 15 height 15
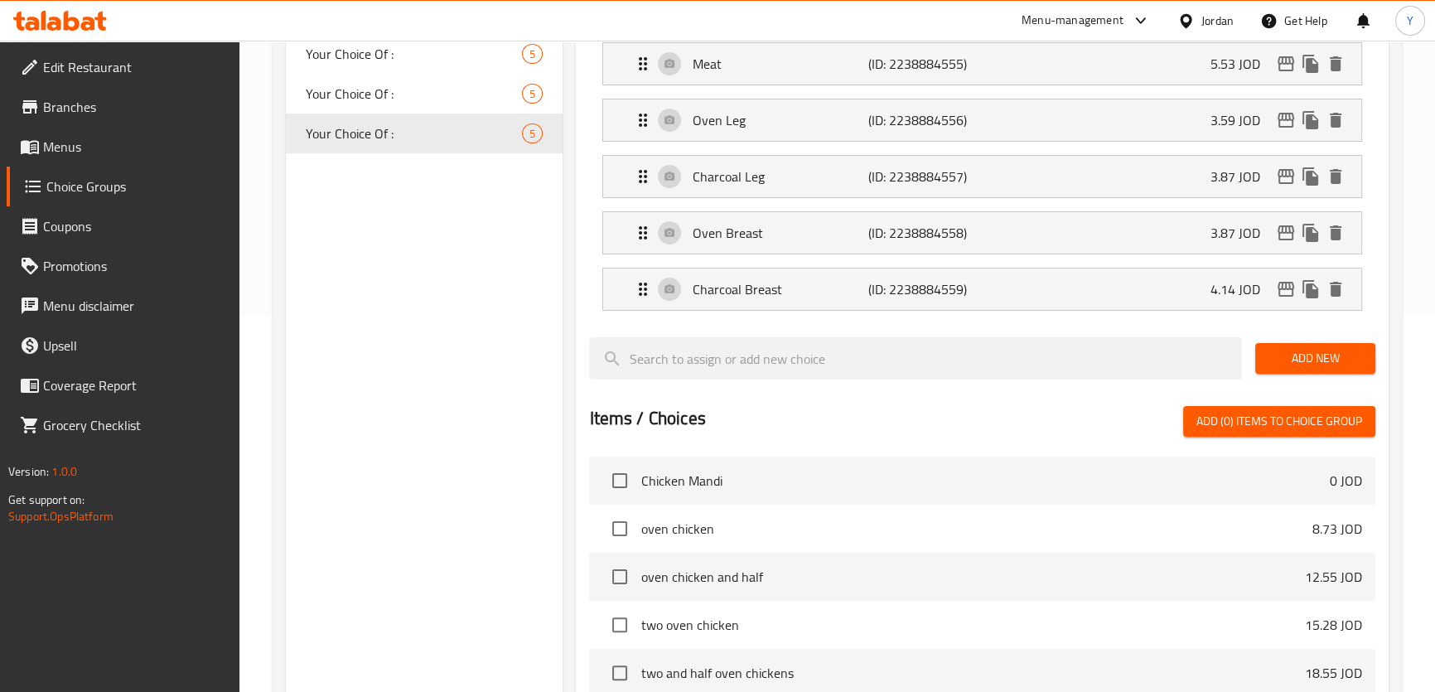
type input "Oven Breast"
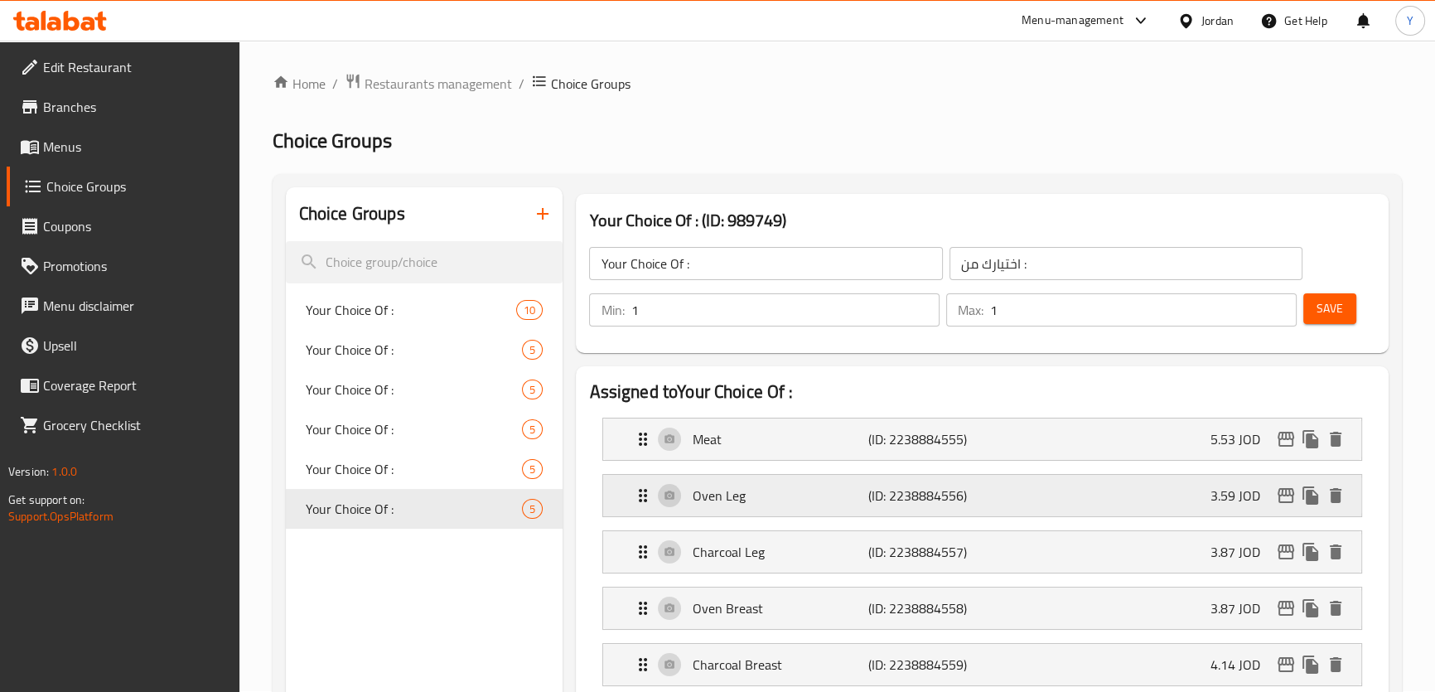
scroll to position [0, 0]
click at [1335, 321] on button "Save" at bounding box center [1329, 309] width 53 height 31
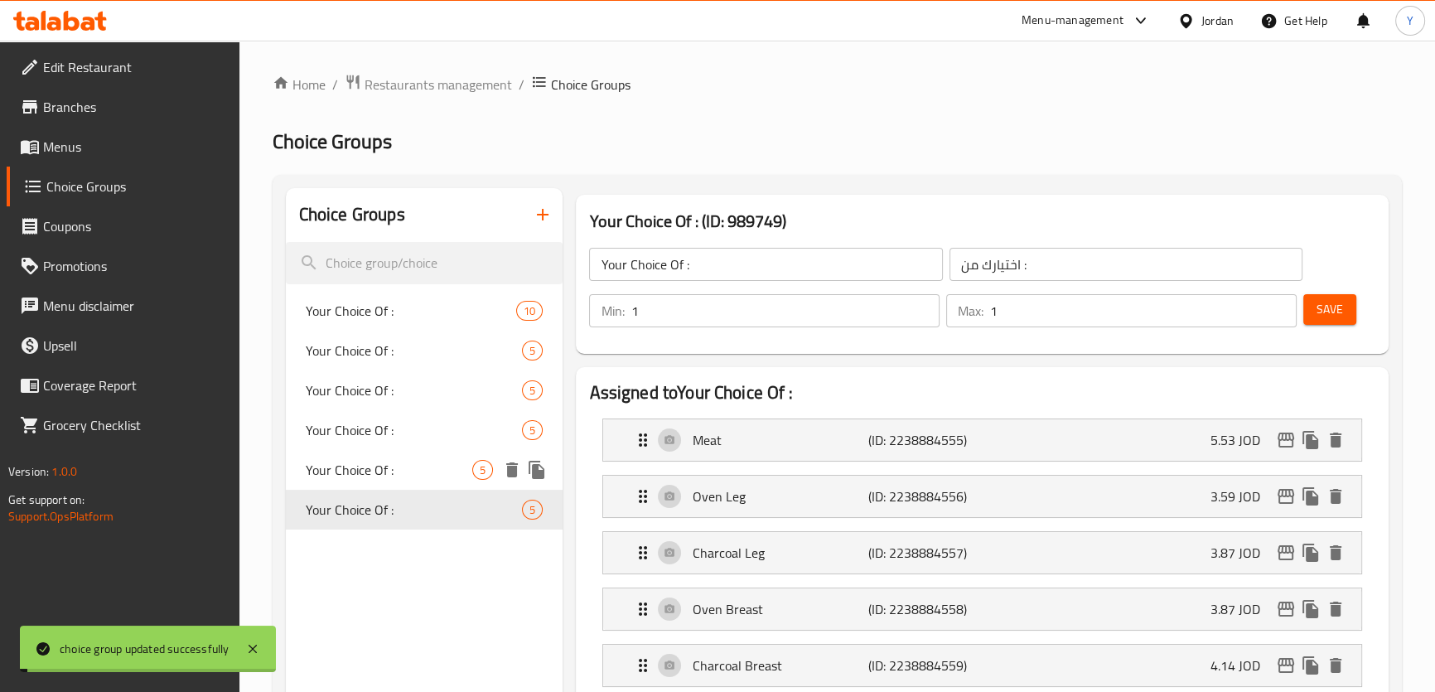
click at [405, 485] on div "Your Choice Of : 5" at bounding box center [424, 470] width 277 height 40
type input "Your Choice Of :"
type input "اختيارك من :"
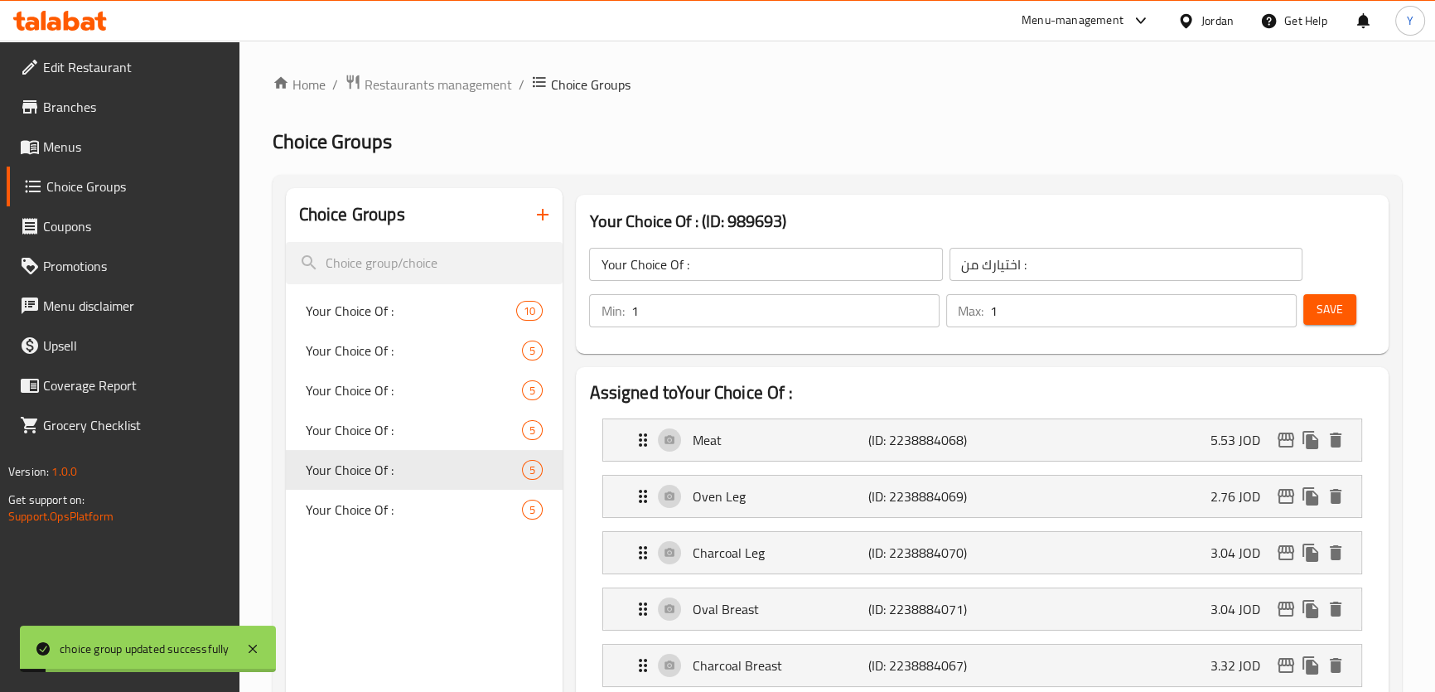
scroll to position [150, 0]
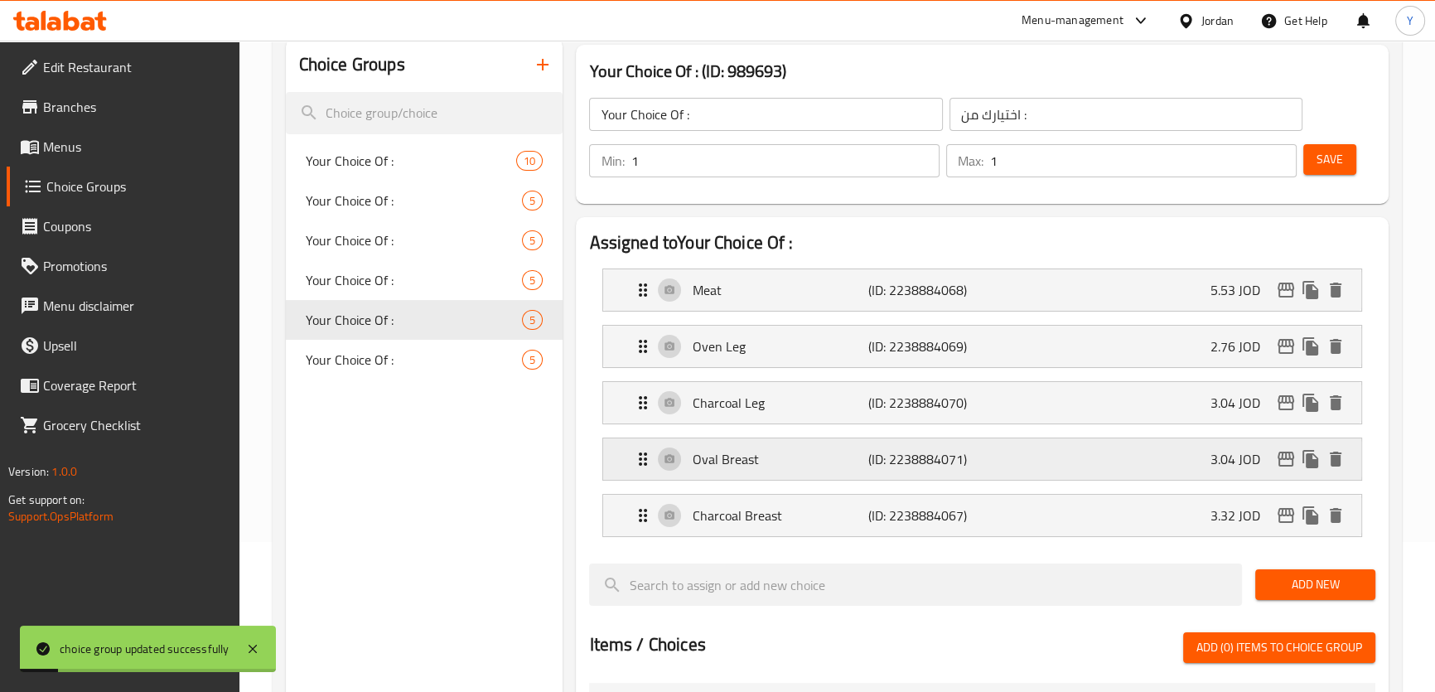
click at [760, 458] on p "Oval Breast" at bounding box center [780, 459] width 176 height 20
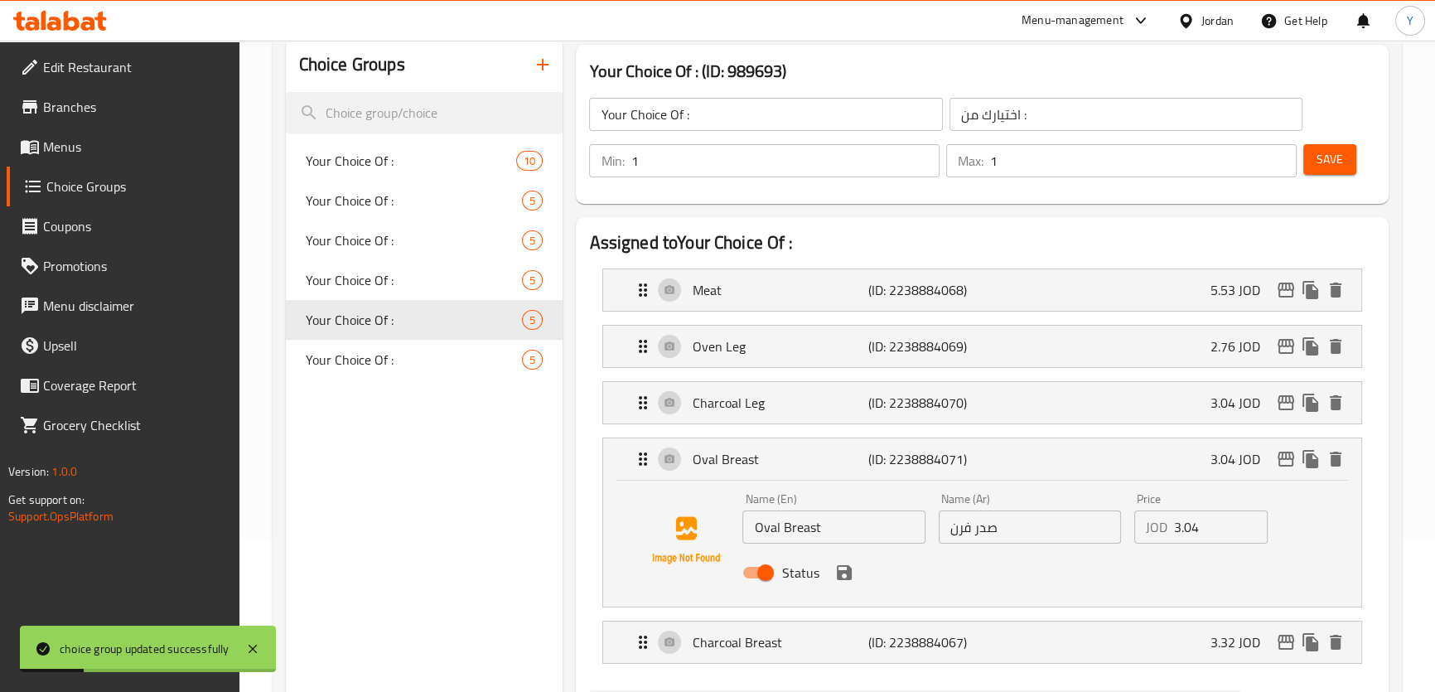
click at [758, 533] on input "Oval Breast" at bounding box center [833, 526] width 182 height 33
paste input "en"
type input "Oven Breast"
click at [846, 560] on button "save" at bounding box center [844, 572] width 25 height 25
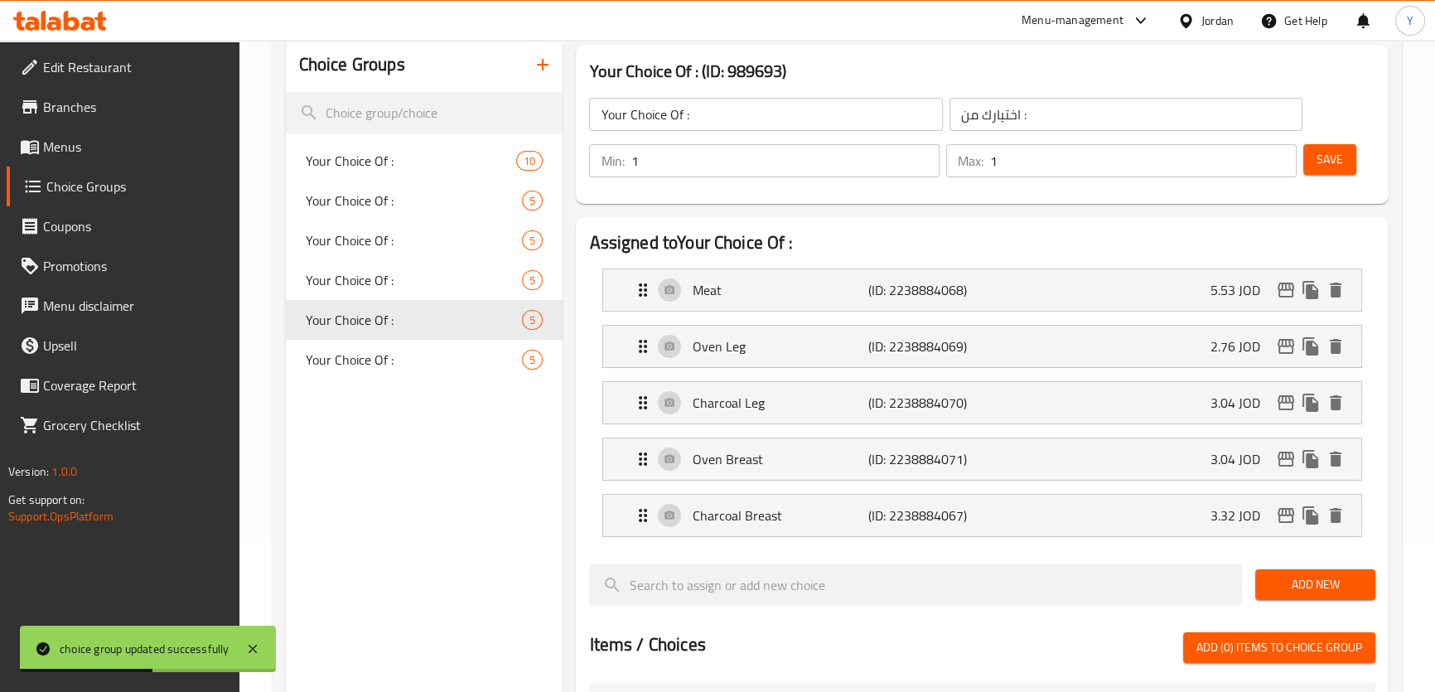
click at [1339, 161] on span "Save" at bounding box center [1329, 159] width 27 height 21
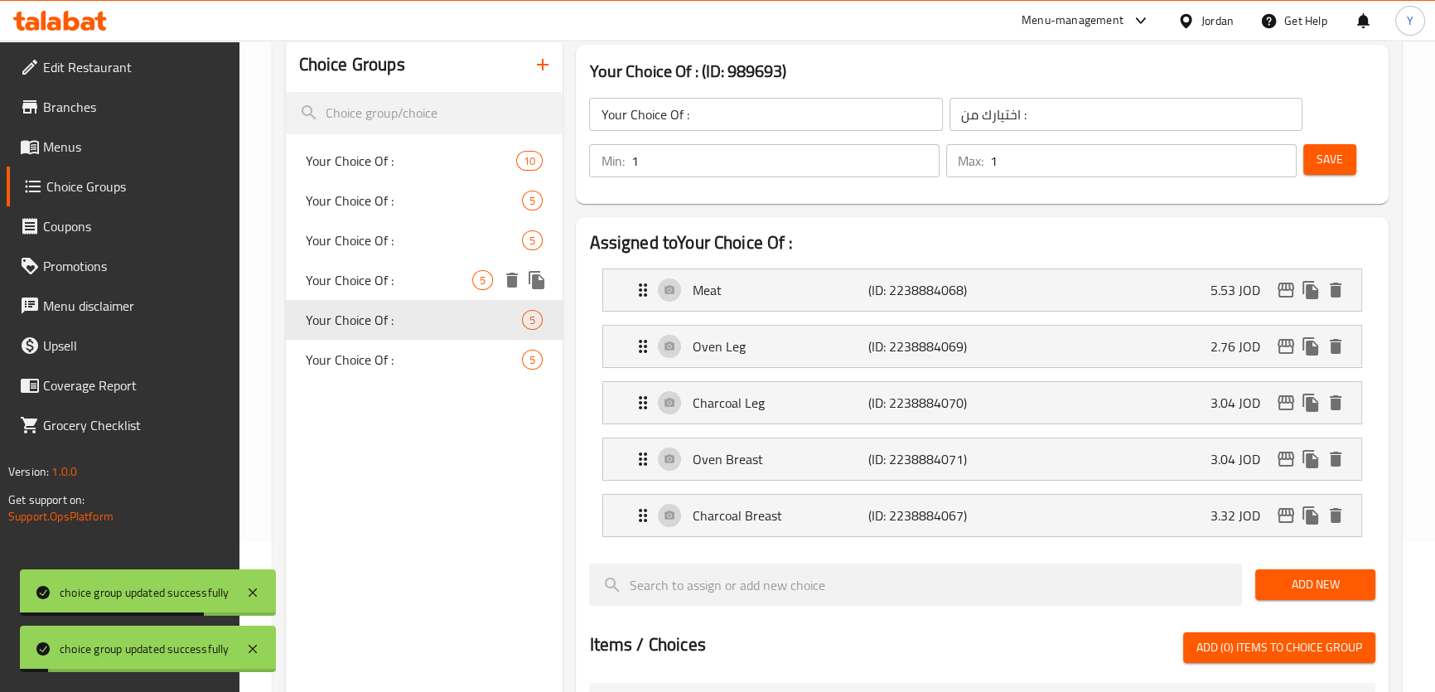
click at [411, 272] on span "Your Choice Of :" at bounding box center [389, 280] width 167 height 20
type input "Your Choice Of :"
type input "اختيارك من :"
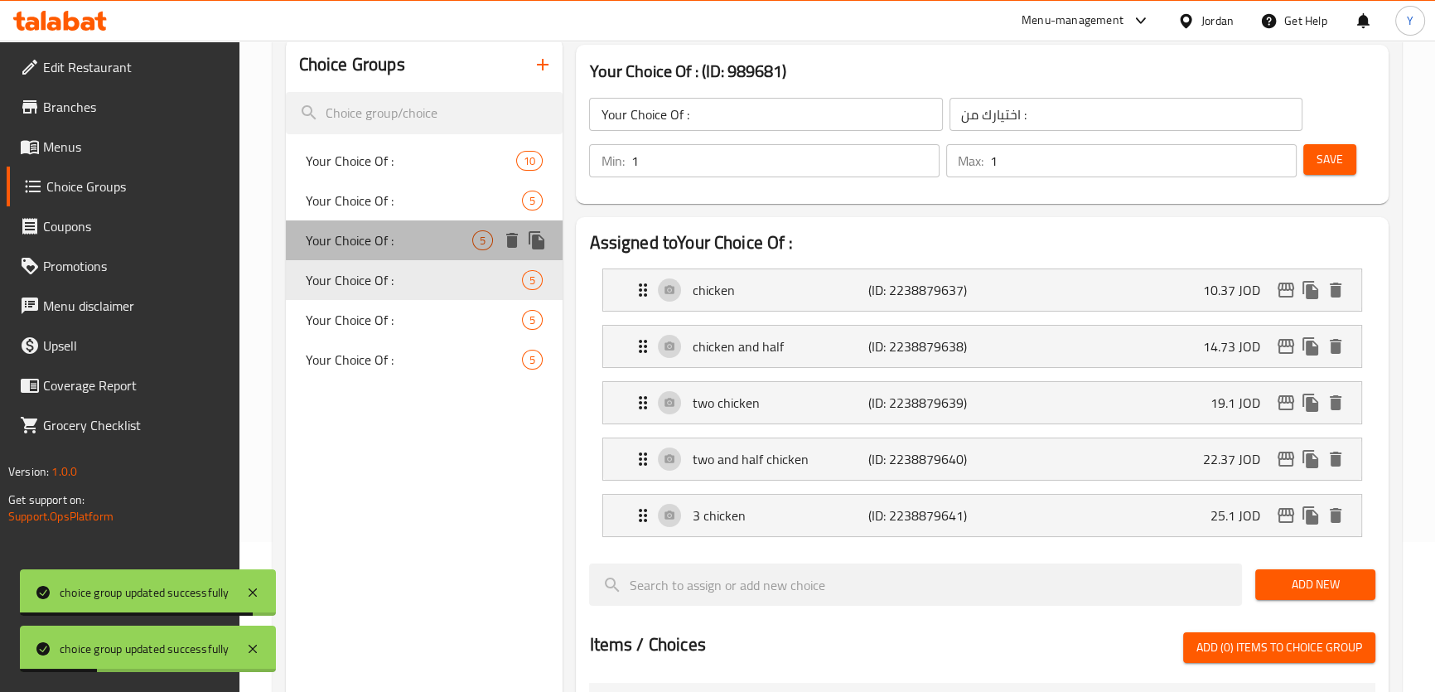
click at [378, 253] on div "Your Choice Of : 5" at bounding box center [424, 240] width 277 height 40
type input "Your Choice Of :"
type input "اختيارك من :"
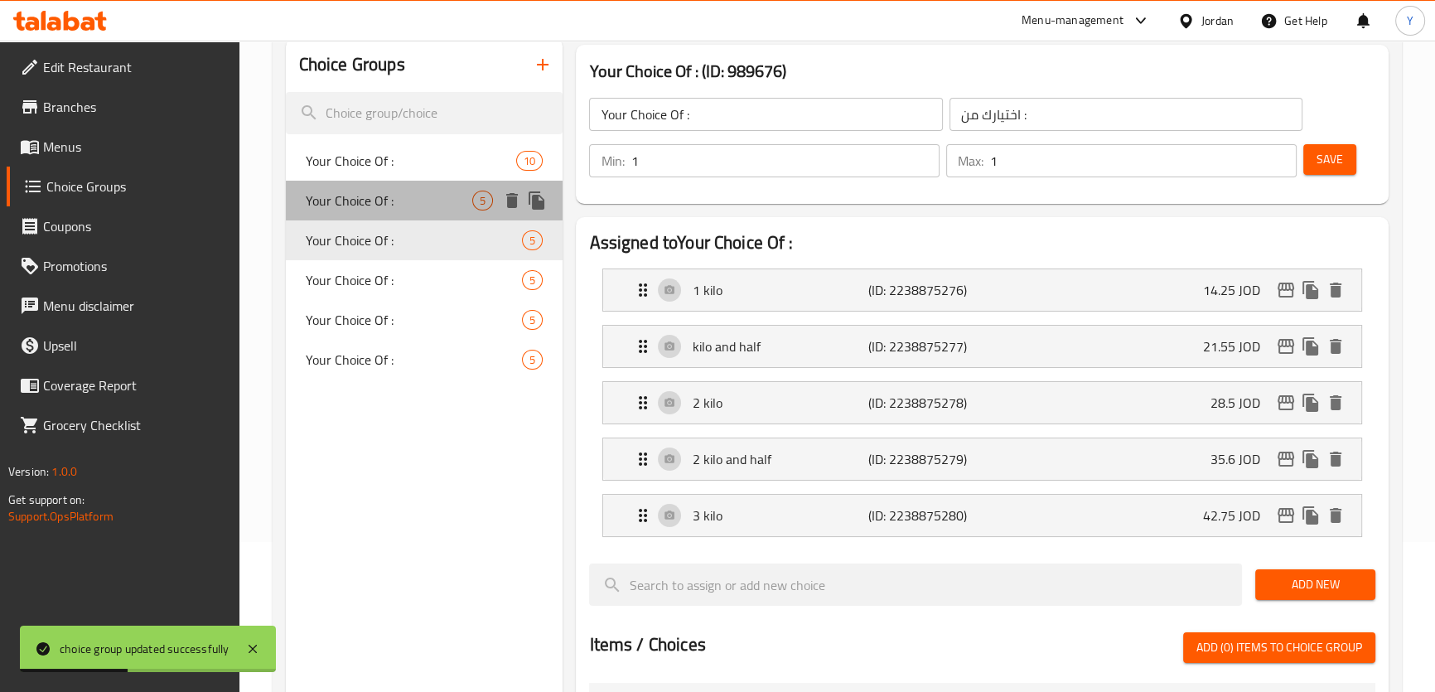
click at [388, 210] on span "Your Choice Of :" at bounding box center [389, 201] width 167 height 20
type input "Your Choice Of :"
type input "اختيارك من :"
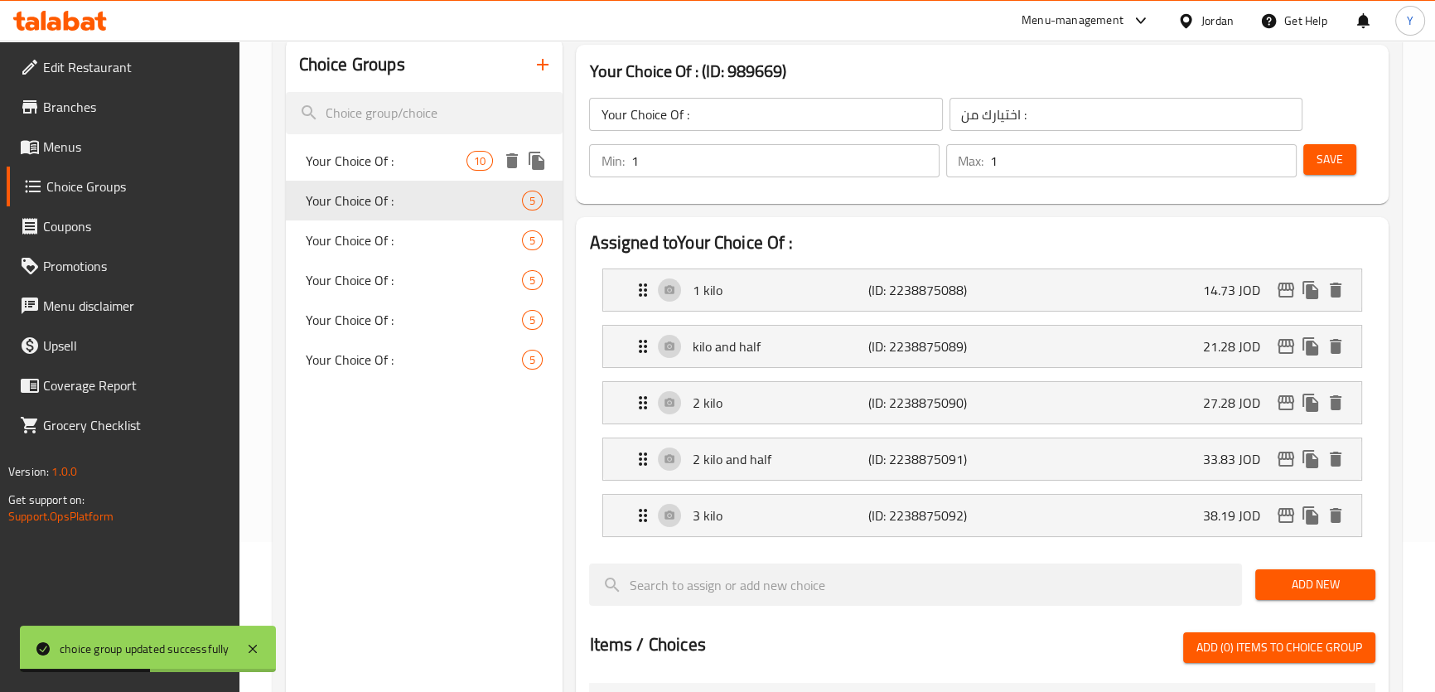
click at [393, 156] on span "Your Choice Of :" at bounding box center [387, 161] width 162 height 20
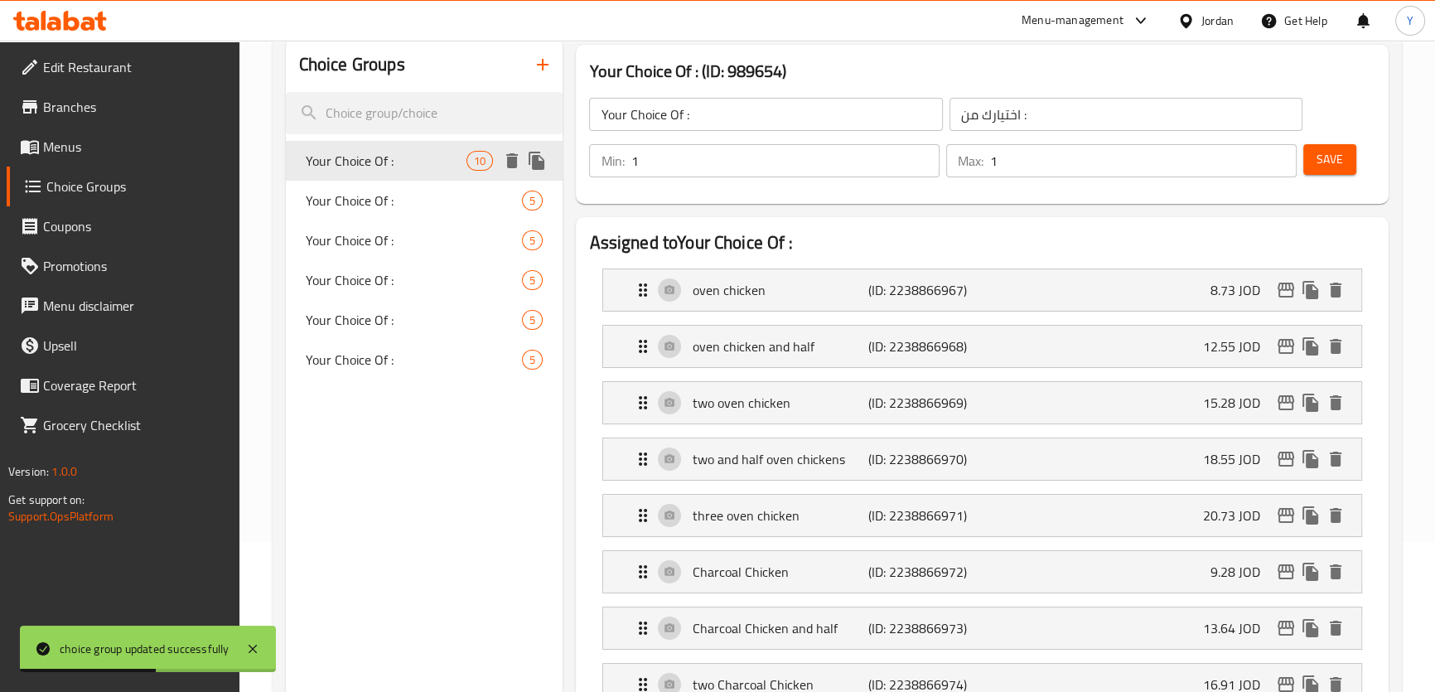
type input "Your Choice Of :"
type input "اختيارك من :"
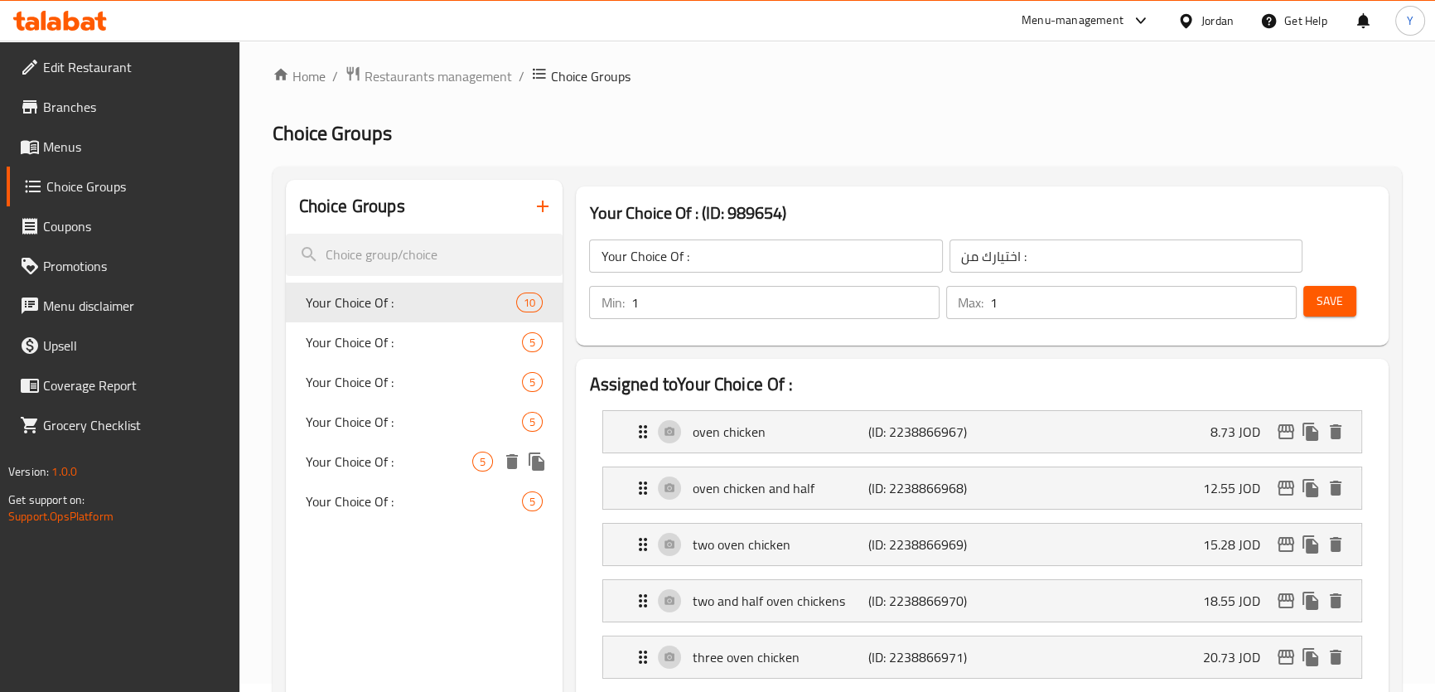
scroll to position [0, 0]
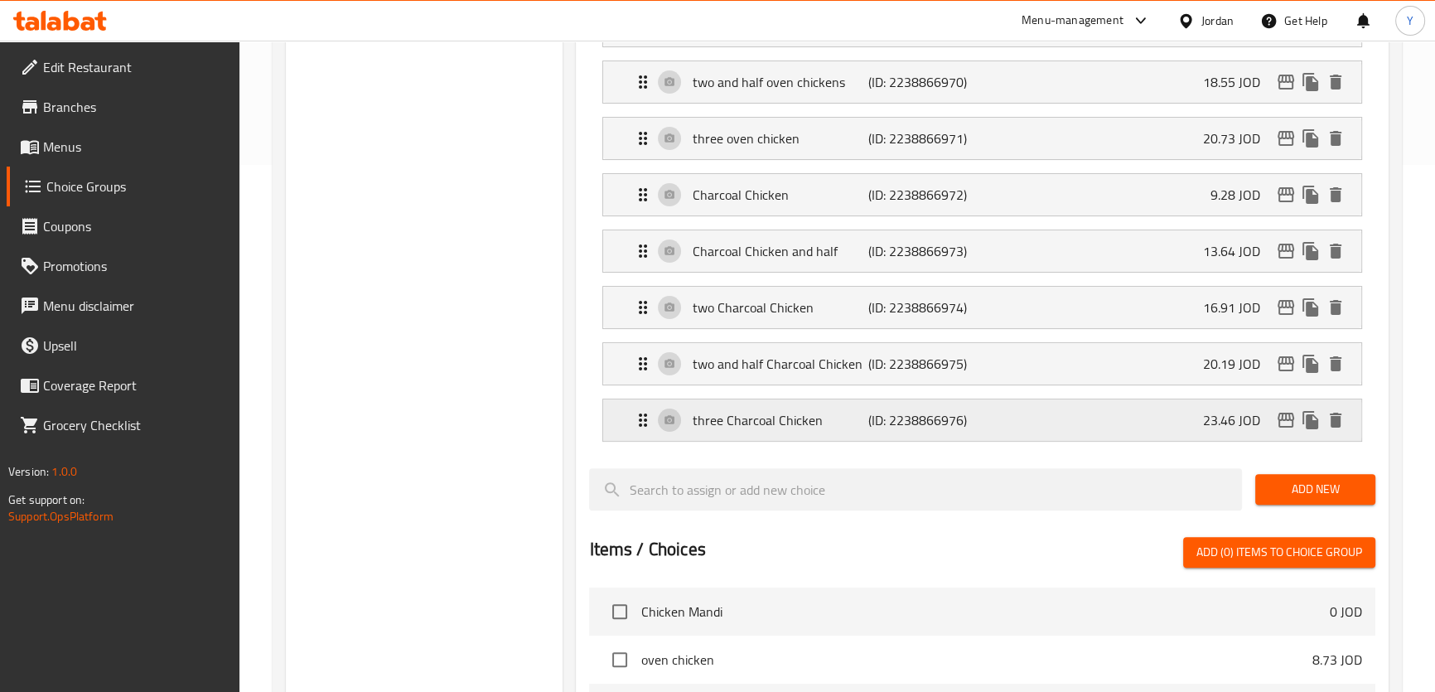
click at [824, 420] on p "three Charcoal Chicken" at bounding box center [780, 420] width 176 height 20
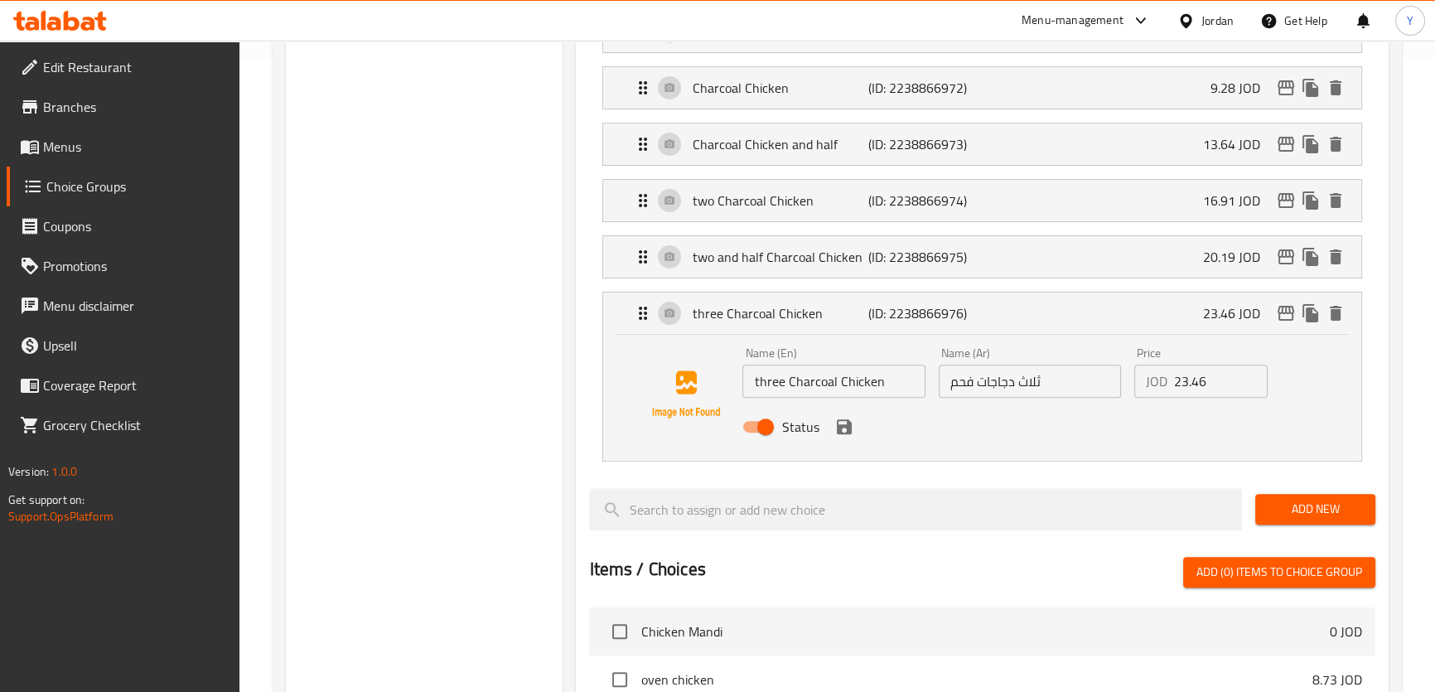
click at [851, 364] on input "three Charcoal Chicken" at bounding box center [833, 380] width 182 height 33
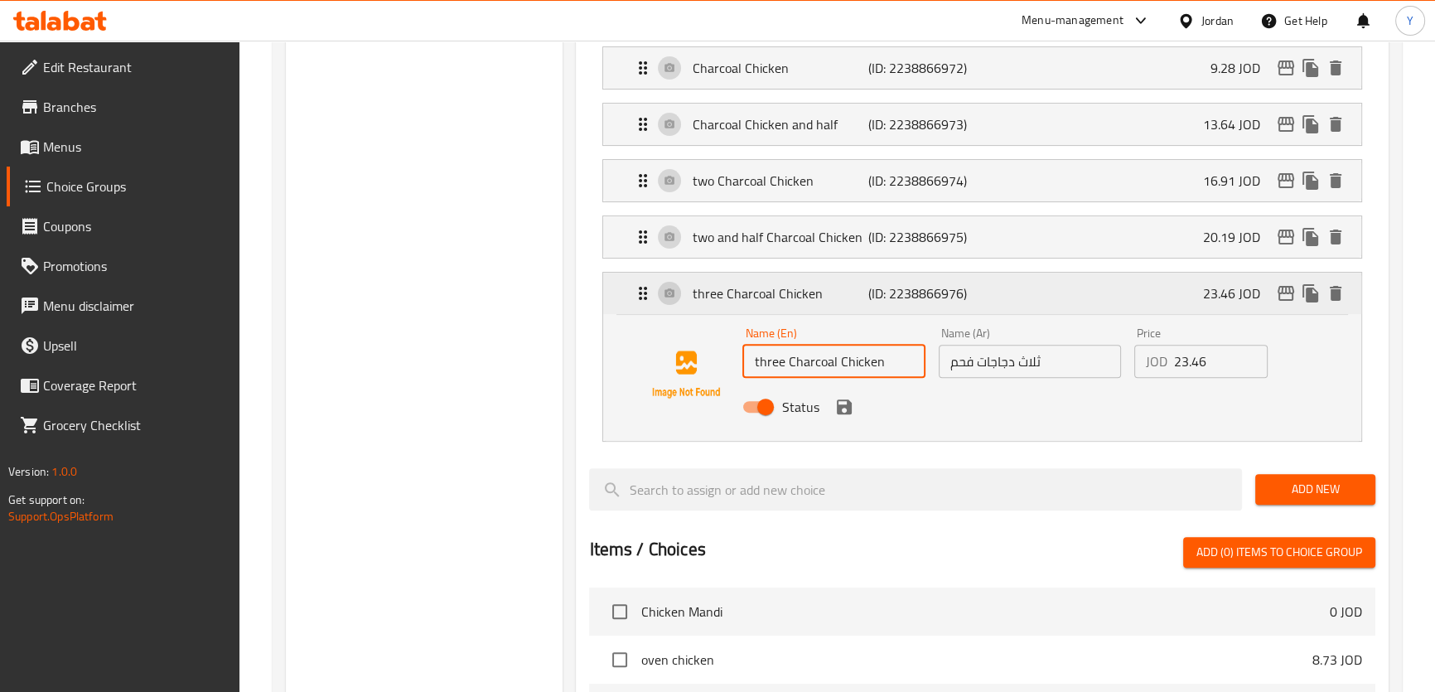
click at [828, 280] on div "three Charcoal Chicken (ID: 2238866976) 23.46 JOD" at bounding box center [986, 292] width 707 height 41
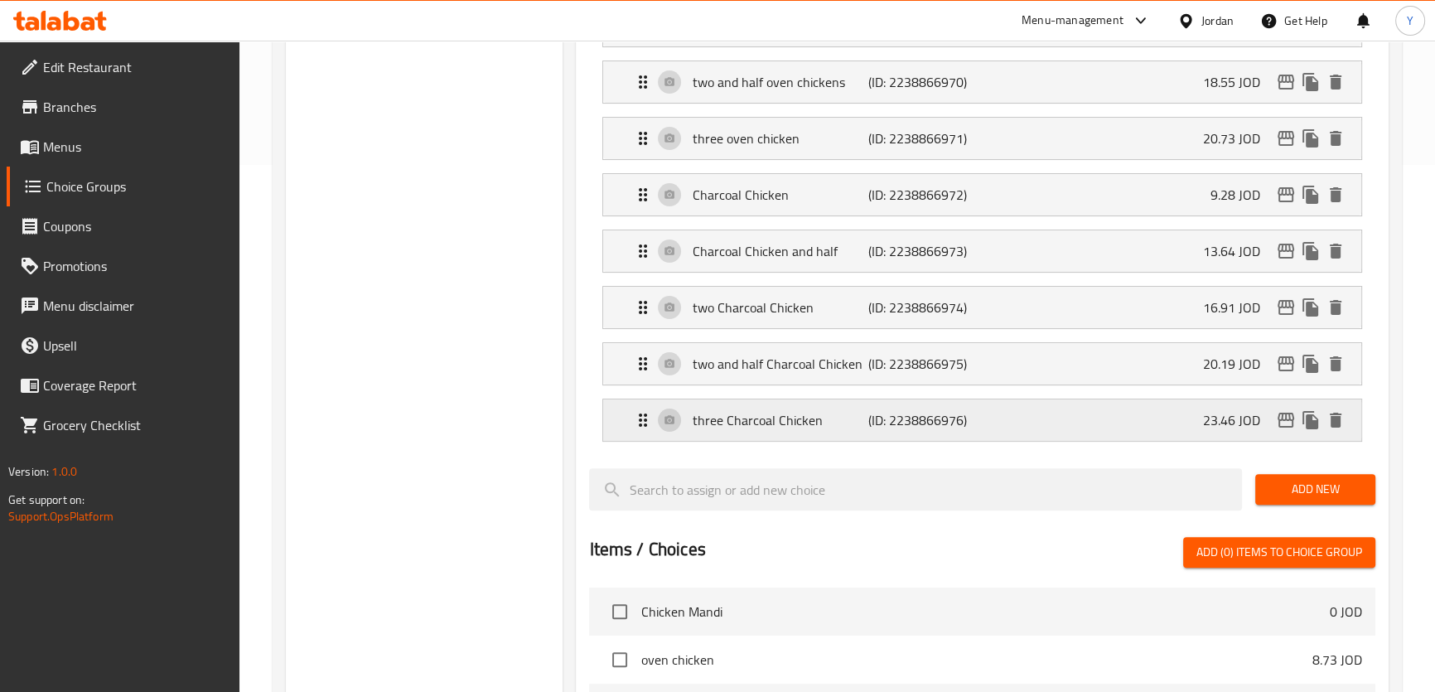
click at [812, 438] on div "three Charcoal Chicken (ID: 2238866976) 23.46 JOD" at bounding box center [986, 419] width 707 height 41
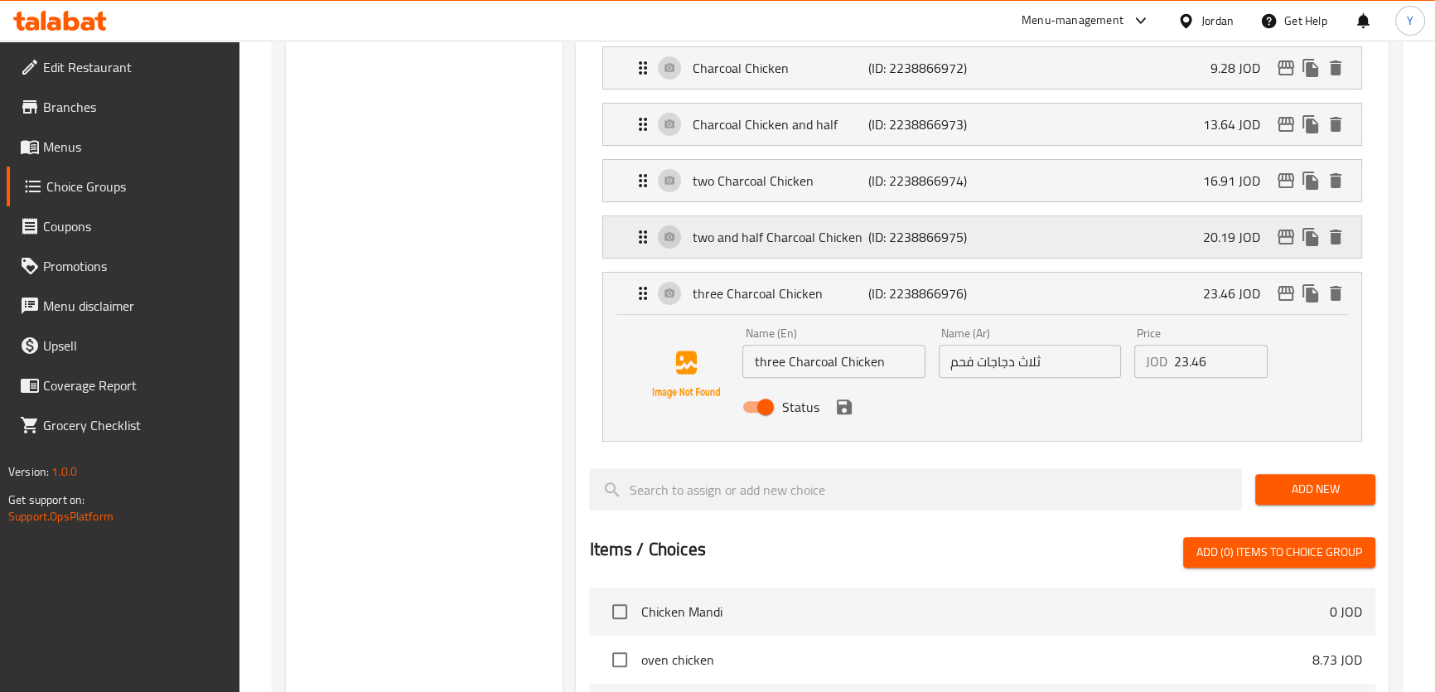
click at [878, 227] on p "(ID: 2238866975)" at bounding box center [927, 237] width 118 height 20
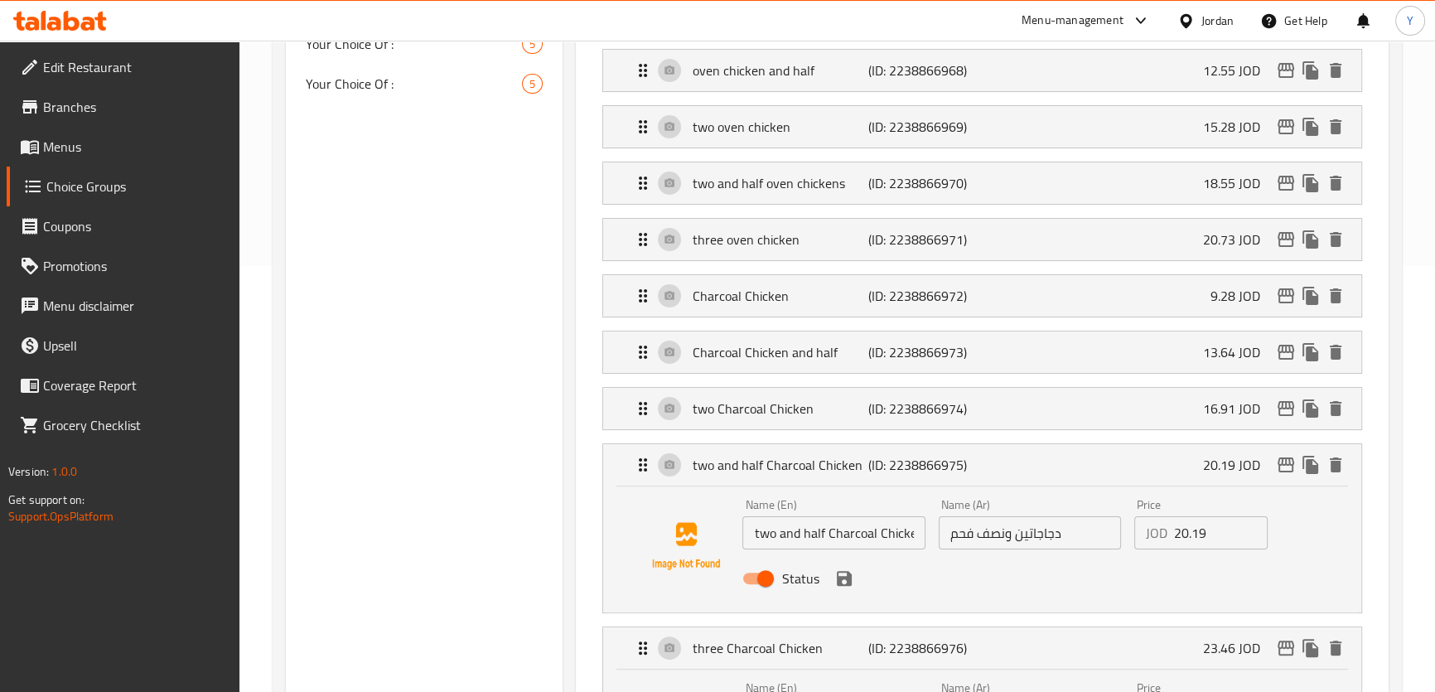
scroll to position [177, 0]
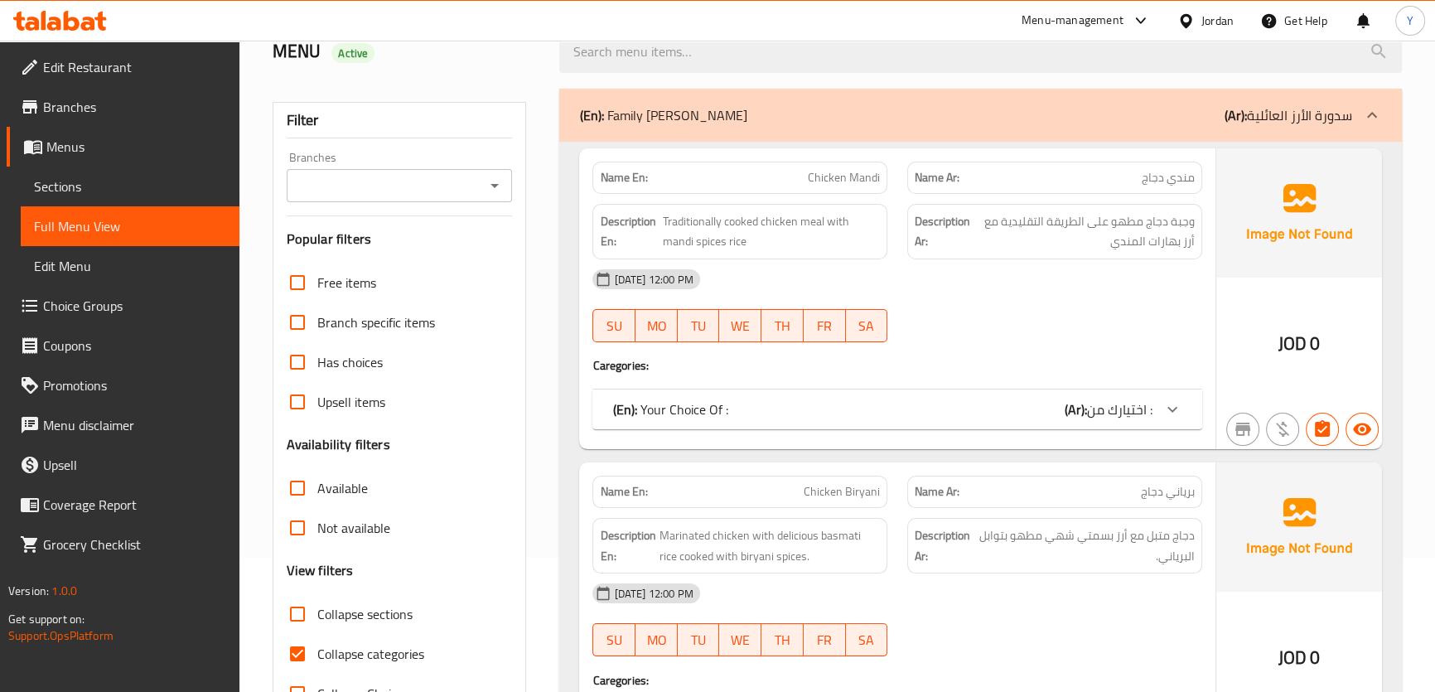
scroll to position [301, 0]
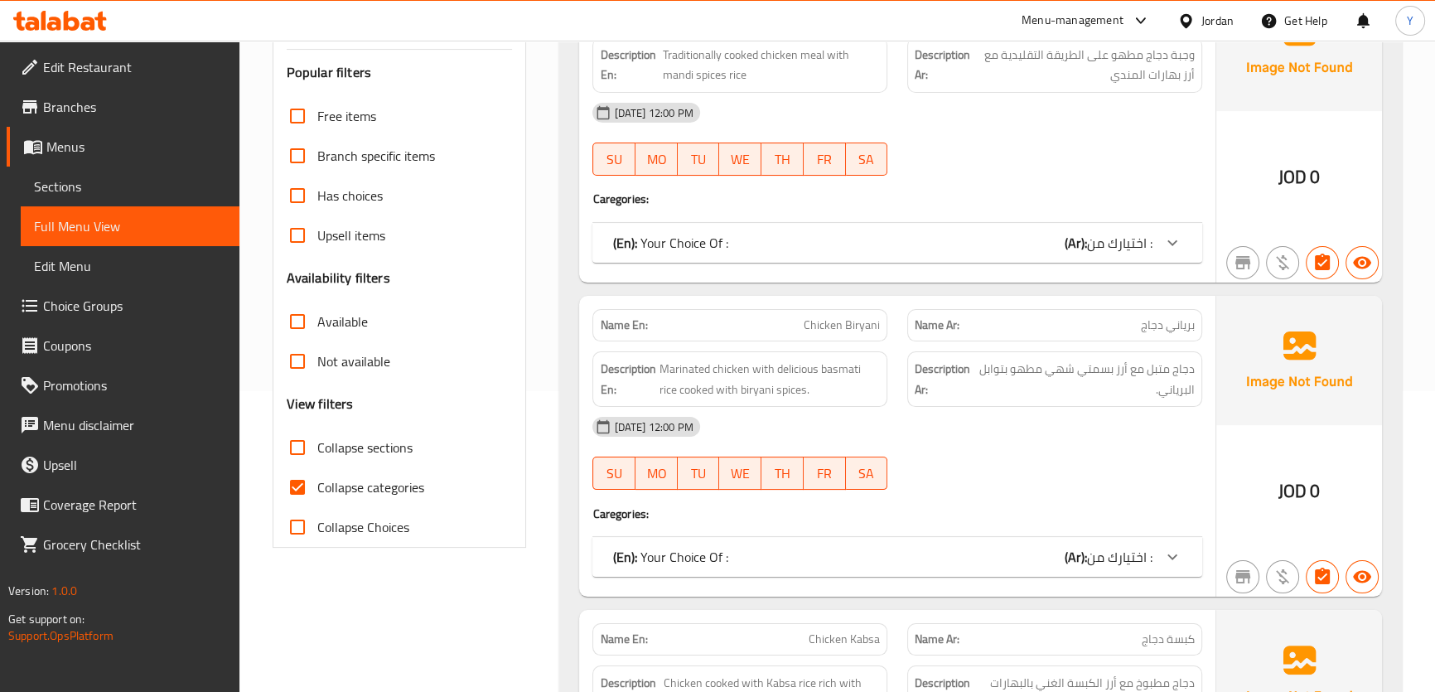
click at [331, 447] on span "Collapse sections" at bounding box center [364, 447] width 95 height 20
click at [317, 447] on input "Collapse sections" at bounding box center [297, 447] width 40 height 40
checkbox input "true"
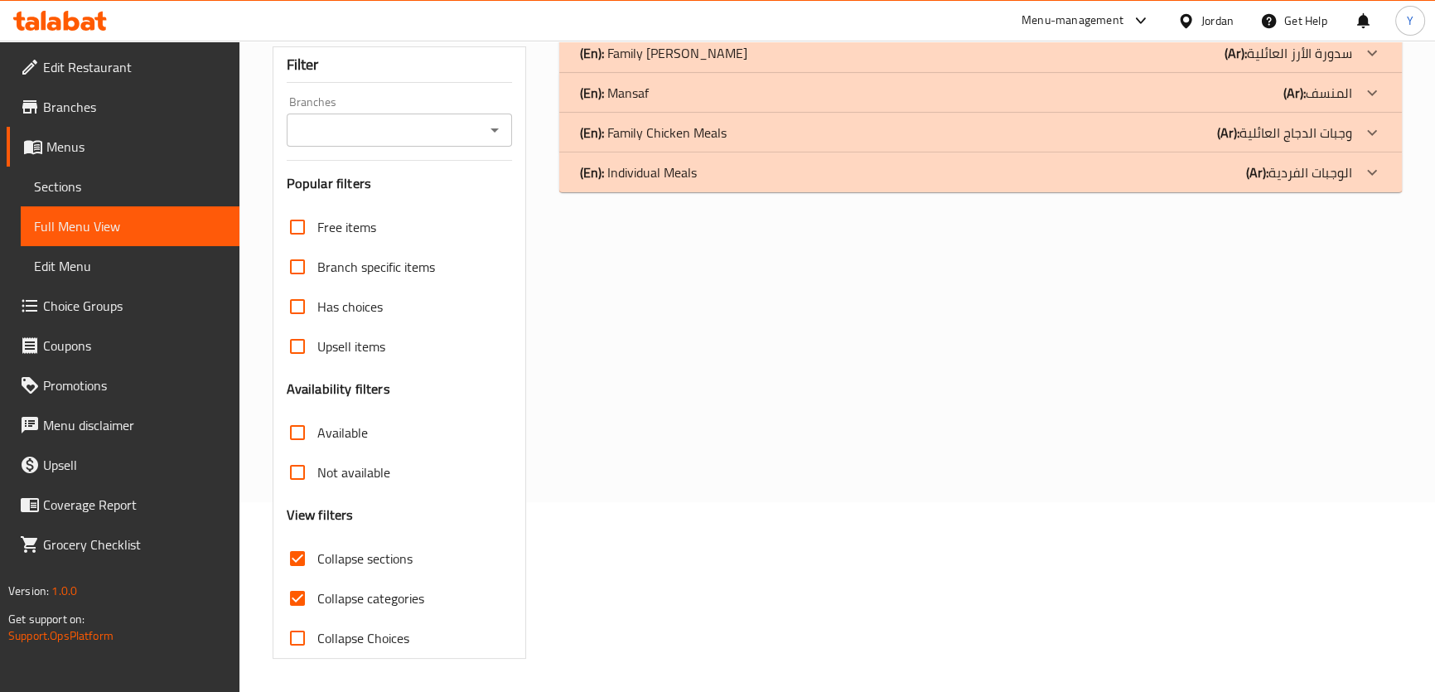
scroll to position [189, 0]
click at [747, 64] on div "(En): Individual Meals (Ar): الوجبات الفردية" at bounding box center [965, 54] width 772 height 20
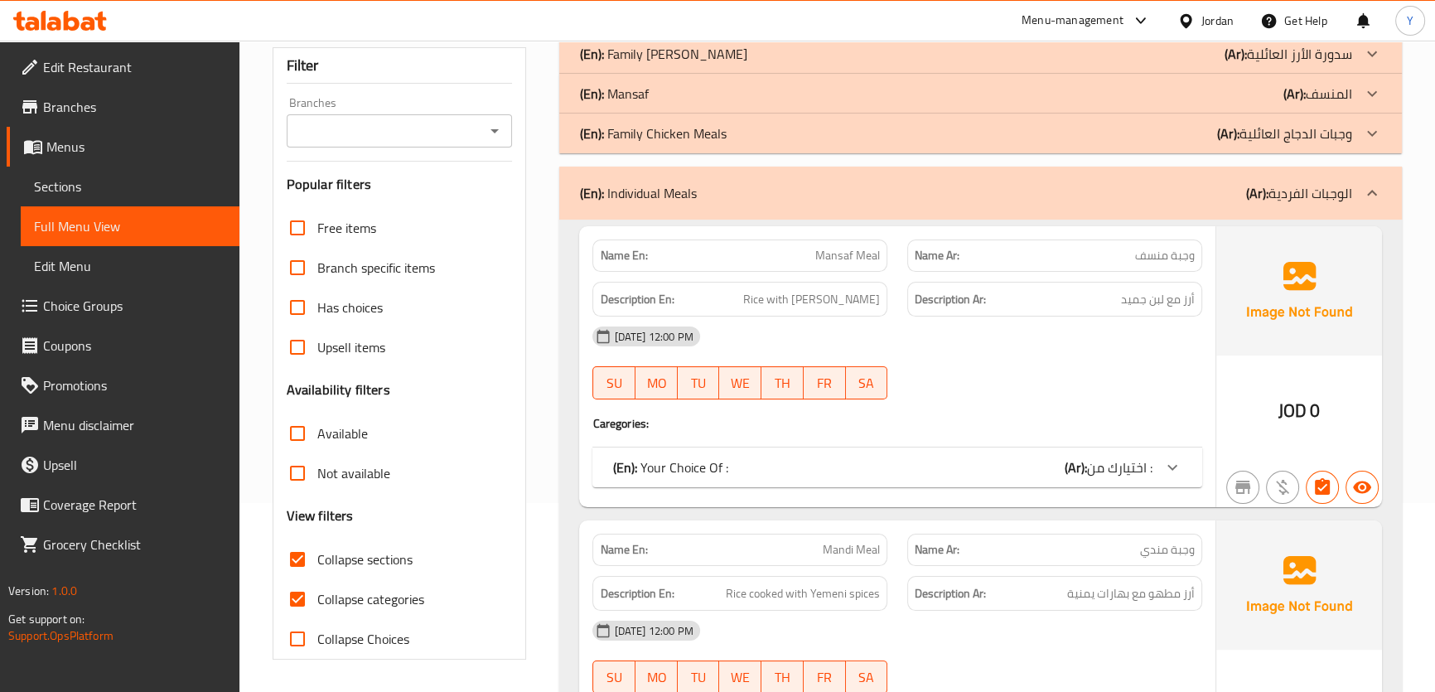
scroll to position [264, 0]
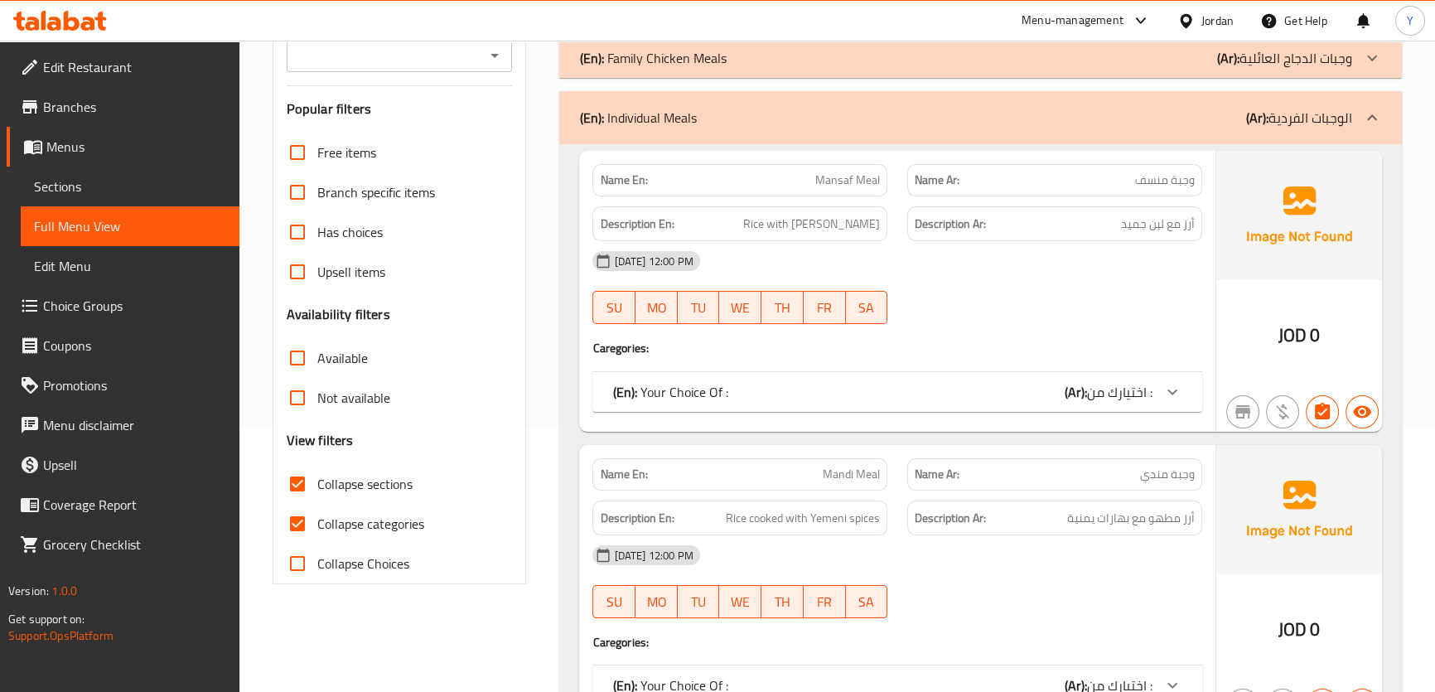
click at [298, 530] on input "Collapse categories" at bounding box center [297, 524] width 40 height 40
checkbox input "false"
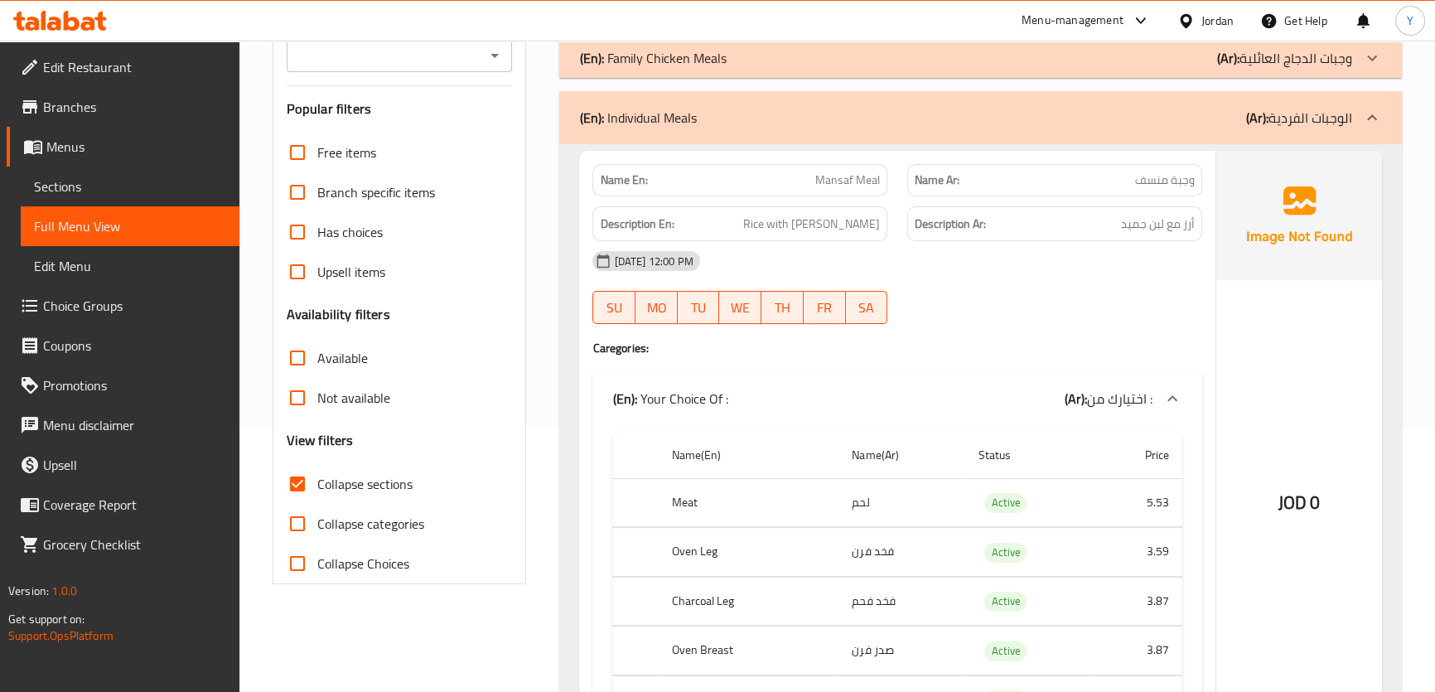
scroll to position [414, 0]
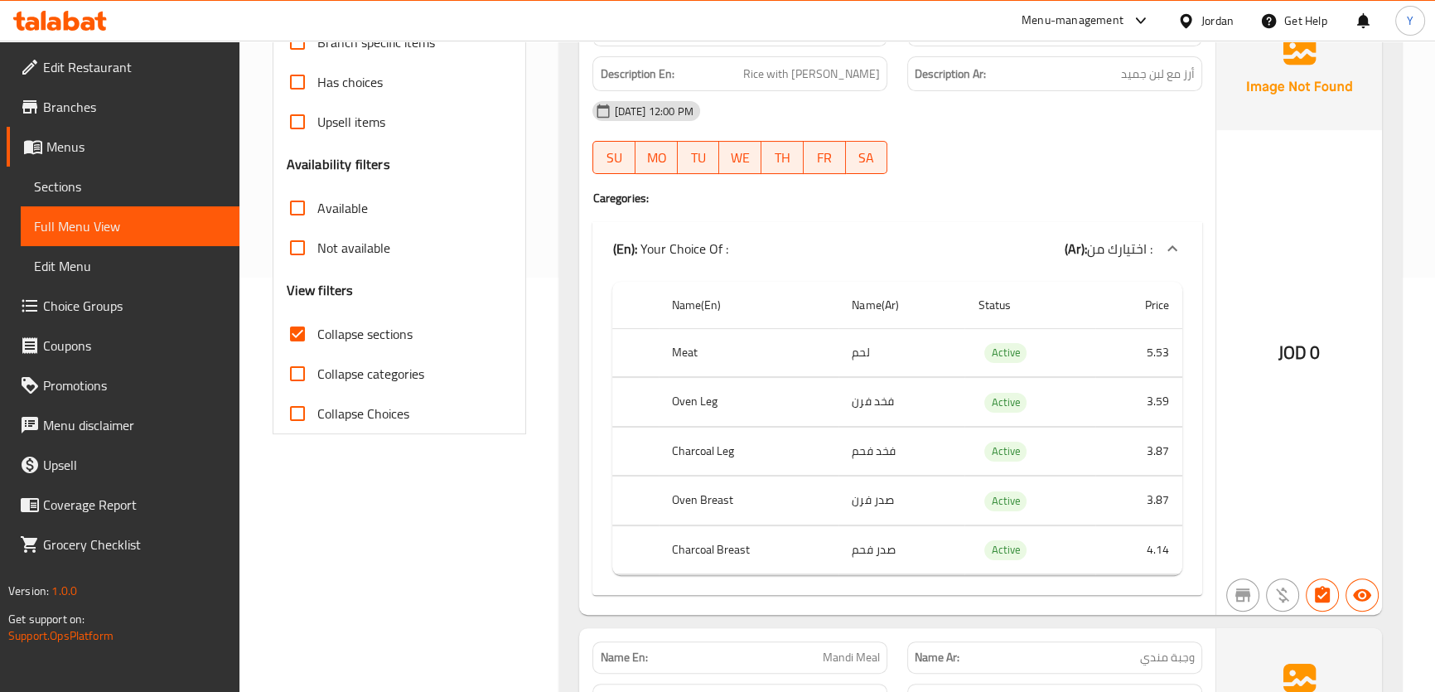
drag, startPoint x: 1033, startPoint y: 250, endPoint x: 1111, endPoint y: 210, distance: 87.8
click at [1033, 250] on div "(En): Your Choice Of : (Ar): اختيارك من :" at bounding box center [881, 249] width 539 height 20
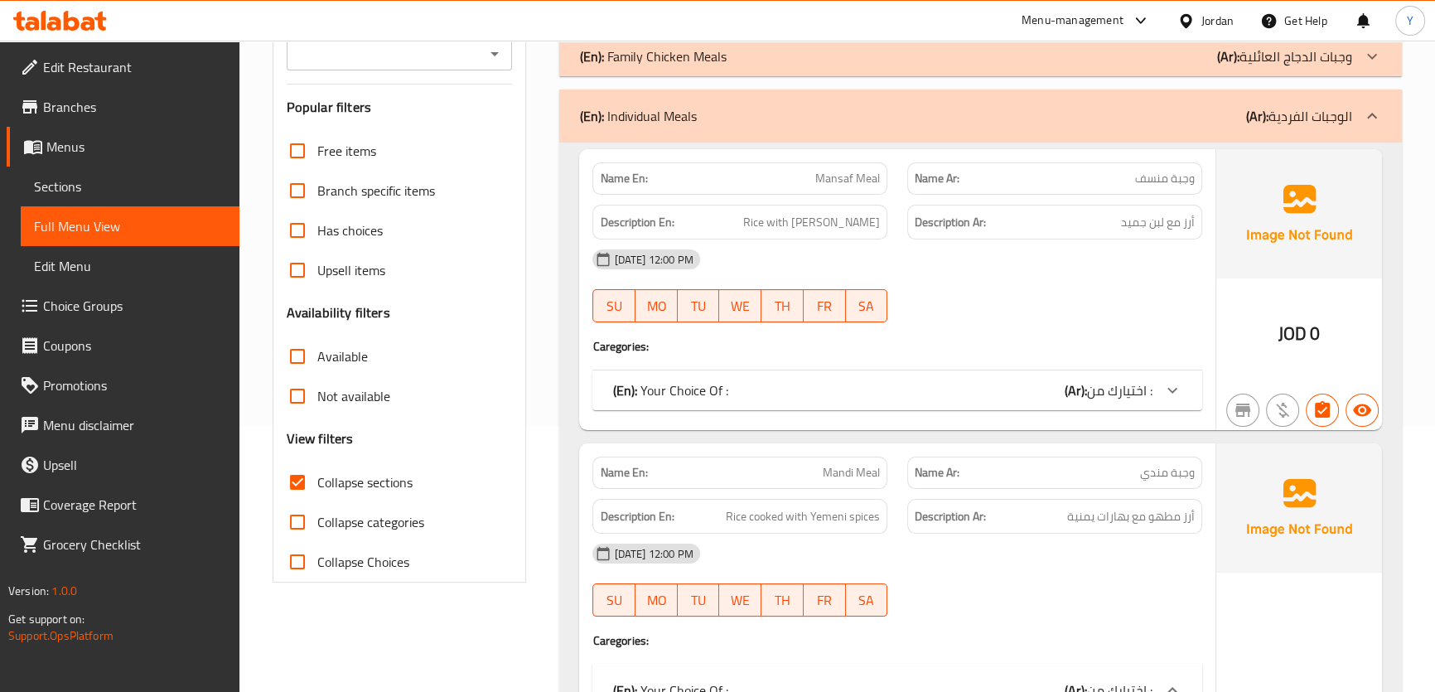
scroll to position [264, 0]
drag, startPoint x: 1136, startPoint y: 601, endPoint x: 1122, endPoint y: 586, distance: 19.9
click at [1132, 600] on div "18-08-2025 12:00 PM SU MO TU WE TH FR SA" at bounding box center [896, 581] width 629 height 93
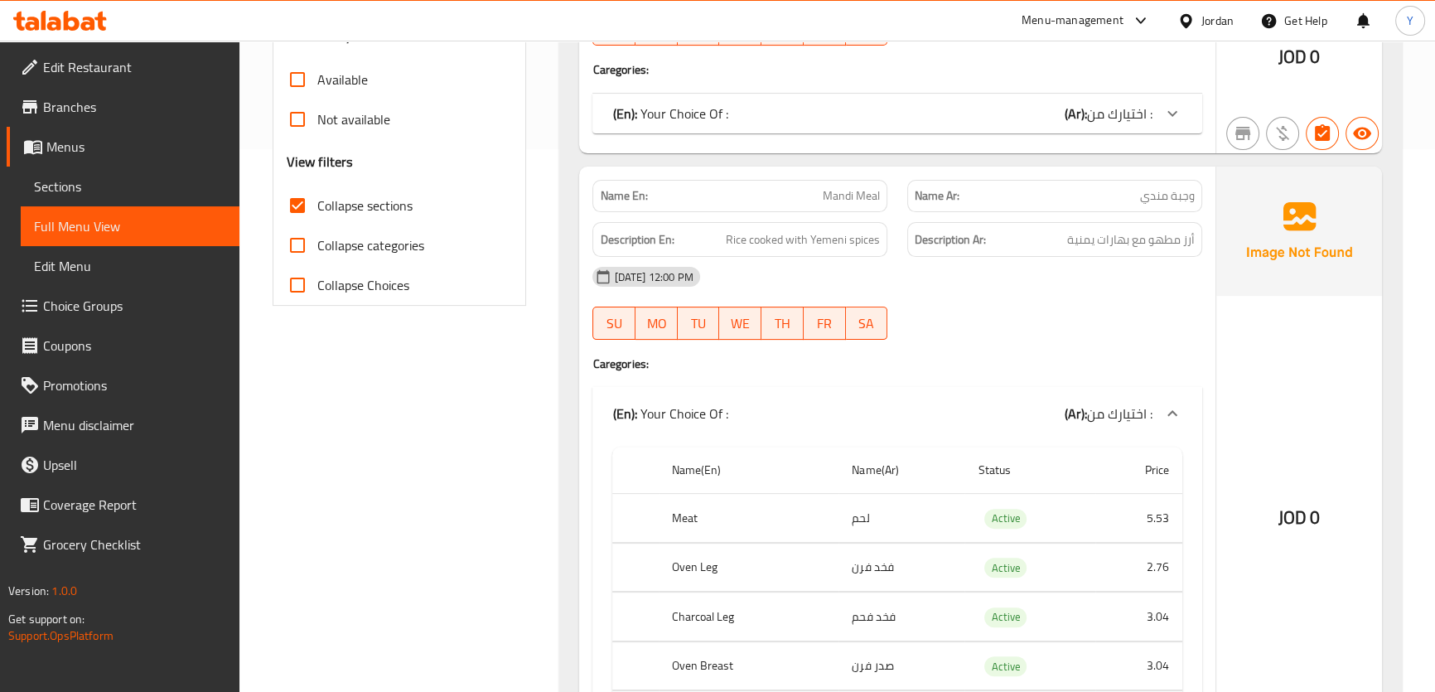
scroll to position [640, 0]
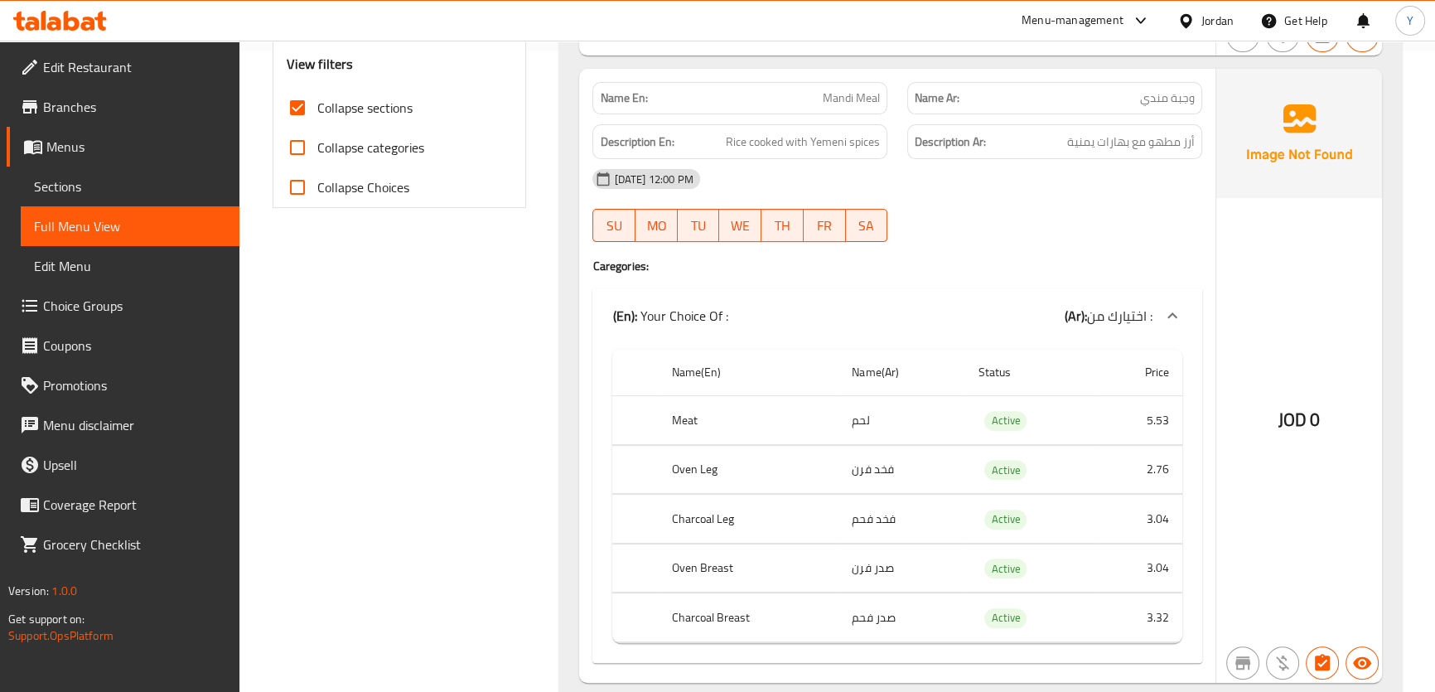
click at [852, 422] on td "لحم" at bounding box center [901, 420] width 126 height 49
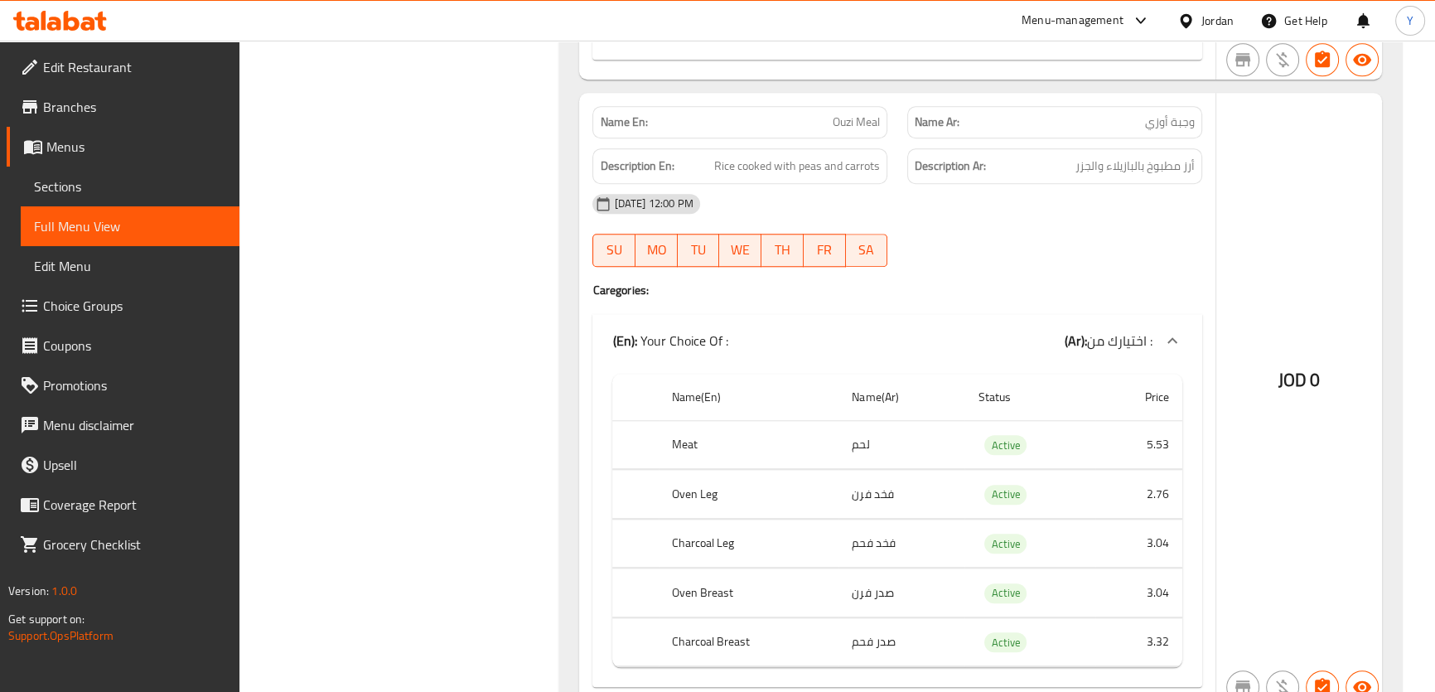
scroll to position [2317, 0]
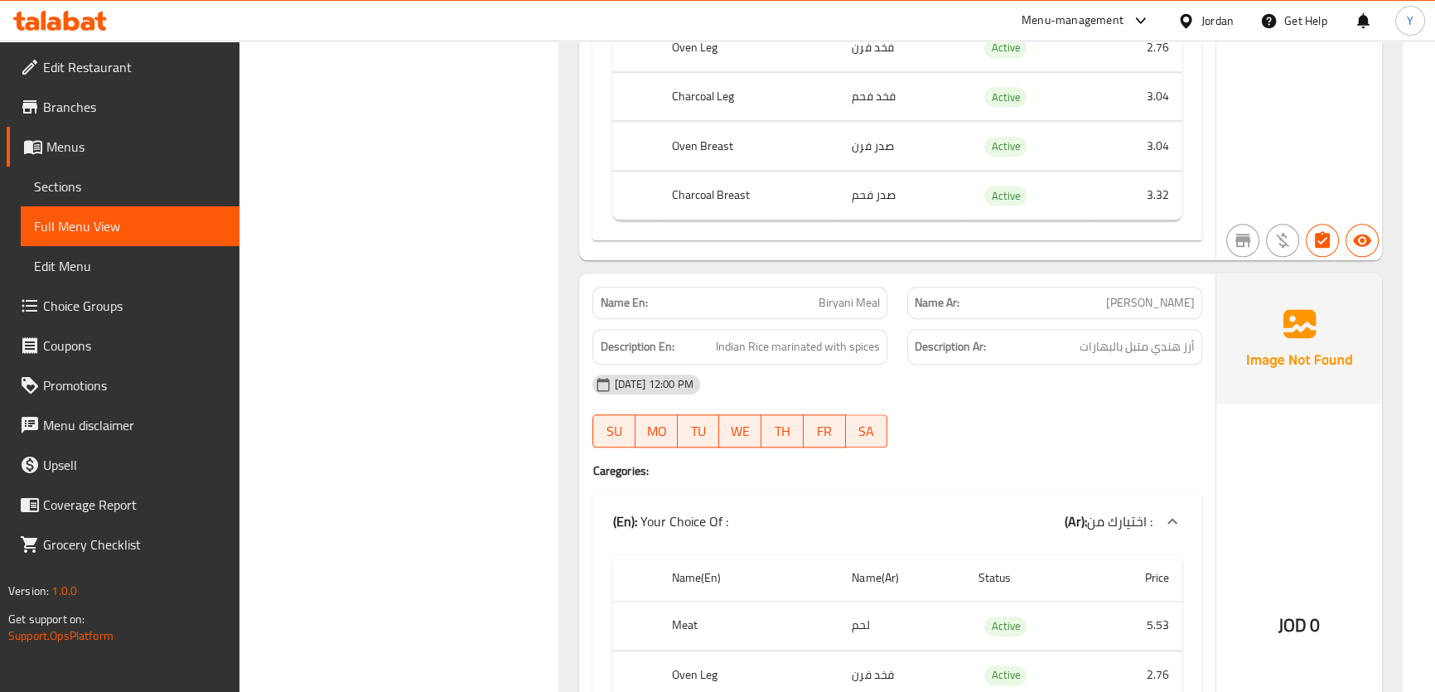
click at [972, 412] on div "18-08-2025 12:00 PM SU MO TU WE TH FR SA" at bounding box center [896, 410] width 629 height 93
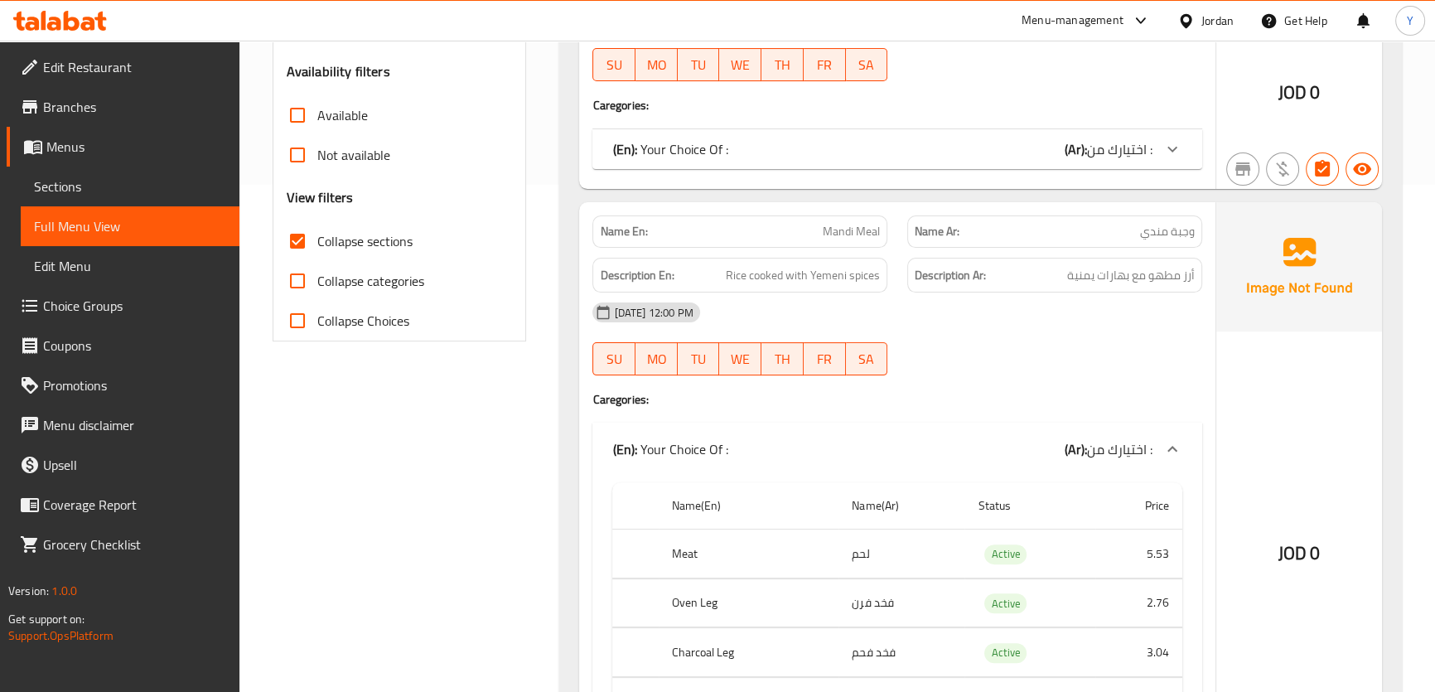
scroll to position [0, 0]
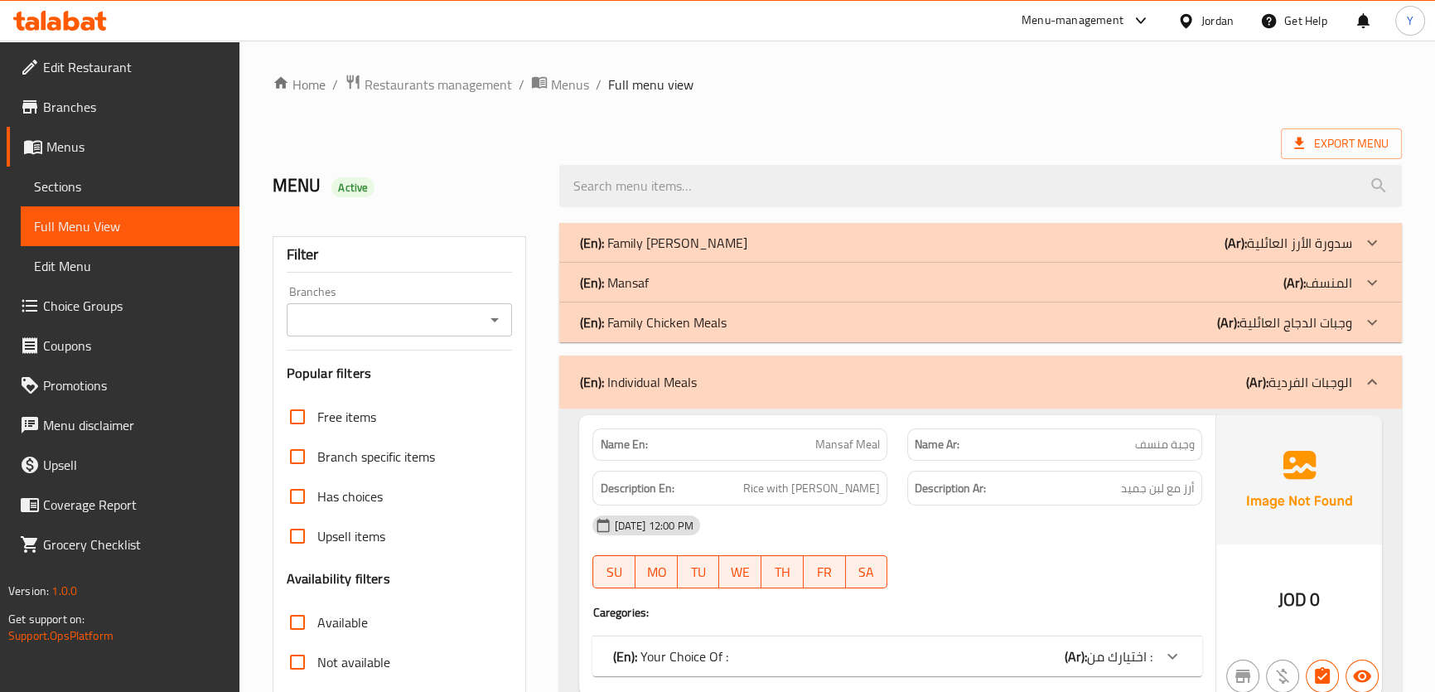
drag, startPoint x: 487, startPoint y: 542, endPoint x: 591, endPoint y: 81, distance: 472.2
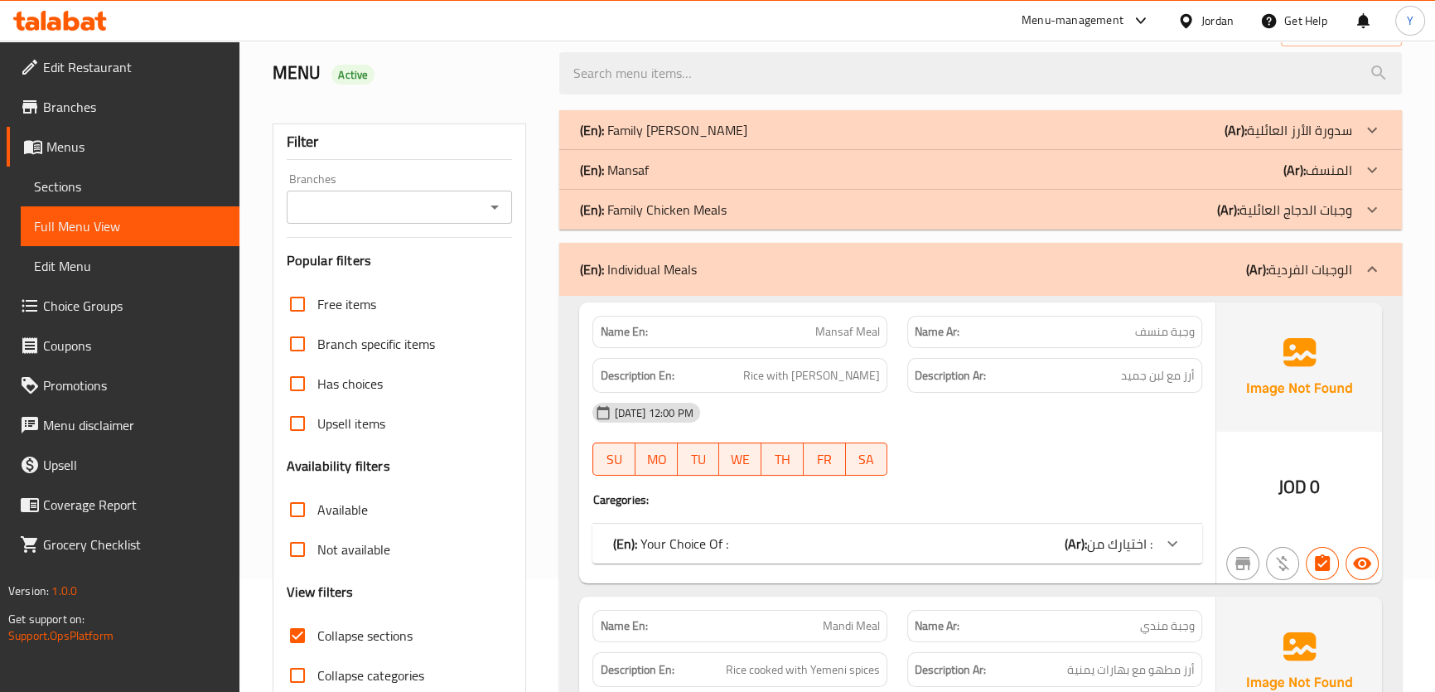
scroll to position [225, 0]
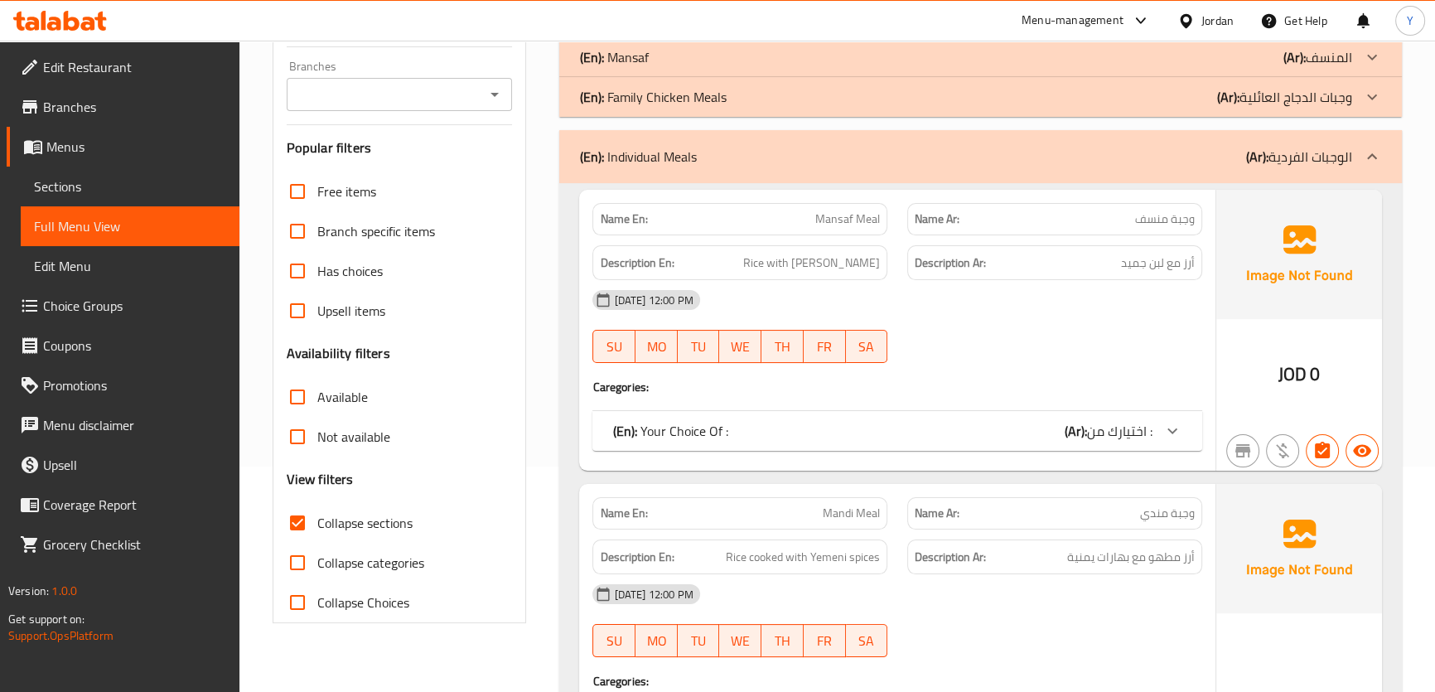
click at [679, 27] on p "(En): Family Chicken Meals" at bounding box center [662, 17] width 167 height 20
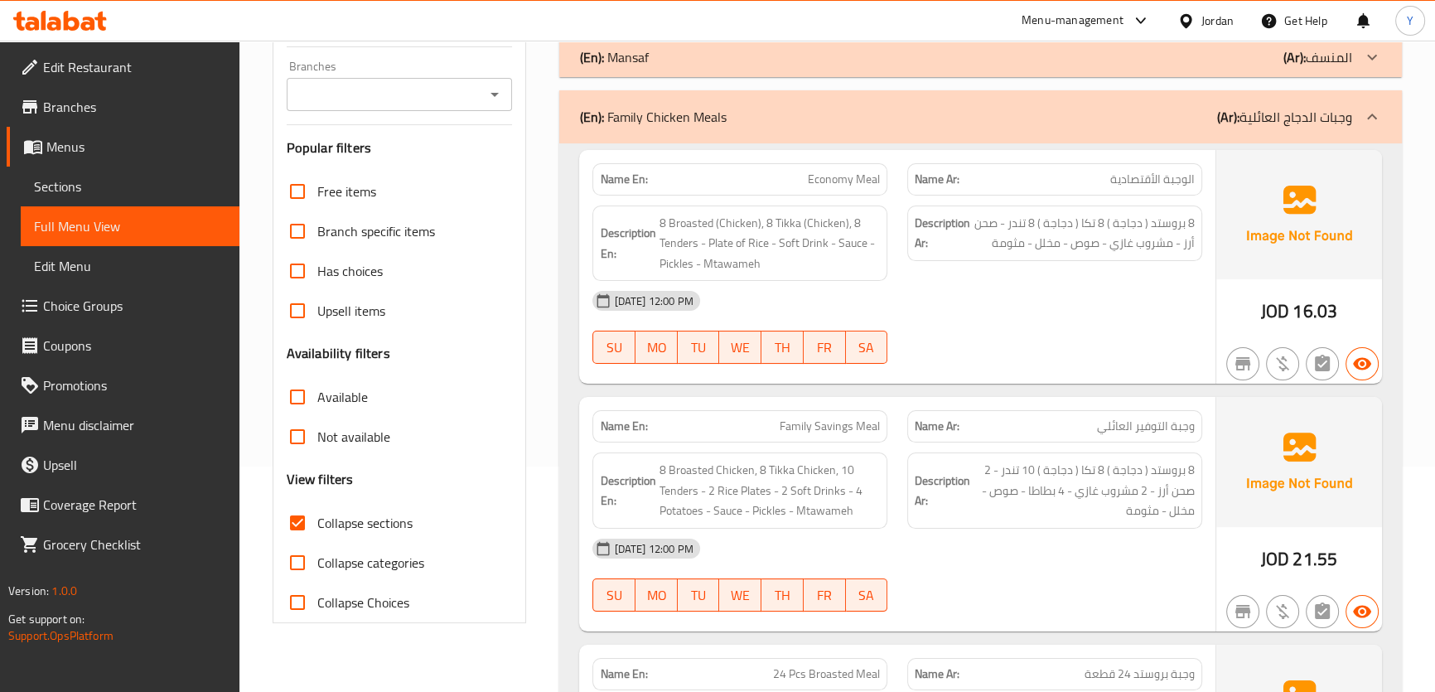
scroll to position [0, 0]
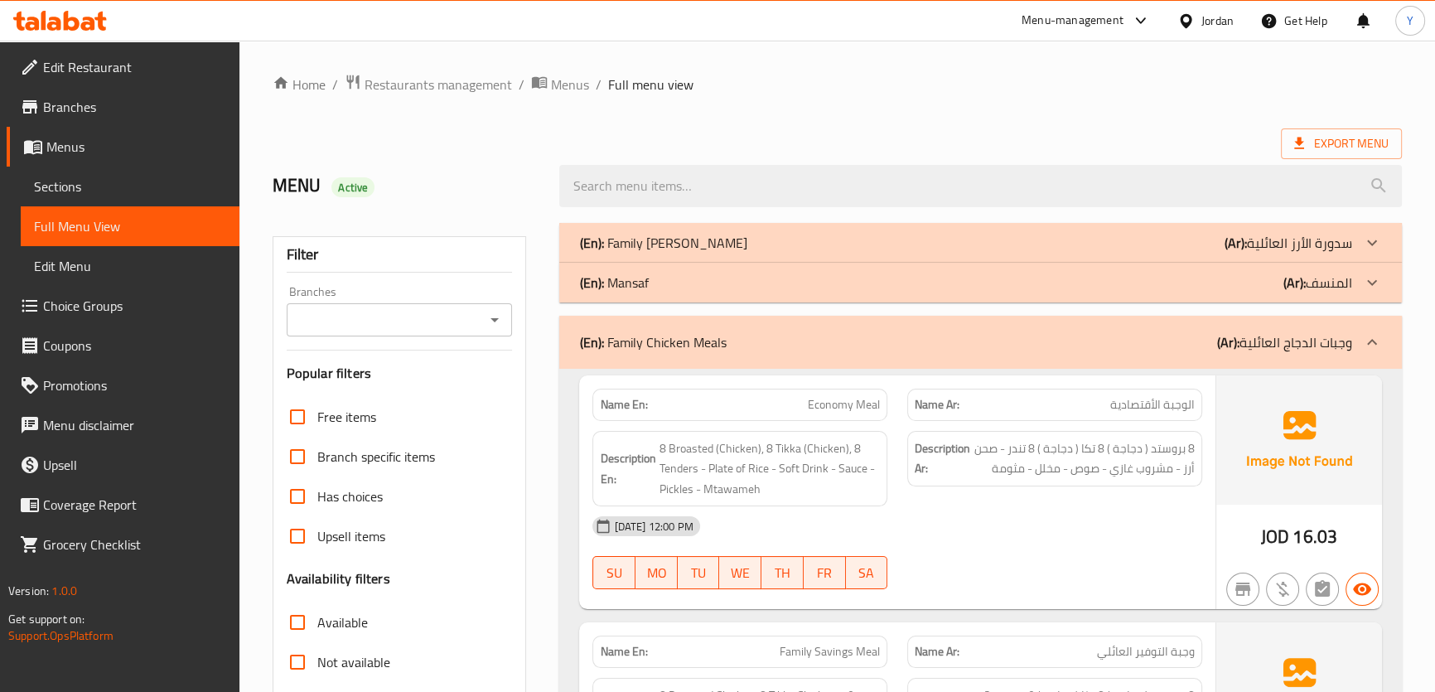
click at [687, 263] on div "(En): Mansaf (Ar): المنسف" at bounding box center [980, 243] width 842 height 40
click at [713, 234] on div "(En): Family Sodora Rice (Ar): سدورة الأرز العائلية" at bounding box center [965, 243] width 772 height 20
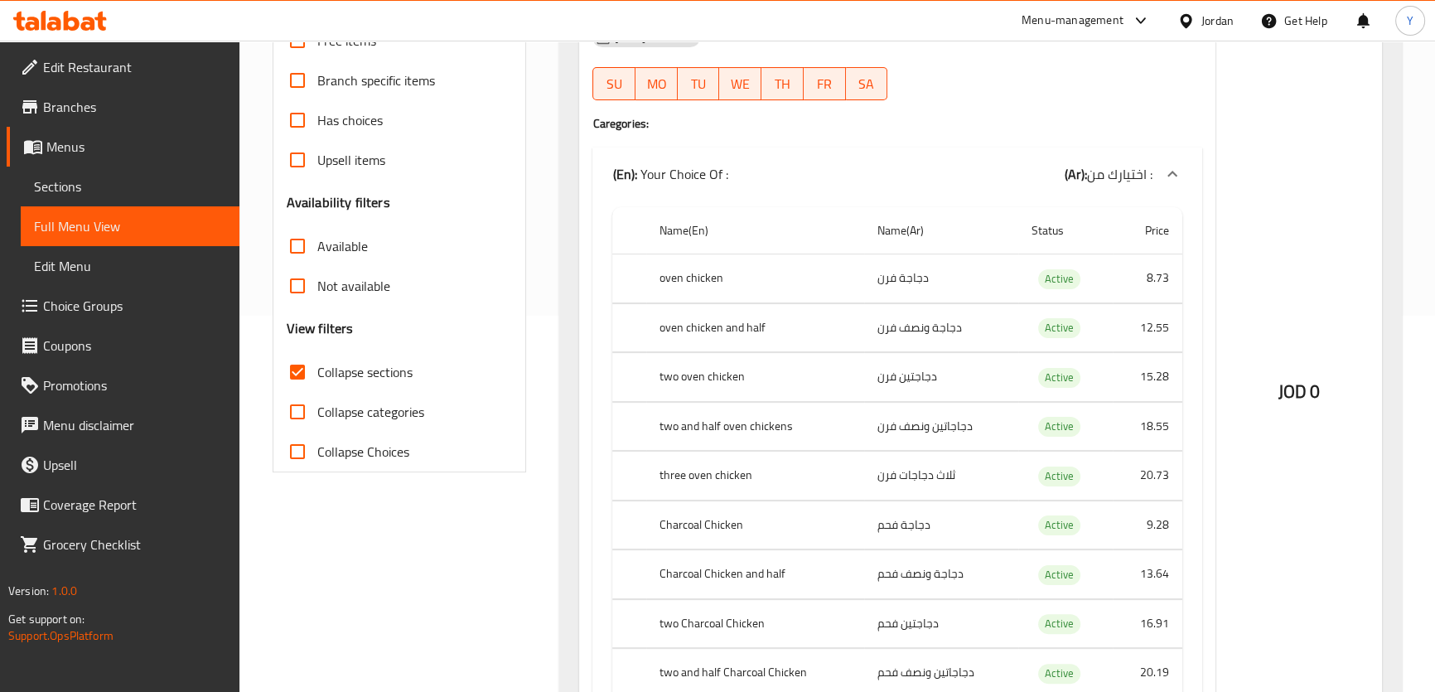
click at [327, 362] on span "Collapse sections" at bounding box center [364, 372] width 95 height 20
click at [317, 361] on input "Collapse sections" at bounding box center [297, 372] width 40 height 40
checkbox input "false"
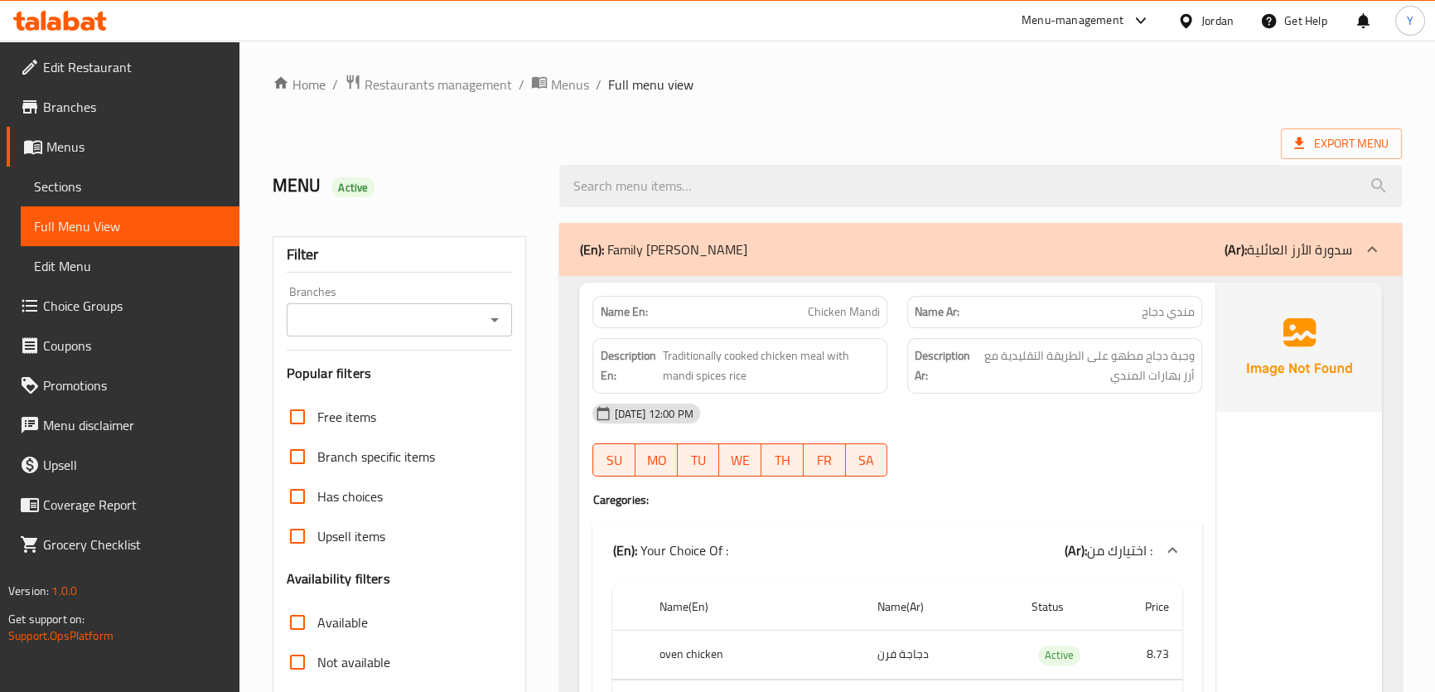
click at [642, 305] on strong "Name En:" at bounding box center [623, 311] width 47 height 17
copy strong "Name En:"
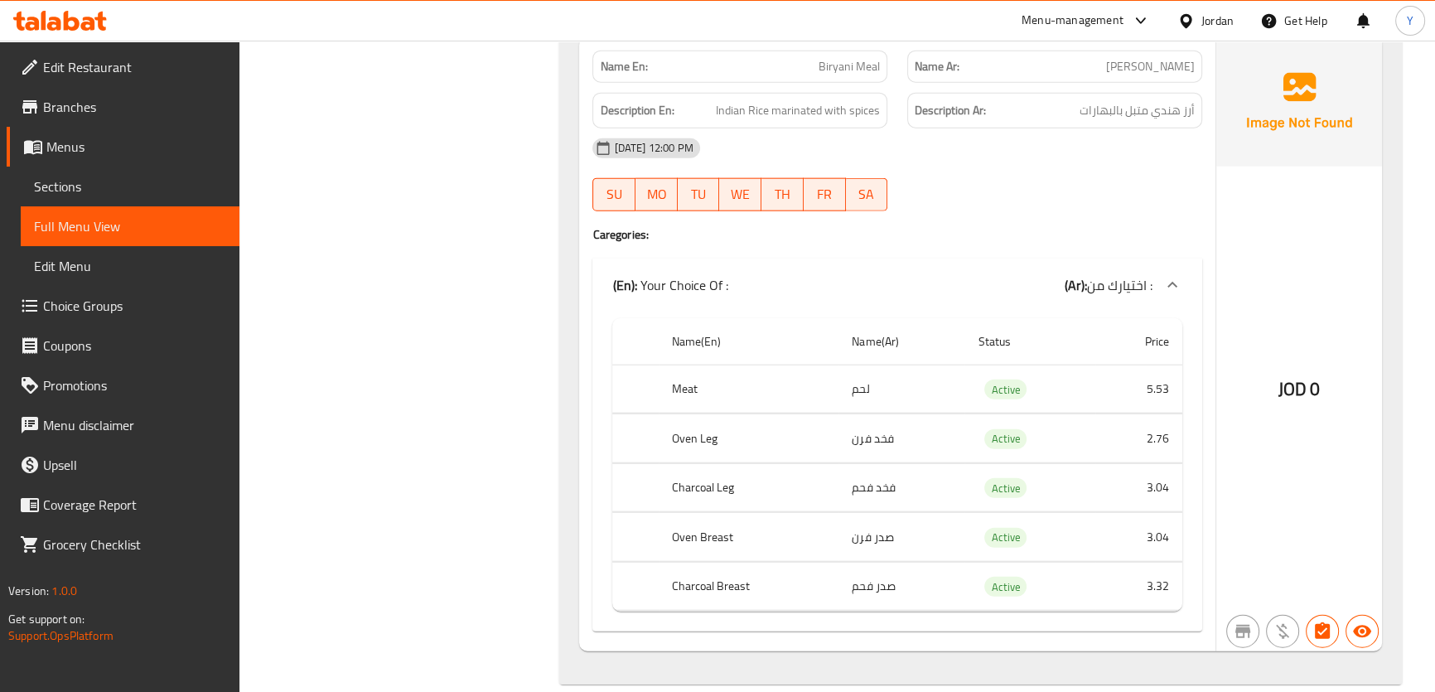
drag, startPoint x: 928, startPoint y: 258, endPoint x: 933, endPoint y: 721, distance: 463.0
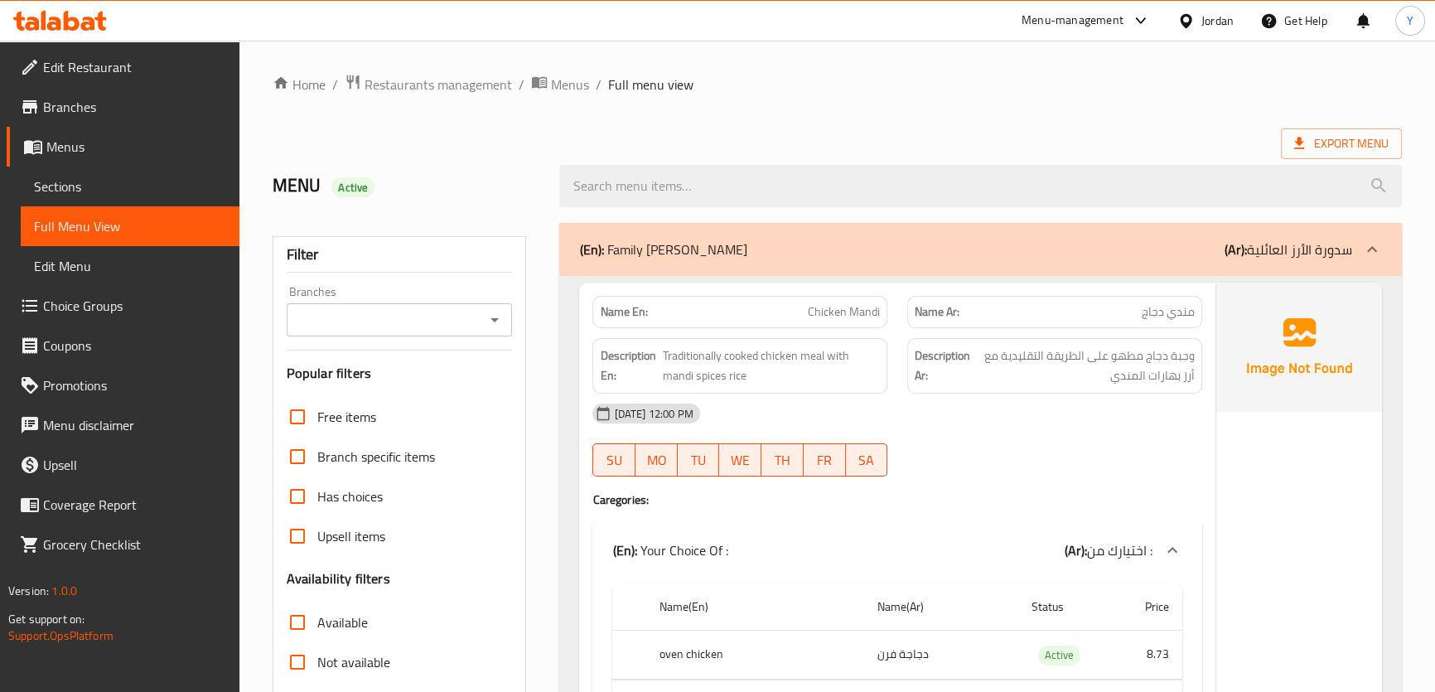
click at [493, 212] on div "MENU Active" at bounding box center [406, 186] width 287 height 74
click at [357, 196] on div "Active" at bounding box center [352, 187] width 43 height 20
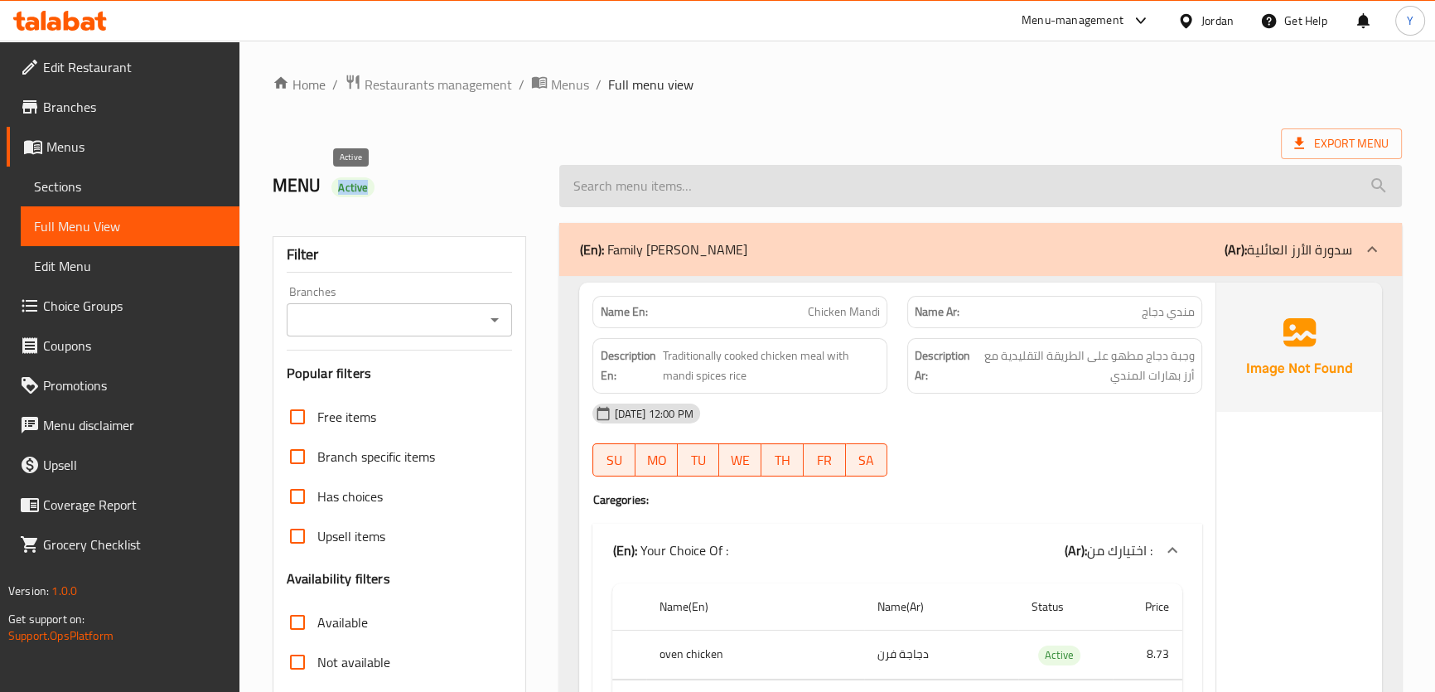
copy span "Active"
click at [1112, 181] on input "search" at bounding box center [980, 186] width 842 height 42
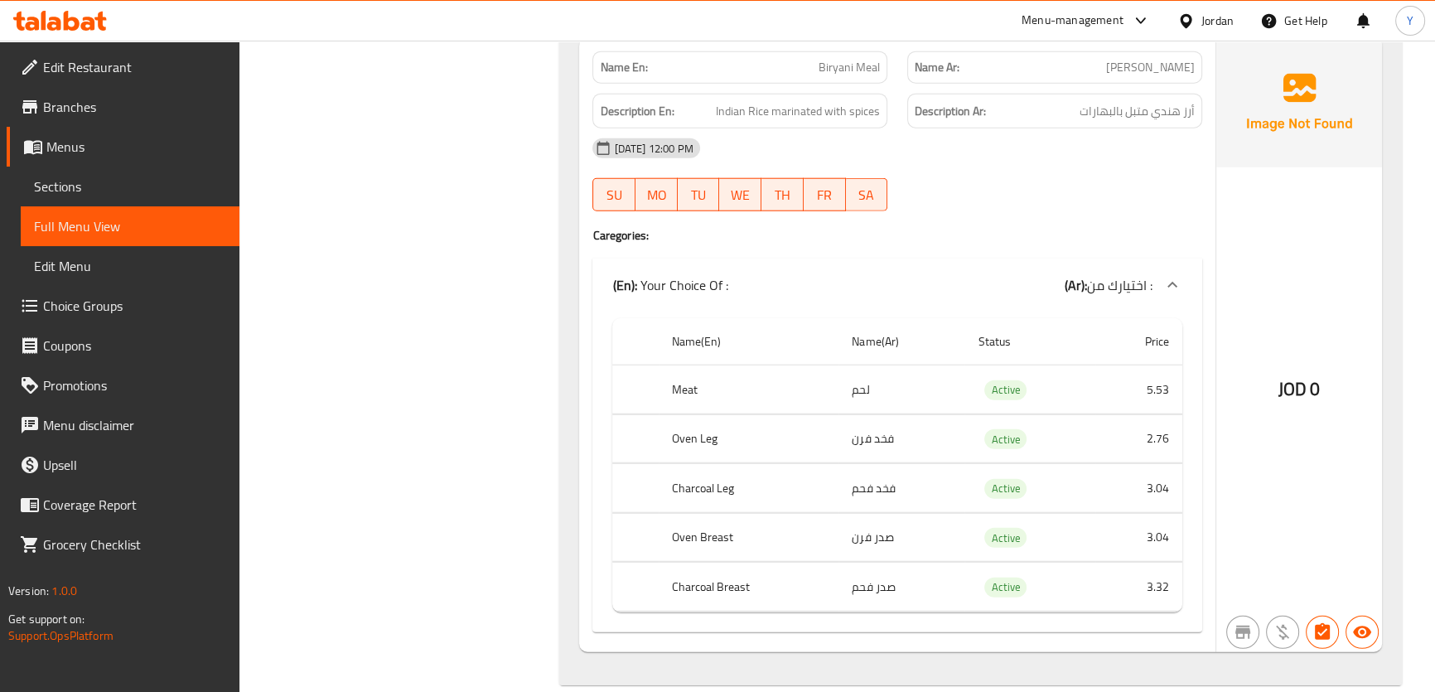
drag, startPoint x: 975, startPoint y: 171, endPoint x: 997, endPoint y: 688, distance: 517.3
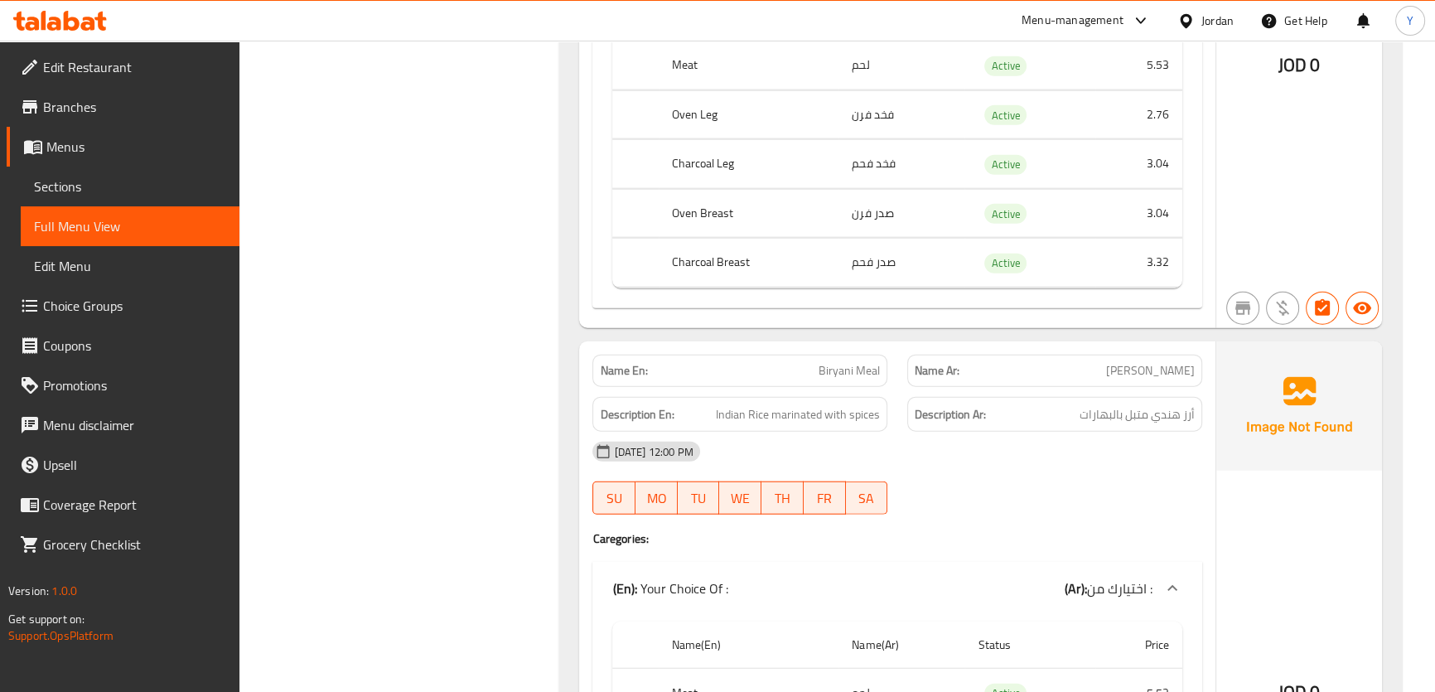
scroll to position [12784, 0]
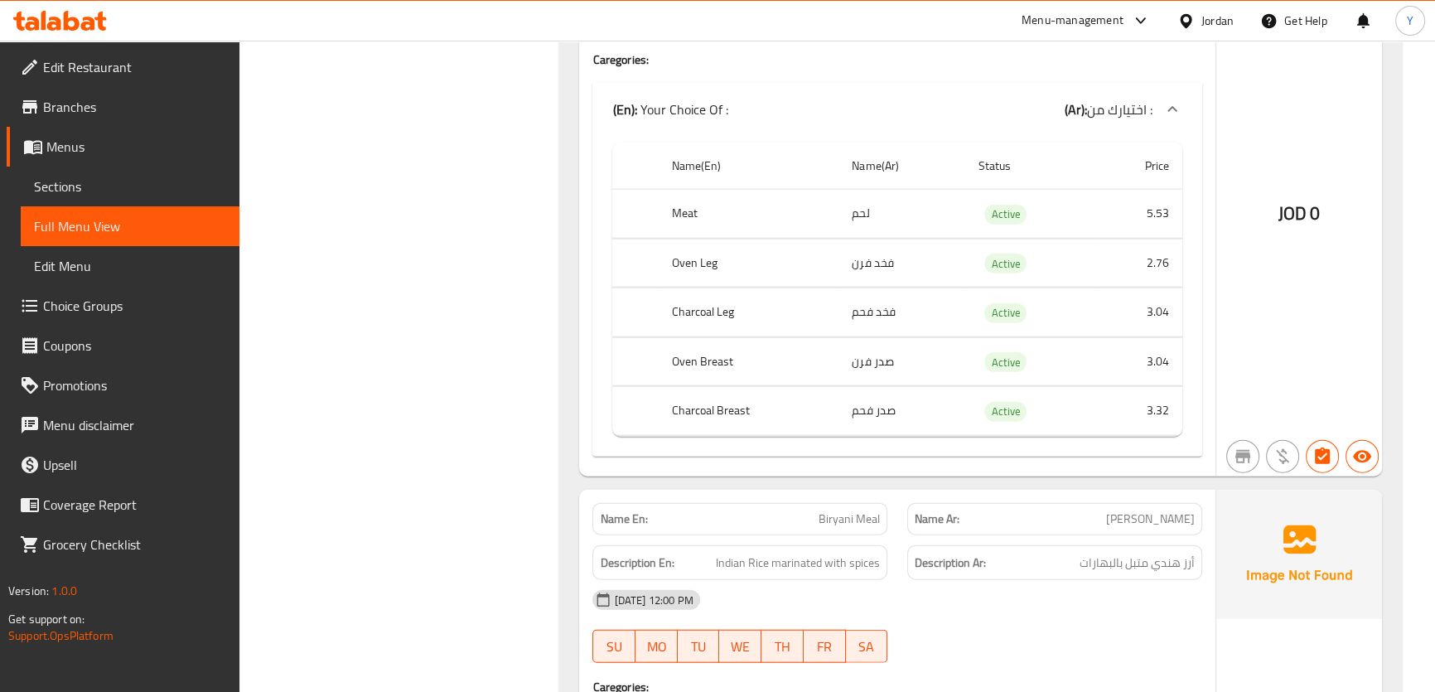
copy th "Oven"
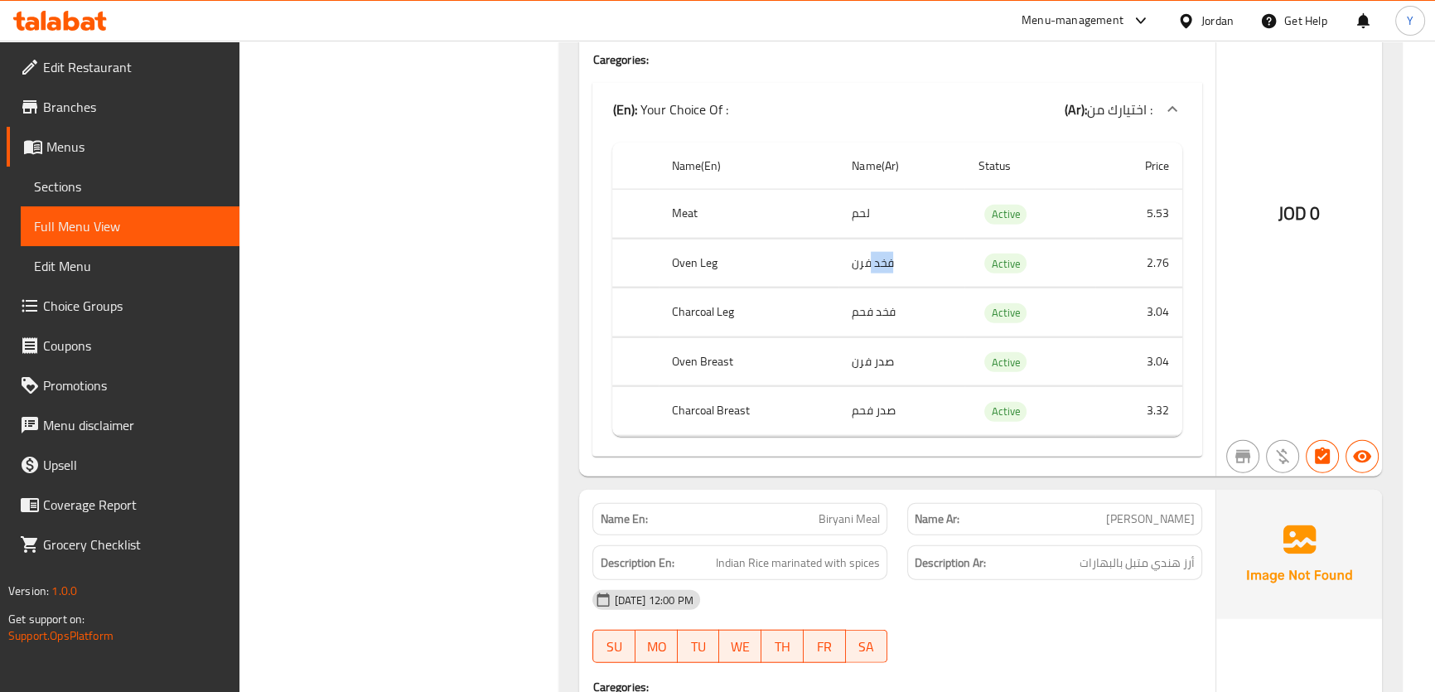
copy td "فخد"
copy th "Leg"
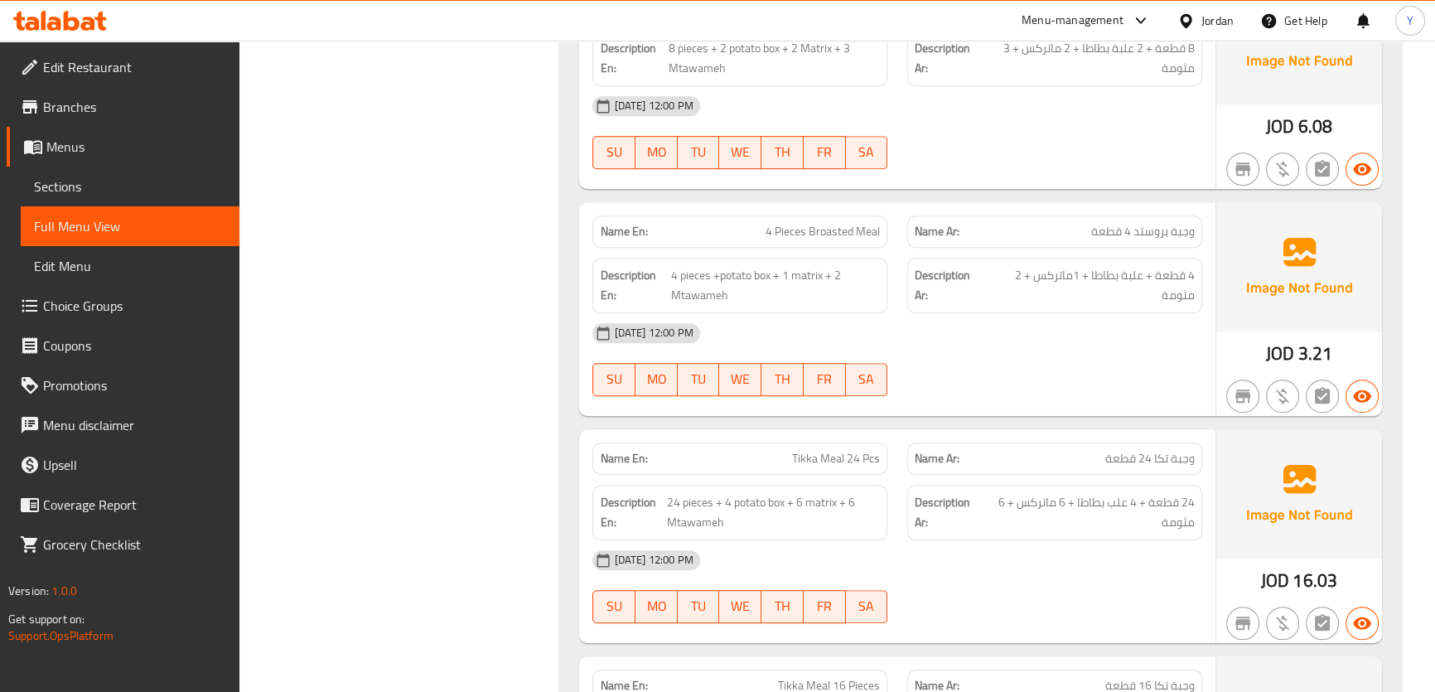
scroll to position [0, 0]
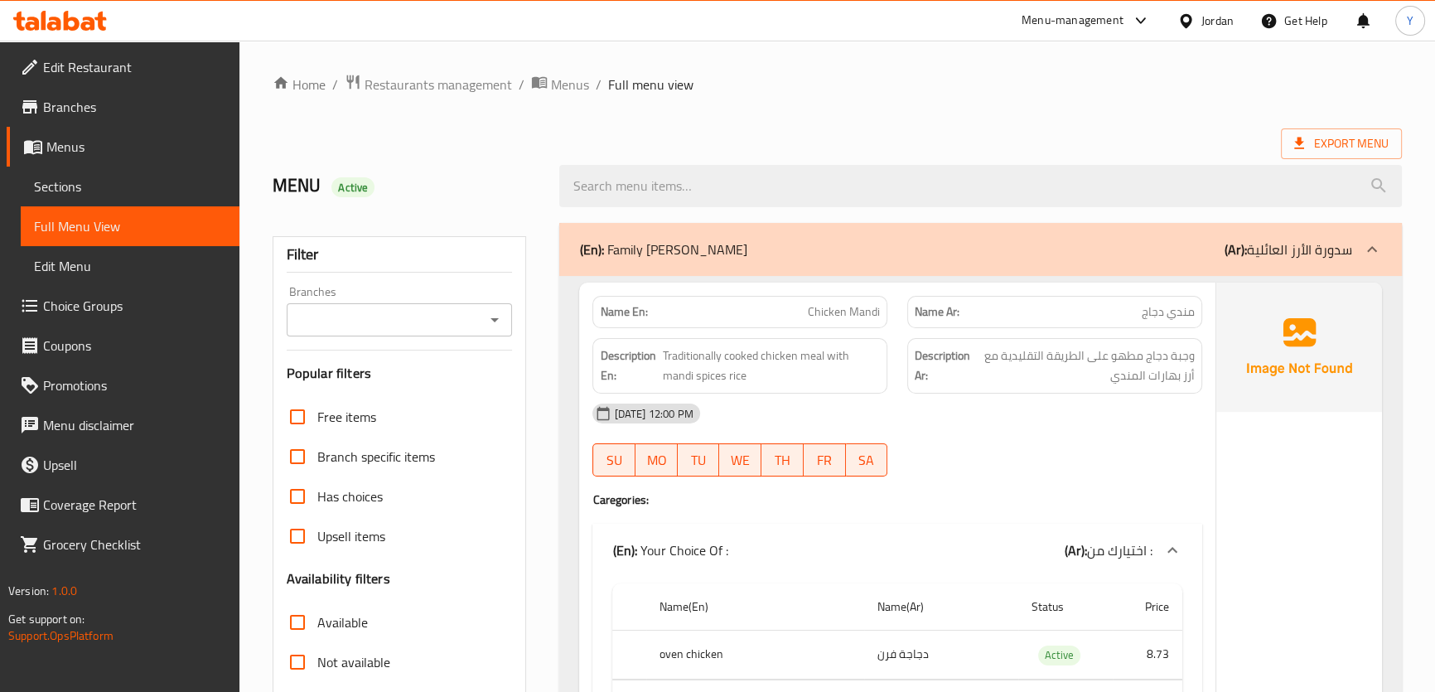
drag, startPoint x: 879, startPoint y: 397, endPoint x: 941, endPoint y: -91, distance: 491.8
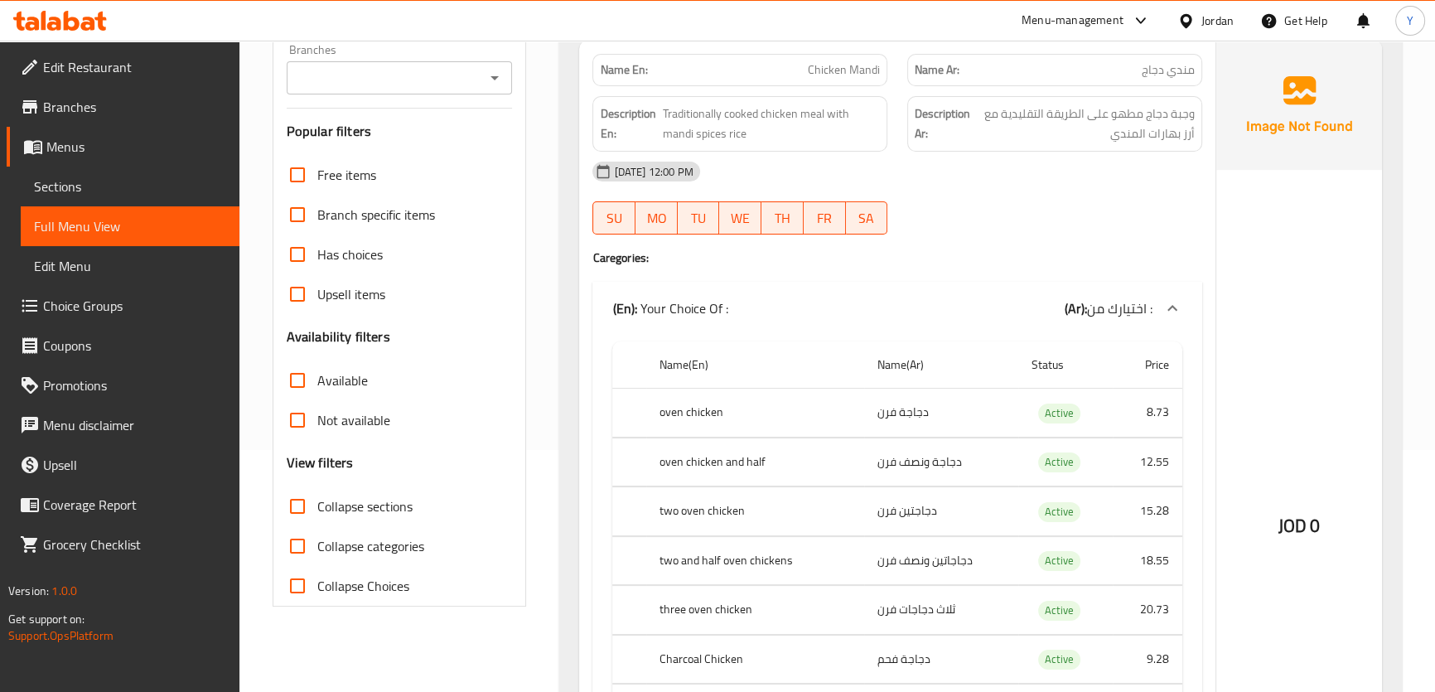
scroll to position [301, 0]
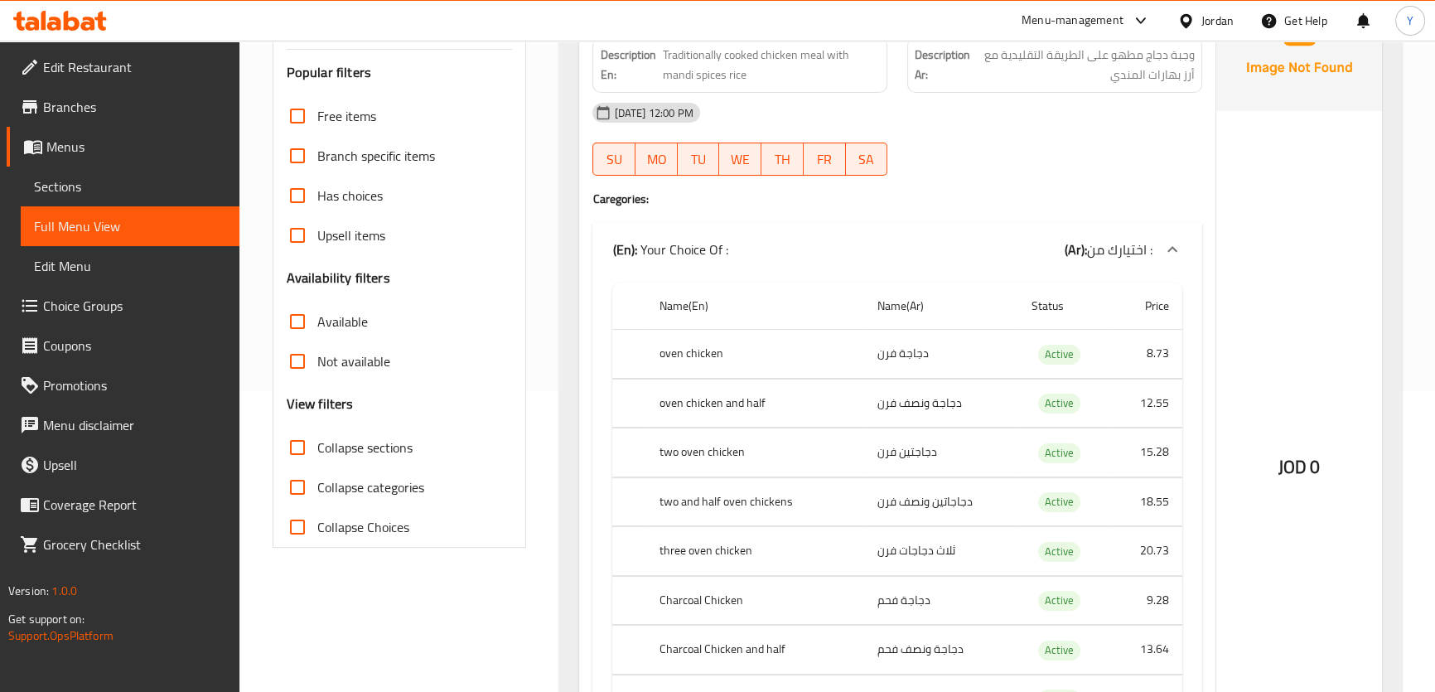
click at [654, 360] on th "oven chicken" at bounding box center [755, 354] width 218 height 49
copy th "oven"
click at [889, 356] on td "دجاجة فرن" at bounding box center [941, 354] width 155 height 49
copy td "فرن"
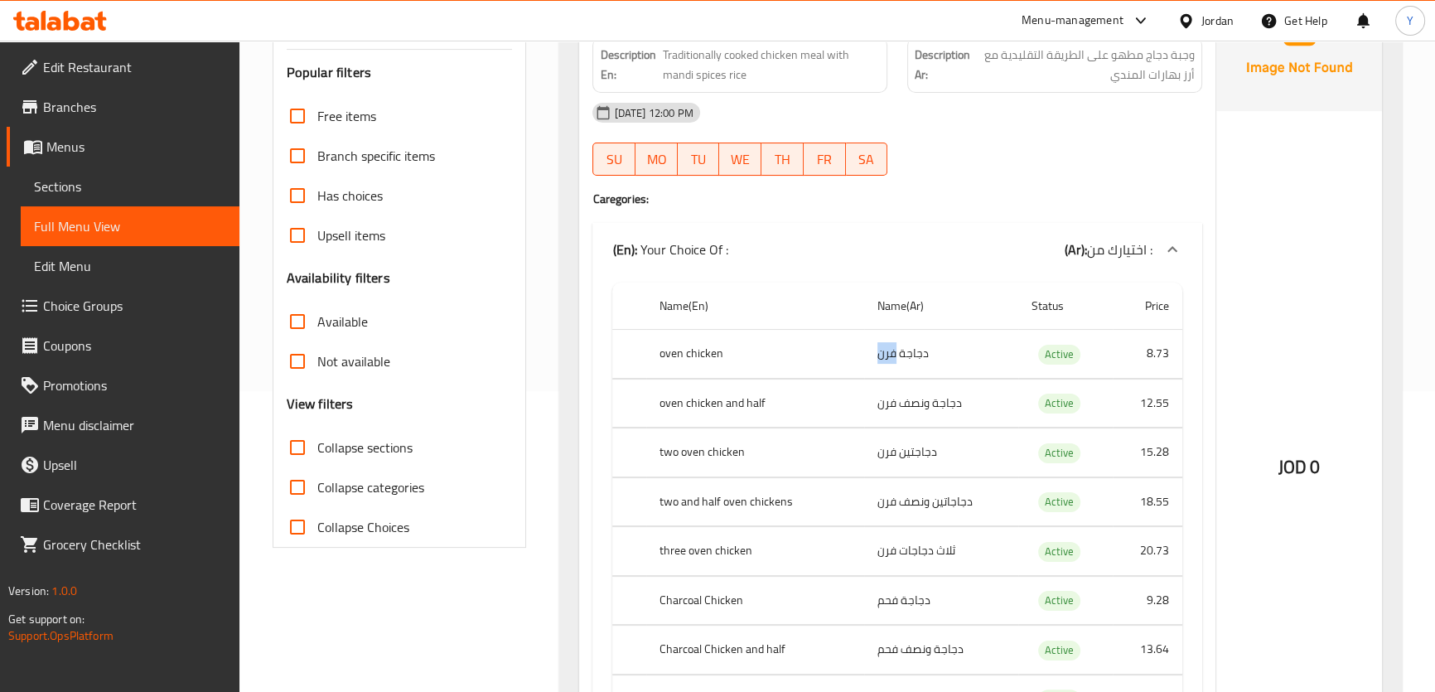
click at [889, 356] on td "دجاجة فرن" at bounding box center [941, 354] width 155 height 49
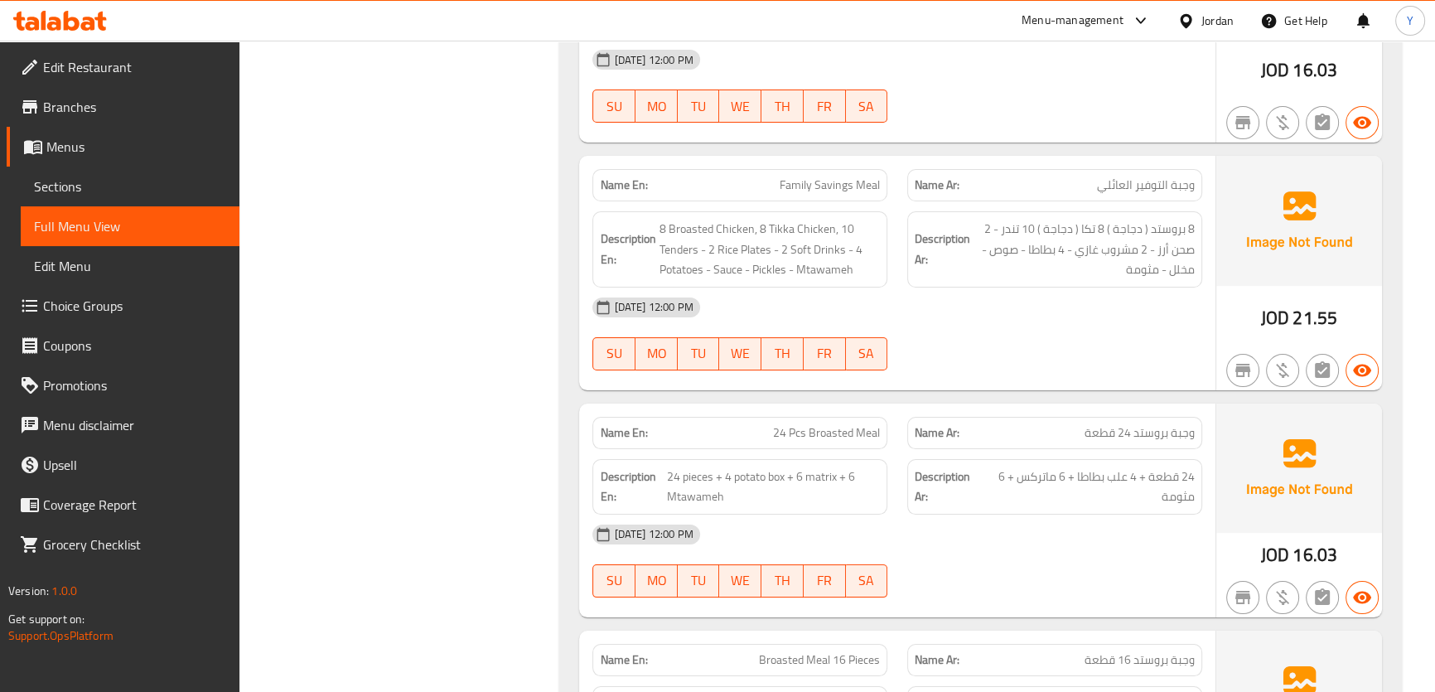
scroll to position [8092, 0]
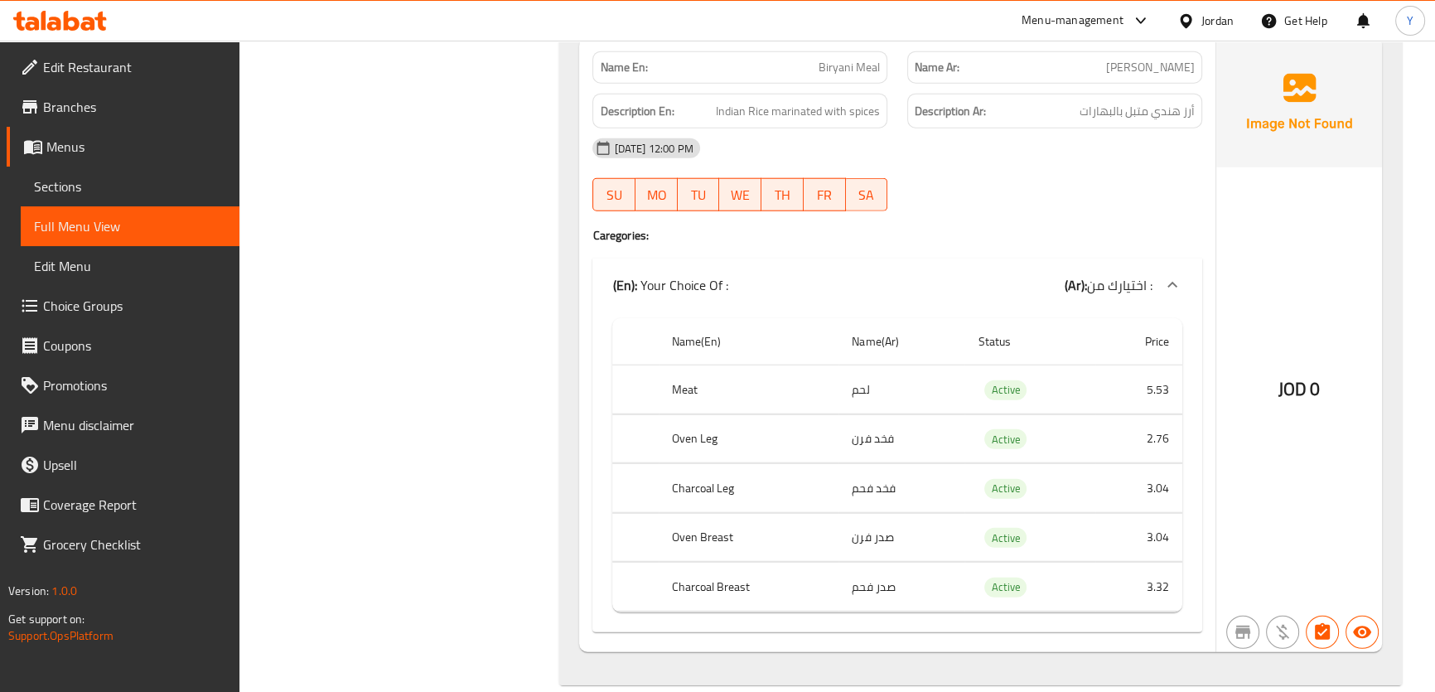
drag, startPoint x: 1044, startPoint y: 267, endPoint x: 1044, endPoint y: 721, distance: 453.9
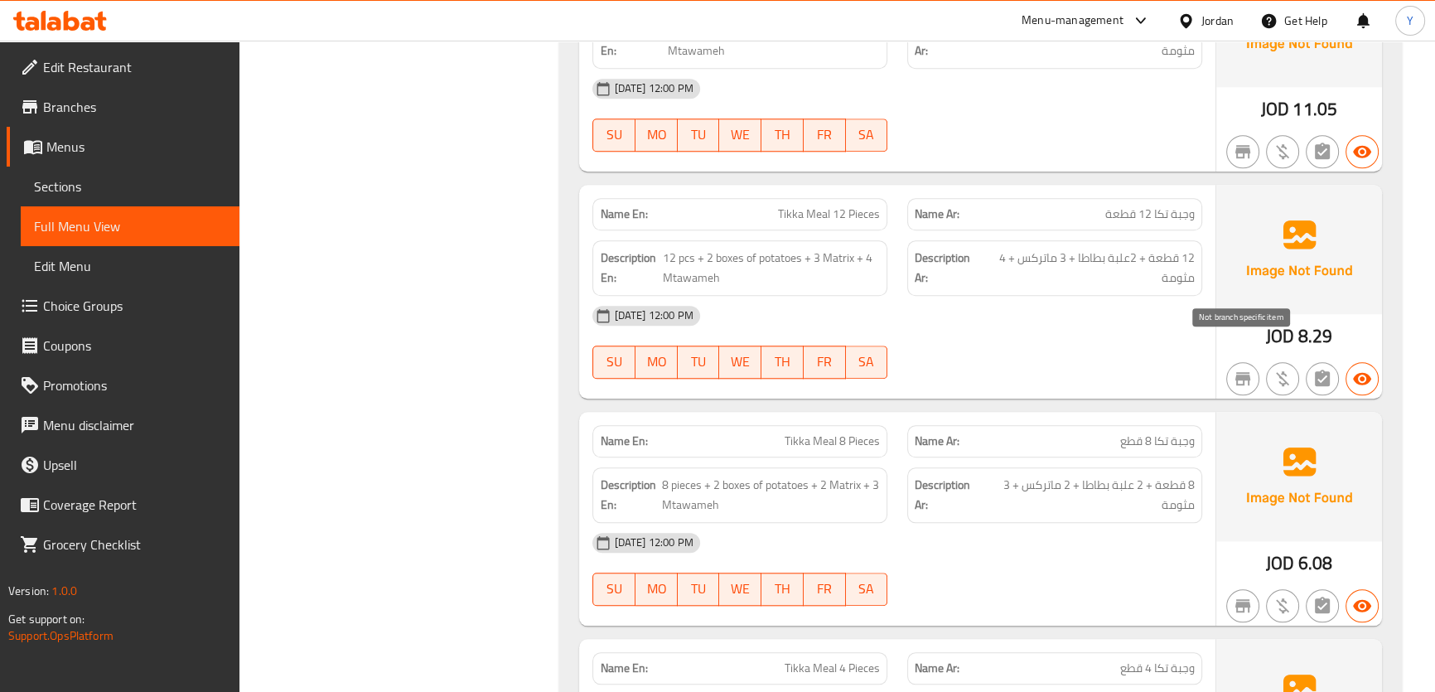
scroll to position [9875, 0]
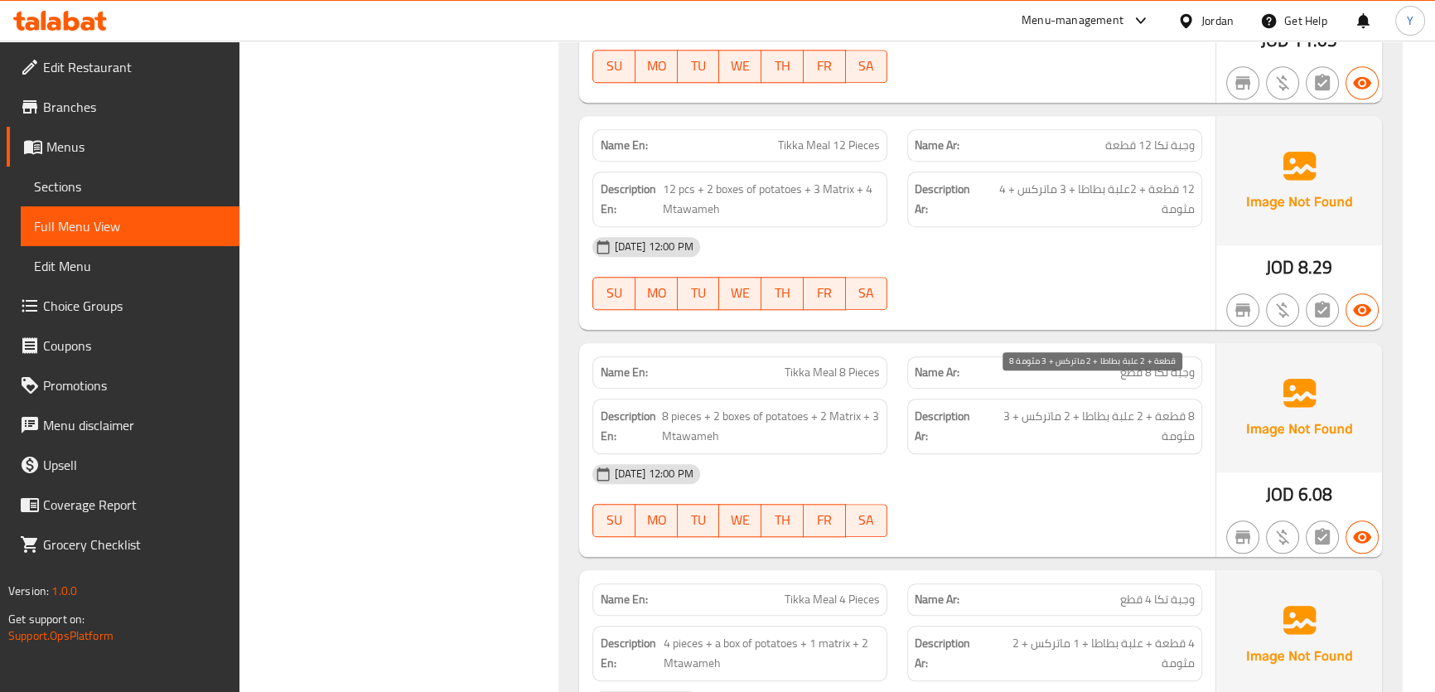
click at [1174, 406] on span "8 قطعة + 2 علبة بطاطا + 2 ماتركس + 3 مثومة" at bounding box center [1089, 426] width 210 height 41
copy span "قطعة"
click at [1174, 406] on span "8 قطعة + 2 علبة بطاطا + 2 ماتركس + 3 مثومة" at bounding box center [1089, 426] width 210 height 41
click at [687, 406] on span "8 pieces + 2 boxes of potatoes + 2 Matrix + 3 Mtawameh" at bounding box center [771, 426] width 219 height 41
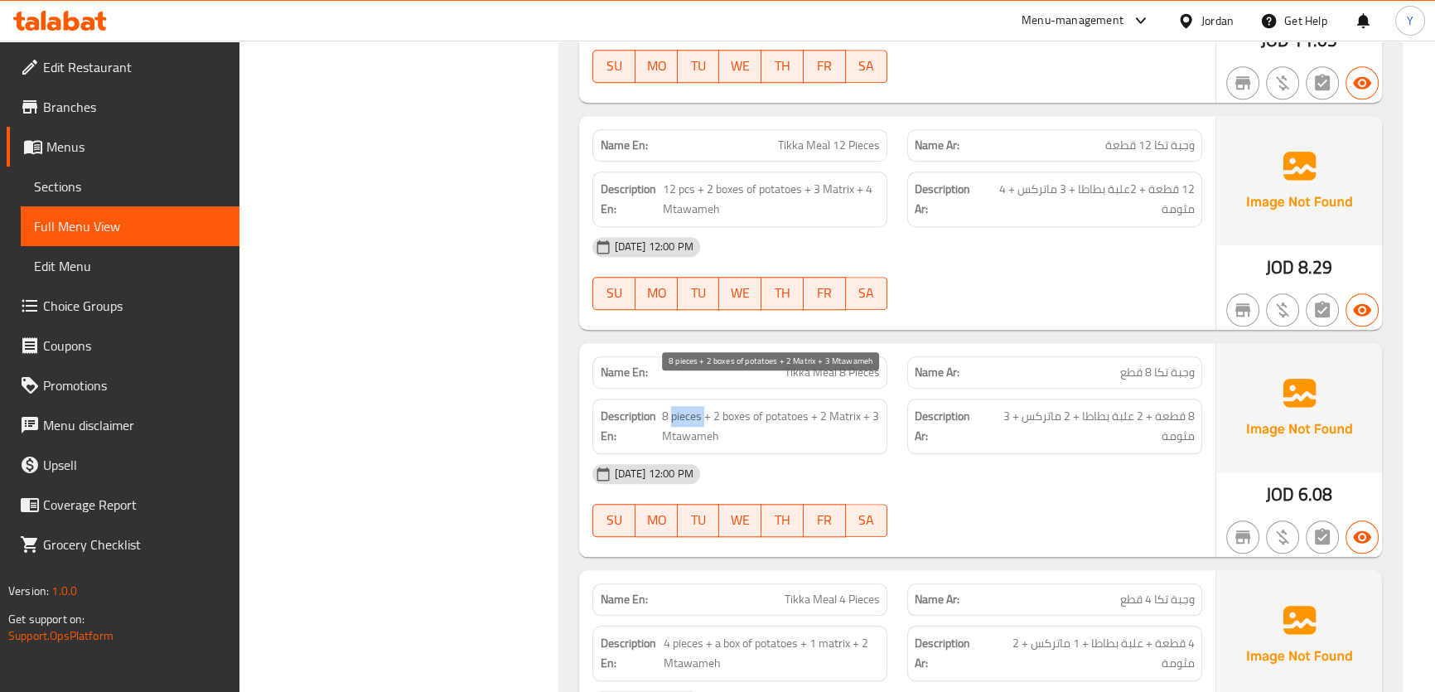
copy span "pieces"
click at [969, 489] on div "18-08-2025 12:00 PM SU MO TU WE TH FR SA" at bounding box center [896, 500] width 629 height 93
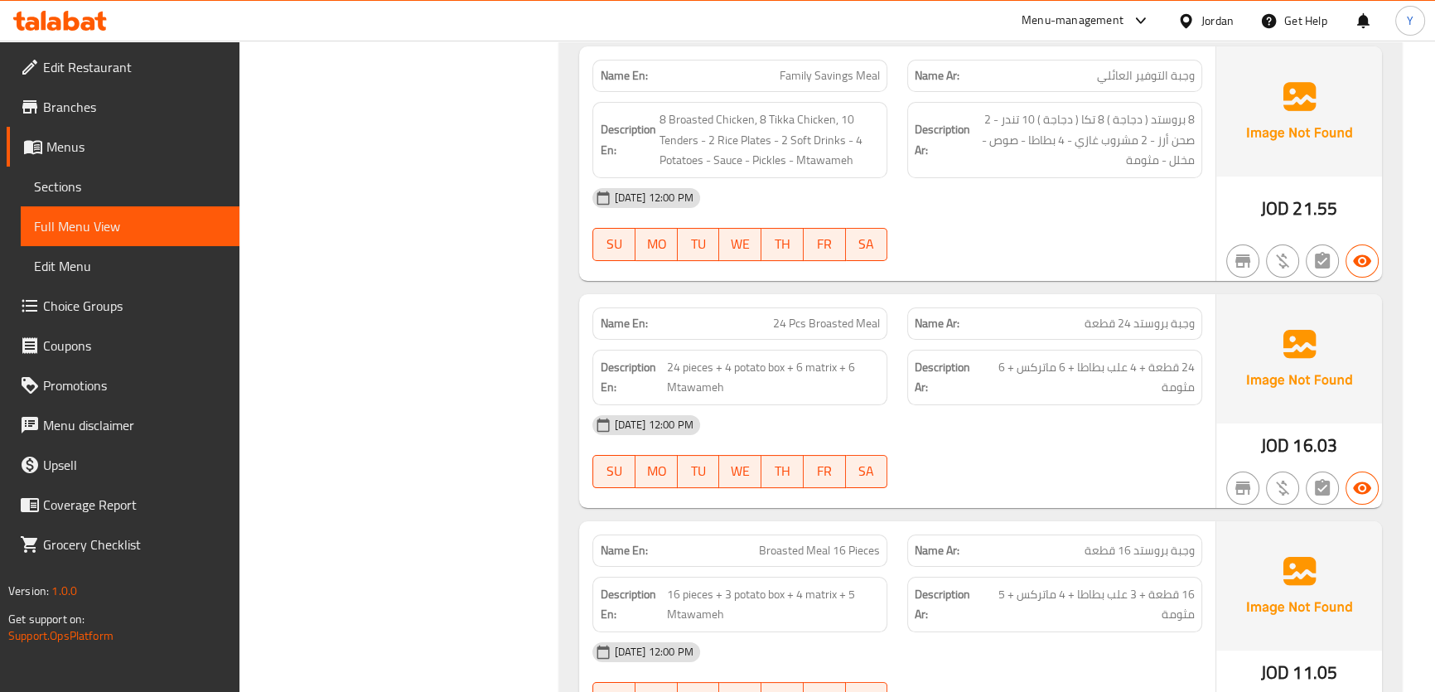
copy span "Pcs"
click at [698, 357] on span "24 pieces + 4 potato box + 6 matrix + 6 Mtawameh" at bounding box center [773, 377] width 213 height 41
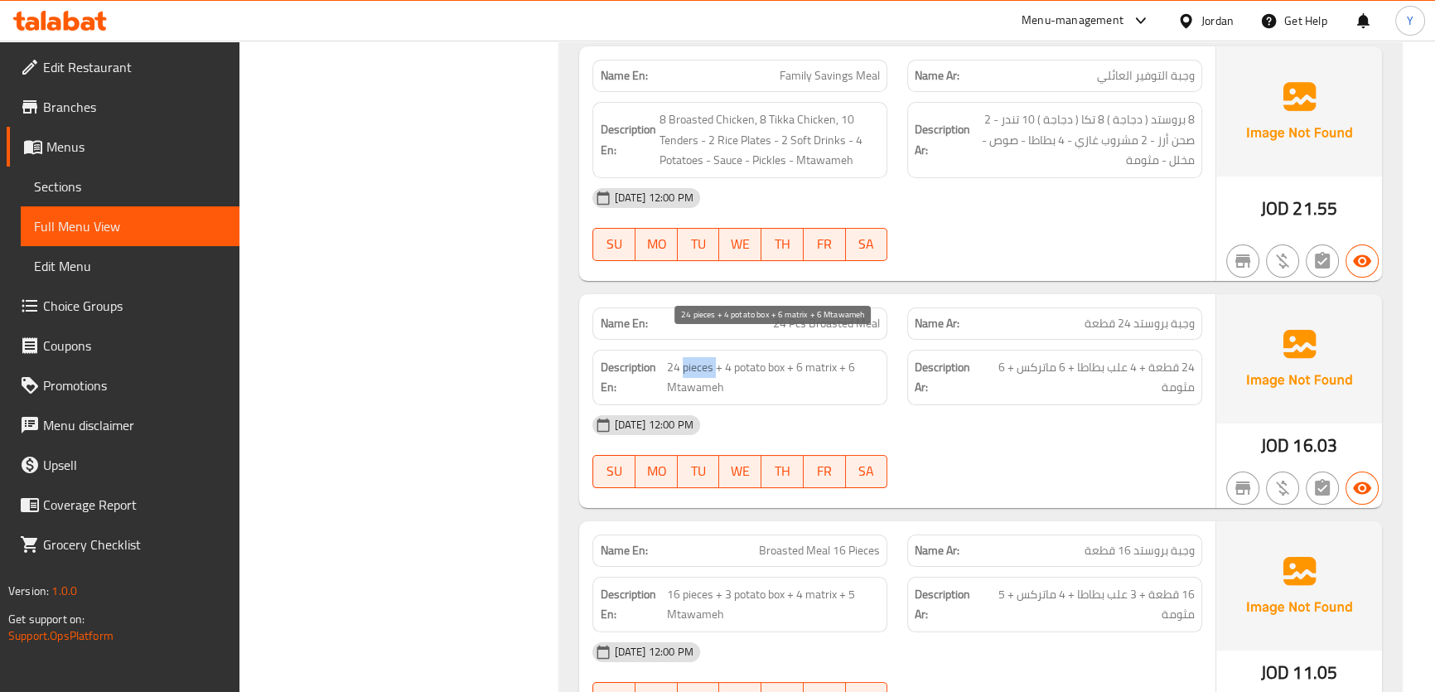
click at [698, 357] on span "24 pieces + 4 potato box + 6 matrix + 6 Mtawameh" at bounding box center [773, 377] width 213 height 41
click at [747, 357] on span "24 pieces + 4 potato box + 6 matrix + 6 Mtawameh" at bounding box center [773, 377] width 213 height 41
click at [1097, 357] on span "24 قطعة + 4 علب بطاطا + 6 ماتركس + 6 مثومة" at bounding box center [1088, 377] width 211 height 41
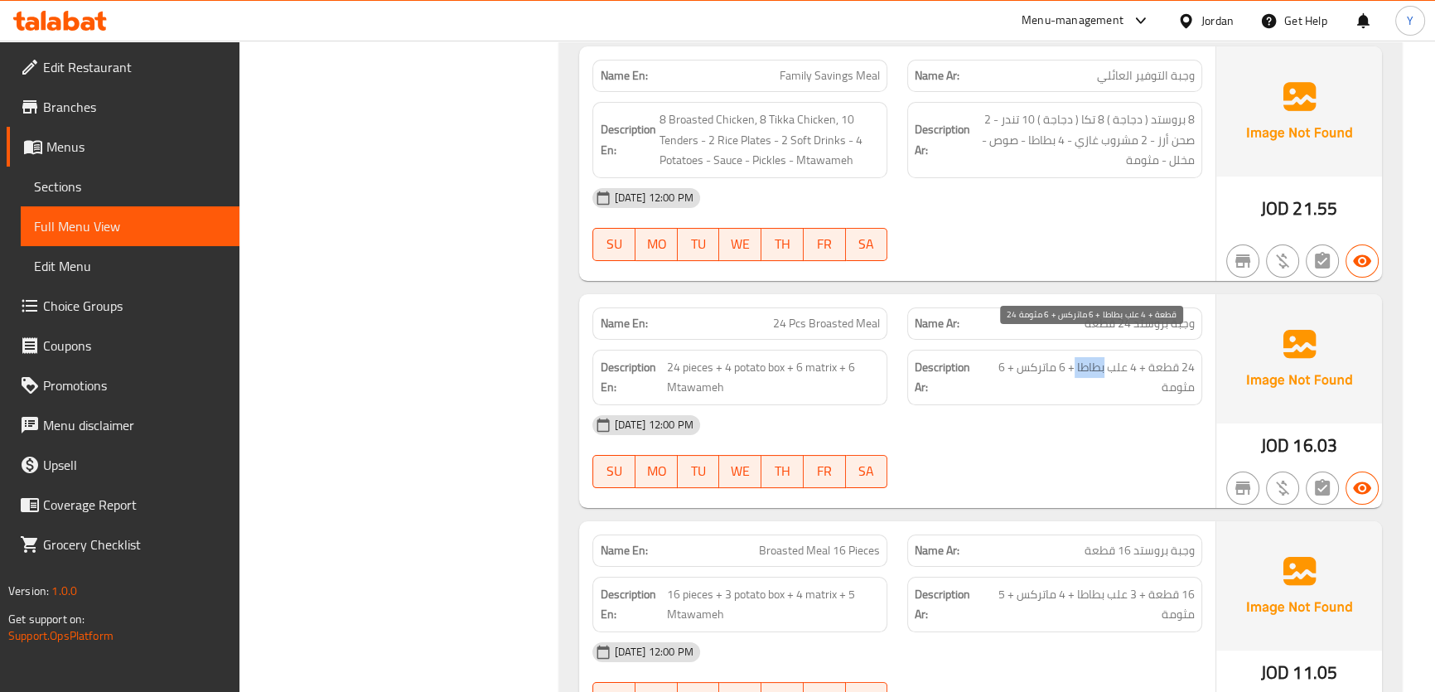
click at [1097, 357] on span "24 قطعة + 4 علب بطاطا + 6 ماتركس + 6 مثومة" at bounding box center [1088, 377] width 211 height 41
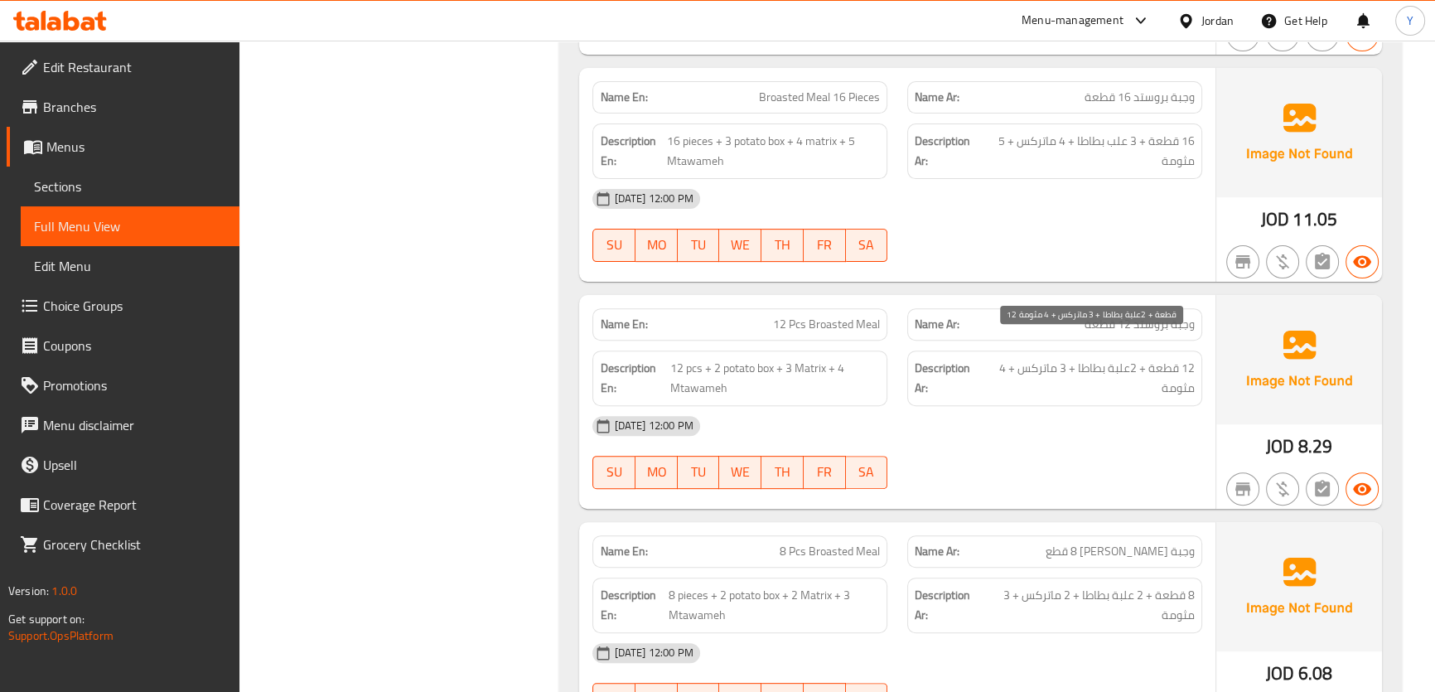
click at [1044, 358] on span "12 قطعة + 2علبة بطاطا + 3 ماتركس + 4 مثومة" at bounding box center [1088, 378] width 211 height 41
click at [811, 358] on span "12 pcs + 2 potato box + 3 Matrix + 4 Mtawameh" at bounding box center [775, 378] width 210 height 41
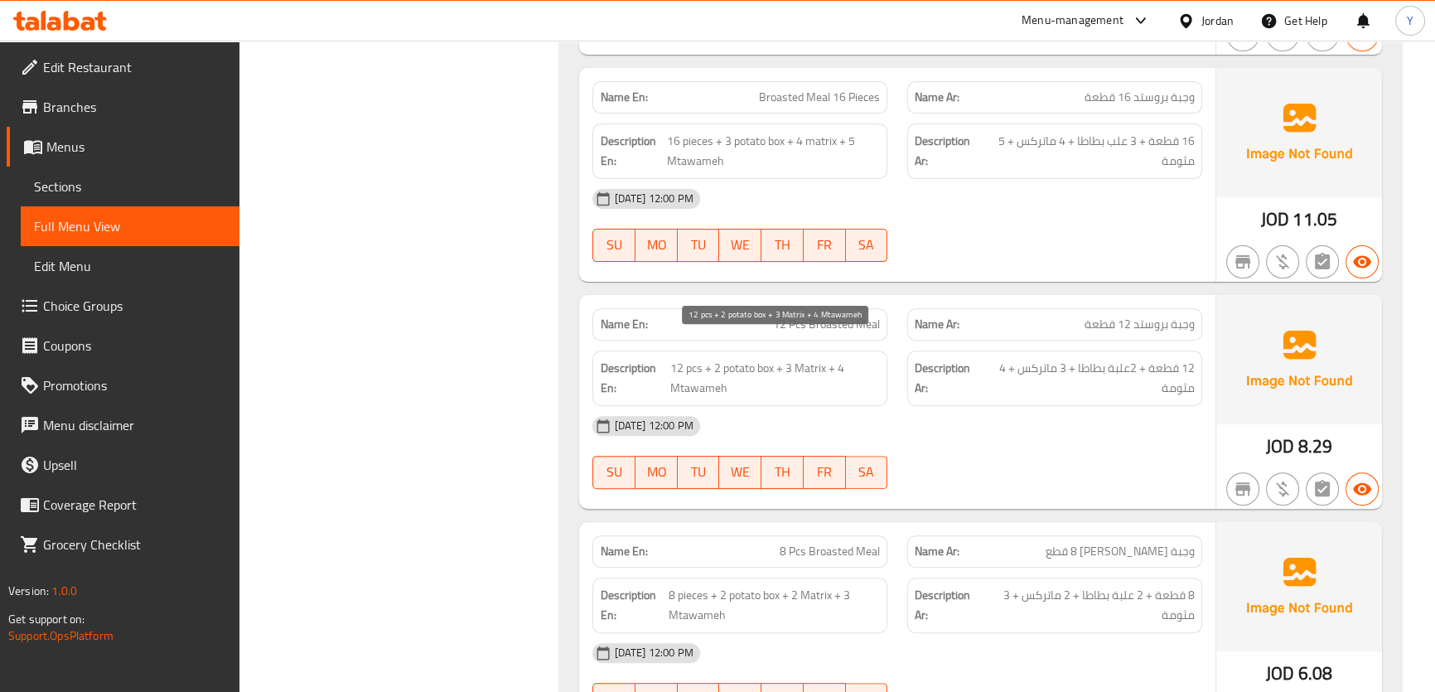
click at [707, 365] on span "12 pcs + 2 potato box + 3 Matrix + 4 Mtawameh" at bounding box center [775, 378] width 210 height 41
click at [1180, 361] on span "12 قطعة + 2علبة بطاطا + 3 ماتركس + 4 مثومة" at bounding box center [1088, 378] width 211 height 41
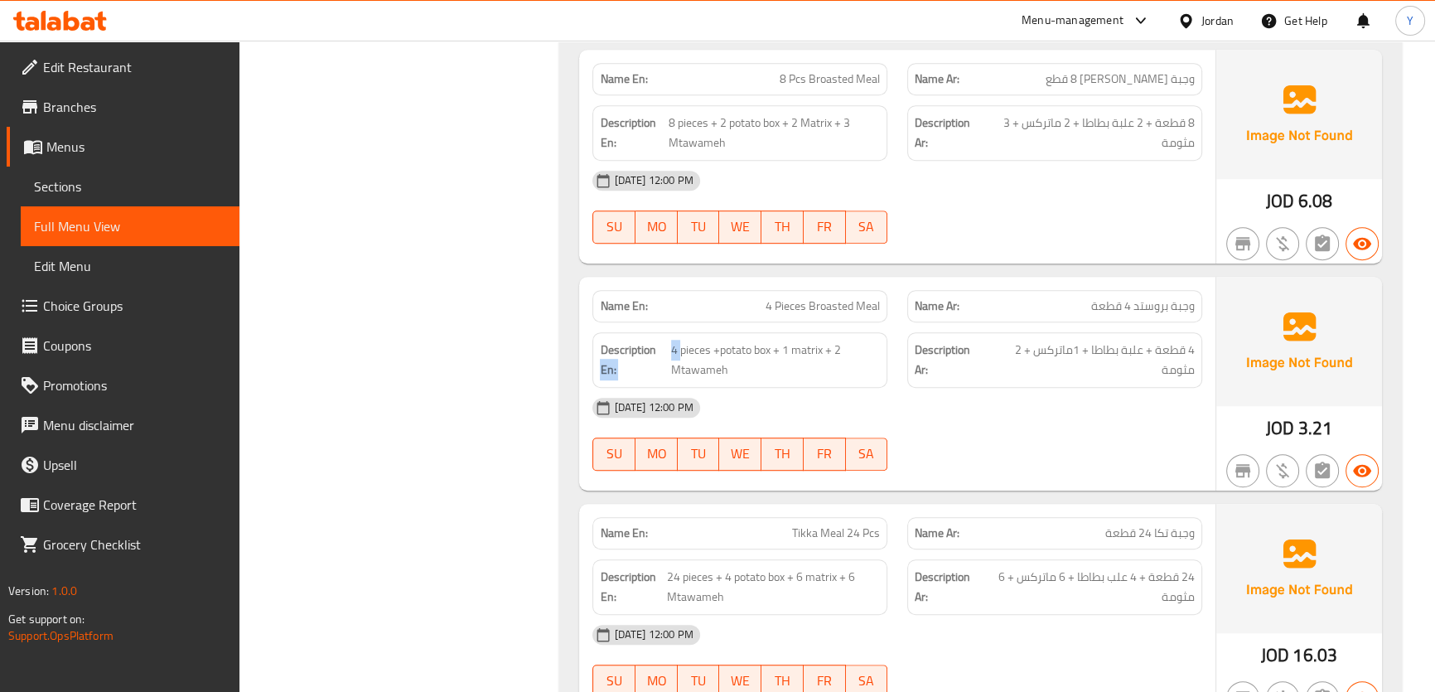
drag, startPoint x: 678, startPoint y: 321, endPoint x: 662, endPoint y: 321, distance: 16.6
click at [673, 340] on span "4 pieces +potato box + 1 matrix + 2 Mtawameh" at bounding box center [776, 360] width 210 height 41
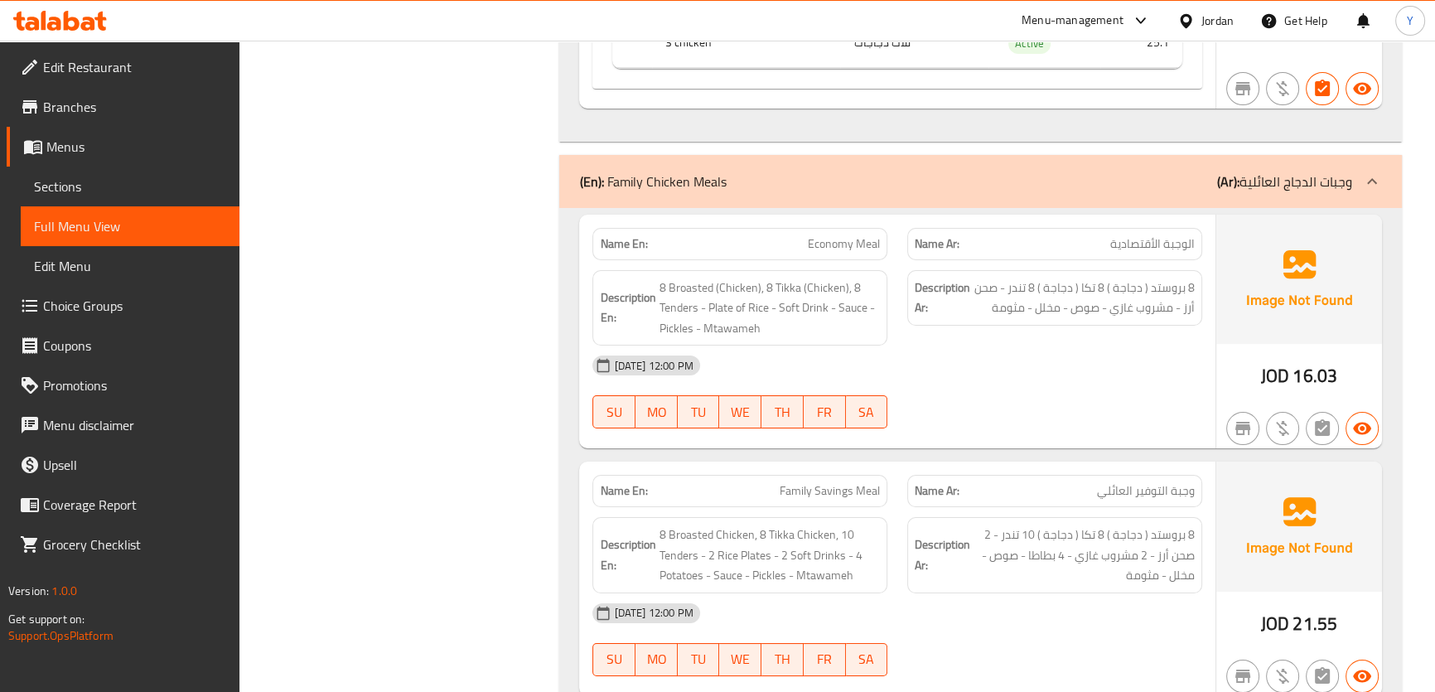
scroll to position [7829, 0]
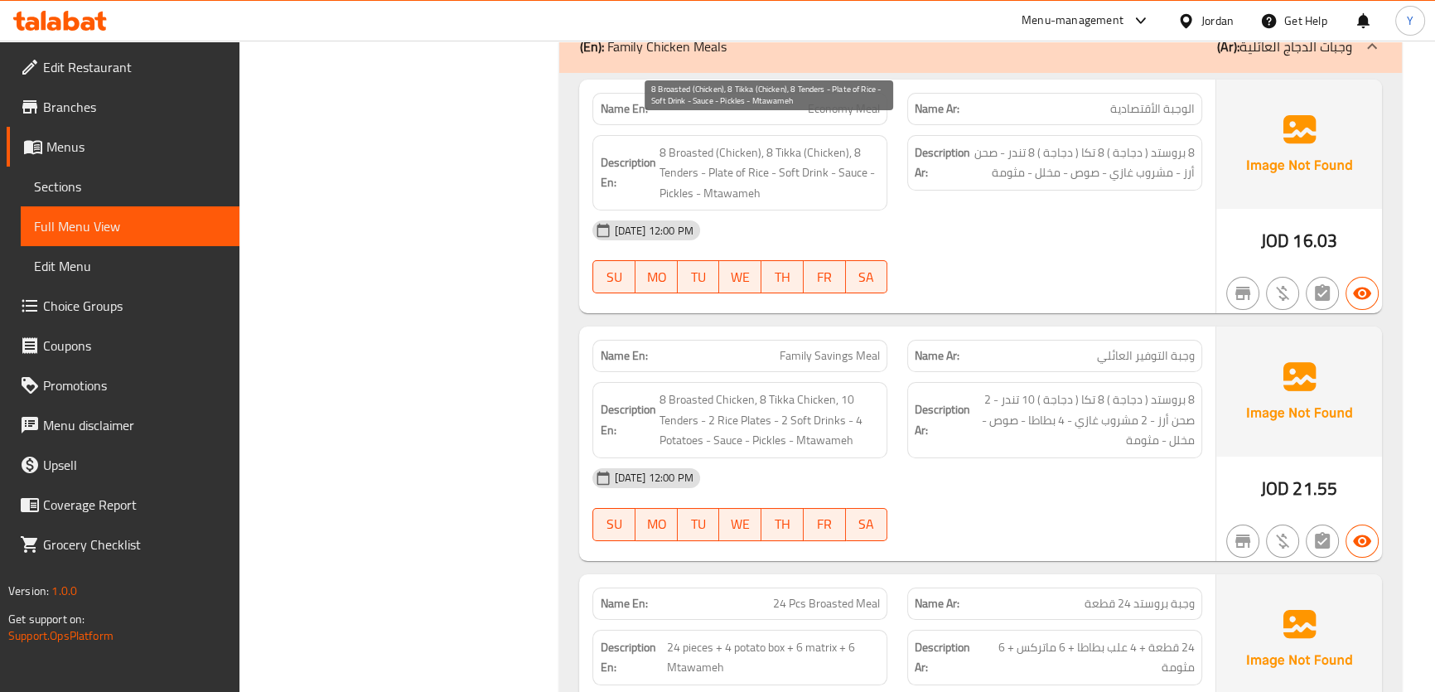
click at [734, 142] on span "8 Broasted (Chicken), 8 Tikka (Chicken), 8 Tenders - Plate of Rice - Soft Drink…" at bounding box center [768, 172] width 221 height 61
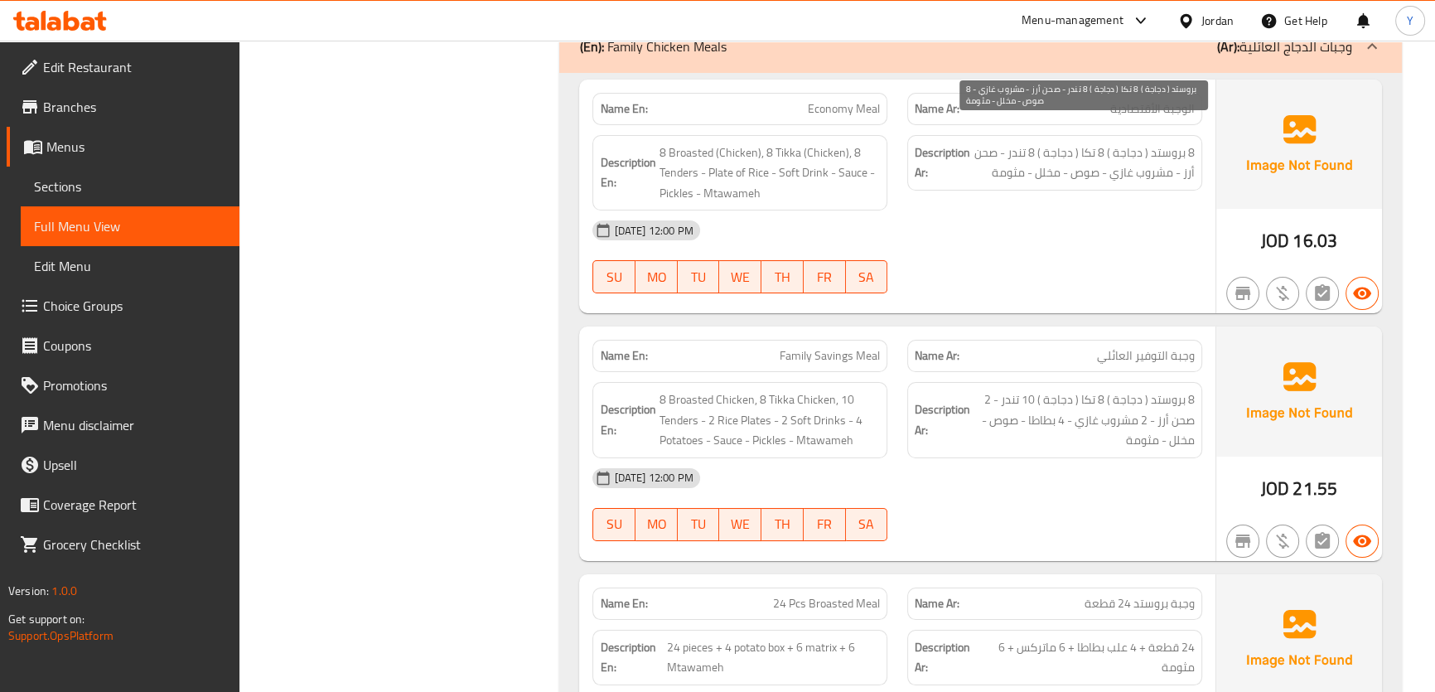
click at [1131, 142] on span "8 بروستد ( دجاجة ) 8 تكا ( دجاجة ) 8 تندر - صحن أرز - مشروب غازي - صوص - مخلل -…" at bounding box center [1083, 162] width 221 height 41
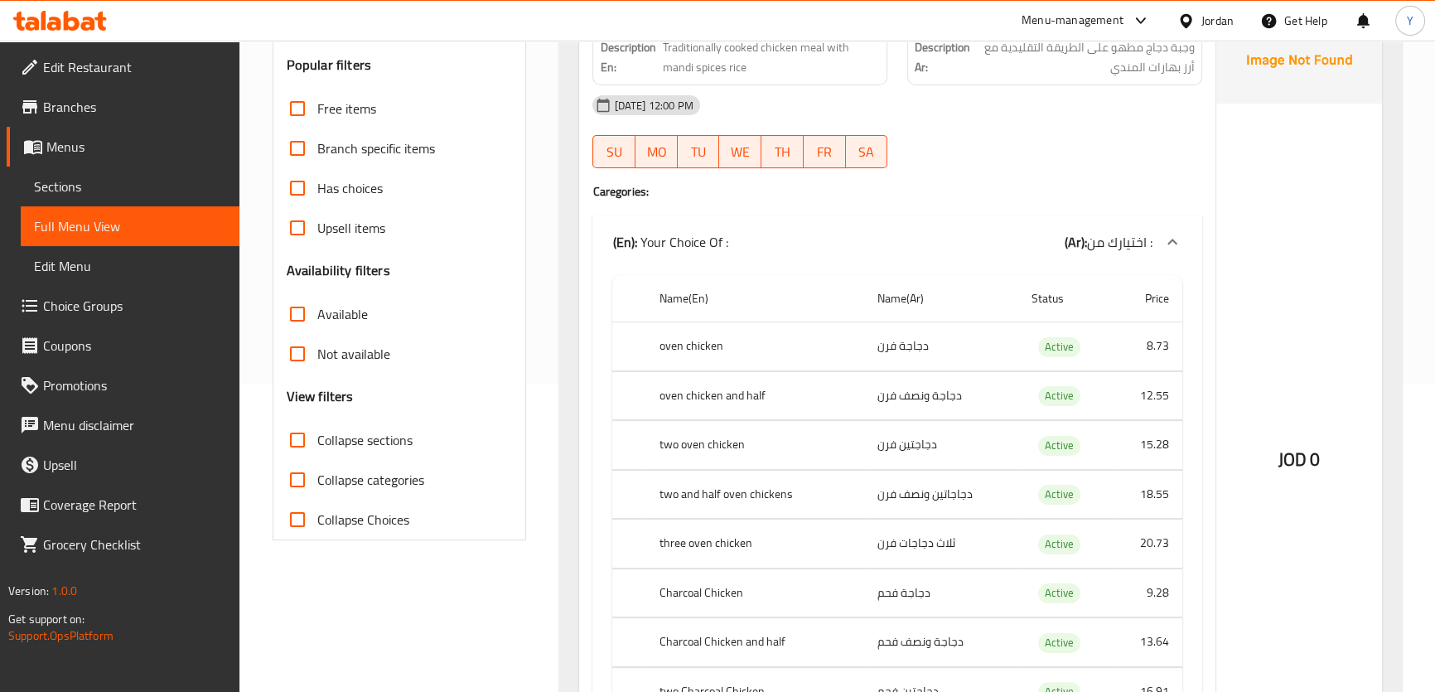
click at [707, 341] on th "oven chicken" at bounding box center [755, 346] width 218 height 49
click at [699, 341] on th "oven chicken" at bounding box center [755, 346] width 218 height 49
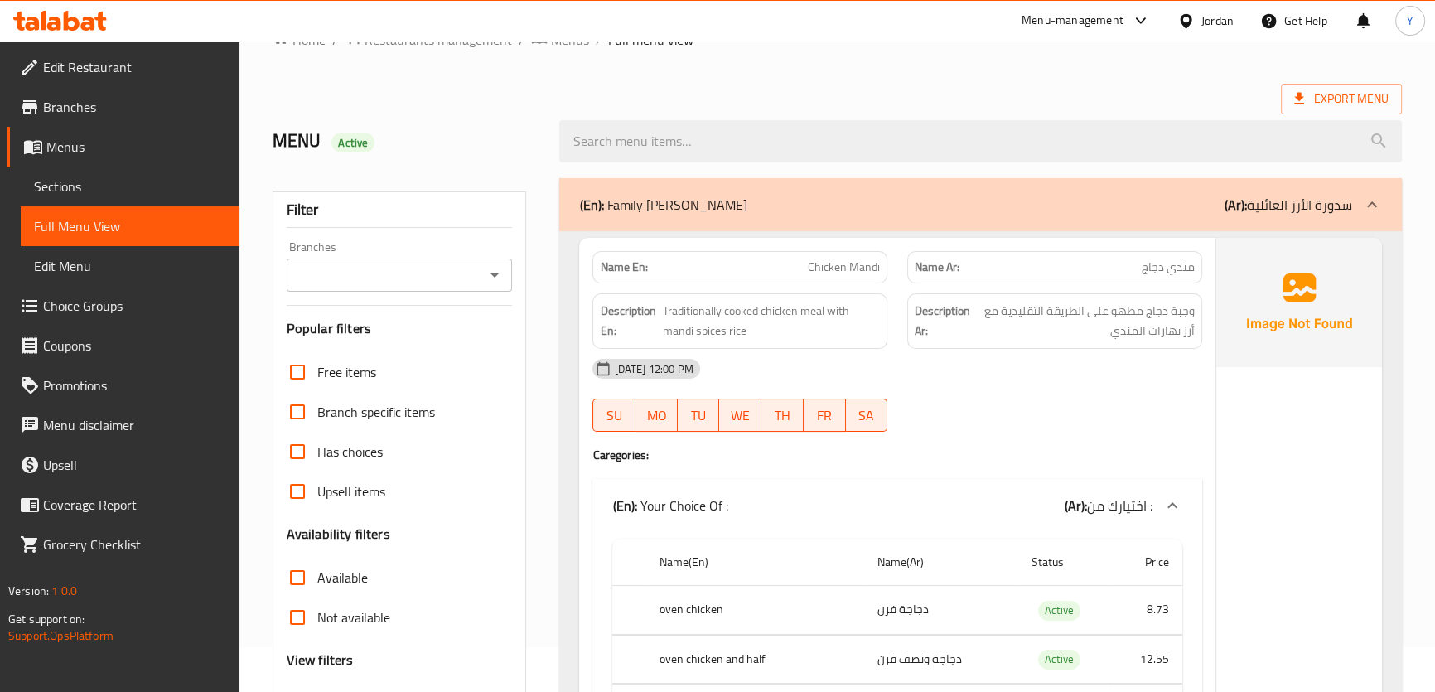
scroll to position [0, 0]
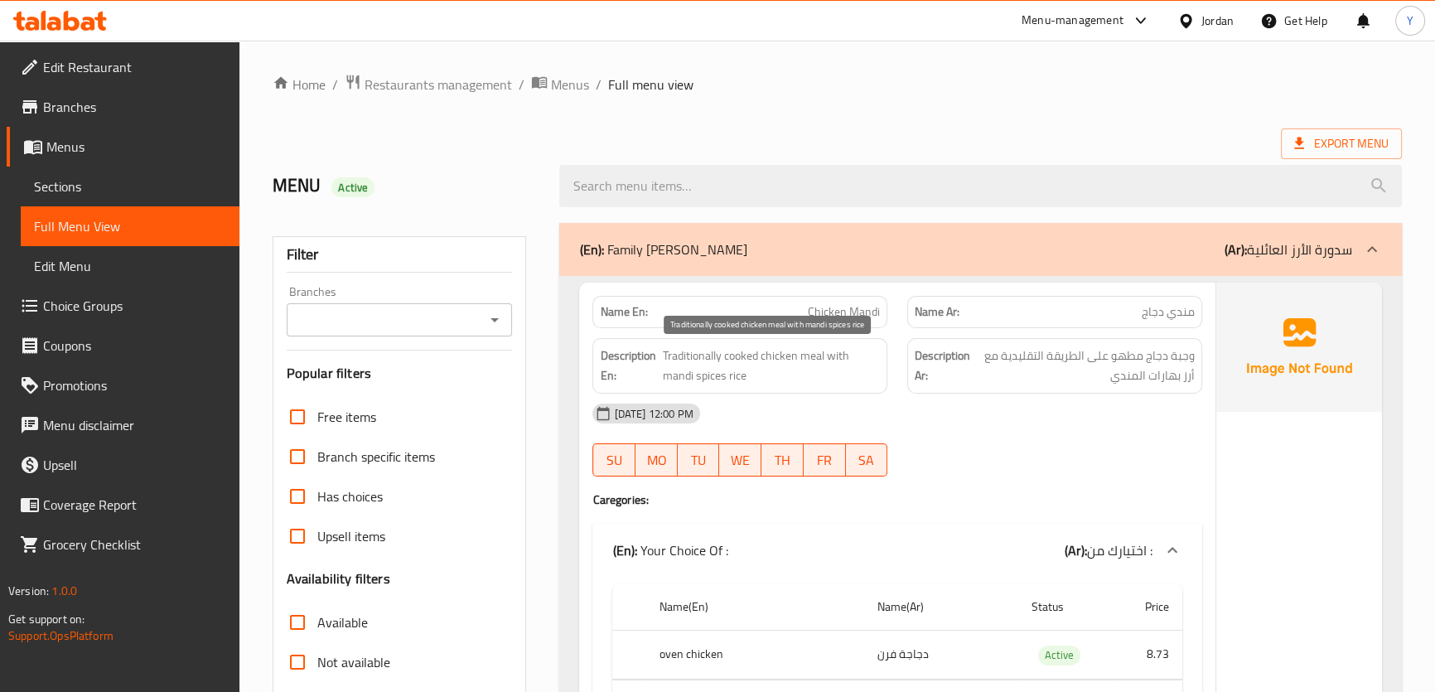
click at [812, 355] on span "Traditionally cooked chicken meal with mandi spices rice" at bounding box center [772, 365] width 218 height 41
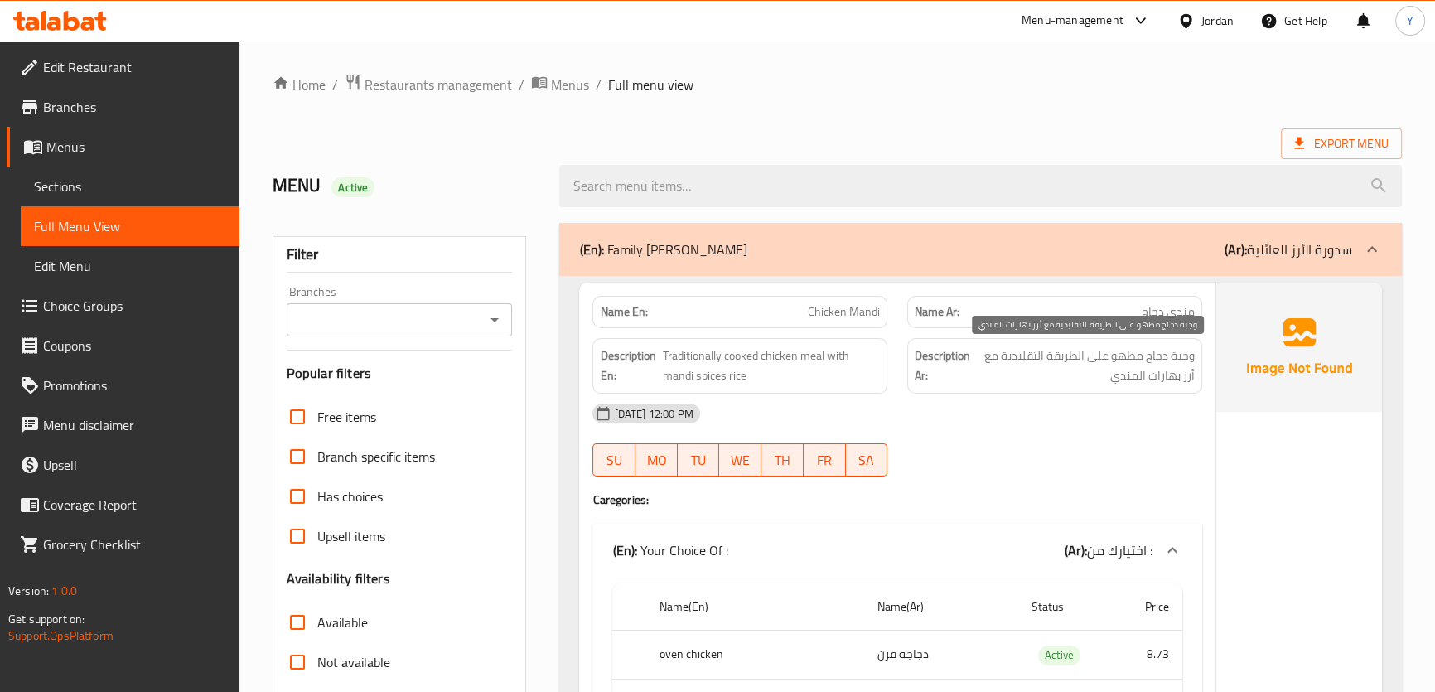
click at [1184, 359] on span "وجبة دجاج مطهو على الطريقة التقليدية مع أرز بهارات المندي" at bounding box center [1083, 365] width 221 height 41
click at [1001, 475] on div at bounding box center [1054, 476] width 315 height 20
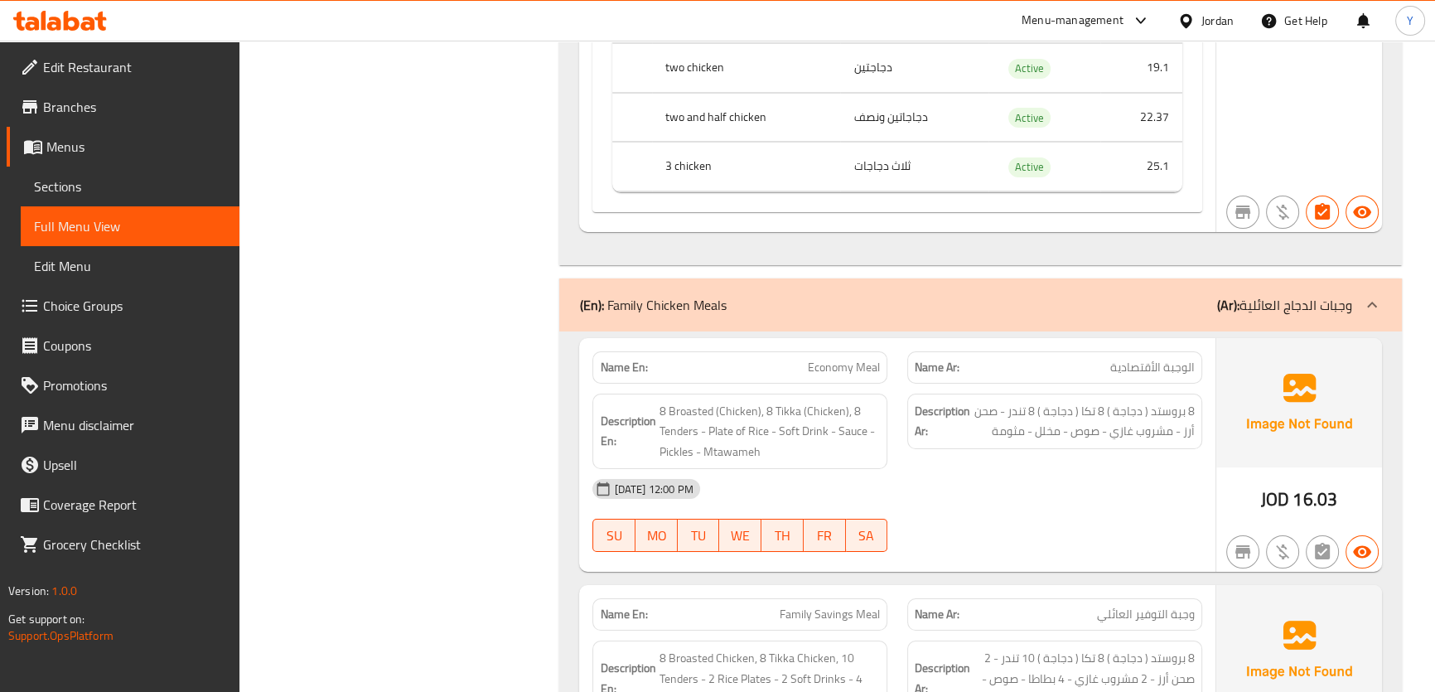
scroll to position [8518, 0]
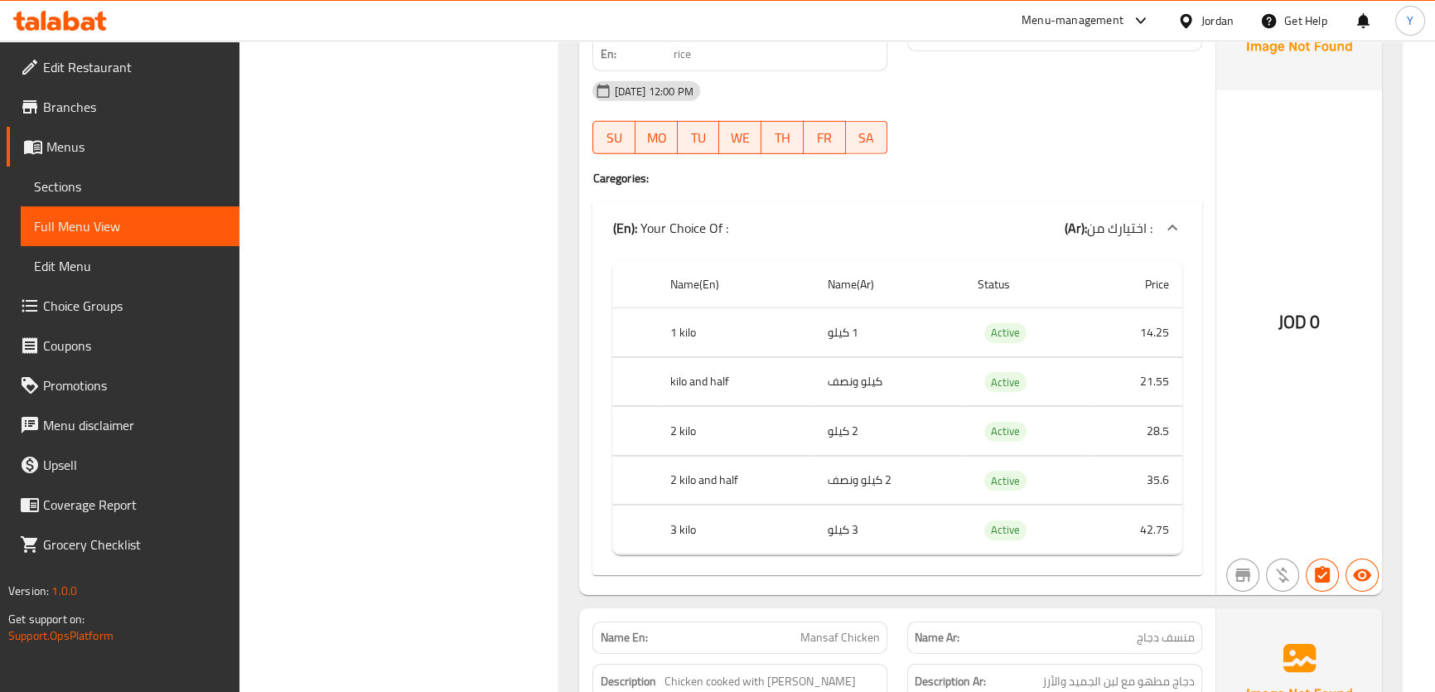
scroll to position [6033, 0]
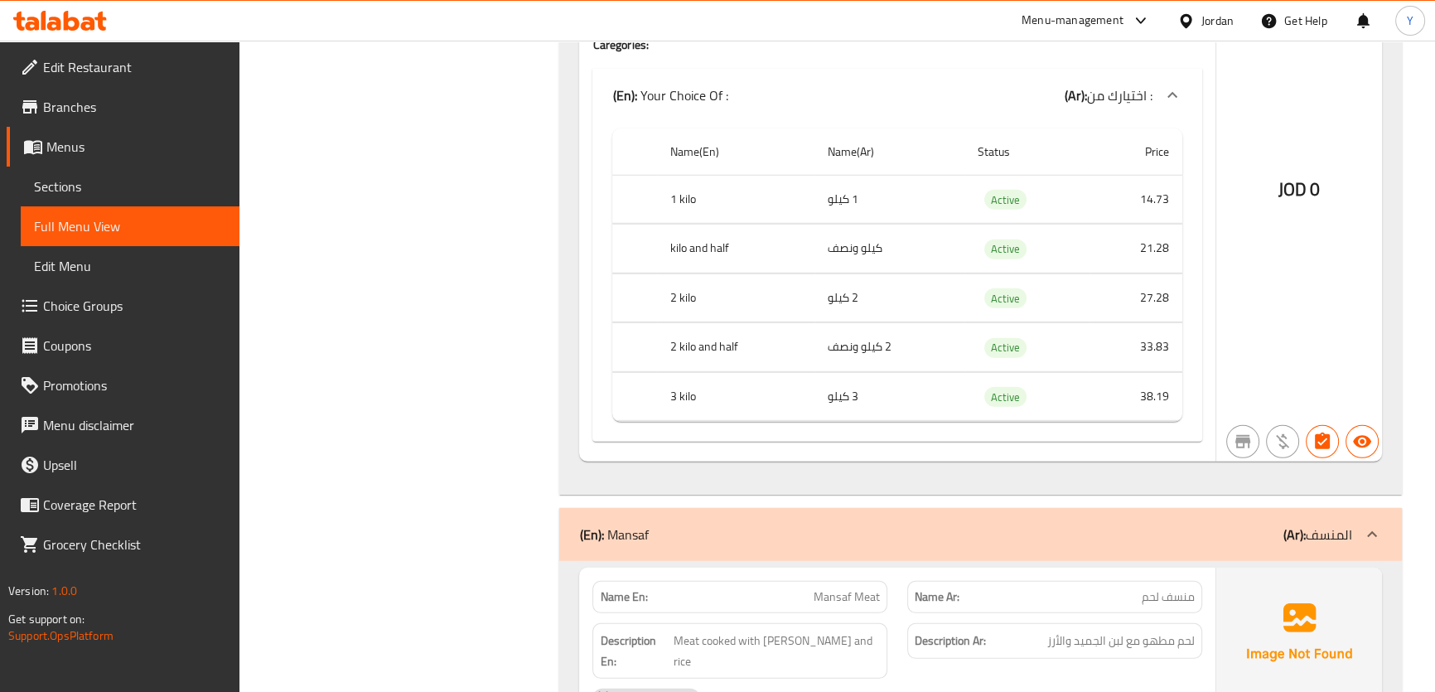
drag, startPoint x: 999, startPoint y: 253, endPoint x: 1035, endPoint y: 75, distance: 181.8
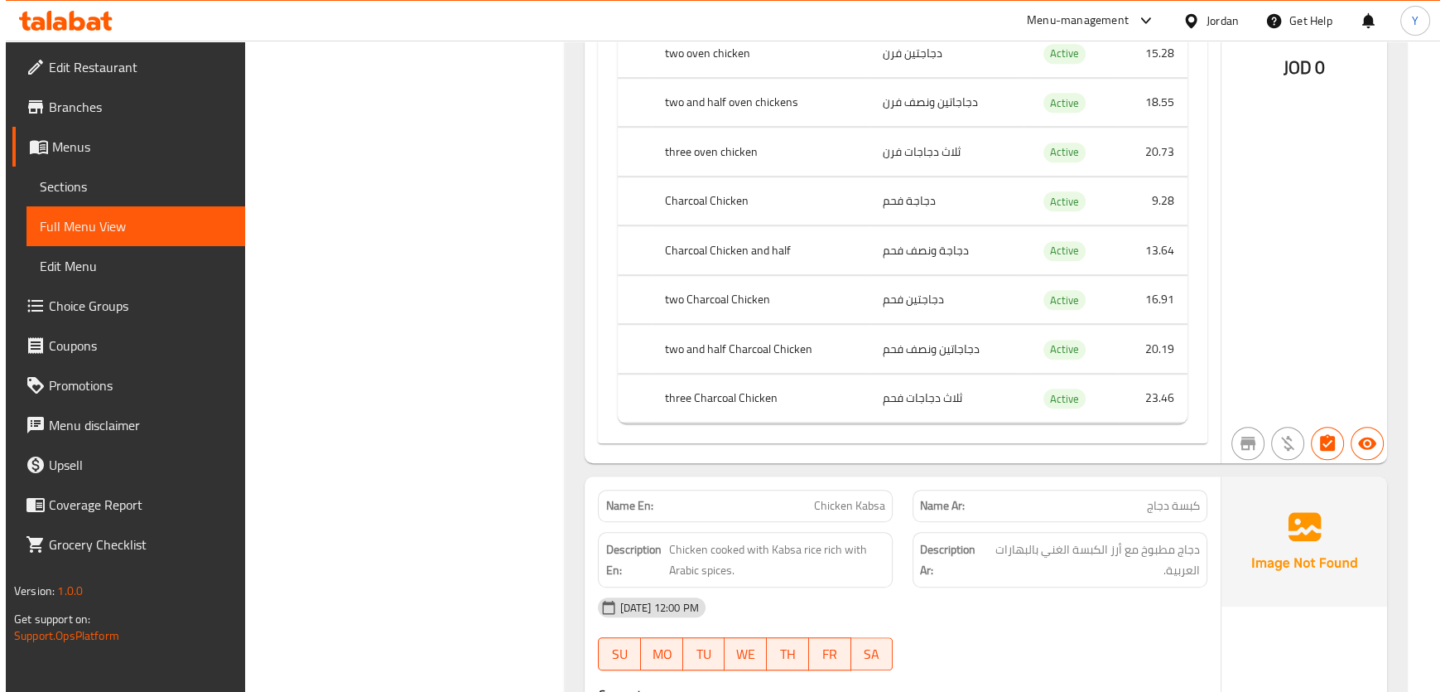
scroll to position [0, 0]
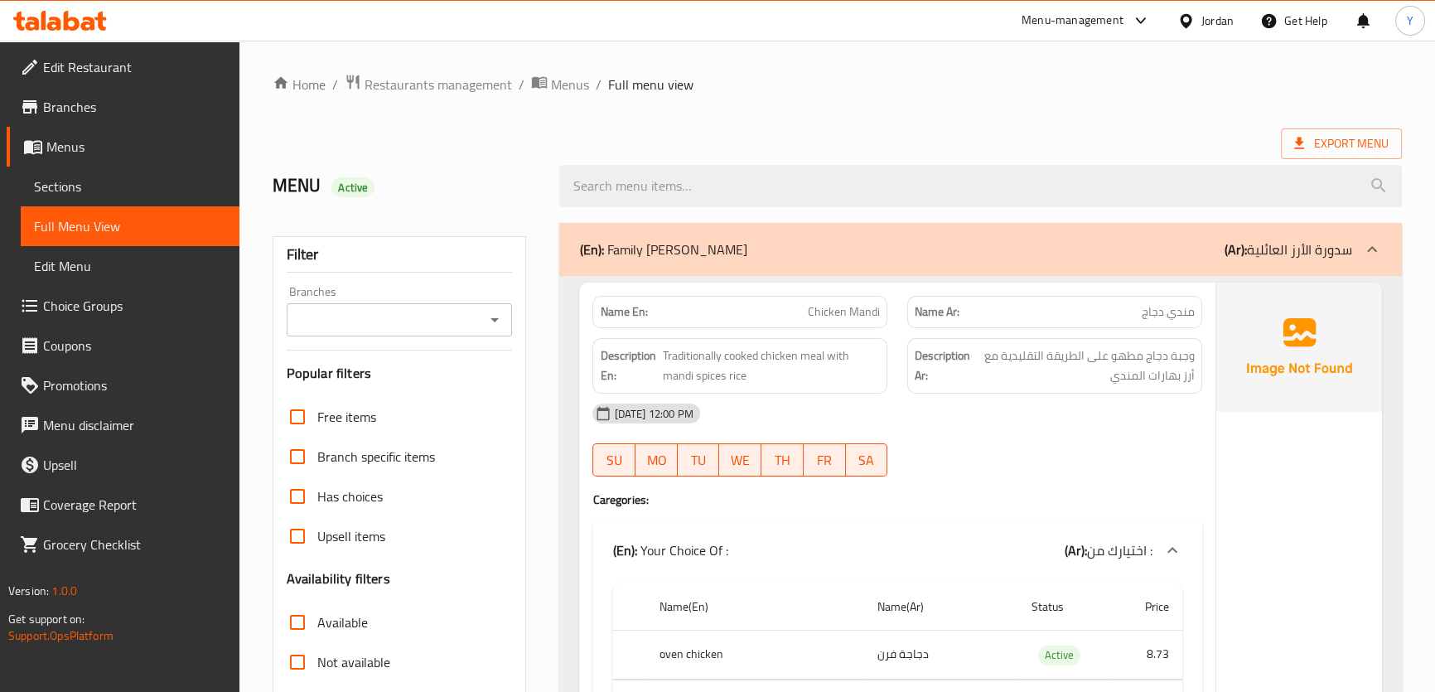
drag, startPoint x: 1160, startPoint y: 346, endPoint x: 1261, endPoint y: -89, distance: 446.4
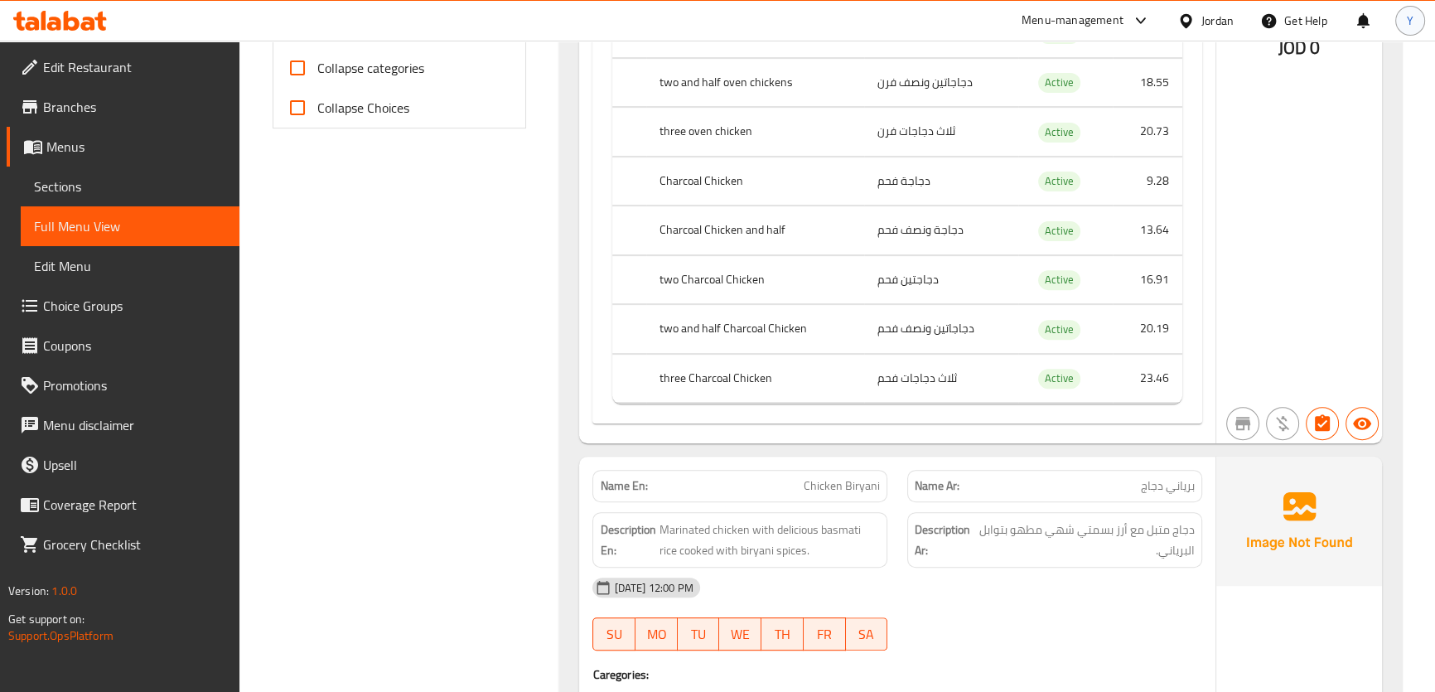
drag, startPoint x: 1109, startPoint y: 334, endPoint x: 1396, endPoint y: 15, distance: 428.7
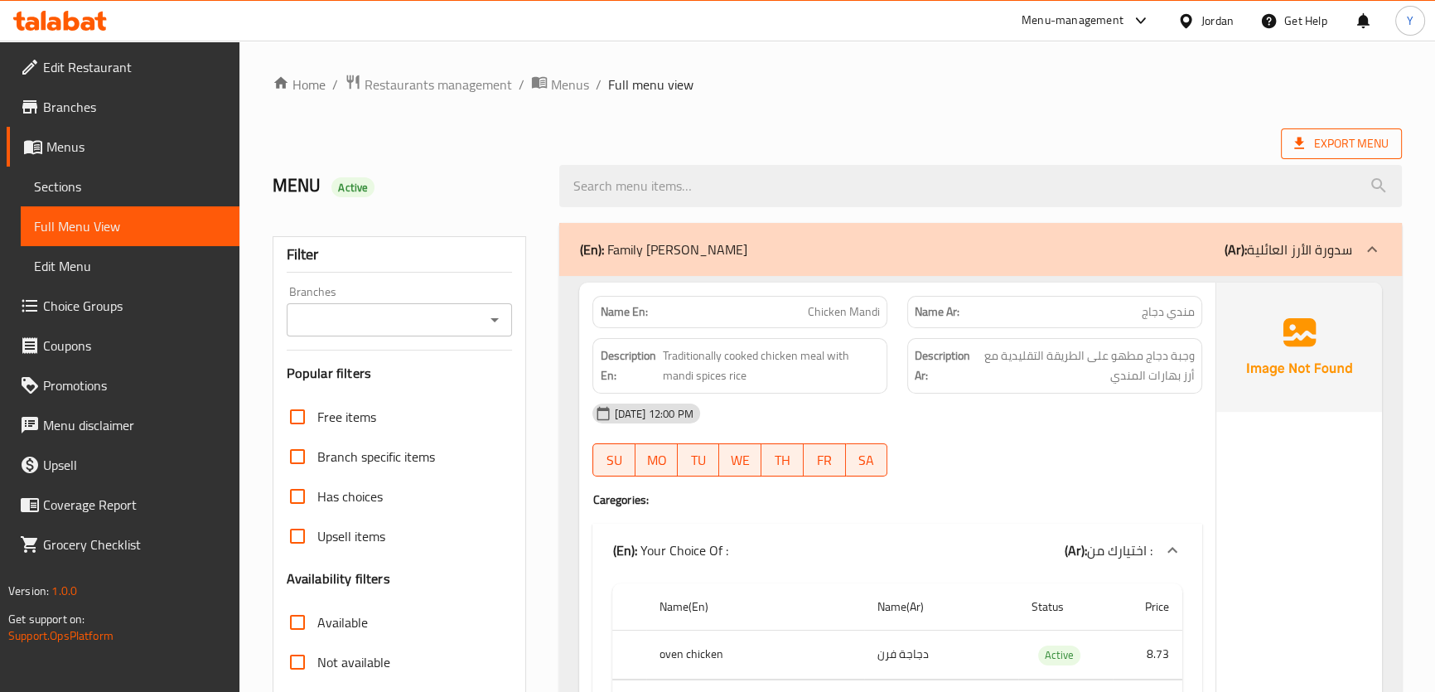
click at [1361, 144] on span "Export Menu" at bounding box center [1341, 143] width 94 height 21
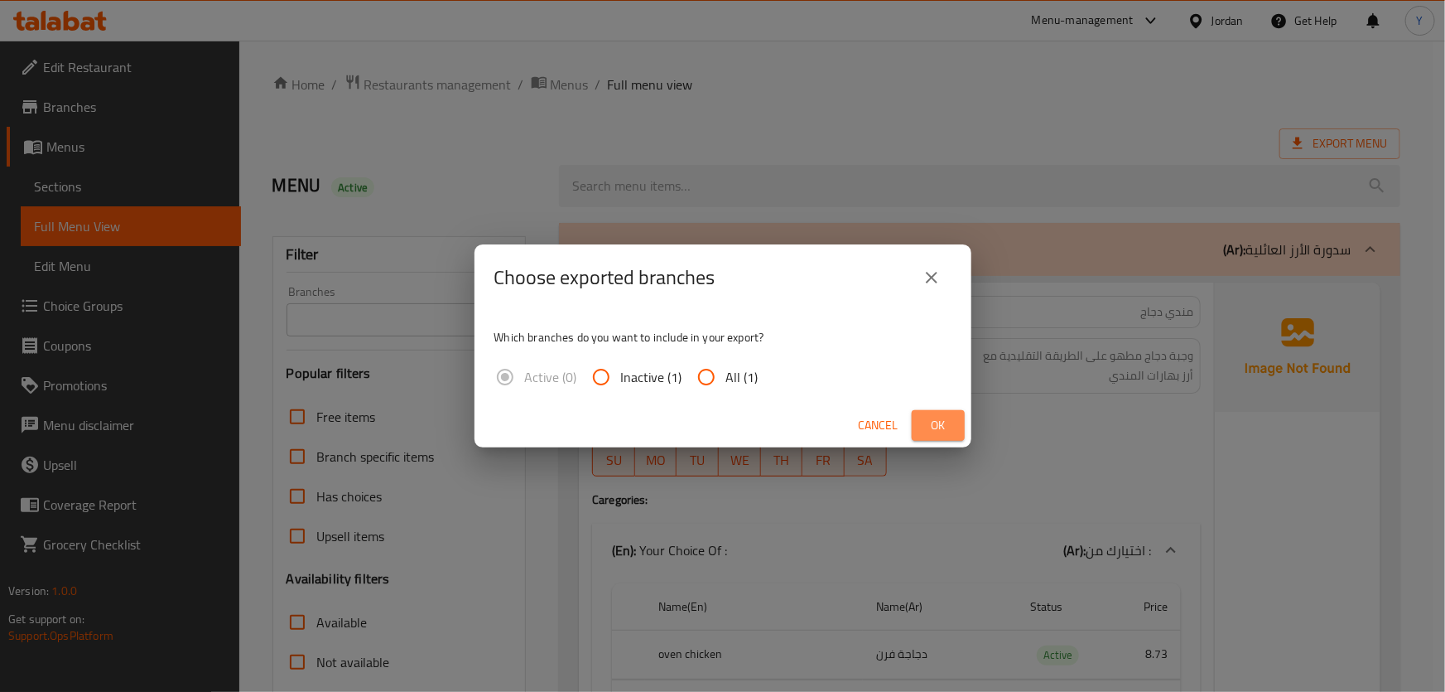
click at [948, 422] on span "Ok" at bounding box center [938, 425] width 27 height 21
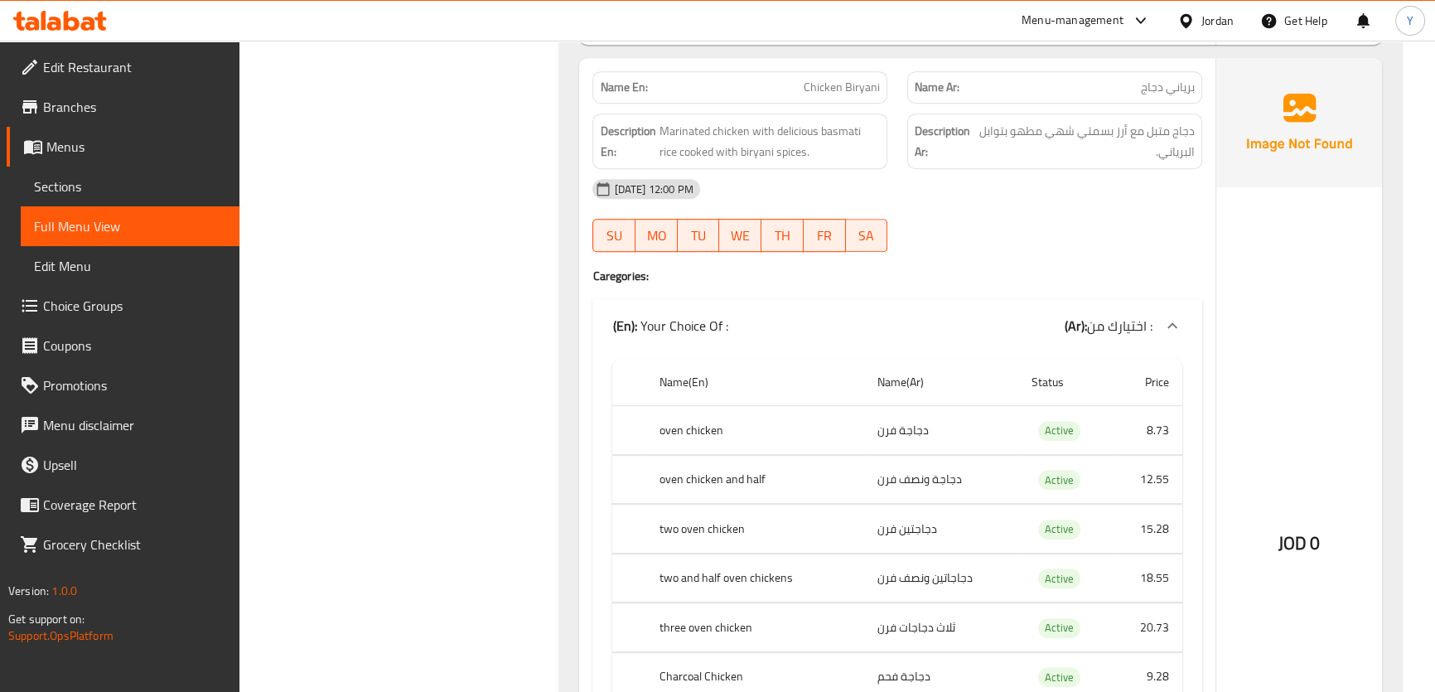
scroll to position [13236, 0]
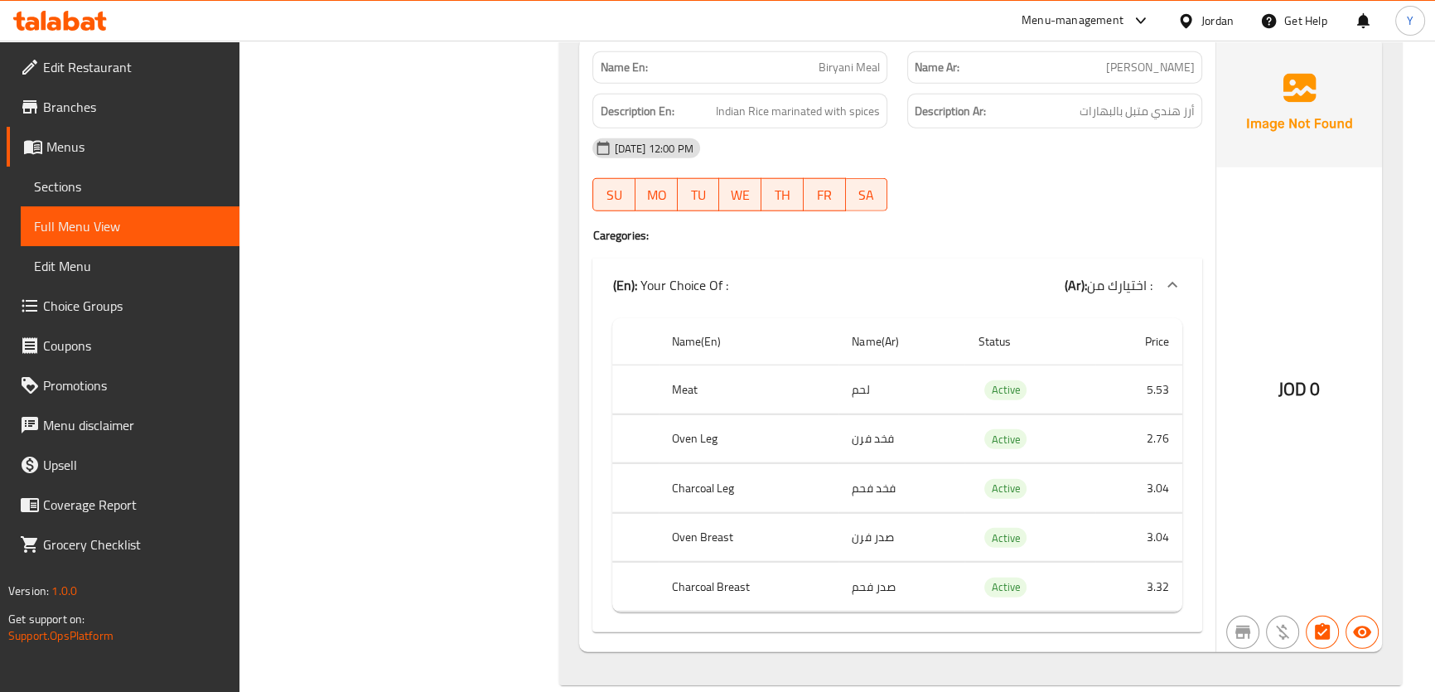
drag, startPoint x: 1049, startPoint y: 613, endPoint x: 1054, endPoint y: 691, distance: 78.0
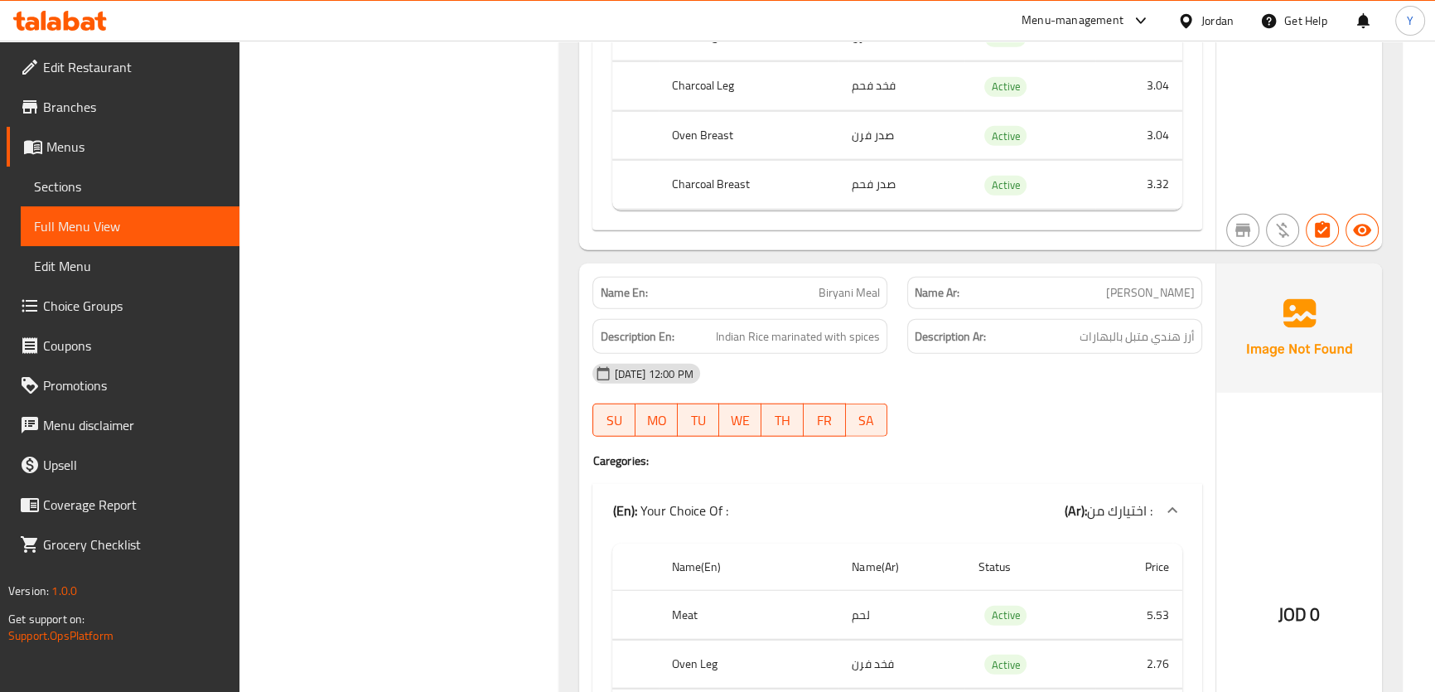
scroll to position [12860, 0]
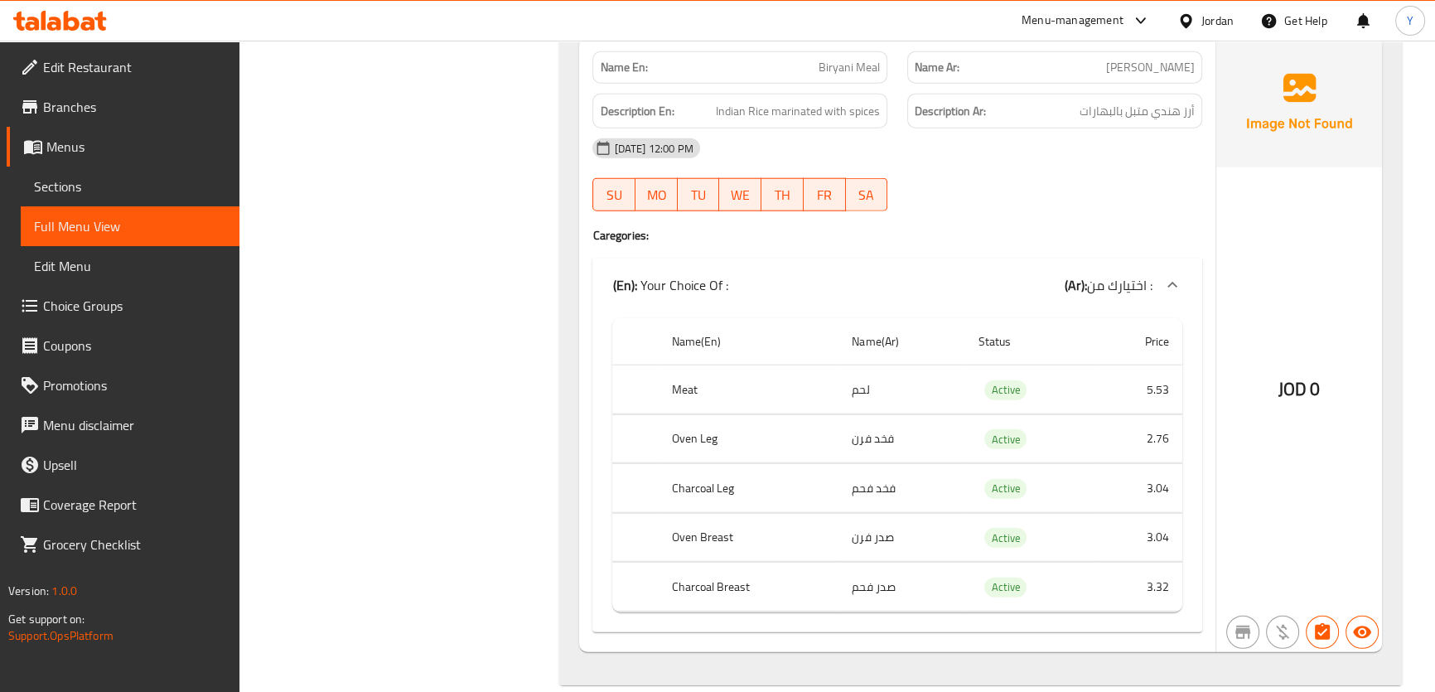
drag, startPoint x: 1148, startPoint y: 268, endPoint x: 1142, endPoint y: 664, distance: 396.8
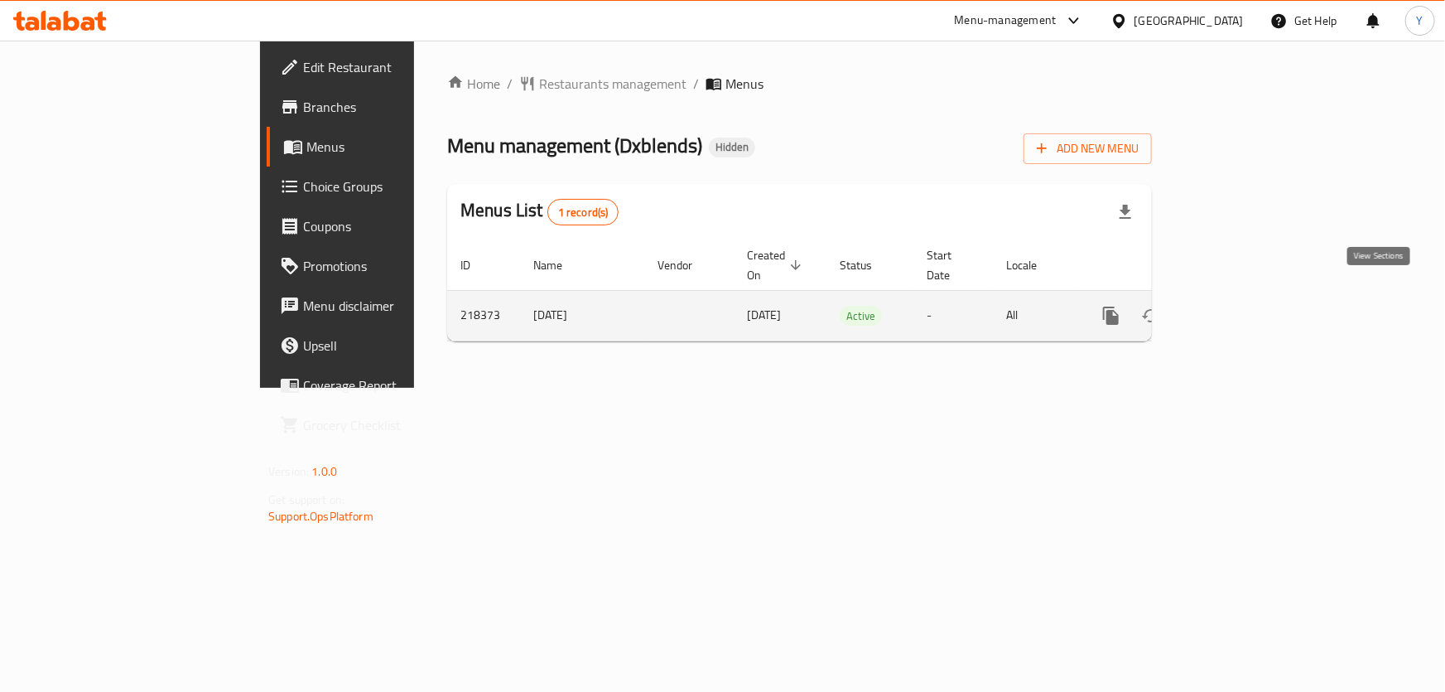
click at [1251, 297] on link "enhanced table" at bounding box center [1231, 316] width 40 height 40
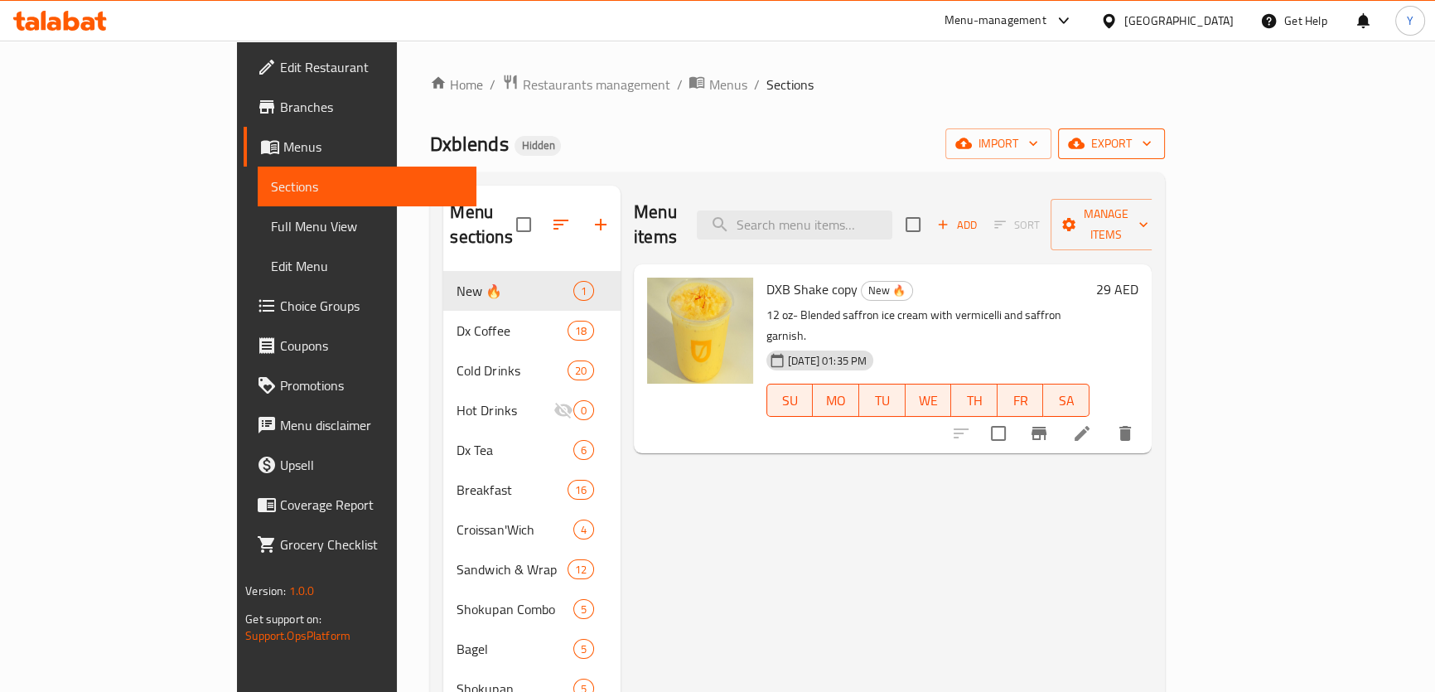
click at [1151, 151] on span "export" at bounding box center [1111, 143] width 80 height 21
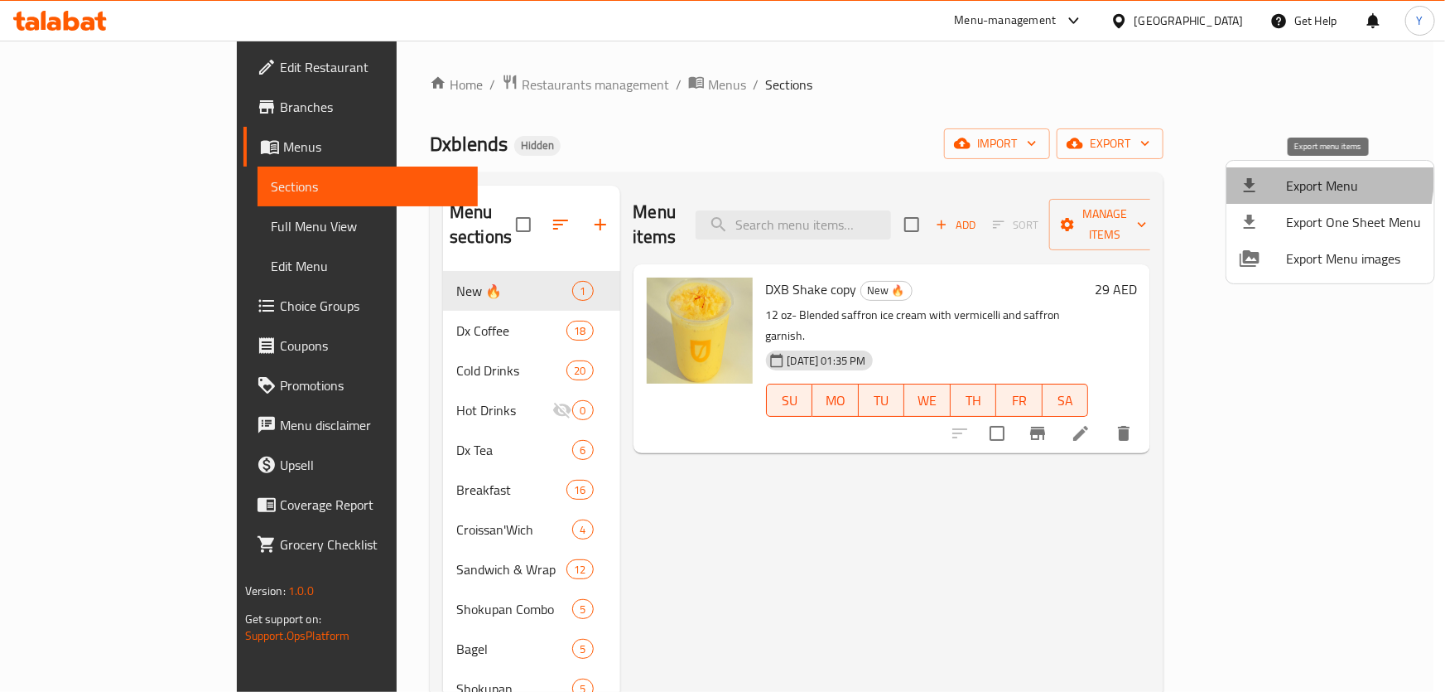
click at [1298, 179] on span "Export Menu" at bounding box center [1353, 186] width 135 height 20
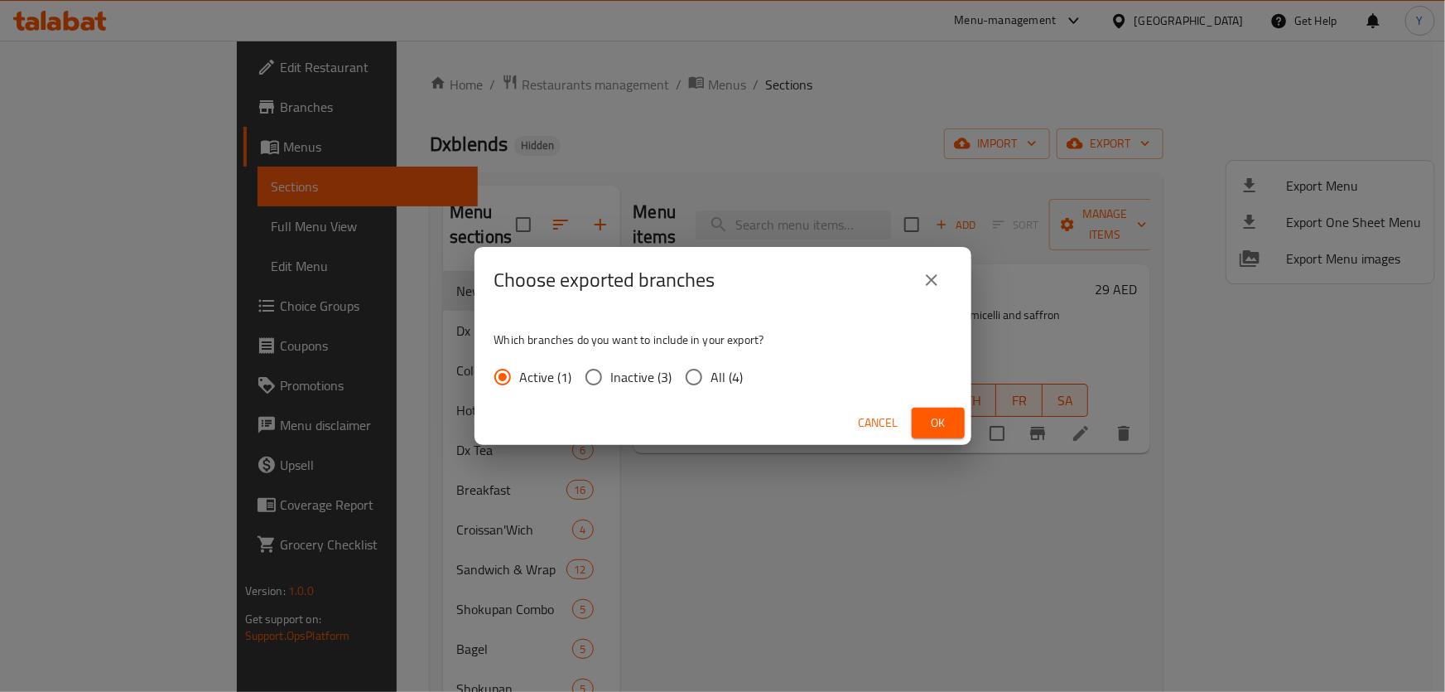
click at [716, 374] on span "All (4)" at bounding box center [727, 377] width 32 height 20
click at [711, 374] on input "All (4)" at bounding box center [694, 376] width 35 height 35
radio input "true"
click at [931, 427] on span "Ok" at bounding box center [938, 422] width 27 height 21
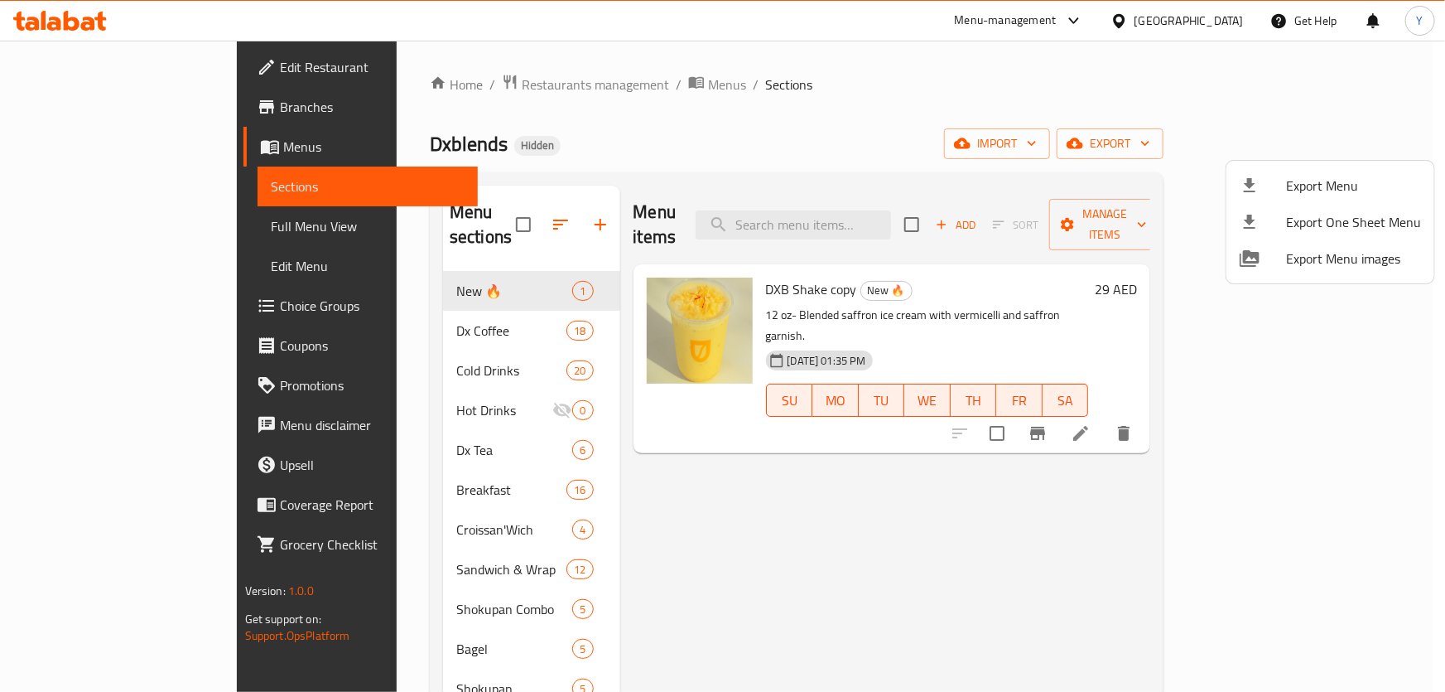
click at [920, 462] on div at bounding box center [722, 346] width 1445 height 692
